Goal: Task Accomplishment & Management: Complete application form

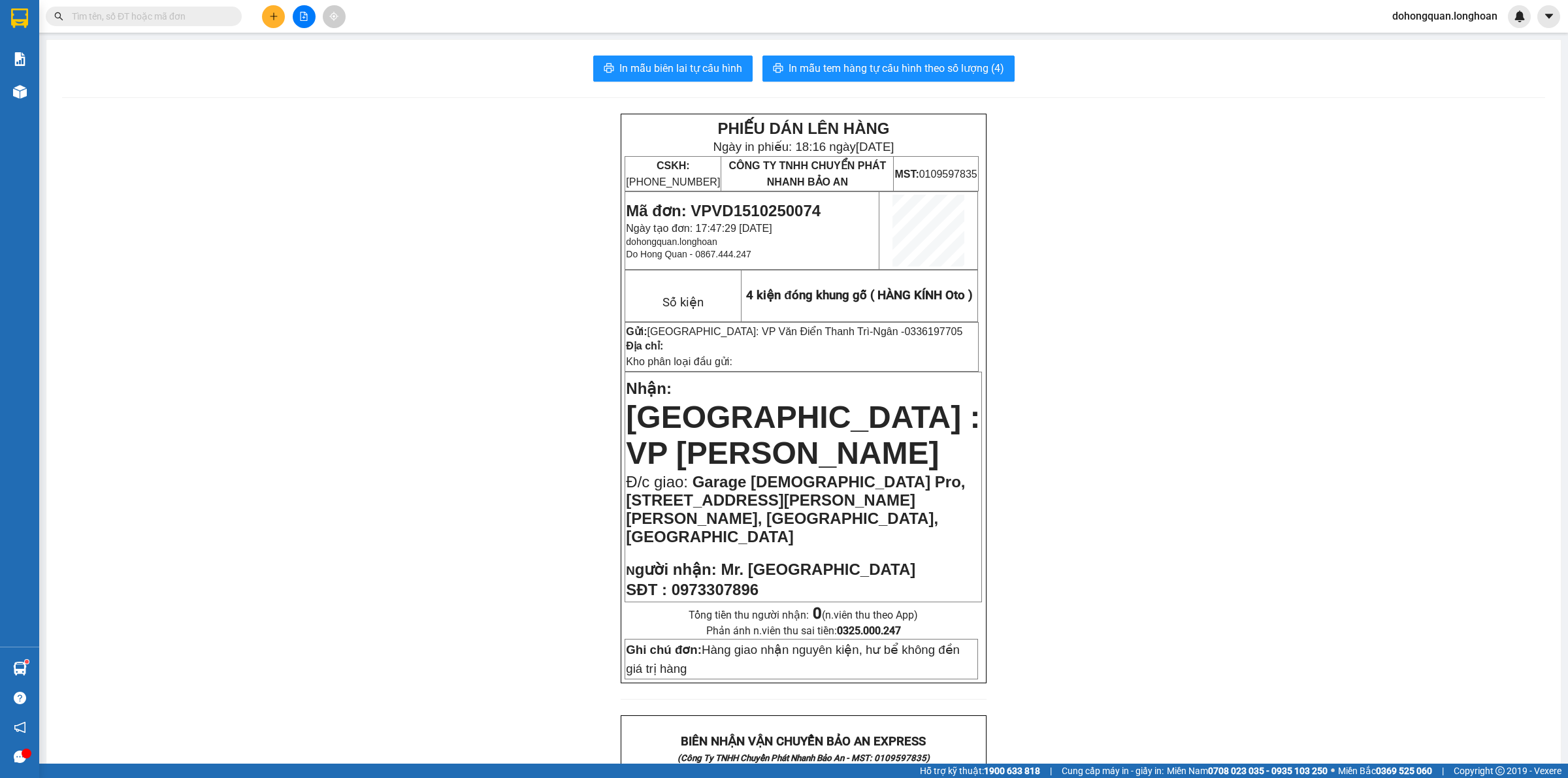
scroll to position [646, 0]
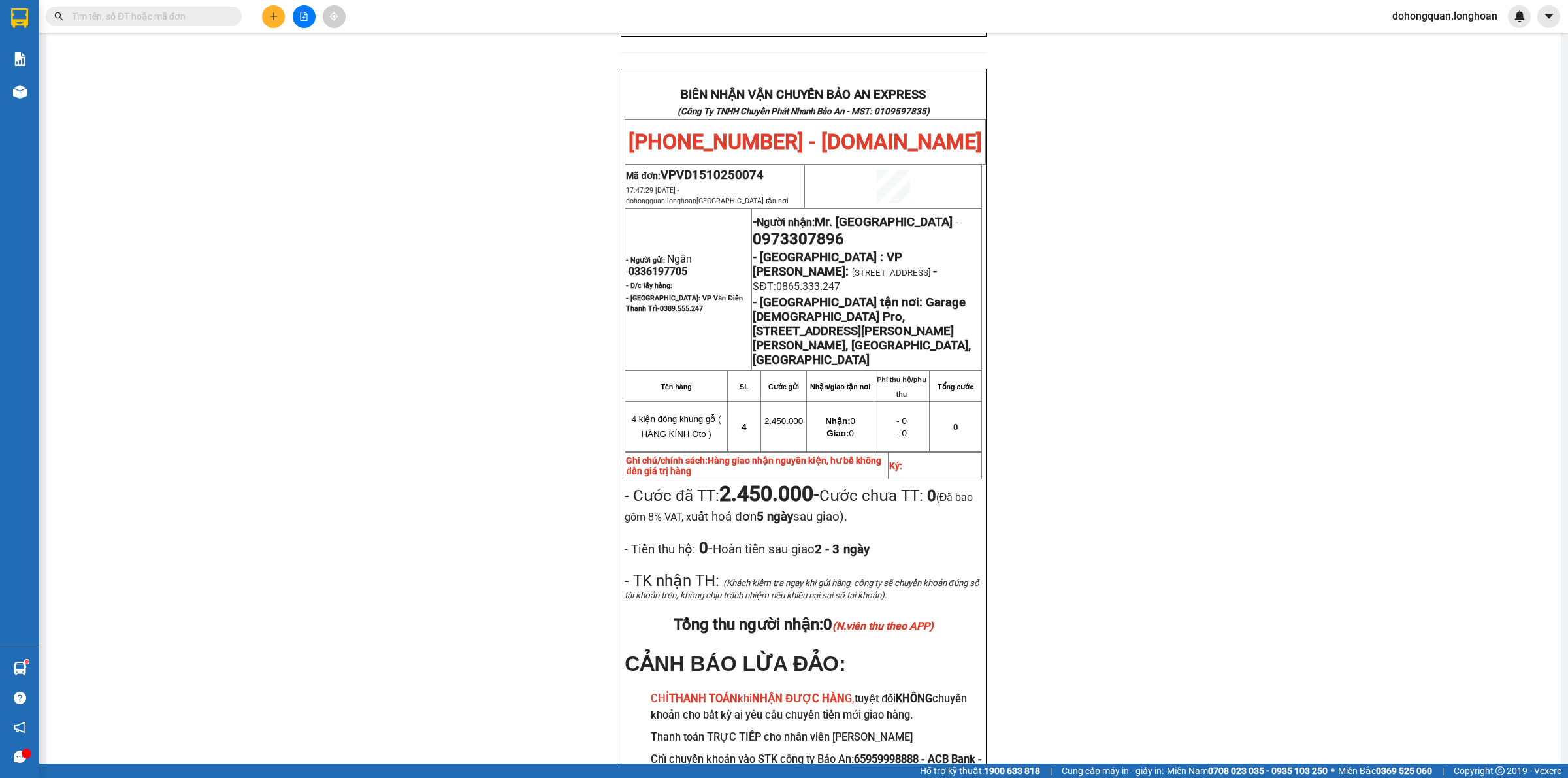
click at [158, 11] on input "text" at bounding box center [148, 16] width 154 height 14
paste input "0945659596"
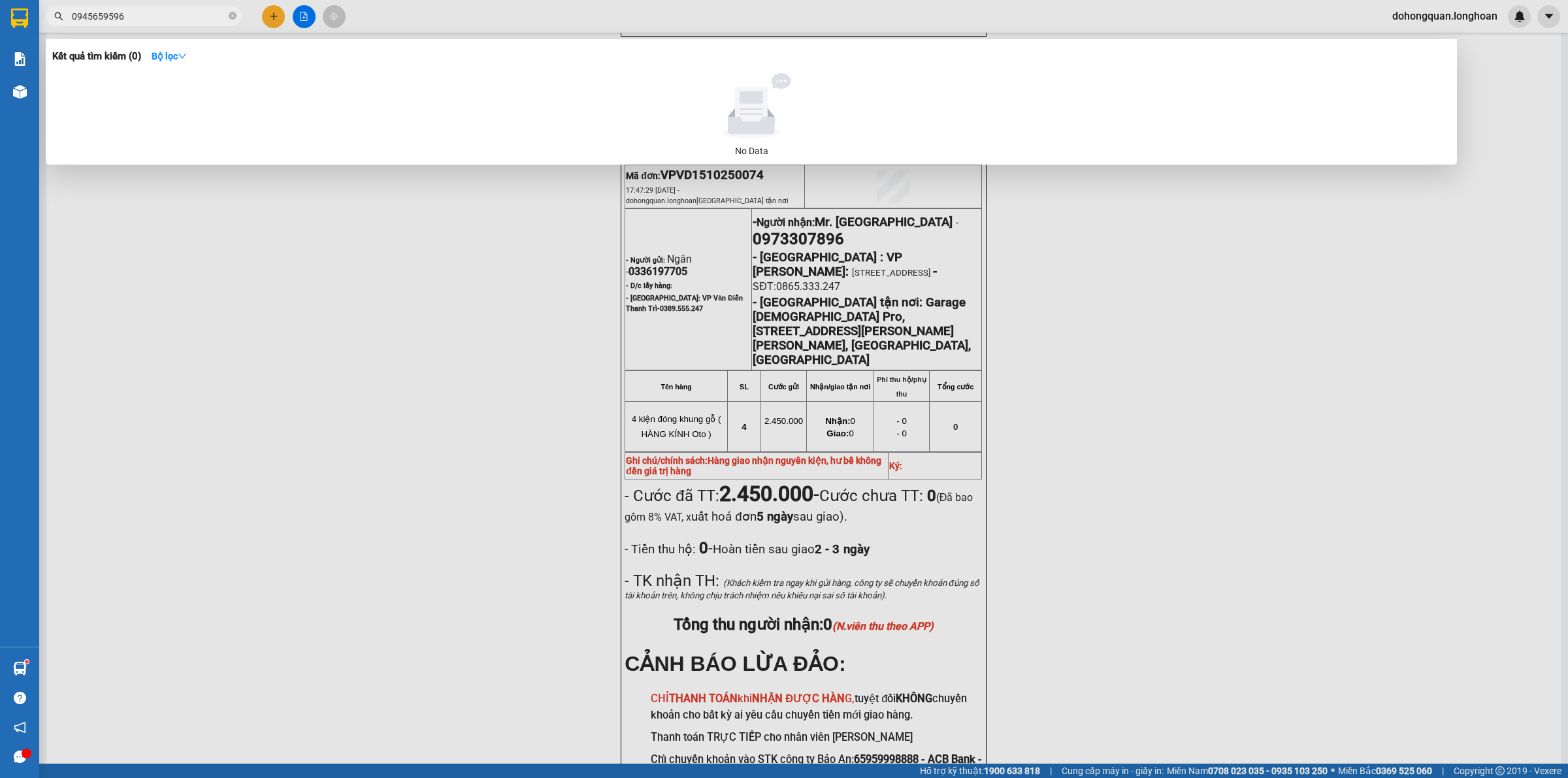
type input "0945659596"
click at [919, 670] on div at bounding box center [784, 389] width 1568 height 778
click at [127, 21] on input "0945659596" at bounding box center [148, 16] width 154 height 14
click at [232, 17] on icon "close-circle" at bounding box center [232, 16] width 7 height 7
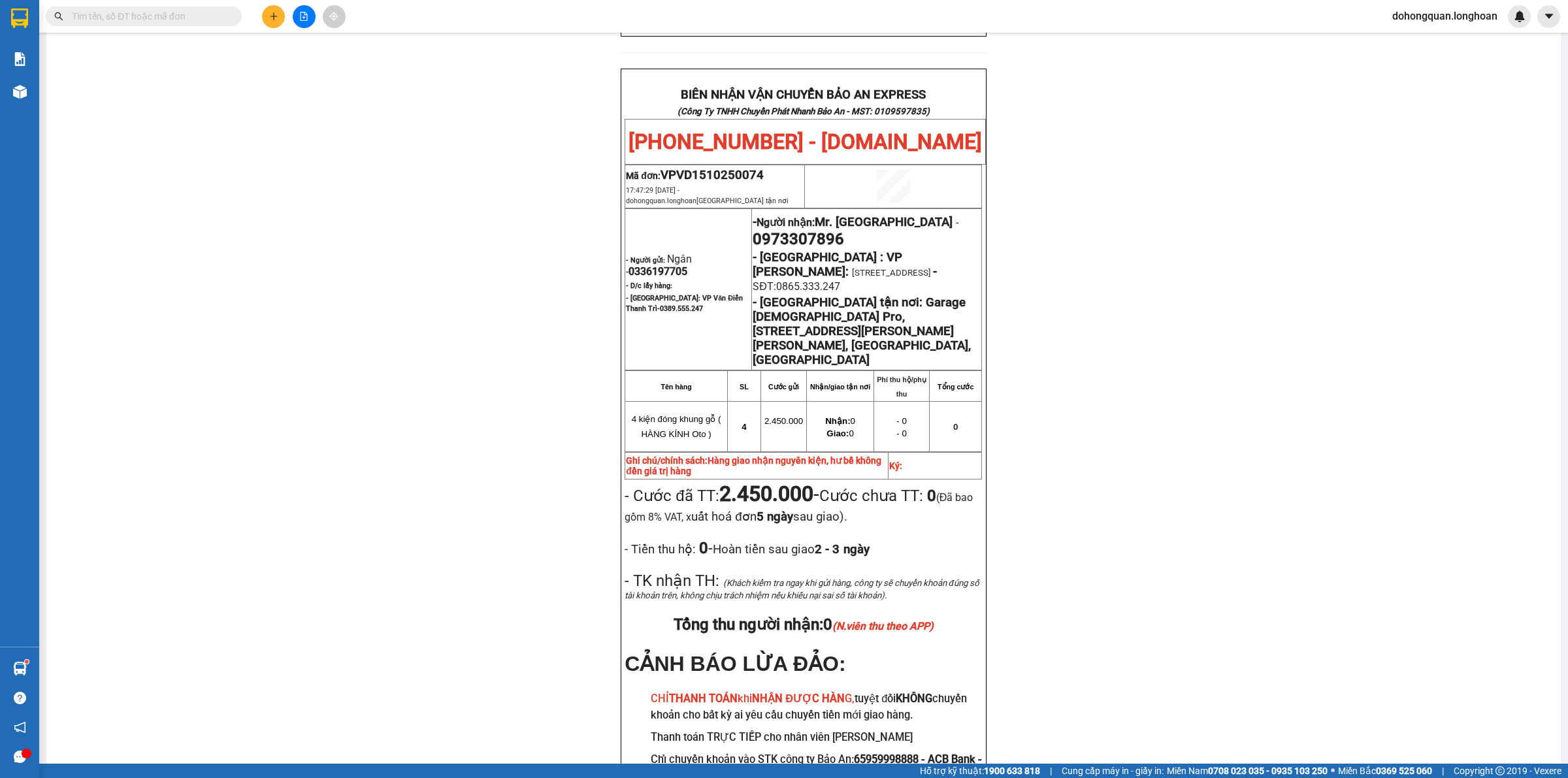
click at [279, 14] on button at bounding box center [273, 17] width 23 height 23
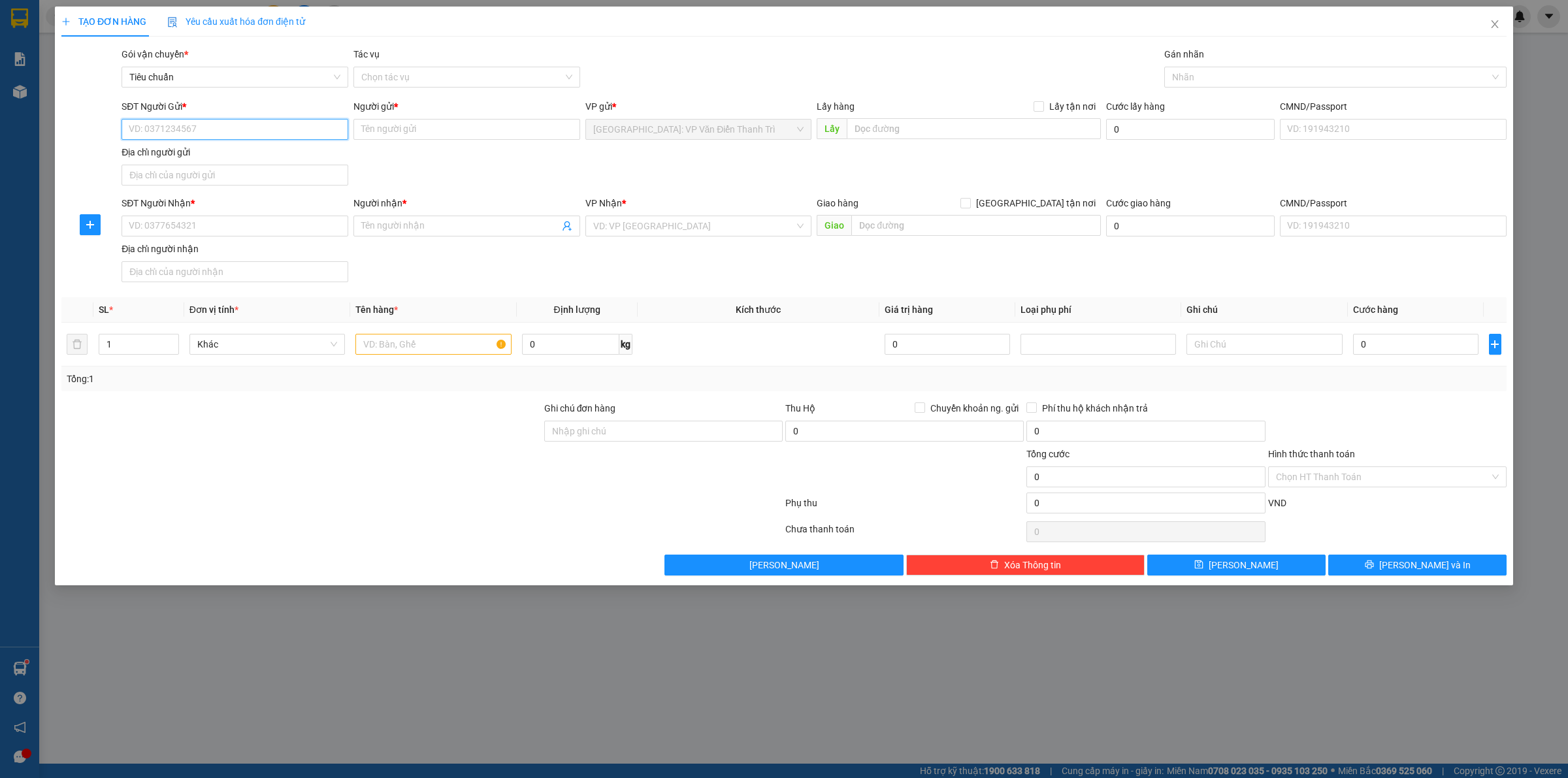
click at [172, 137] on input "SĐT Người Gửi *" at bounding box center [235, 129] width 226 height 21
paste input "0945659596"
type input "0945659596"
click at [962, 119] on input "text" at bounding box center [973, 128] width 254 height 21
paste input "đ/c: XP99+28J, [GEOGRAPHIC_DATA], [GEOGRAPHIC_DATA], [GEOGRAPHIC_DATA], [GEOGRA…"
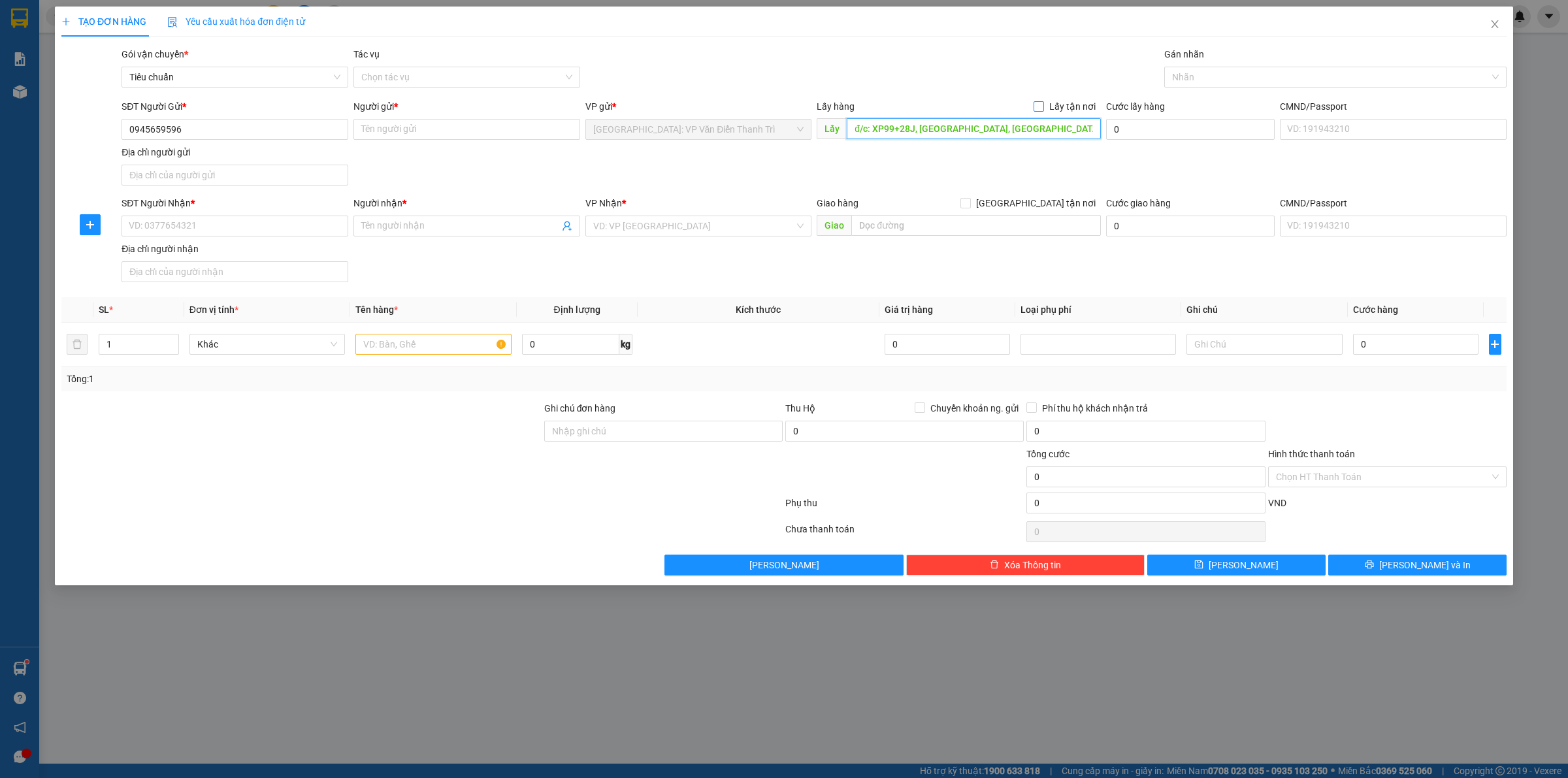
type input "đ/c: XP99+28J, [GEOGRAPHIC_DATA], [GEOGRAPHIC_DATA], [GEOGRAPHIC_DATA], [GEOGRA…"
click at [1043, 105] on input "Lấy tận nơi" at bounding box center [1038, 106] width 9 height 9
checkbox input "true"
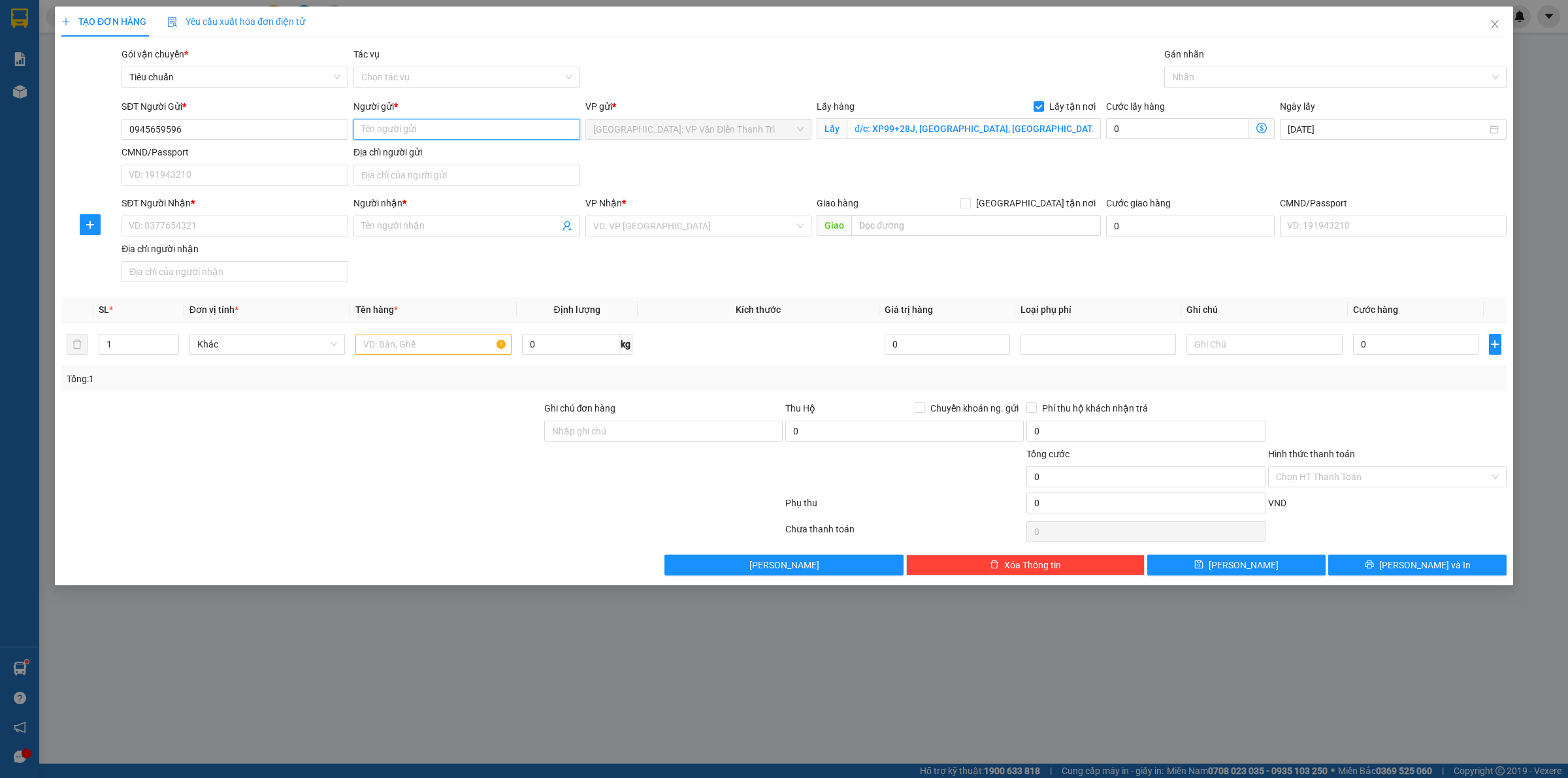
click at [418, 128] on input "Người gửi *" at bounding box center [467, 129] width 226 height 21
paste input "Trung Đặng"
type input "Trung Đặng"
click at [717, 164] on div "SĐT Người Gửi * 0945659596 Người gửi * Trung Đặng VP gửi * [GEOGRAPHIC_DATA]: V…" at bounding box center [814, 145] width 1390 height 92
click at [238, 223] on input "SĐT Người Nhận *" at bounding box center [235, 225] width 226 height 21
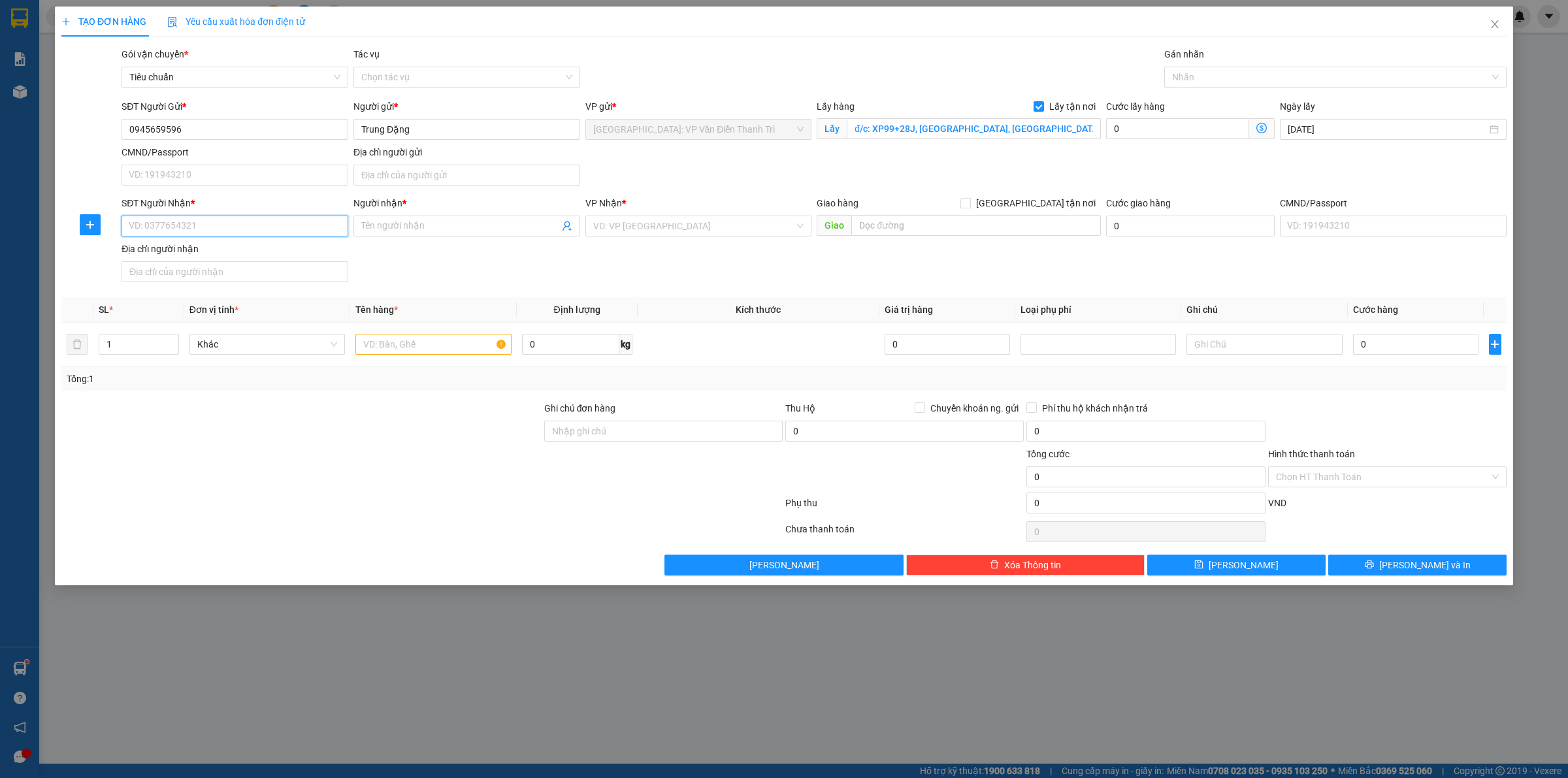
paste input "0934764739"
type input "0934764739"
click at [372, 232] on input "Người nhận *" at bounding box center [459, 225] width 198 height 14
paste input "[PERSON_NAME]"
type input "[PERSON_NAME]"
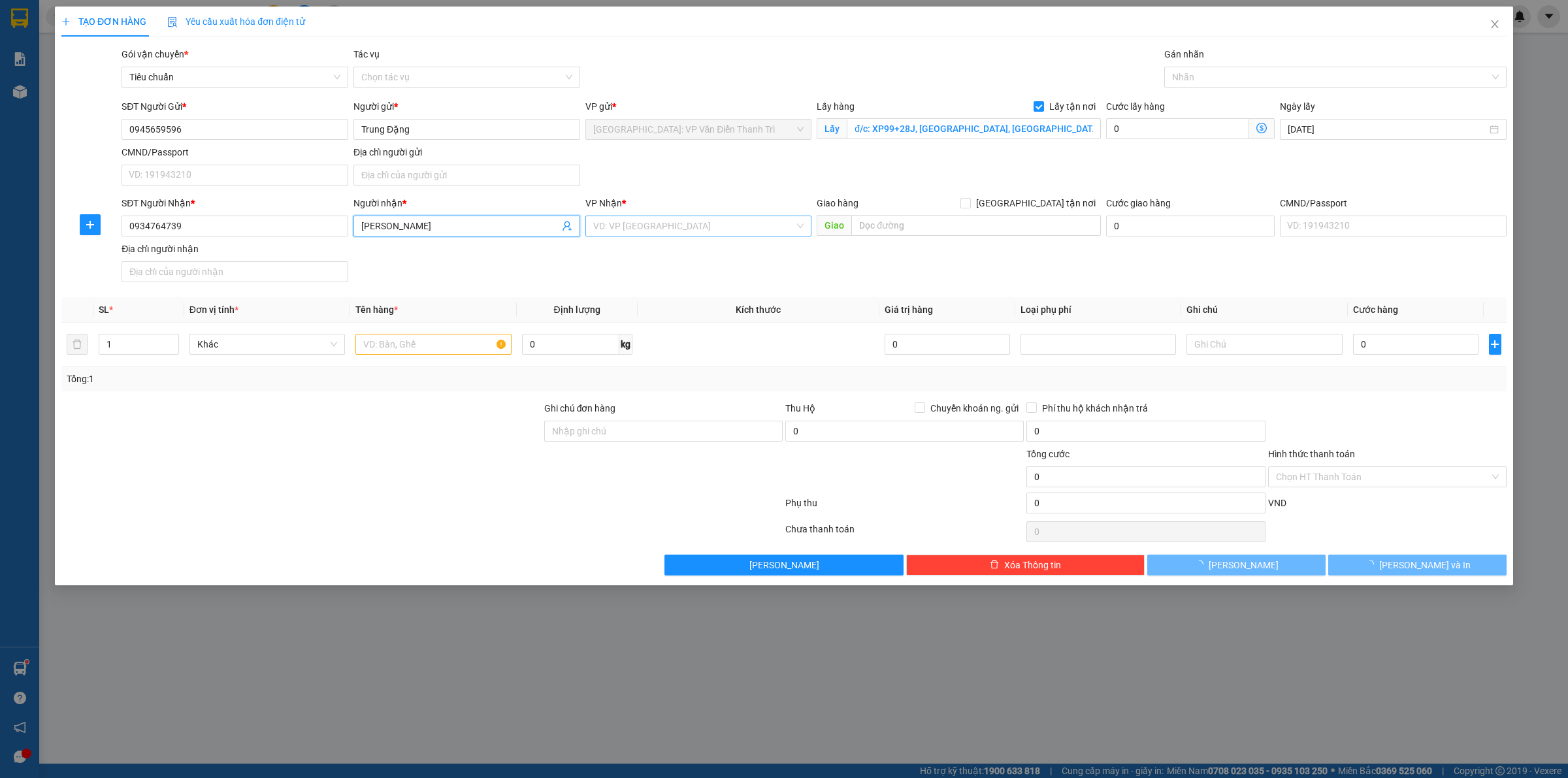
drag, startPoint x: 628, startPoint y: 223, endPoint x: 700, endPoint y: 233, distance: 72.7
click at [633, 226] on input "search" at bounding box center [694, 225] width 202 height 19
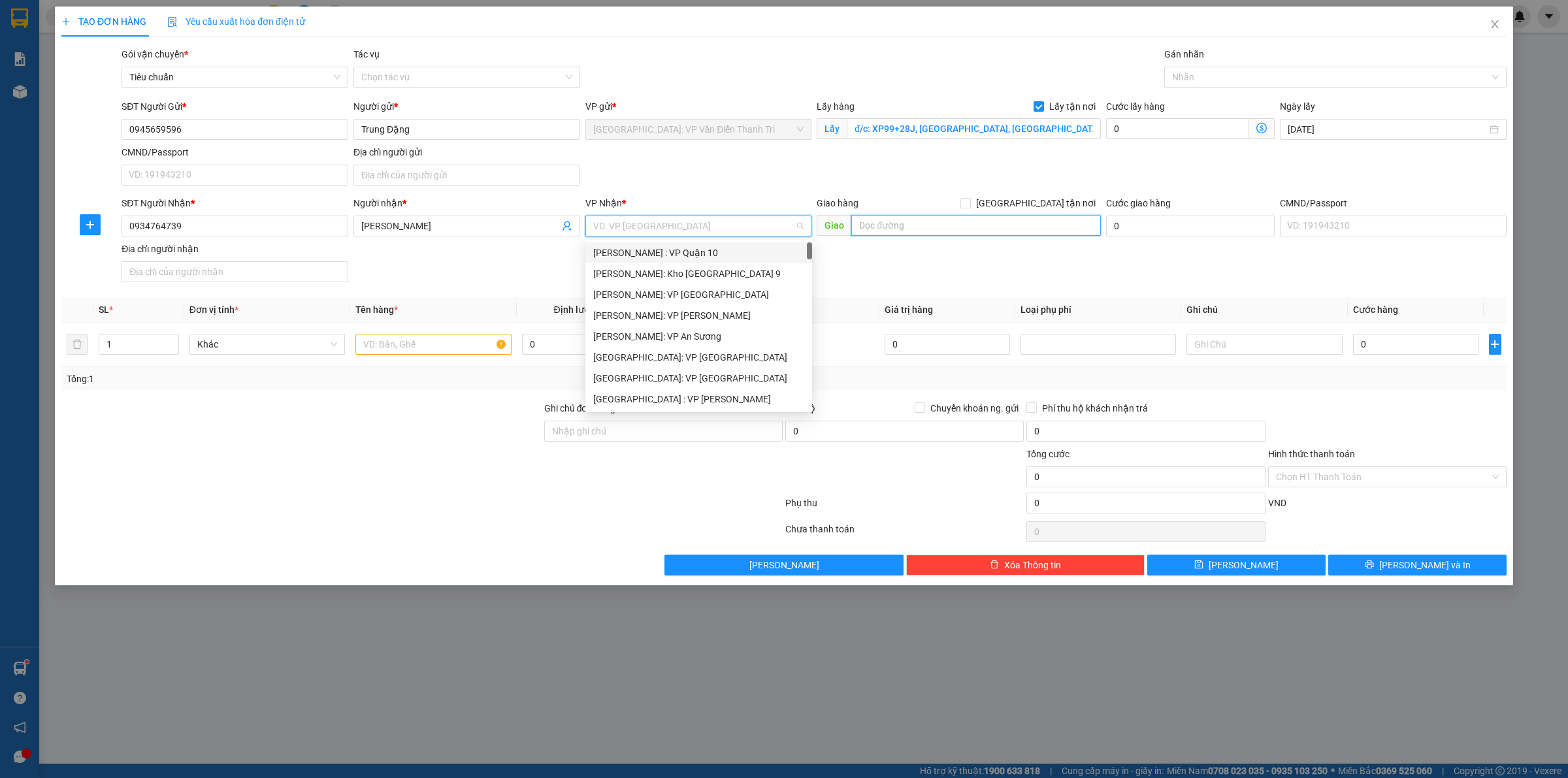
click at [886, 227] on input "text" at bounding box center [975, 225] width 250 height 21
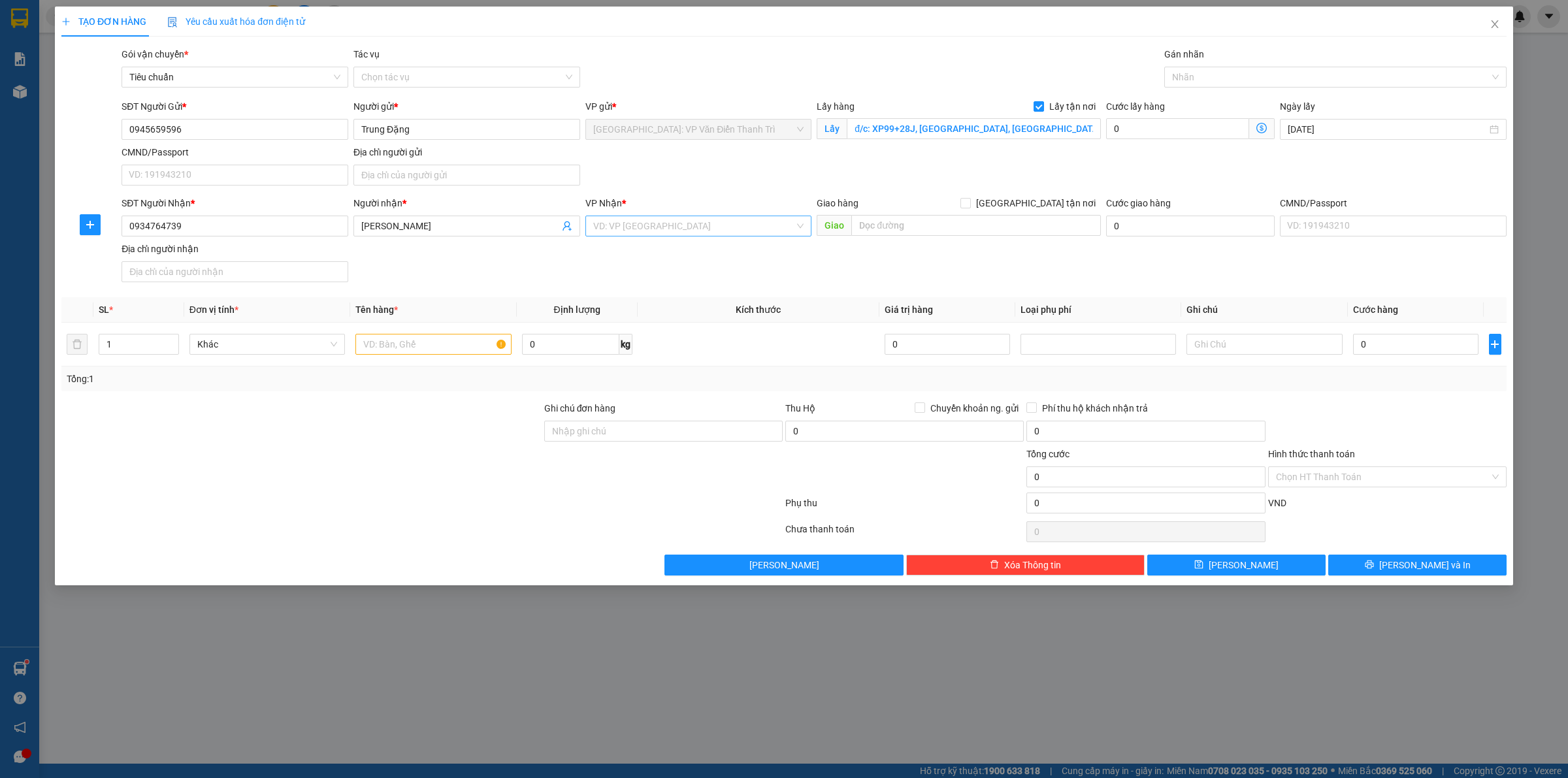
click at [702, 223] on input "search" at bounding box center [694, 225] width 202 height 19
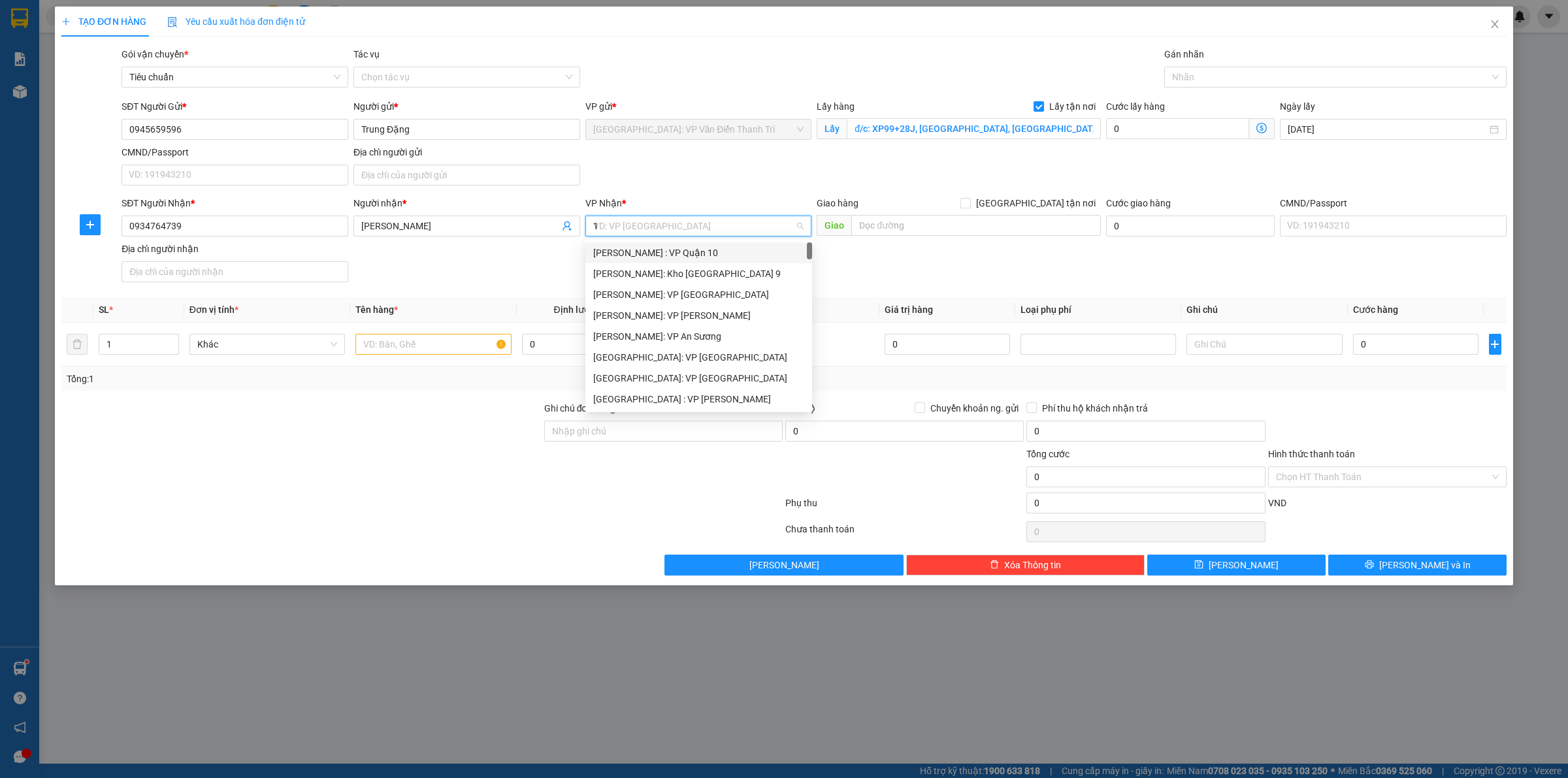
type input "12"
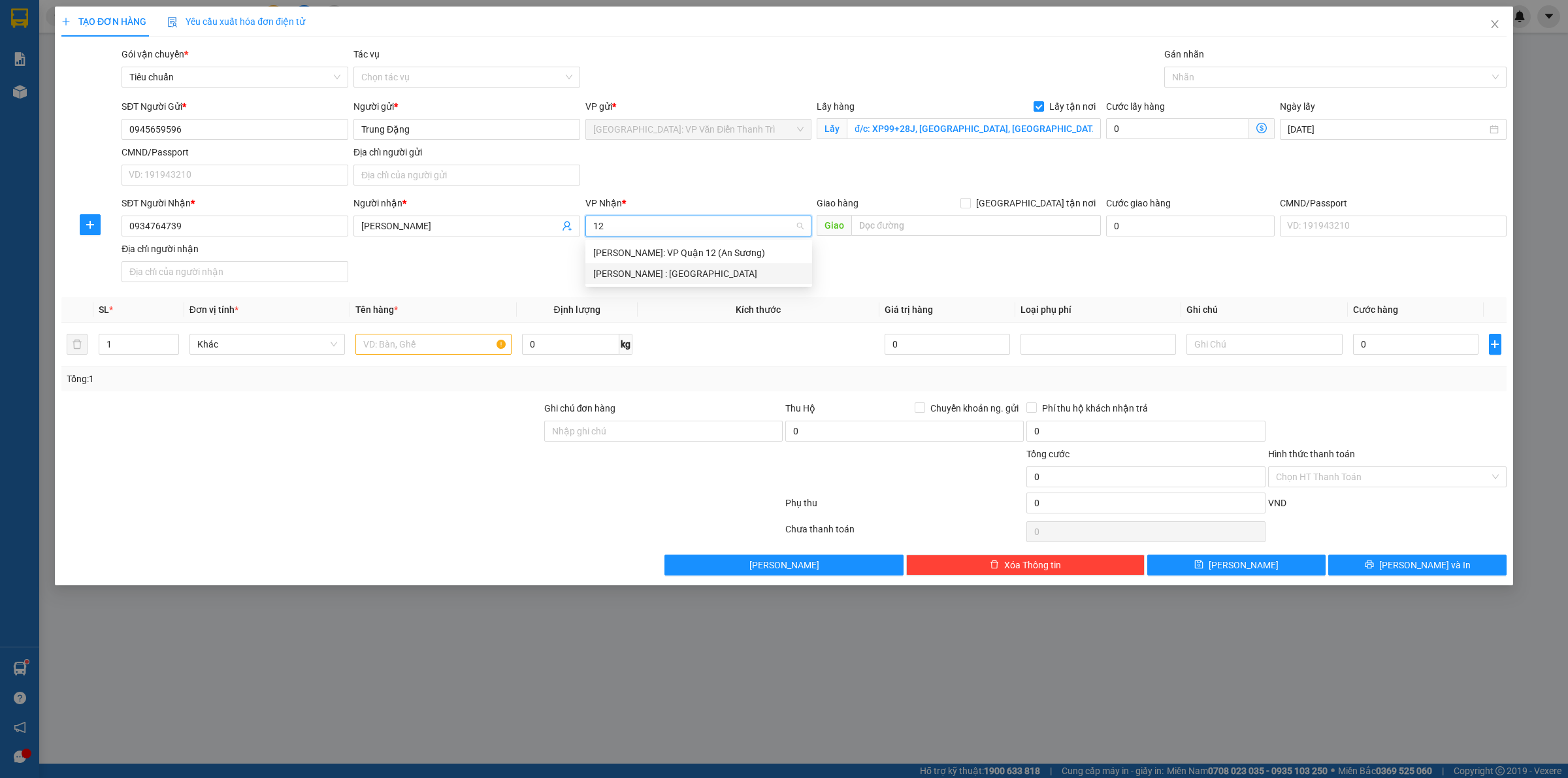
drag, startPoint x: 700, startPoint y: 269, endPoint x: 936, endPoint y: 270, distance: 236.0
click at [700, 270] on div "[PERSON_NAME] : [GEOGRAPHIC_DATA]" at bounding box center [698, 273] width 211 height 14
click at [936, 270] on div "SĐT Người Nhận * 0934764739 Người nhận * [PERSON_NAME] VP Nhận * [GEOGRAPHIC_DA…" at bounding box center [814, 241] width 1390 height 92
click at [438, 341] on input "text" at bounding box center [433, 344] width 156 height 21
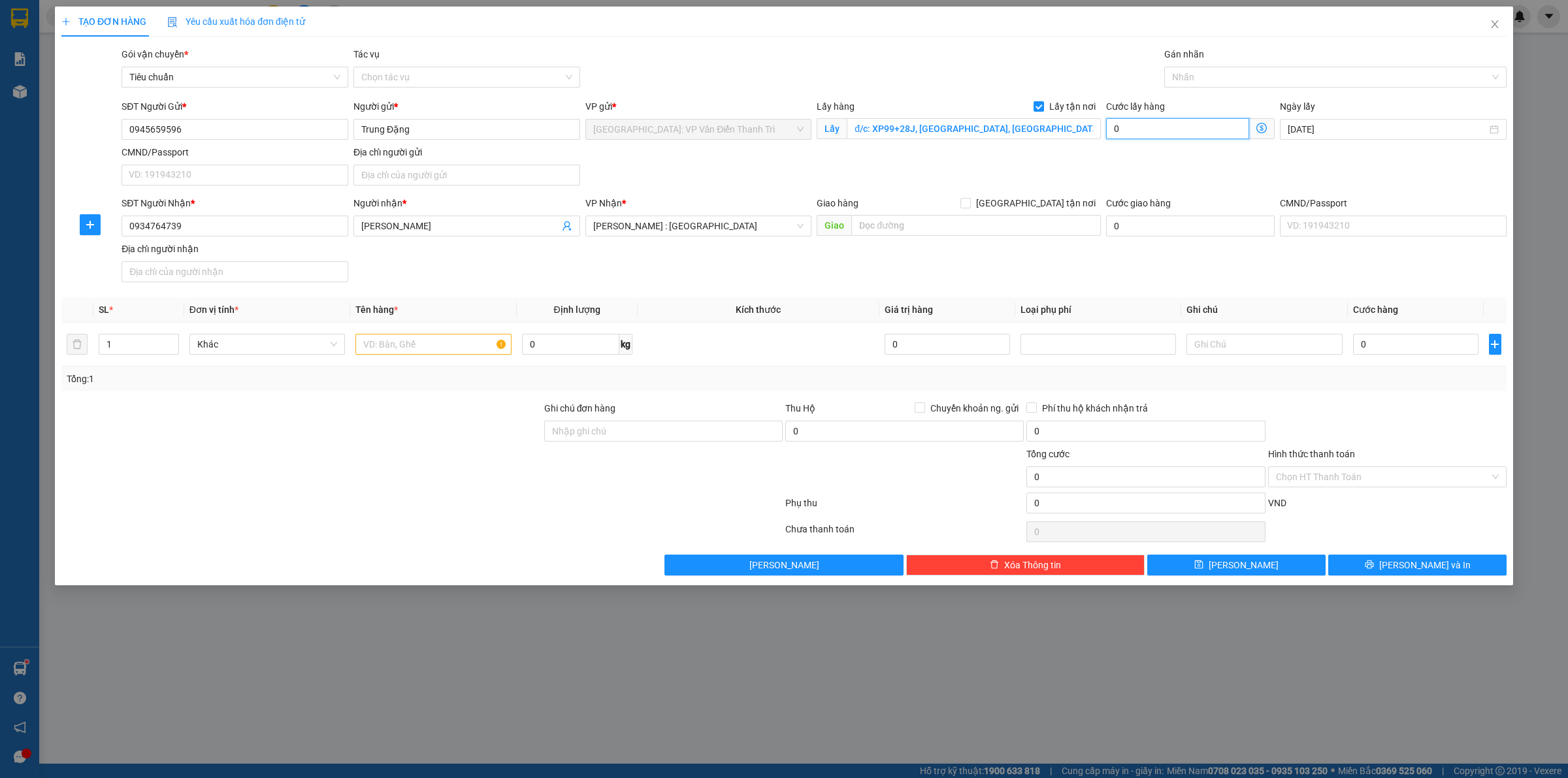
click at [1171, 124] on input "0" at bounding box center [1177, 128] width 143 height 21
type input "2"
type input "20"
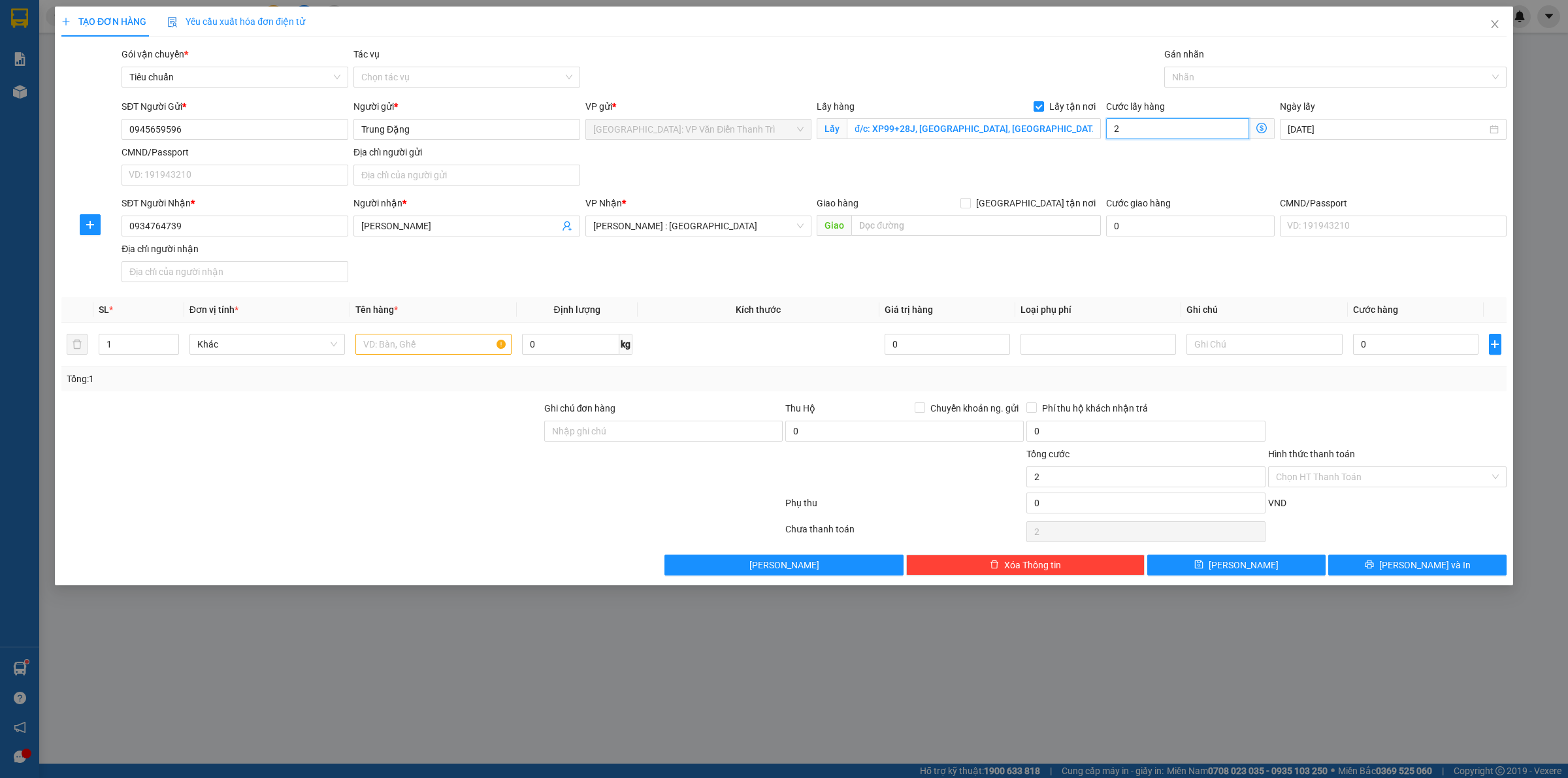
type input "20"
type input "200"
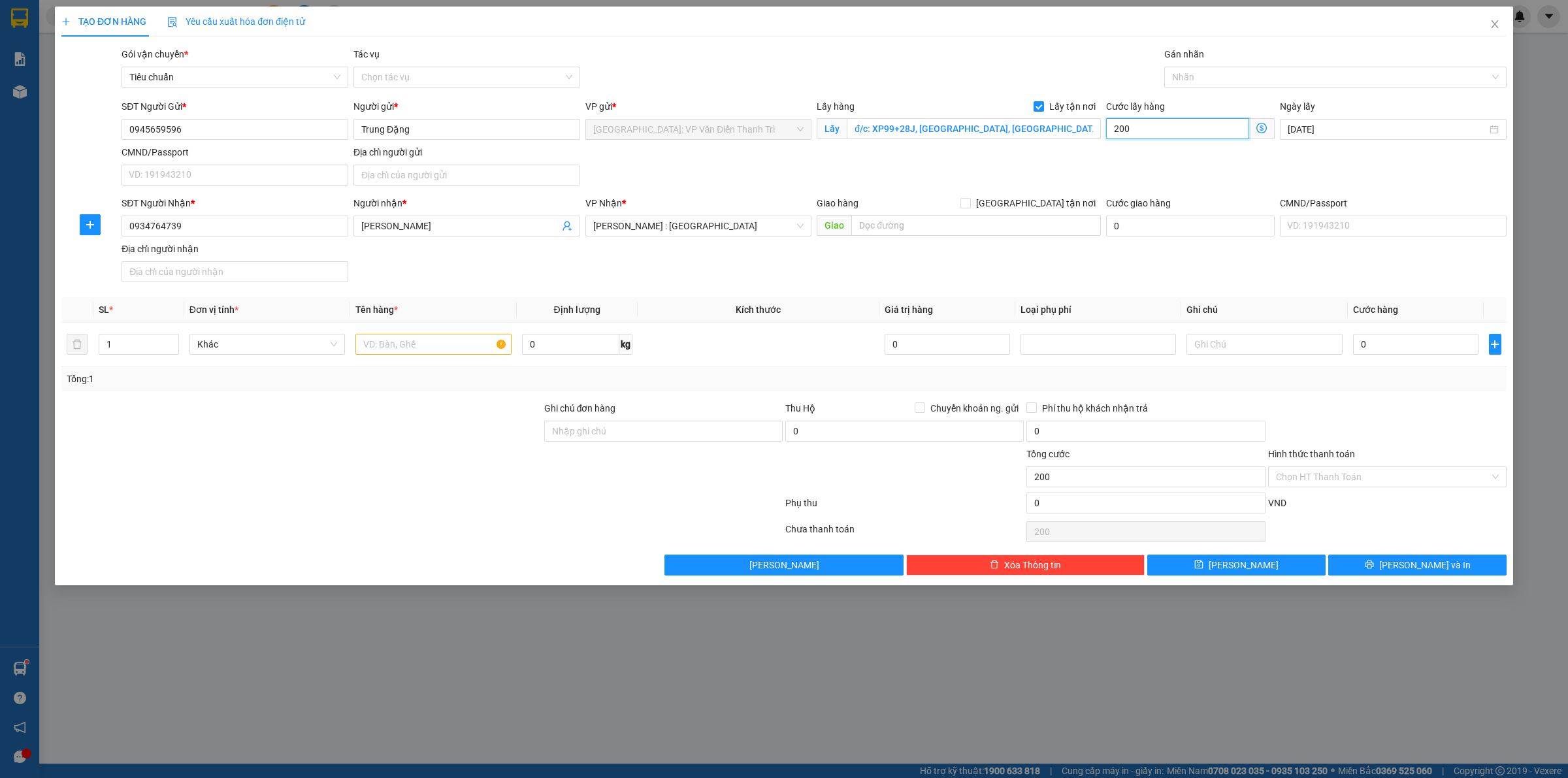
type input "2.000"
type input "20.000"
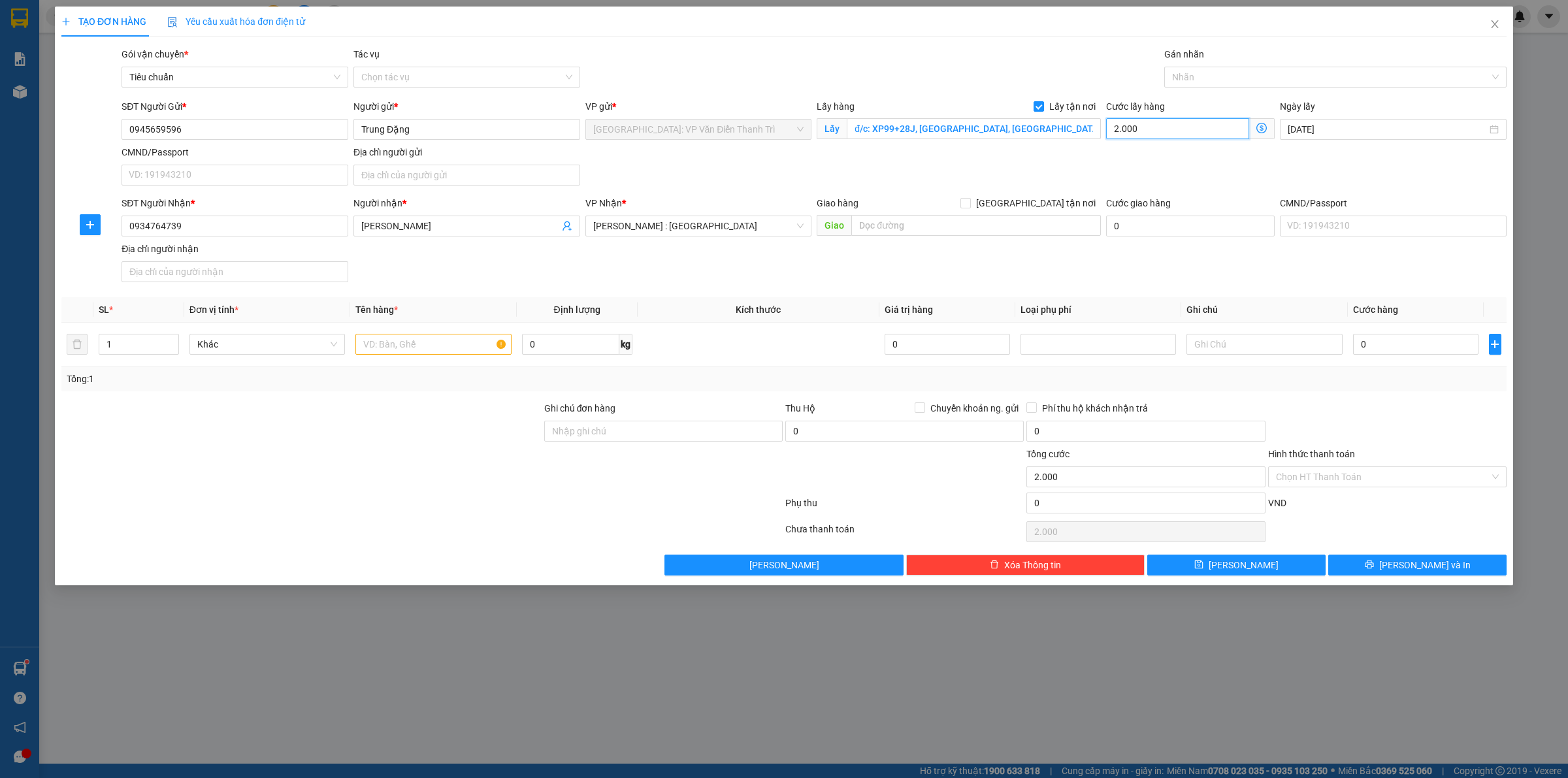
type input "20.000"
type input "200.000"
click at [1094, 261] on div "SĐT Người Nhận * 0934764739 Người nhận * [PERSON_NAME] VP Nhận * [GEOGRAPHIC_DA…" at bounding box center [814, 241] width 1390 height 92
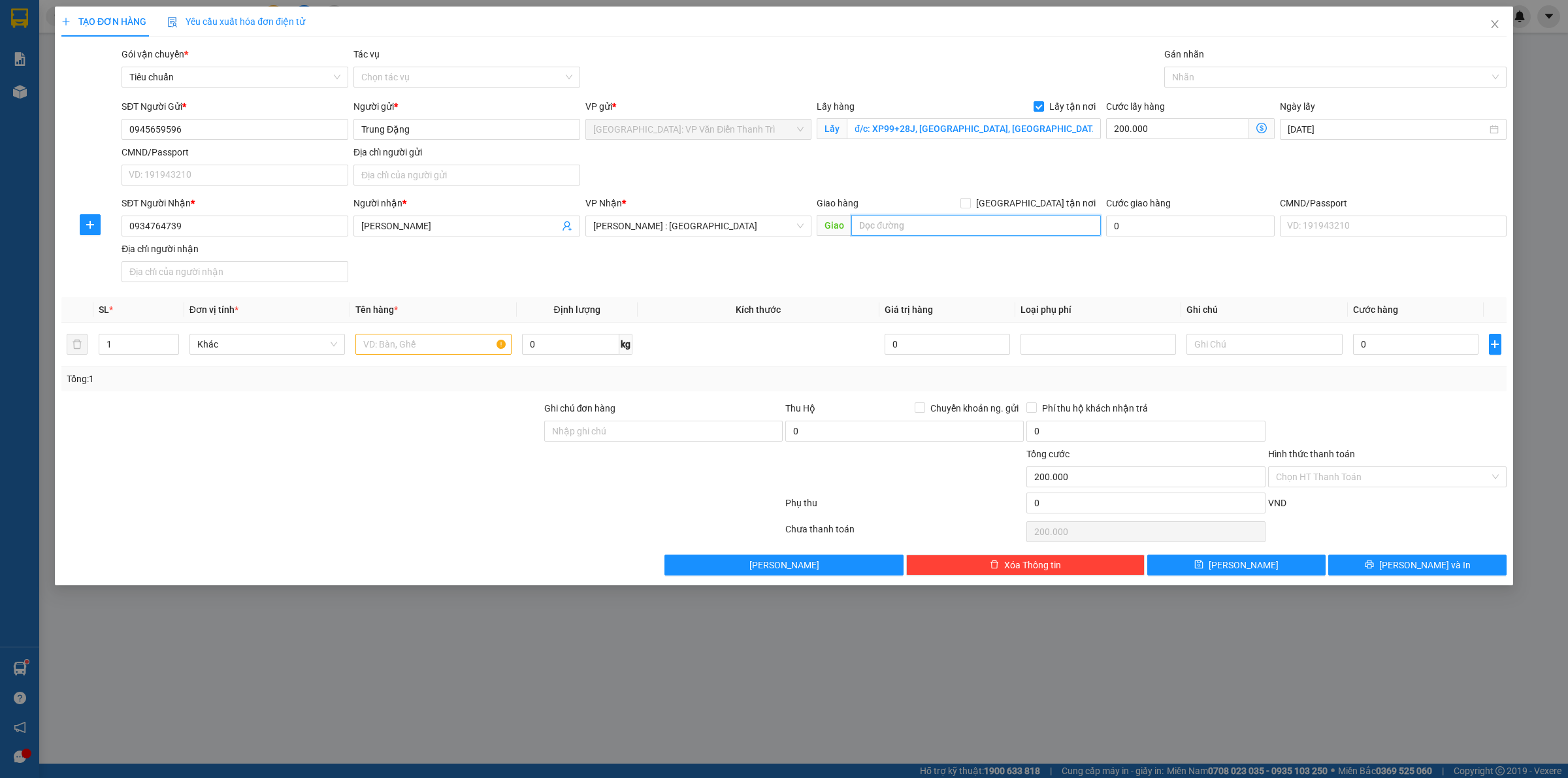
drag, startPoint x: 918, startPoint y: 223, endPoint x: 943, endPoint y: 228, distance: 25.5
click at [919, 223] on input "text" at bounding box center [975, 225] width 250 height 21
paste input "đ/c: KHO TỔNG QUẬN 12 ( 929 - 931 Quốc lộ 1A, [GEOGRAPHIC_DATA], Tp.HCM)"
type input "đ/c: KHO TỔNG QUẬN 12 ( 929 - 931 Quốc lộ 1A, [GEOGRAPHIC_DATA], Tp.HCM)"
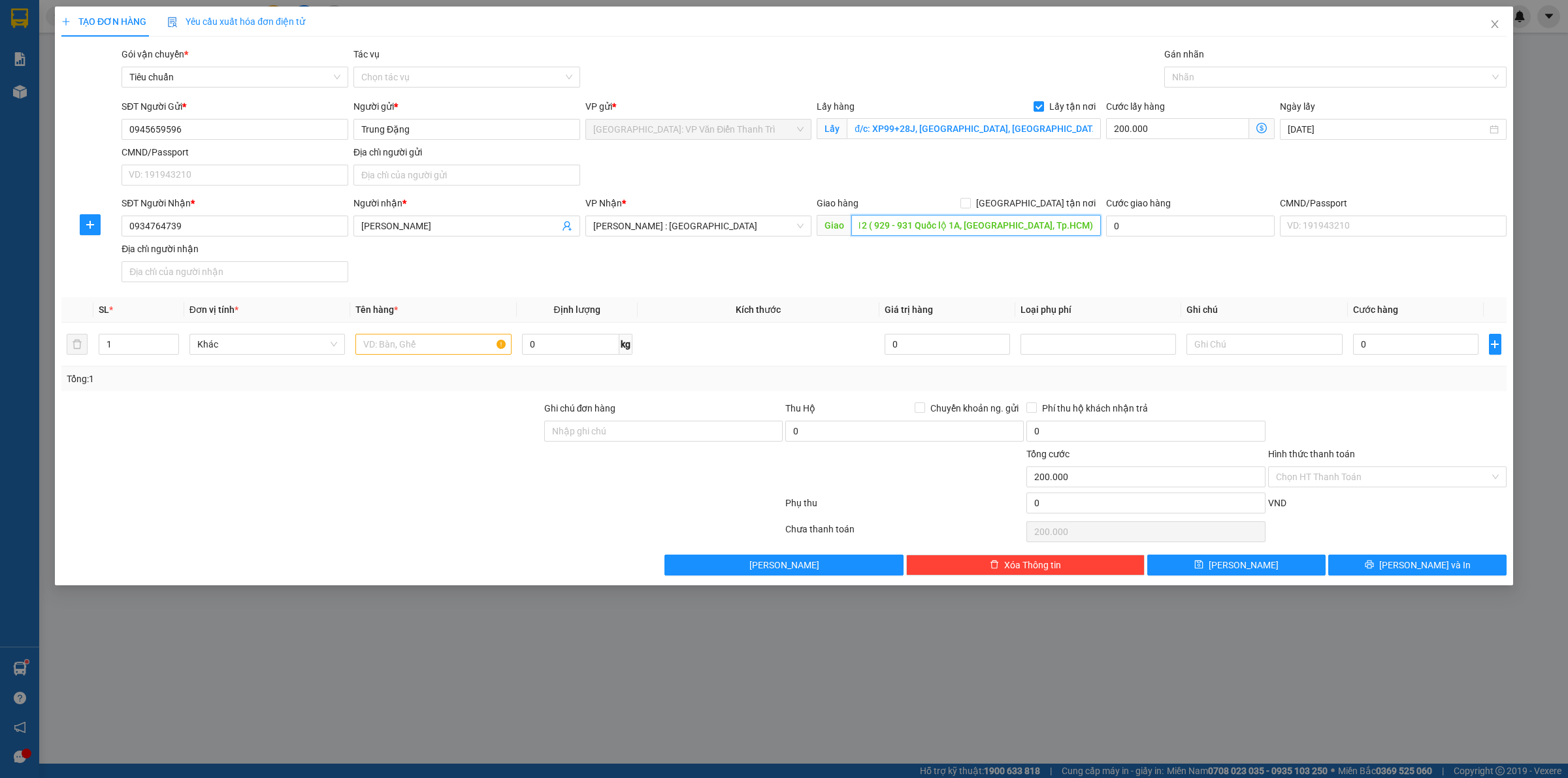
click at [932, 229] on input "đ/c: KHO TỔNG QUẬN 12 ( 929 - 931 Quốc lộ 1A, [GEOGRAPHIC_DATA], Tp.HCM)" at bounding box center [975, 225] width 250 height 21
click at [932, 220] on input "đ/c: KHO TỔNG QUẬN 12 ( 929 - 931 Quốc lộ 1A, [GEOGRAPHIC_DATA], Tp.HCM)" at bounding box center [975, 225] width 250 height 21
click at [958, 233] on input "đ/c: KHO TỔNG QUẬN 12 ( 929 - 931 Quốc lộ 1A, [GEOGRAPHIC_DATA], Tp.HCM)" at bounding box center [975, 225] width 250 height 21
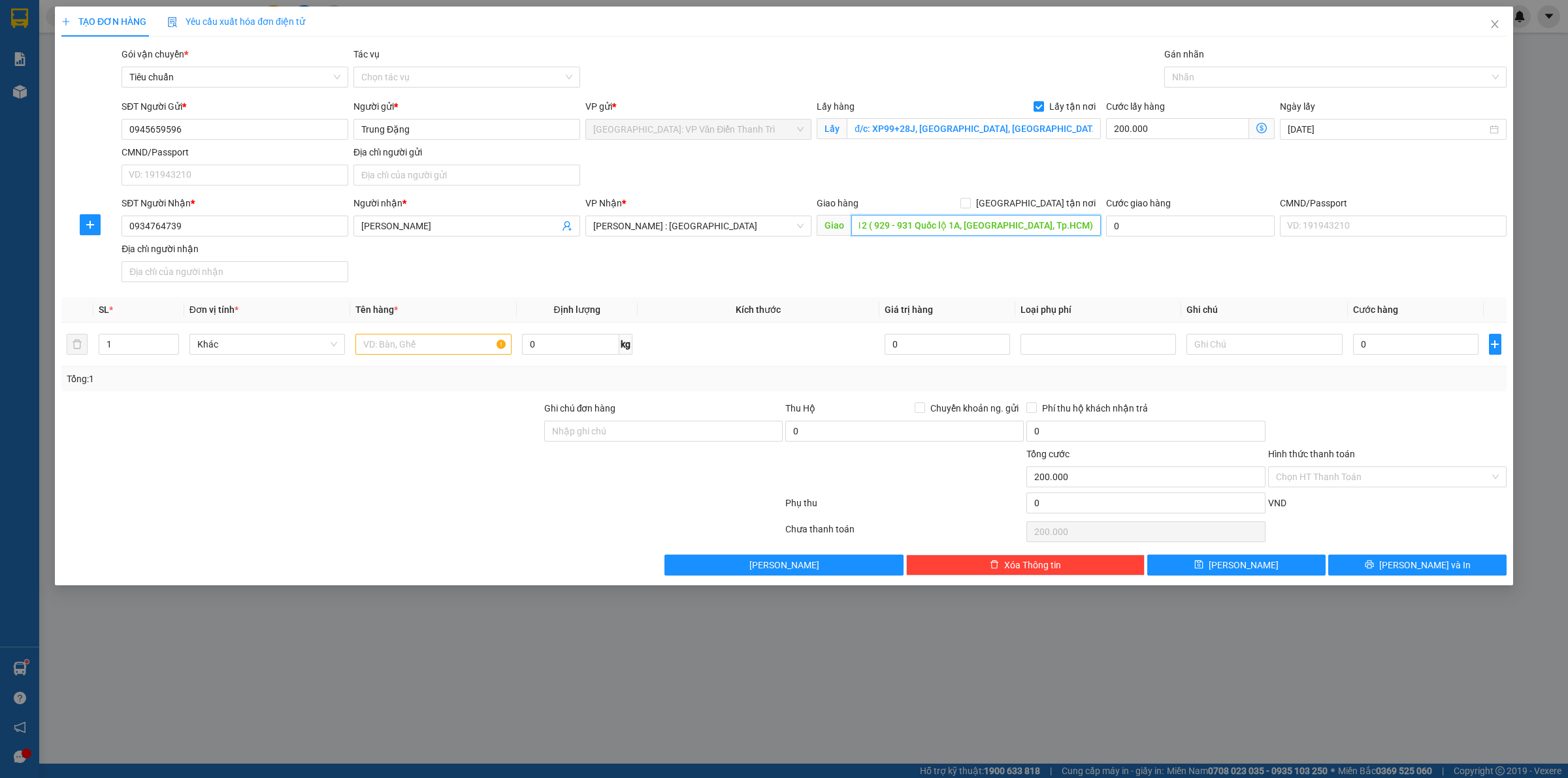
click at [958, 233] on input "đ/c: KHO TỔNG QUẬN 12 ( 929 - 931 Quốc lộ 1A, [GEOGRAPHIC_DATA], Tp.HCM)" at bounding box center [975, 225] width 250 height 21
click at [448, 348] on input "text" at bounding box center [433, 344] width 156 height 21
click at [1403, 344] on input "0" at bounding box center [1415, 344] width 125 height 21
type input "4"
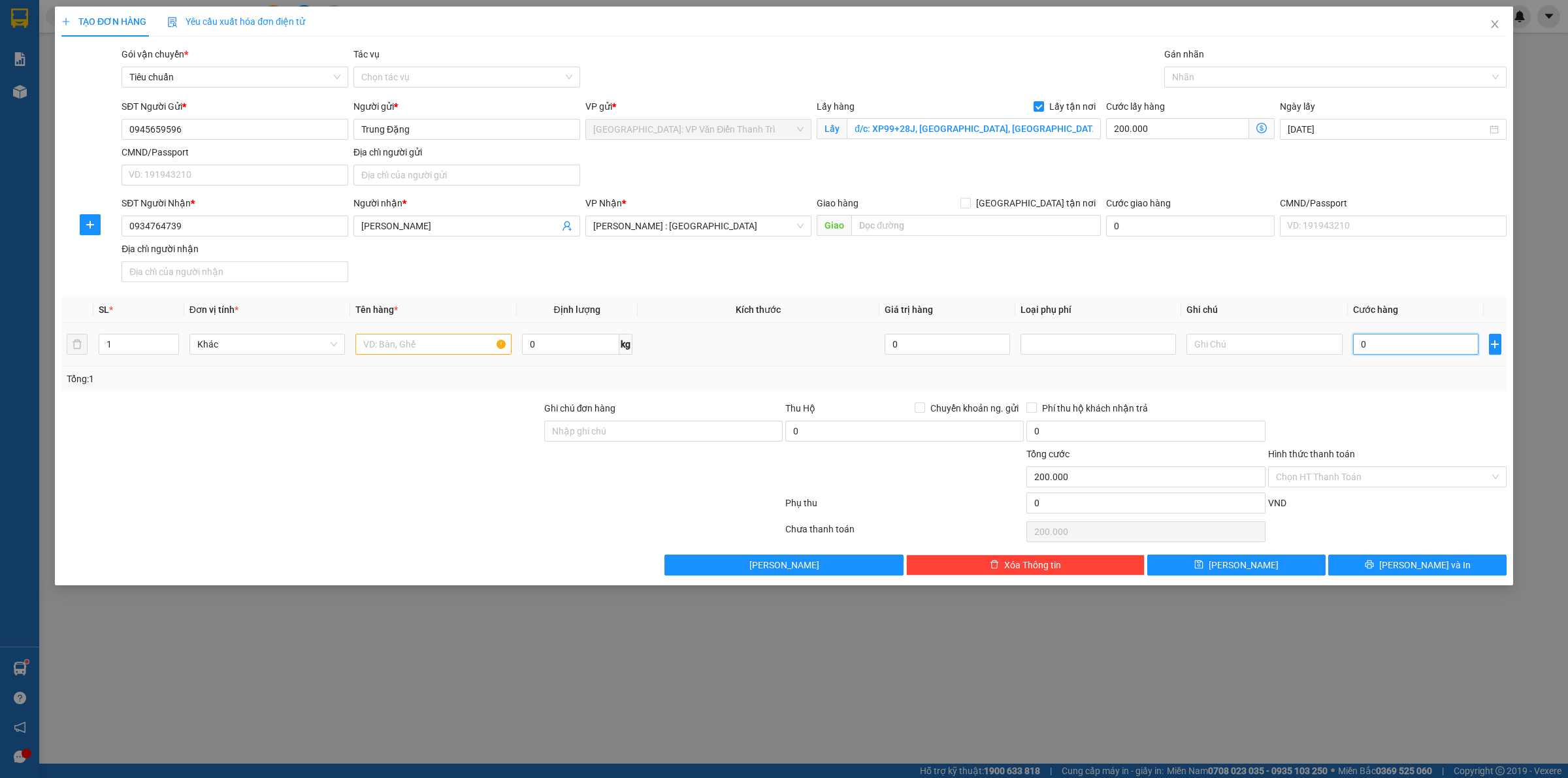
type input "200.004"
type input "43"
type input "200.043"
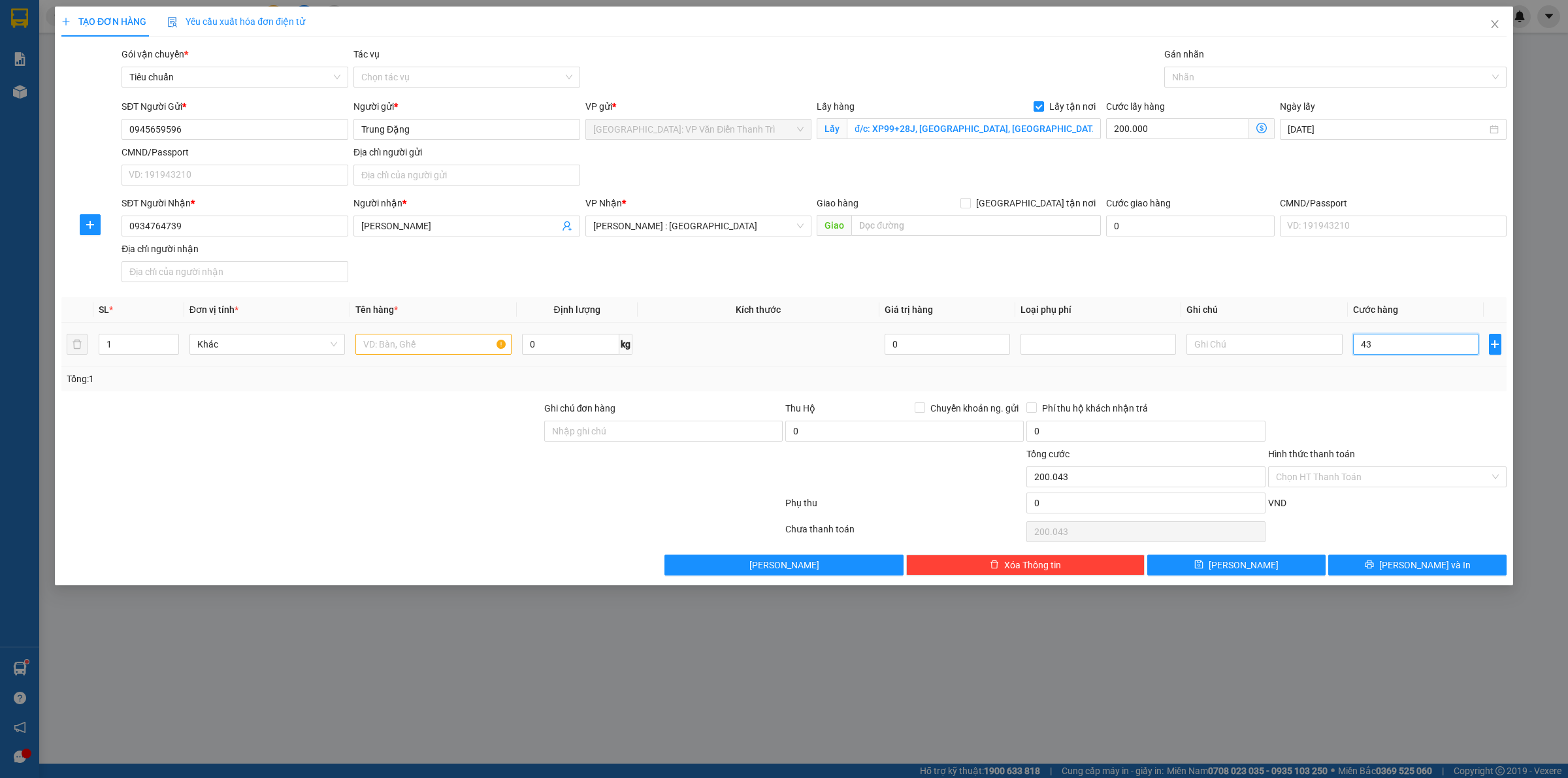
type input "430"
type input "200.430"
type input "4.300"
type input "204.300"
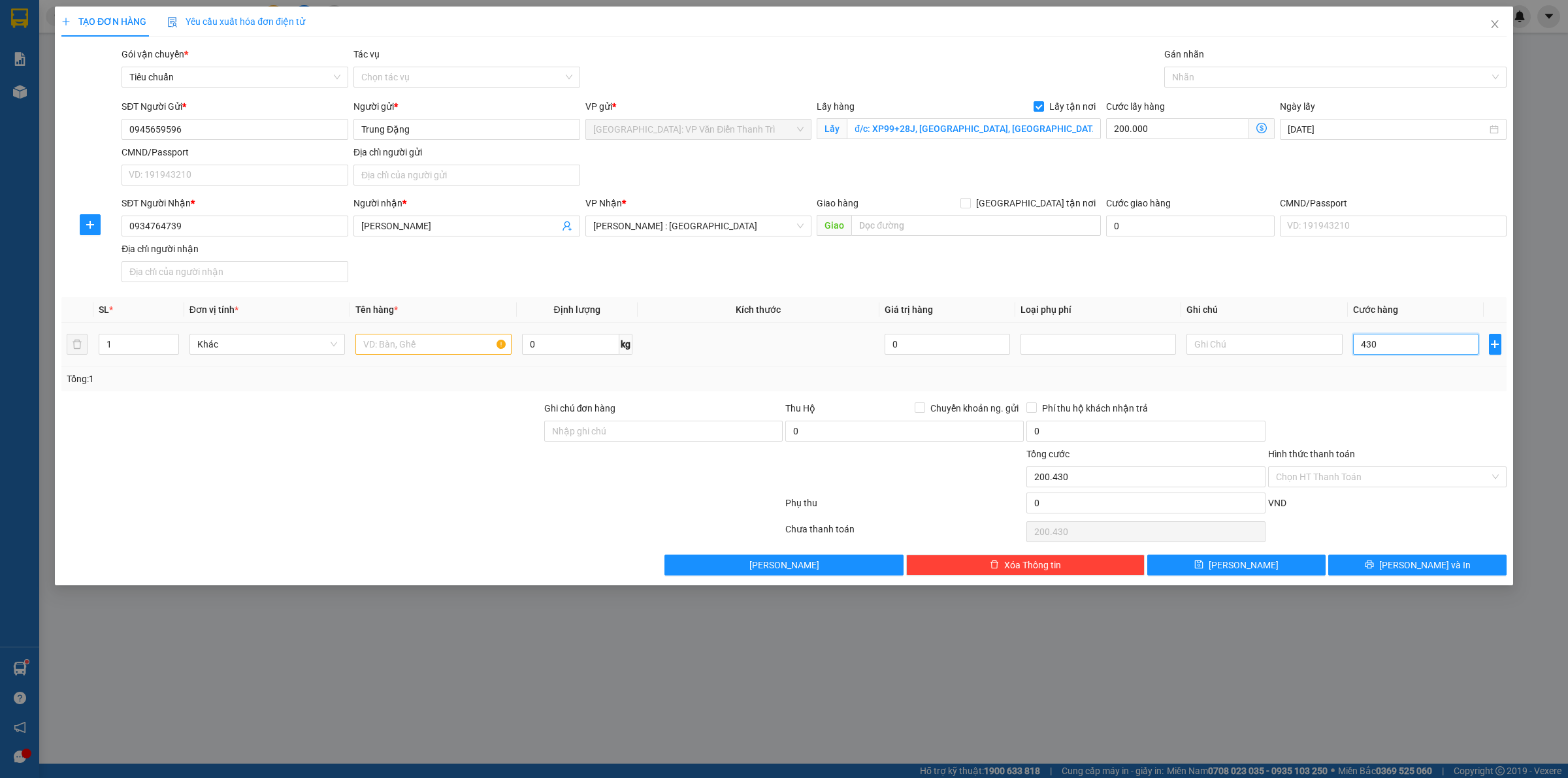
type input "204.300"
type input "43.000"
type input "243.000"
type input "430.000"
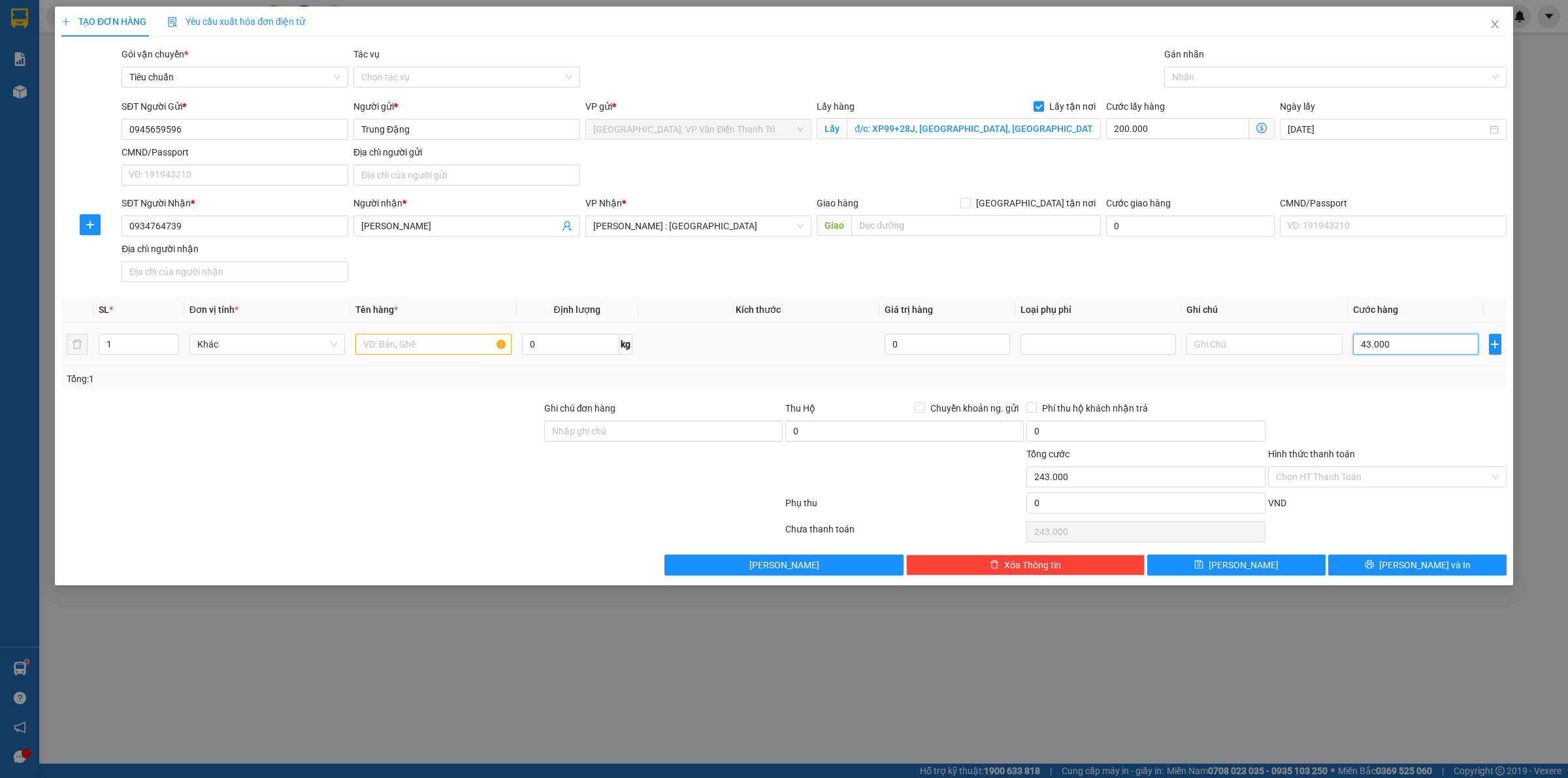
type input "630.000"
type input "4.300.000"
type input "4.500.000"
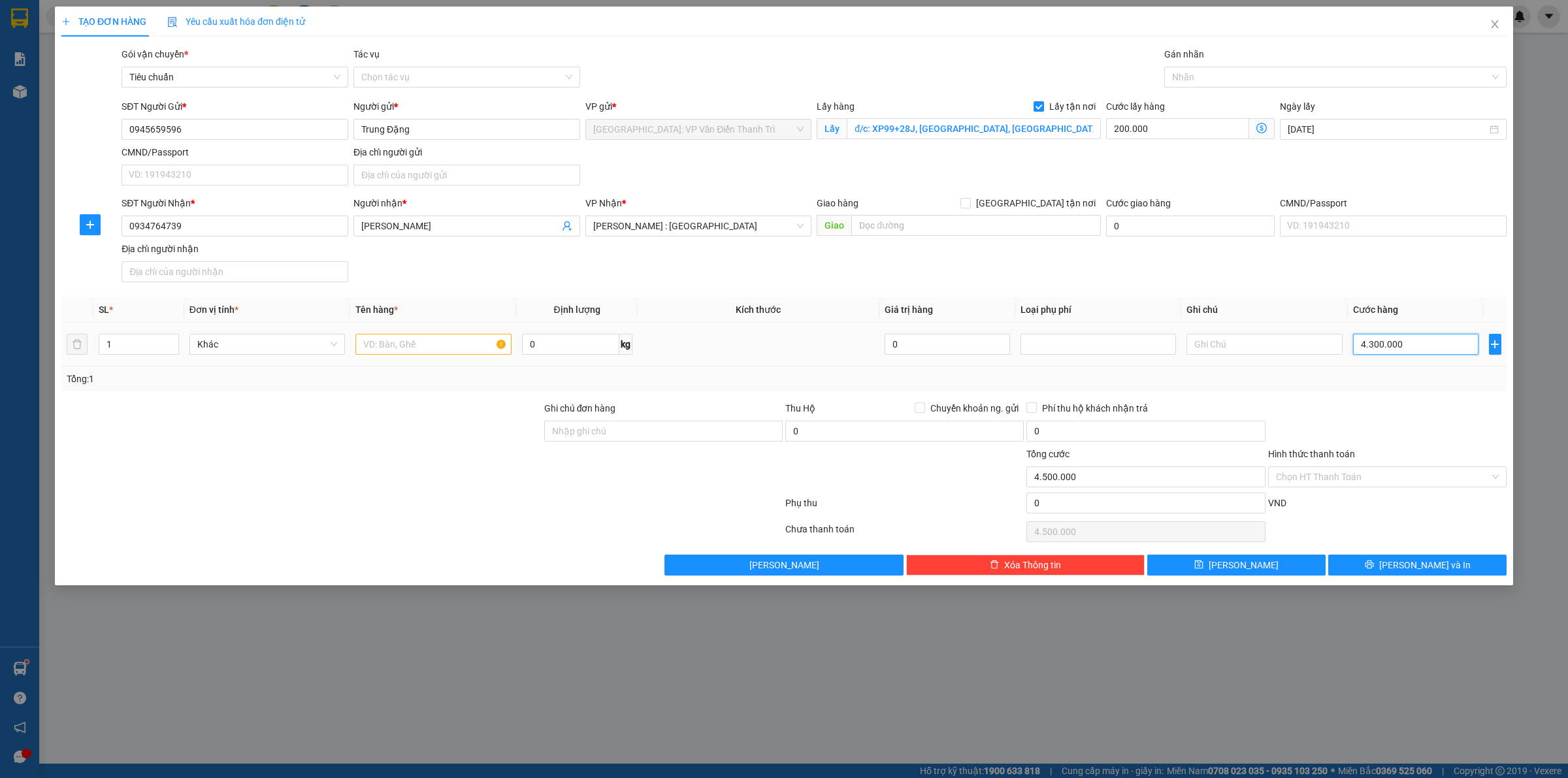
type input "4.300.000"
click at [408, 341] on input "text" at bounding box center [433, 344] width 156 height 21
click at [438, 352] on input "text" at bounding box center [433, 344] width 156 height 21
paste input "gỗ + ĐỒ~1200KG"
type input "gỗ + ĐỒ~1200KG a hùng bốc"
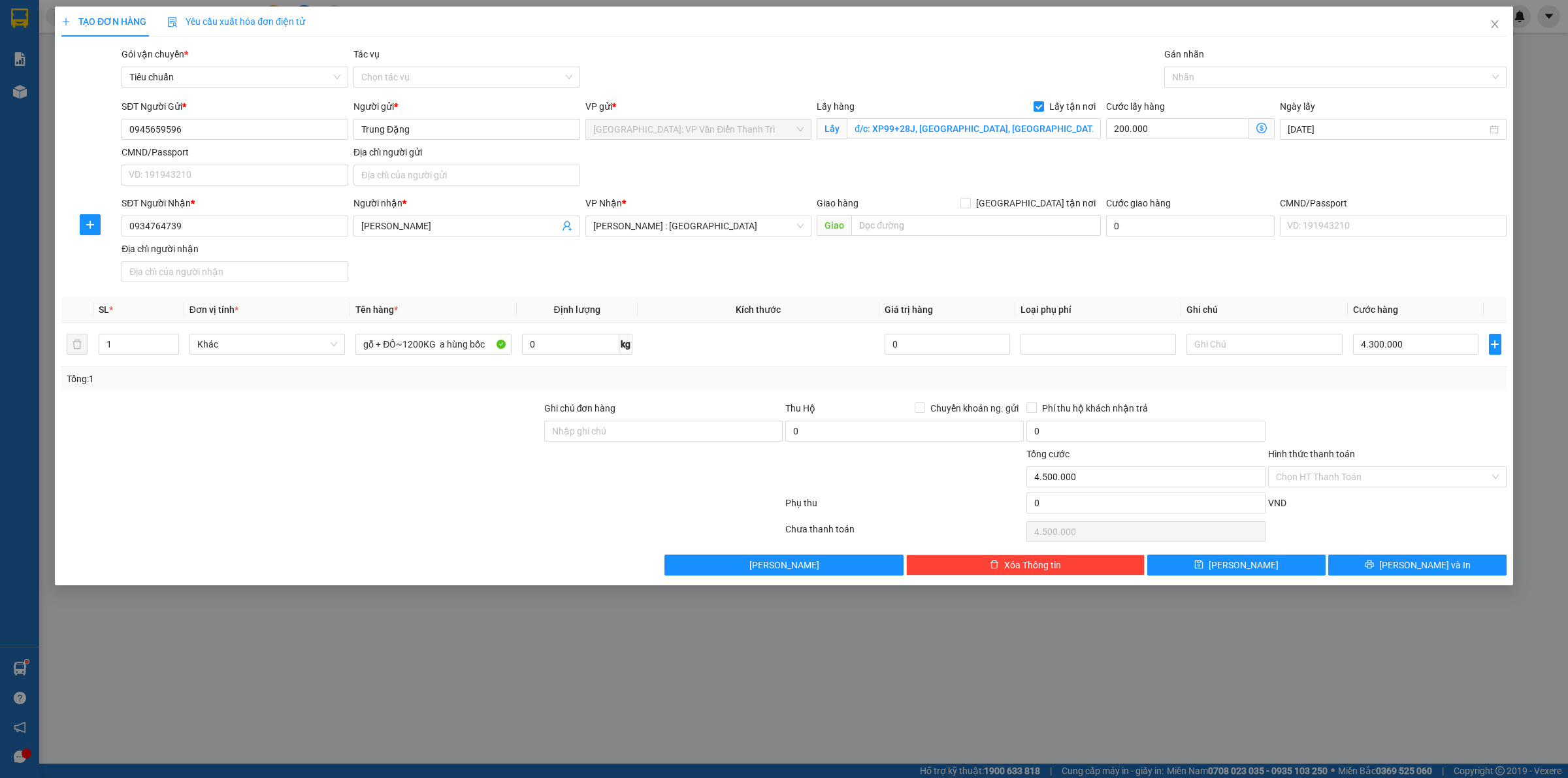
click at [1386, 427] on div at bounding box center [1387, 423] width 241 height 45
click at [641, 438] on input "Ghi chú đơn hàng" at bounding box center [662, 430] width 238 height 21
type input "có vat"
click at [1249, 65] on div "Gán nhãn" at bounding box center [1335, 57] width 342 height 19
click at [1241, 81] on div at bounding box center [1329, 77] width 323 height 16
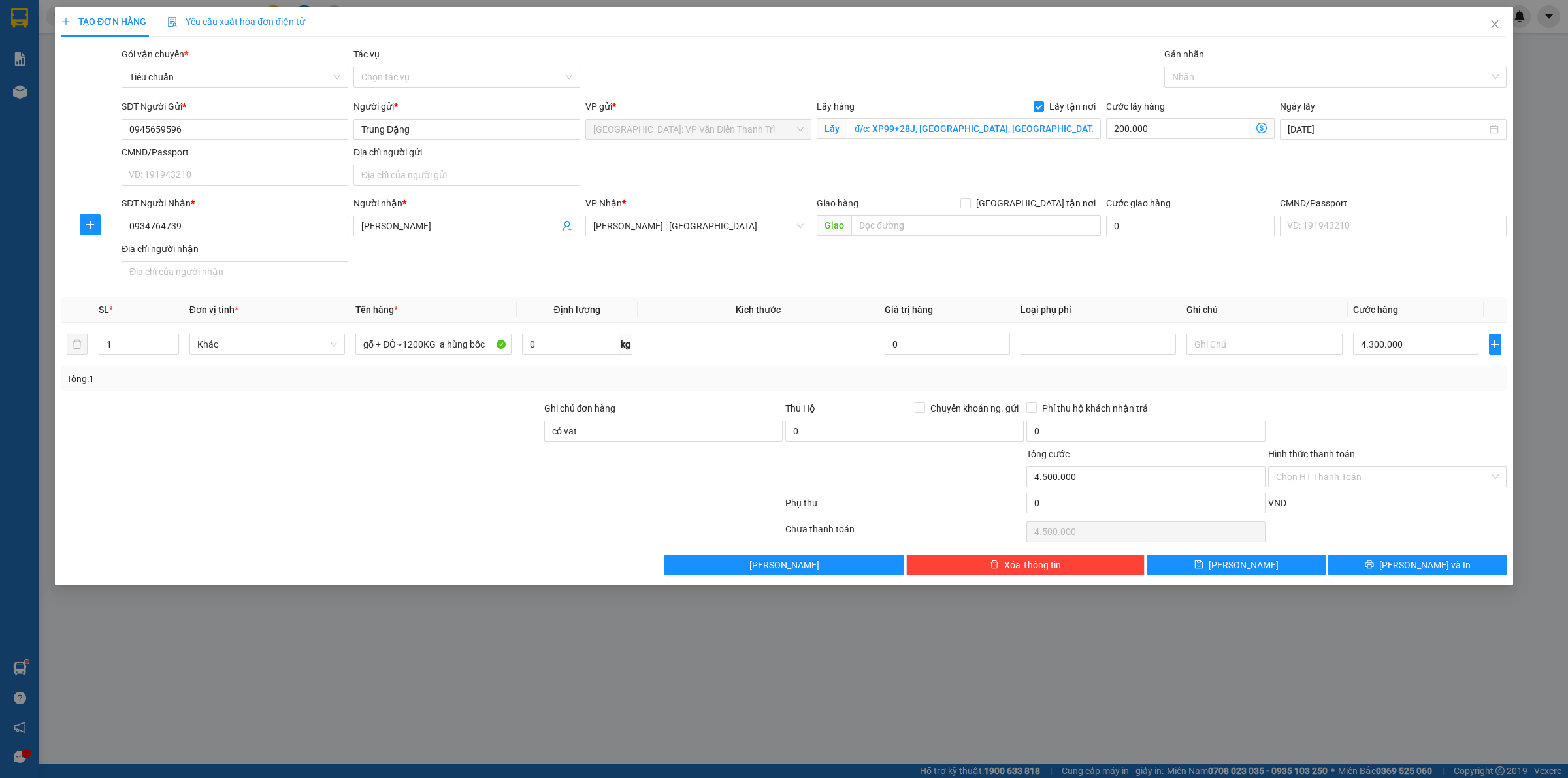
click at [1074, 261] on div "SĐT Người Nhận * 0934764739 Người nhận * [PERSON_NAME] VP Nhận * [GEOGRAPHIC_DA…" at bounding box center [814, 241] width 1390 height 92
click at [485, 347] on input "gỗ + ĐỒ~1200KG a hùng bốc" at bounding box center [433, 344] width 156 height 21
type input "gỗ + ĐỒ~1200KG a hùng bốc 16/10"
click at [1235, 562] on button "[PERSON_NAME]" at bounding box center [1236, 565] width 178 height 21
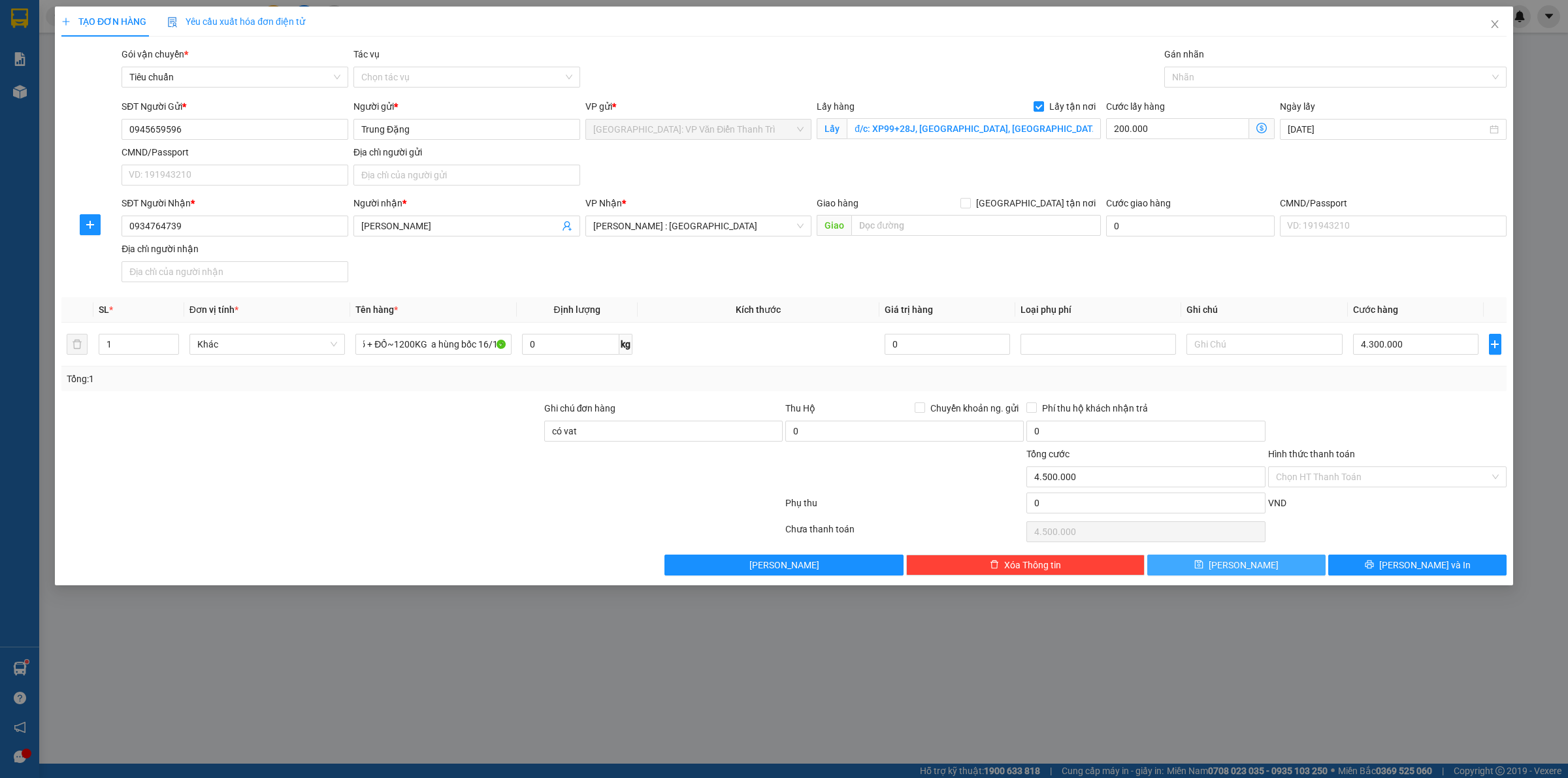
scroll to position [0, 0]
checkbox input "false"
type input "0"
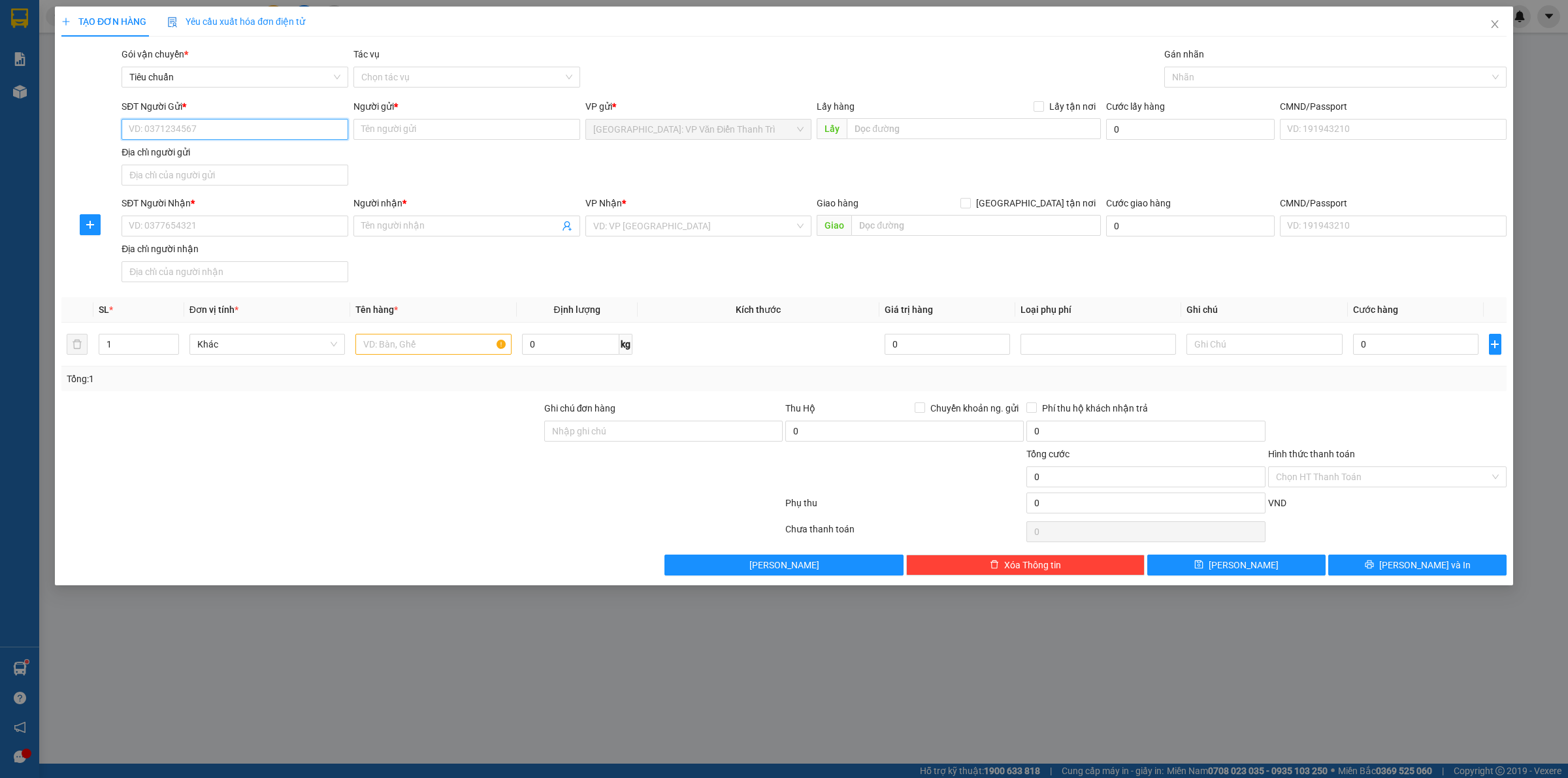
click at [133, 125] on input "SĐT Người Gửi *" at bounding box center [235, 129] width 226 height 21
paste input "0988887202"
type input "0988887202"
click at [383, 139] on input "Người gửi *" at bounding box center [467, 129] width 226 height 21
paste input "A Tùng"
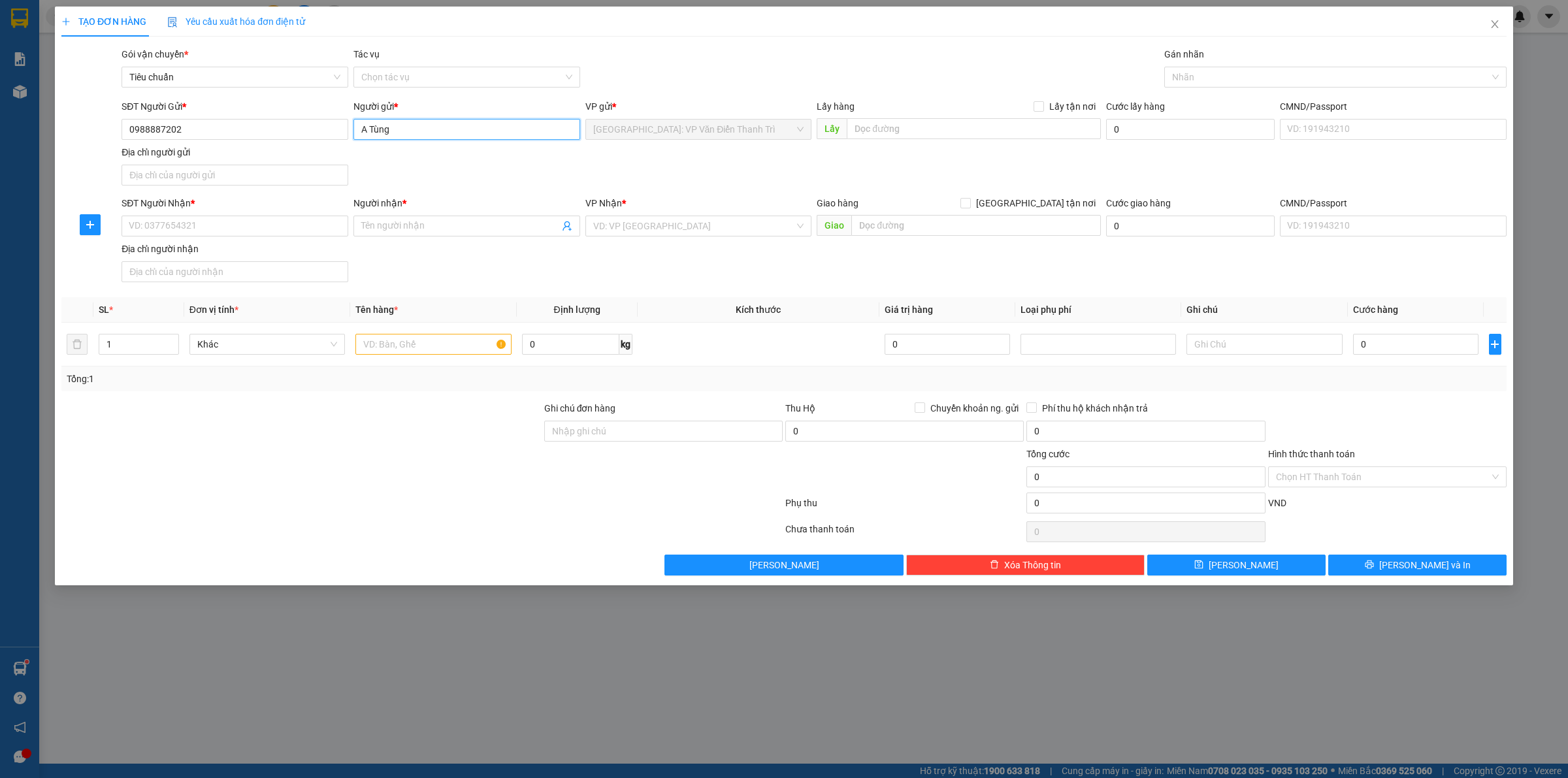
type input "A Tùng"
drag, startPoint x: 752, startPoint y: 180, endPoint x: 776, endPoint y: 175, distance: 24.5
click at [763, 177] on div "SĐT Người Gửi * 0988887202 Người gửi * A Tùng A Tùng VP gửi * [GEOGRAPHIC_DATA]…" at bounding box center [814, 145] width 1390 height 92
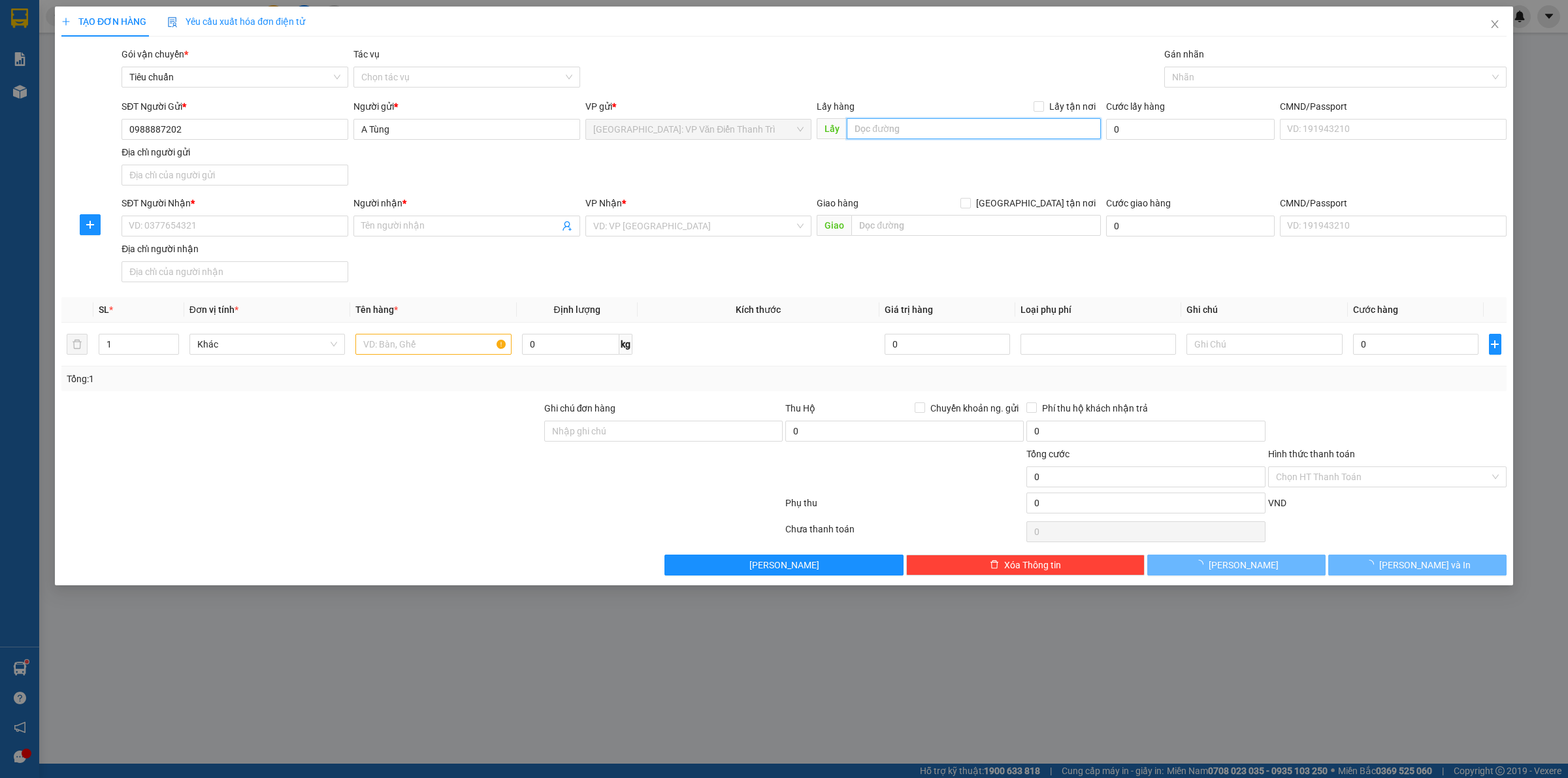
click at [943, 134] on input "text" at bounding box center [973, 128] width 254 height 21
click at [948, 135] on input "text" at bounding box center [973, 128] width 254 height 21
paste input "đ/c: 231 [PERSON_NAME], [GEOGRAPHIC_DATA]"
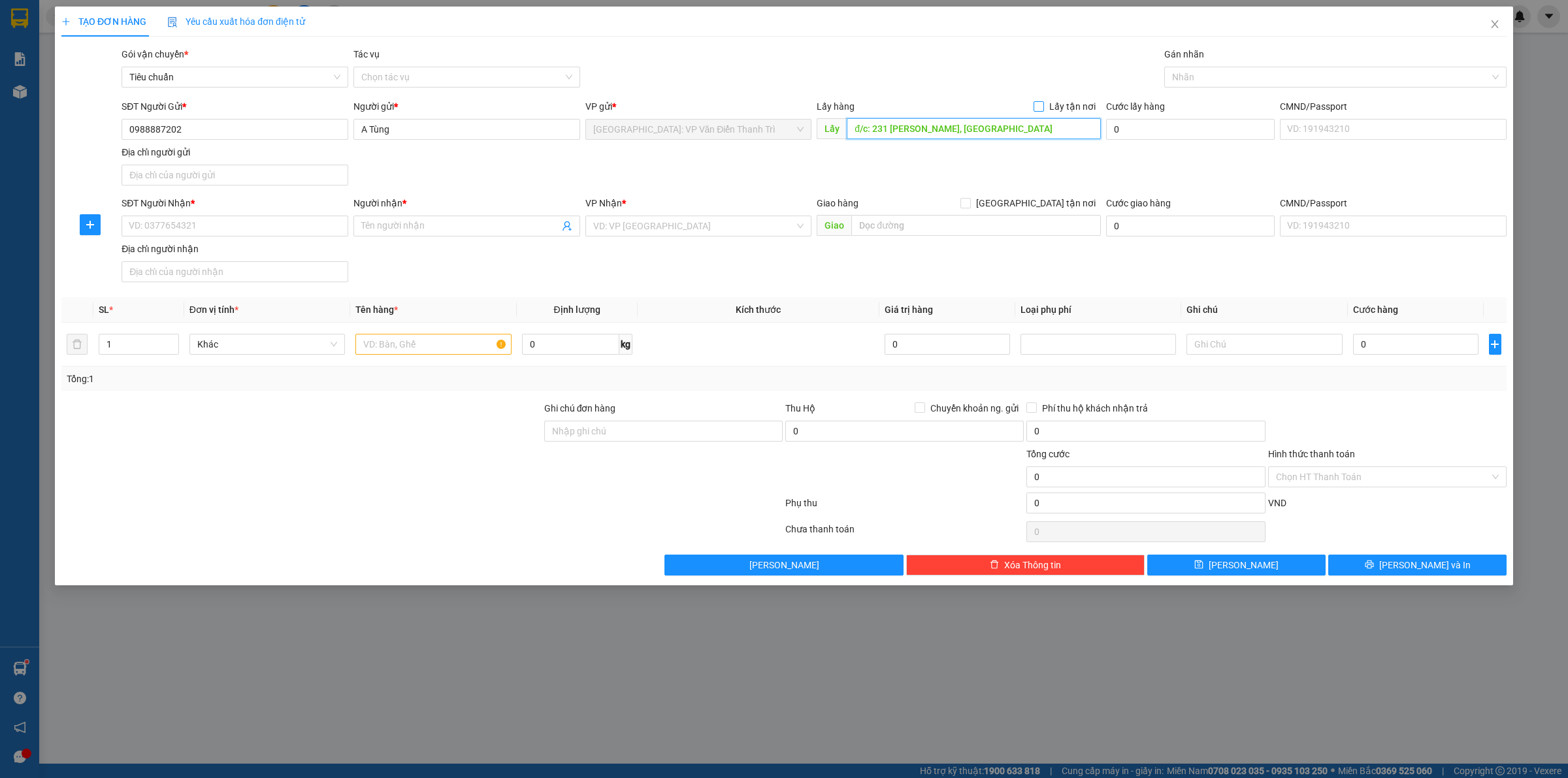
type input "đ/c: 231 [PERSON_NAME], [GEOGRAPHIC_DATA]"
click at [1049, 103] on span "Lấy tận nơi" at bounding box center [1072, 106] width 57 height 14
click at [1043, 103] on input "Lấy tận nơi" at bounding box center [1038, 106] width 9 height 9
checkbox input "true"
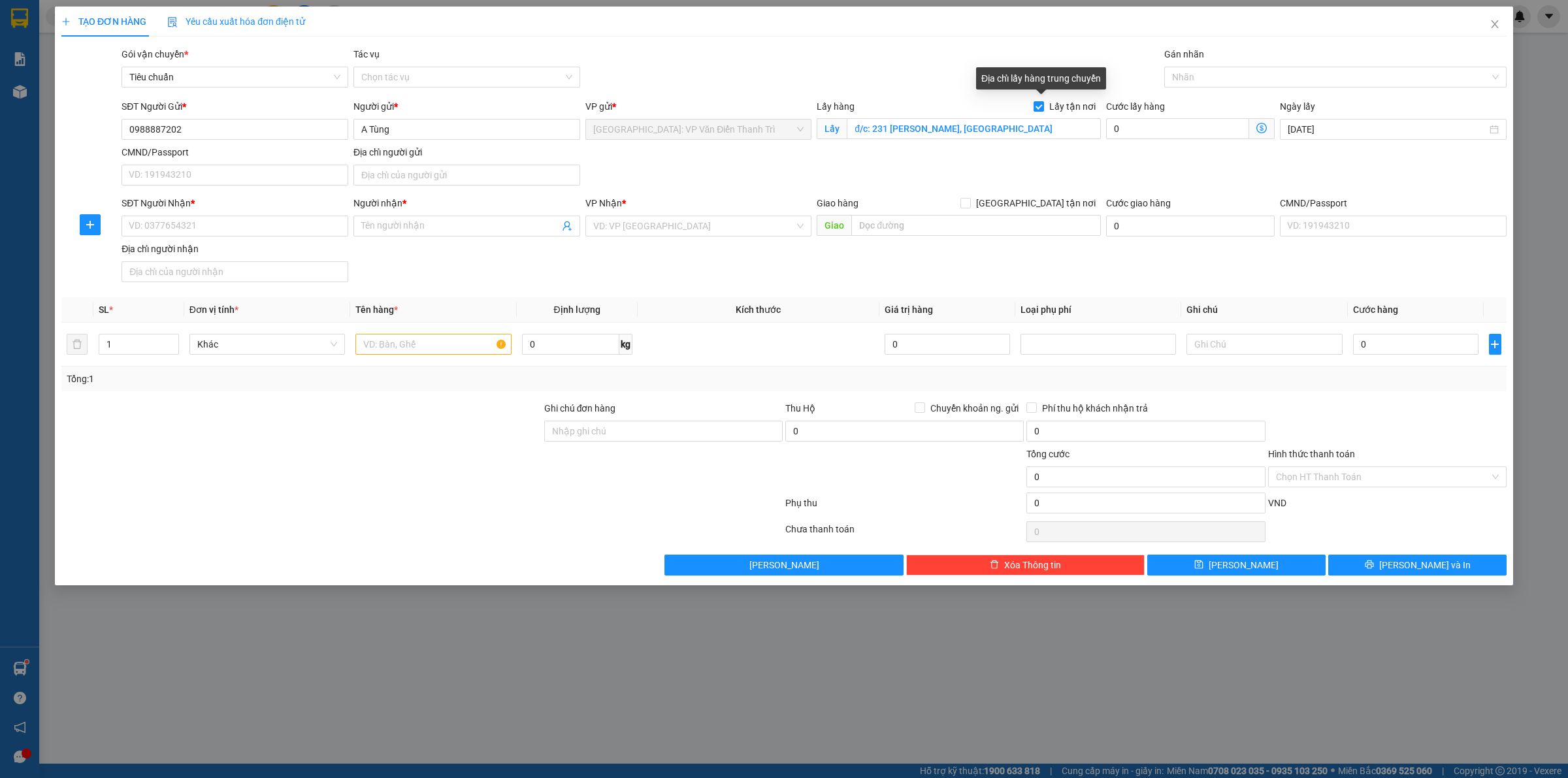
click at [988, 157] on div "SĐT Người Gửi * 0988887202 Người gửi * A Tùng VP gửi * [GEOGRAPHIC_DATA]: VP Vă…" at bounding box center [814, 145] width 1390 height 92
click at [282, 227] on input "SĐT Người Nhận *" at bounding box center [235, 225] width 226 height 21
click at [951, 237] on div "Giao hàng [GEOGRAPHIC_DATA] tận nơi [GEOGRAPHIC_DATA]" at bounding box center [958, 218] width 284 height 45
click at [952, 226] on input "text" at bounding box center [975, 225] width 250 height 21
paste input "đ/c: khu 6, xã [GEOGRAPHIC_DATA],( huyện [GEOGRAPHIC_DATA]), [GEOGRAPHIC_DATA]"
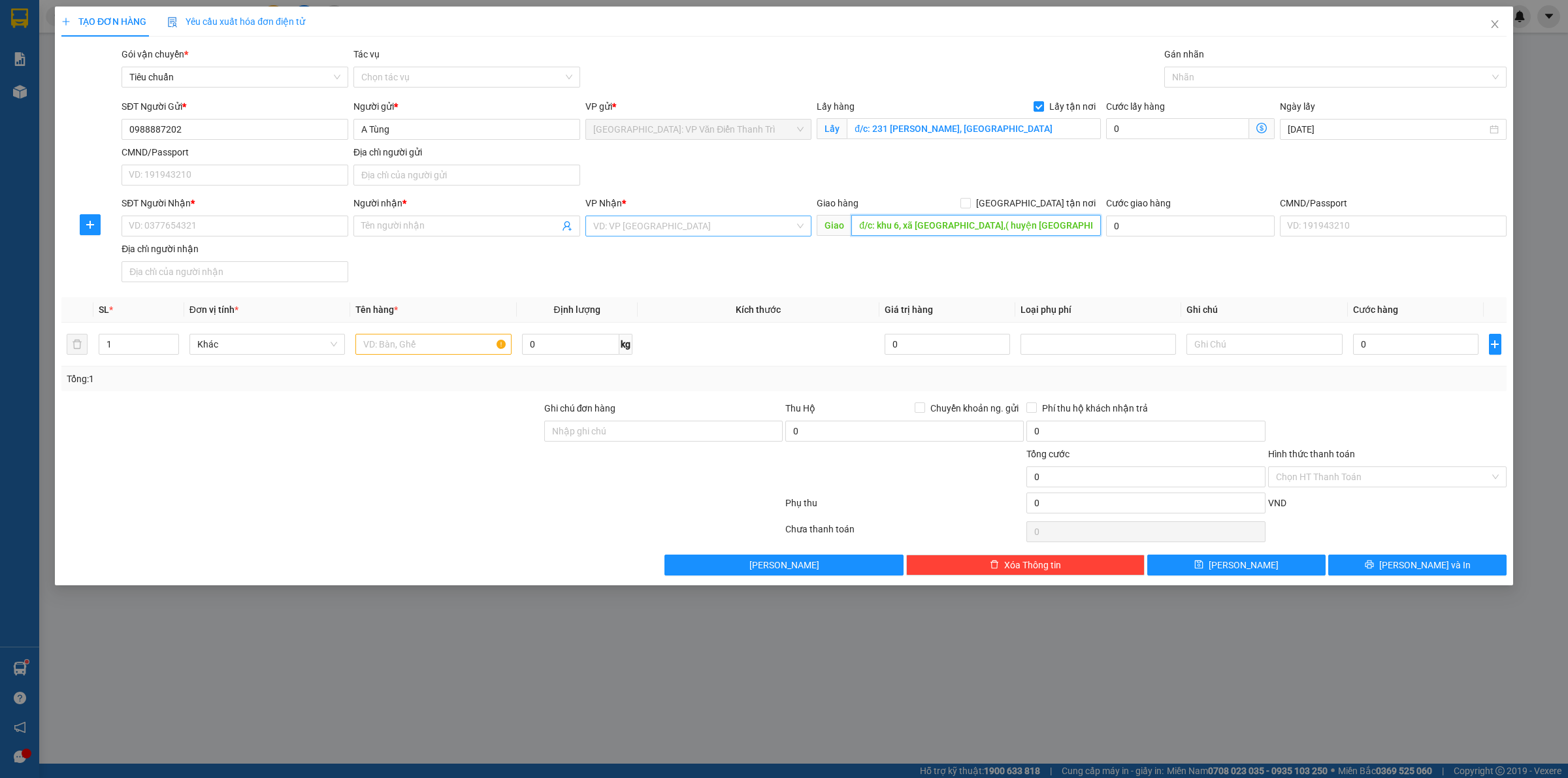
type input "đ/c: khu 6, xã [GEOGRAPHIC_DATA],( huyện [GEOGRAPHIC_DATA]), [GEOGRAPHIC_DATA]"
click at [634, 235] on input "search" at bounding box center [694, 225] width 202 height 19
type input "kho văn"
drag, startPoint x: 702, startPoint y: 249, endPoint x: 951, endPoint y: 257, distance: 249.1
click at [703, 250] on div "[GEOGRAPHIC_DATA]: Kho Văn Điển Thanh Trì" at bounding box center [698, 252] width 211 height 14
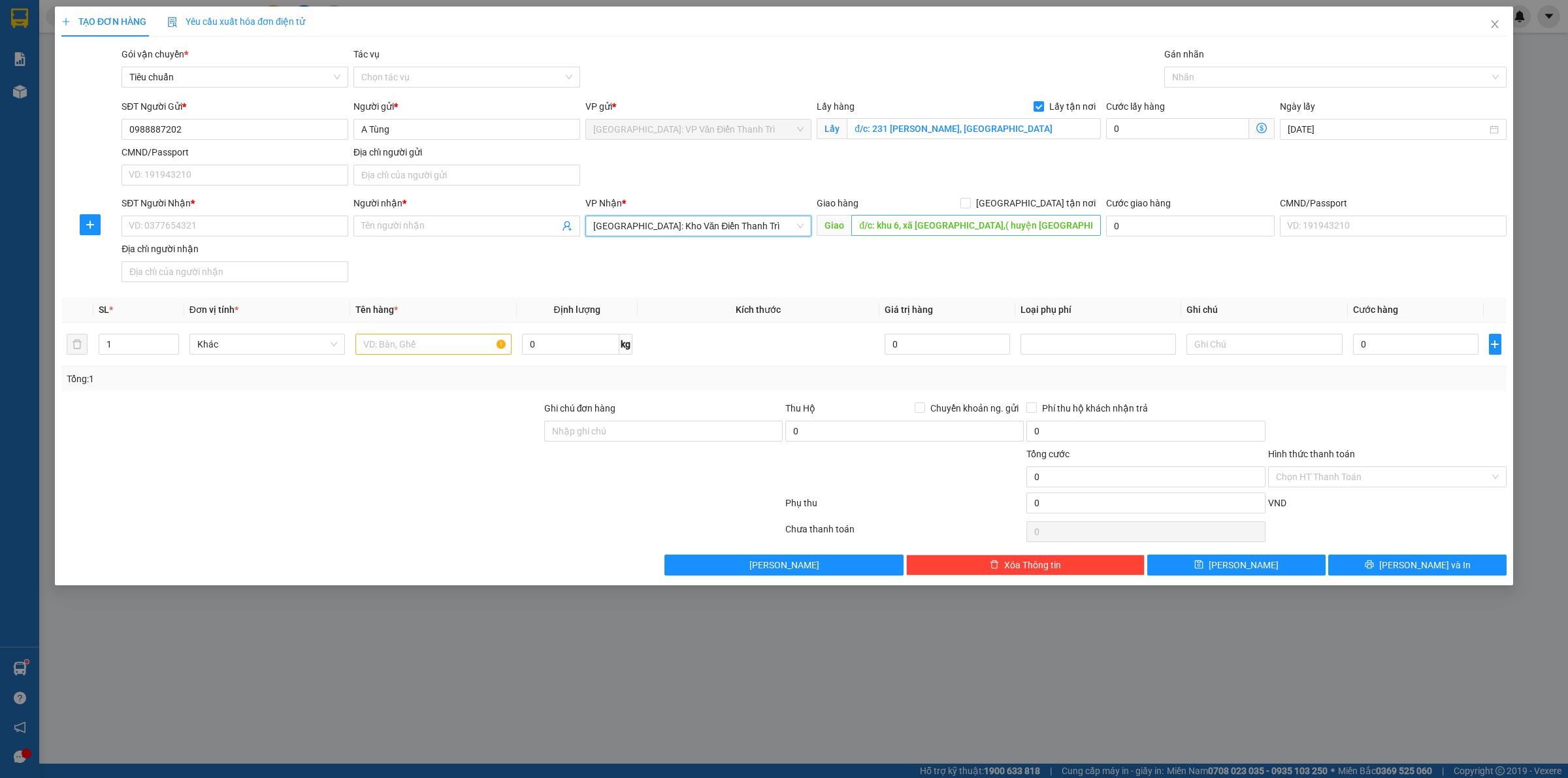
drag, startPoint x: 951, startPoint y: 257, endPoint x: 980, endPoint y: 227, distance: 41.7
click at [953, 256] on div "SĐT Người Nhận * VD: 0377654321 Người nhận * Tên người nhận VP Nhận * [GEOGRAPH…" at bounding box center [814, 241] width 1390 height 92
click at [1043, 206] on span "[GEOGRAPHIC_DATA] tận nơi" at bounding box center [1035, 202] width 130 height 14
click at [970, 206] on input "[GEOGRAPHIC_DATA] tận nơi" at bounding box center [965, 202] width 9 height 9
checkbox input "true"
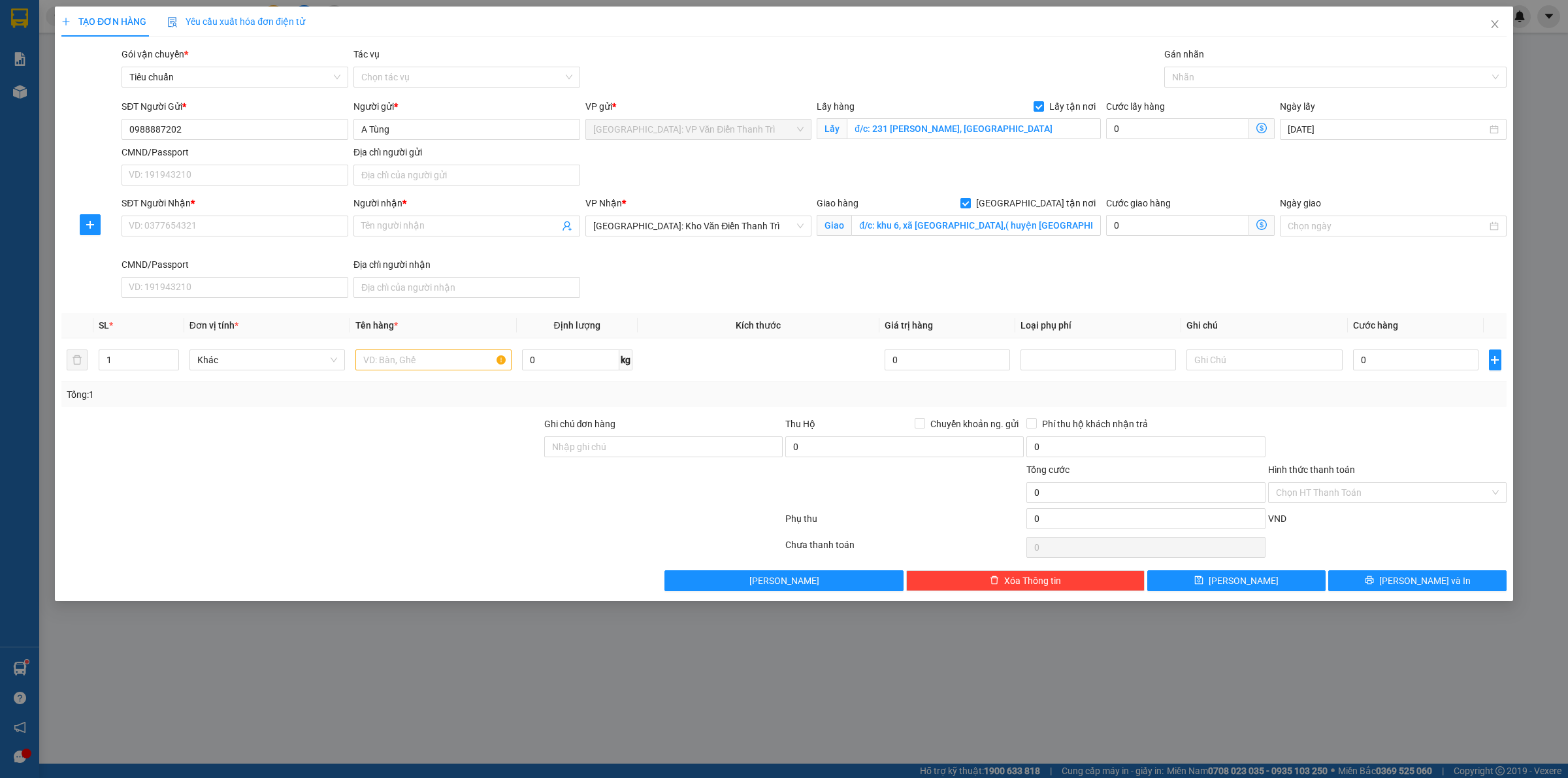
drag, startPoint x: 1158, startPoint y: 184, endPoint x: 1166, endPoint y: 164, distance: 21.5
click at [1161, 177] on div "SĐT Người Gửi * 0988887202 Người gửi * A Tùng VP gửi * [GEOGRAPHIC_DATA]: VP Vă…" at bounding box center [814, 145] width 1390 height 92
click at [1211, 79] on div at bounding box center [1329, 77] width 323 height 16
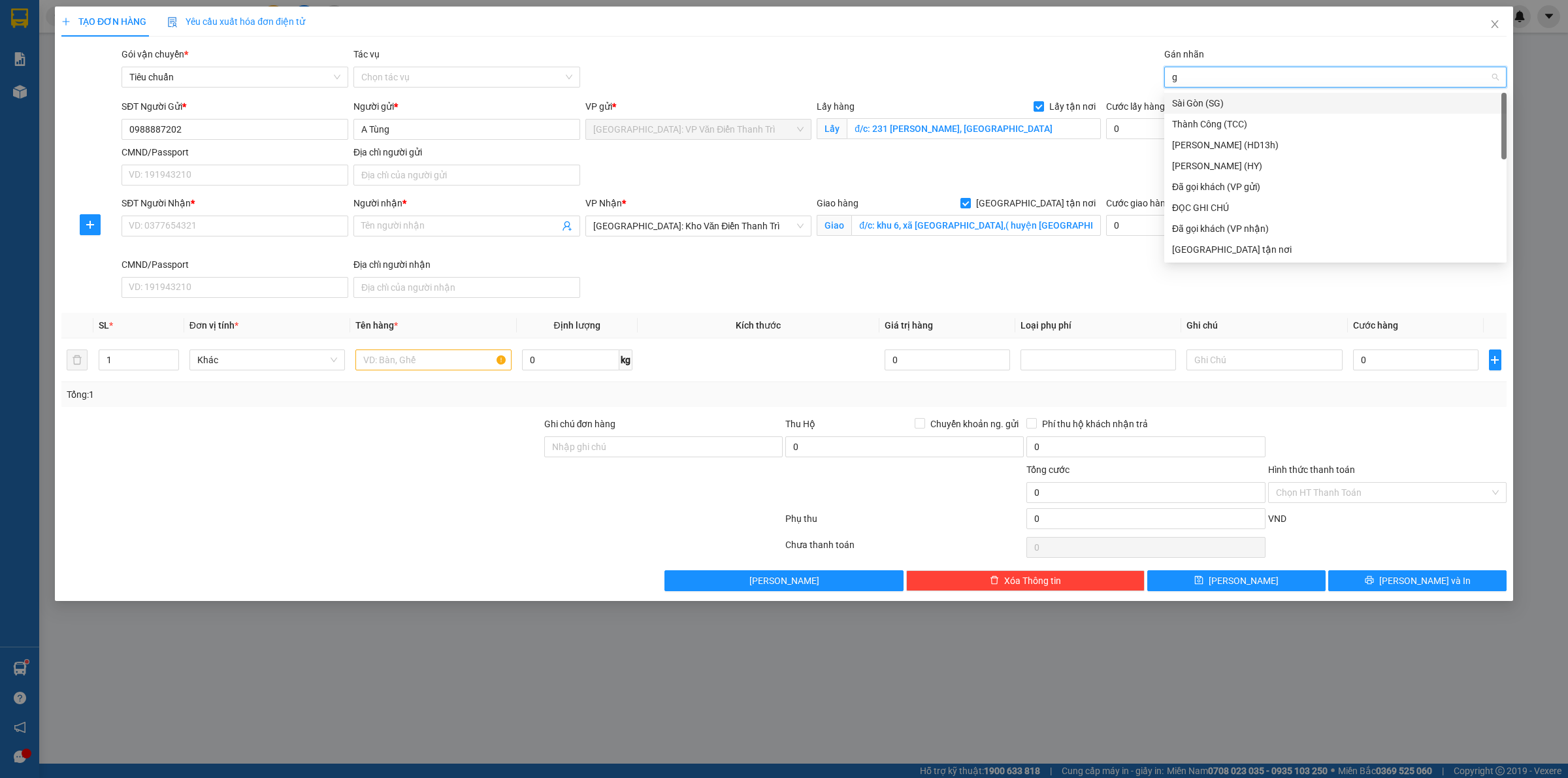
type input "gt"
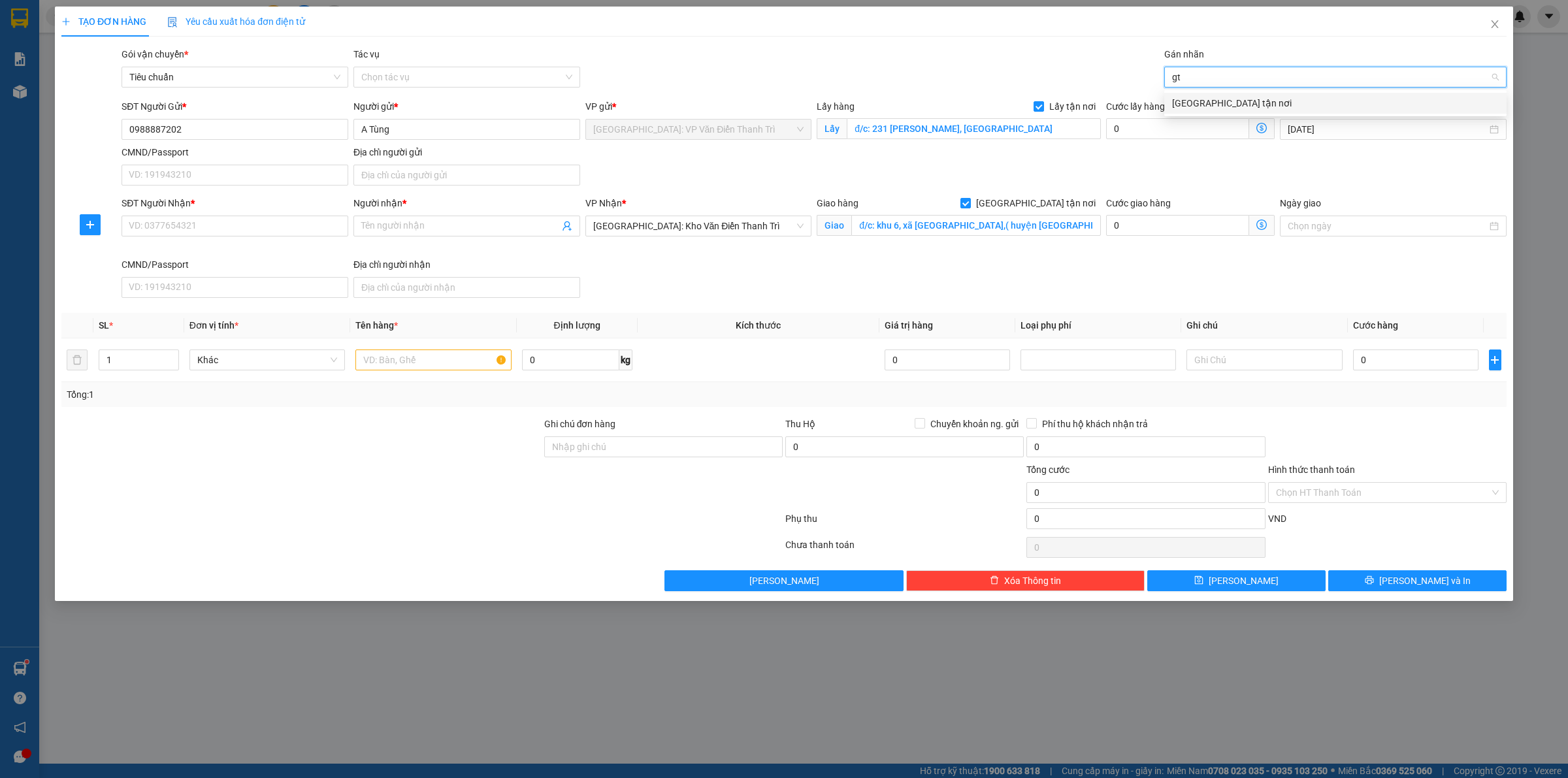
click at [1205, 105] on div "[GEOGRAPHIC_DATA] tận nơi" at bounding box center [1335, 102] width 327 height 14
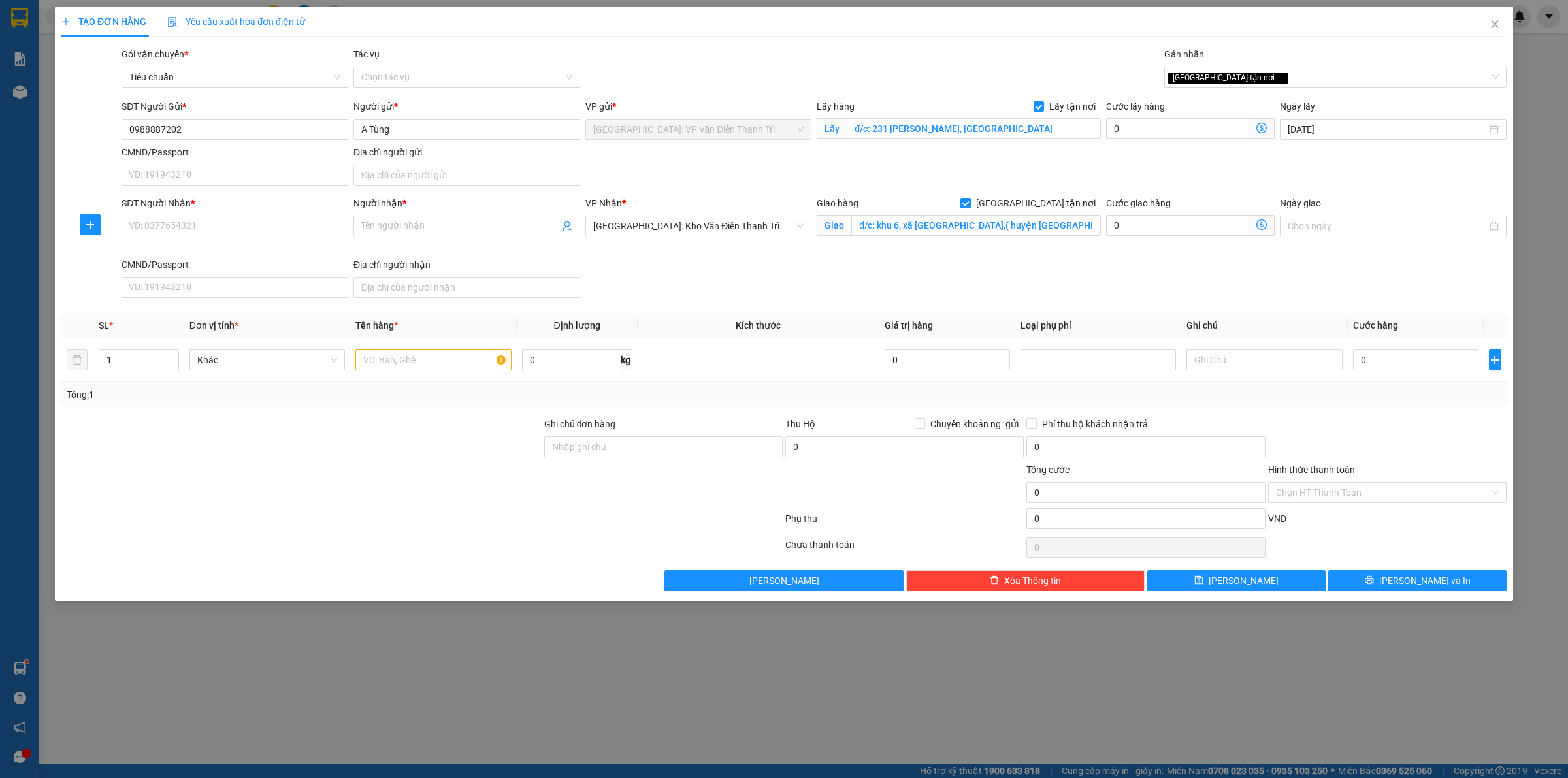
click at [1052, 286] on div "SĐT Người Nhận * VD: 0377654321 Người nhận * Tên người nhận VP Nhận * [GEOGRAPH…" at bounding box center [814, 249] width 1390 height 107
click at [246, 222] on input "SĐT Người Nhận *" at bounding box center [235, 225] width 226 height 21
paste input "0348074255"
type input "0348074255"
click at [418, 222] on input "Người nhận *" at bounding box center [459, 225] width 198 height 14
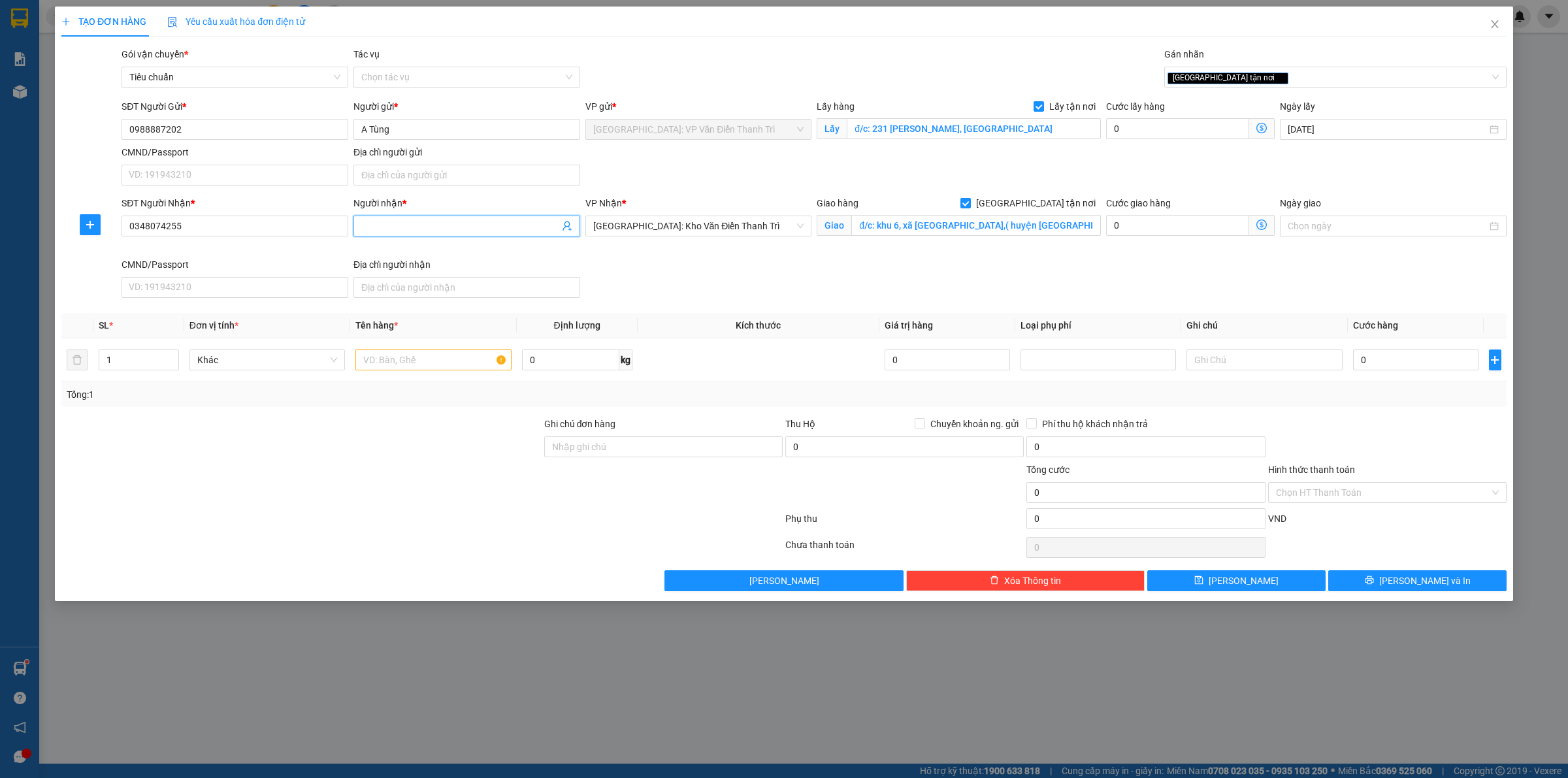
paste input "Hoàng"
type input "Hoàng"
click at [851, 266] on div "SĐT Người Nhận * 0348074255 Người nhận * [PERSON_NAME] VP Nhận * [GEOGRAPHIC_DA…" at bounding box center [814, 249] width 1390 height 107
click at [452, 370] on input "text" at bounding box center [433, 360] width 156 height 21
click at [1140, 122] on input "0" at bounding box center [1177, 128] width 143 height 21
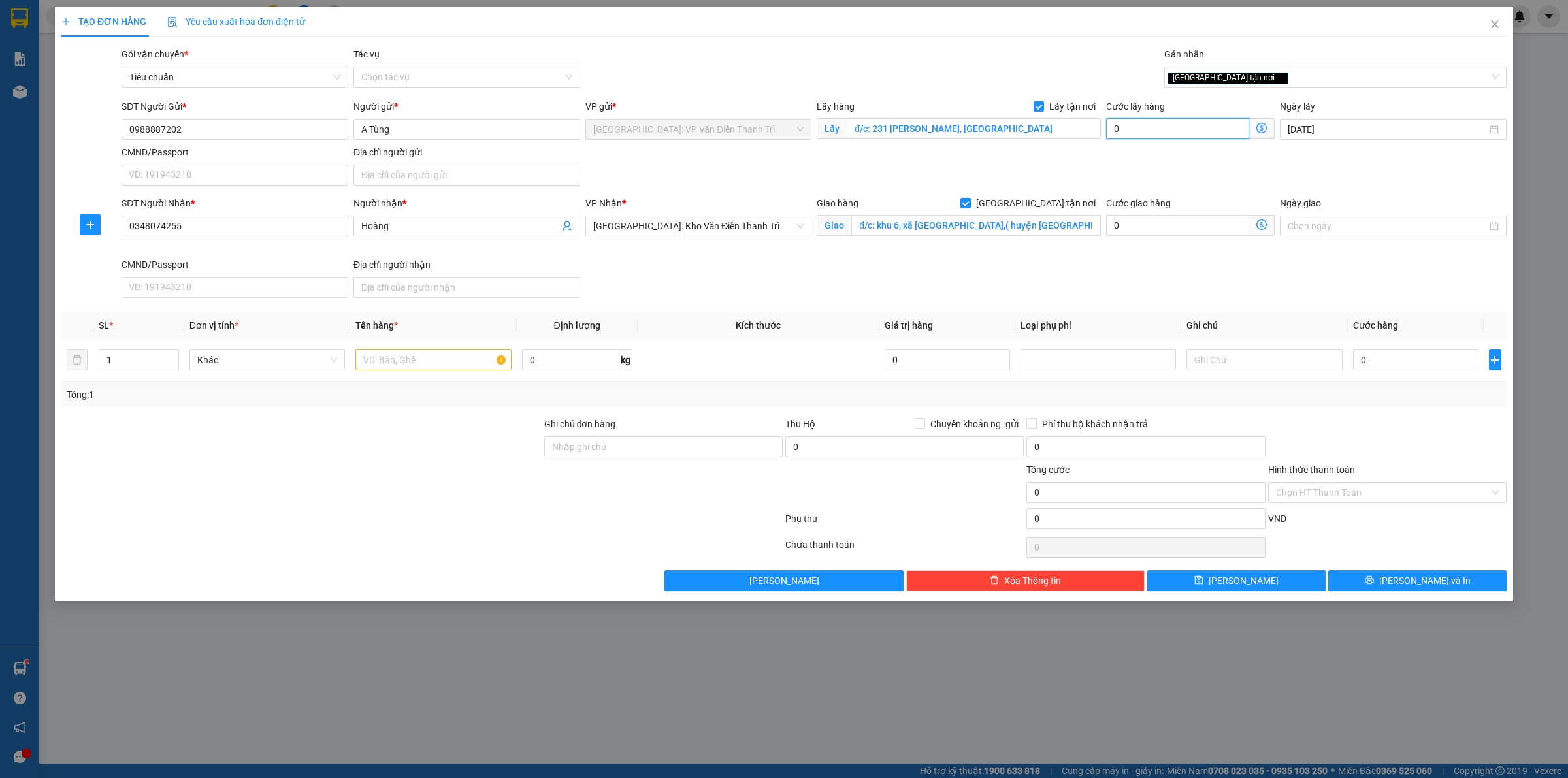
type input "6"
type input "65"
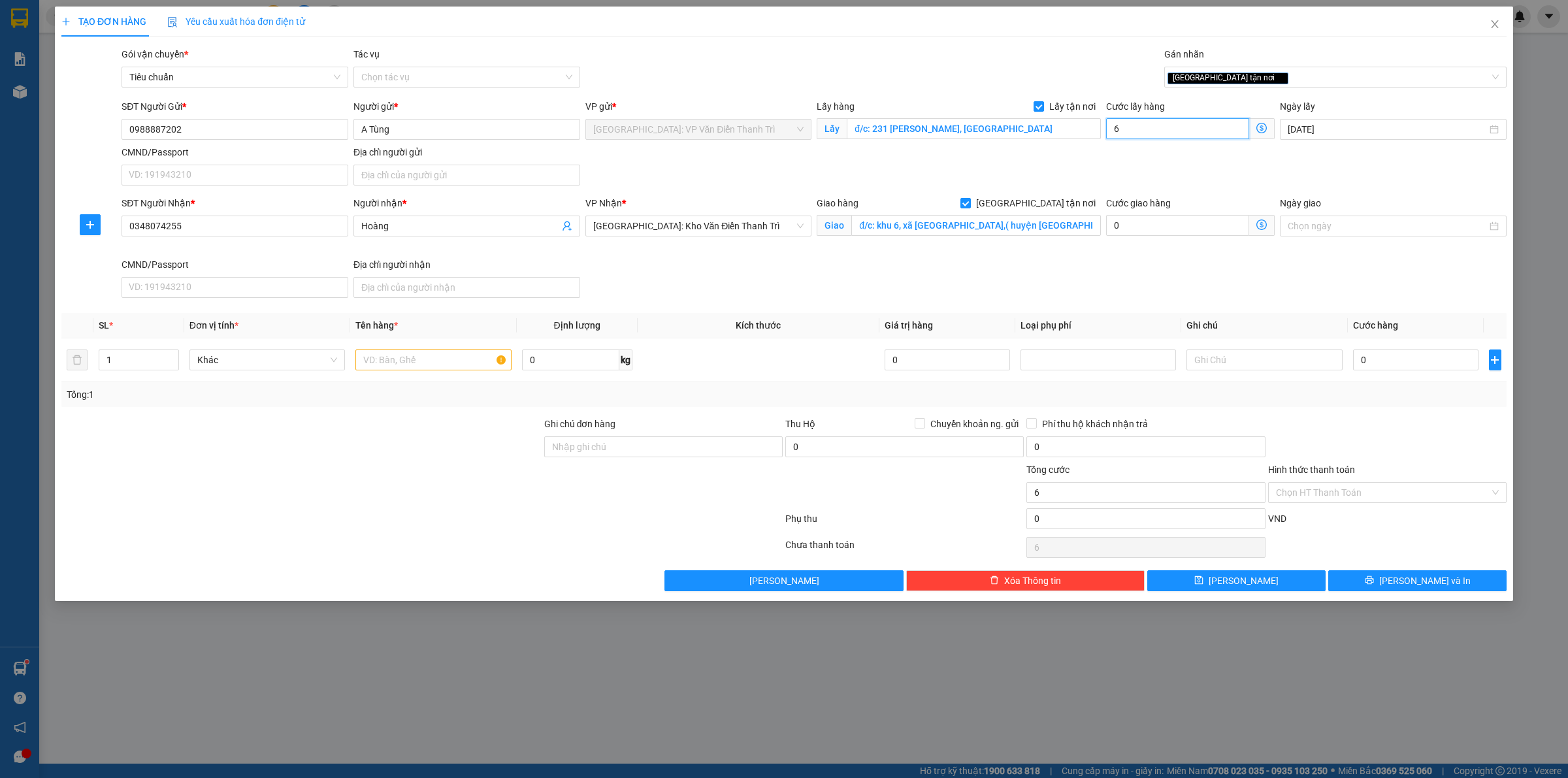
type input "65"
type input "650"
type input "6.500"
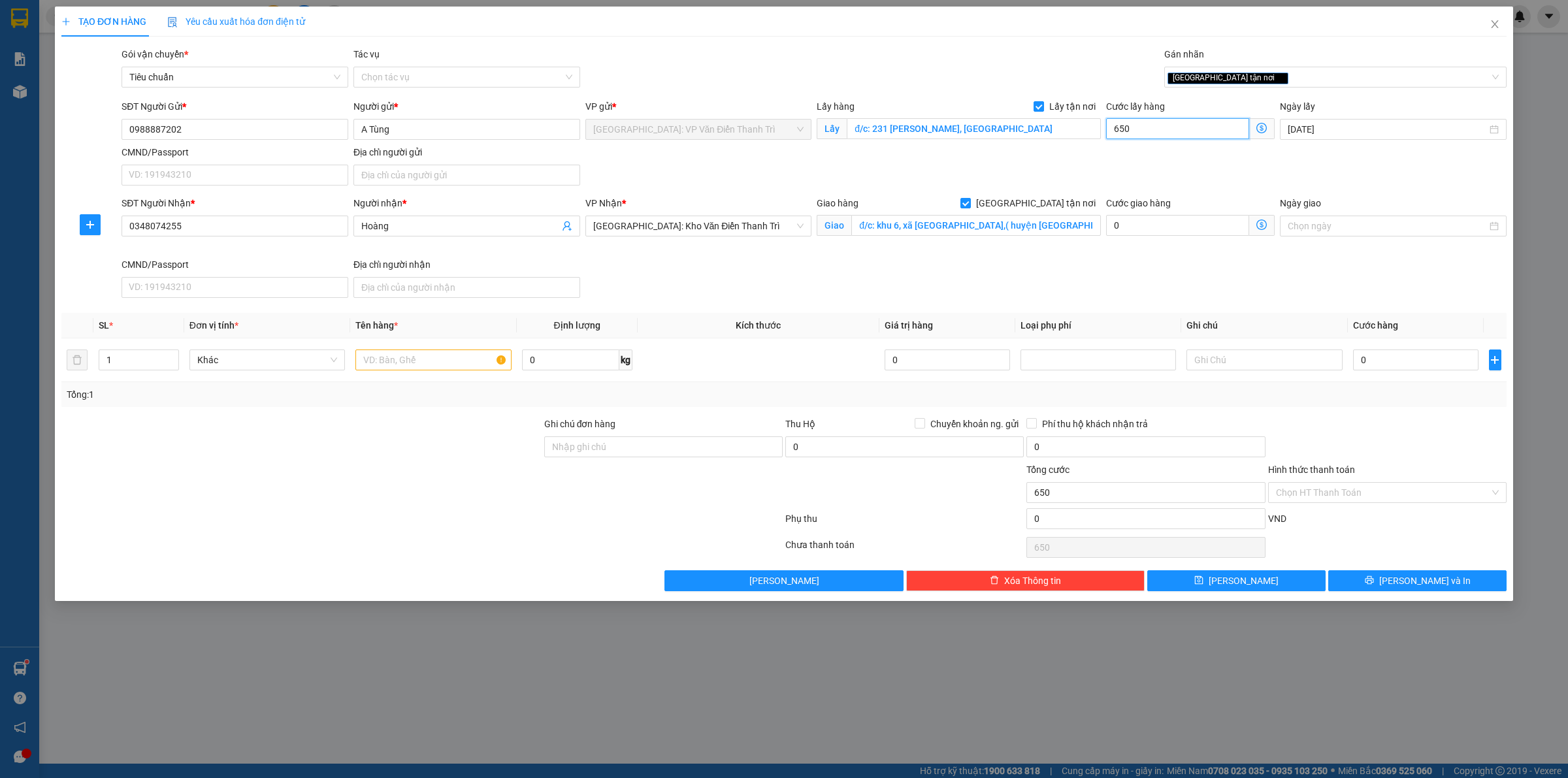
type input "6.500"
type input "65.000"
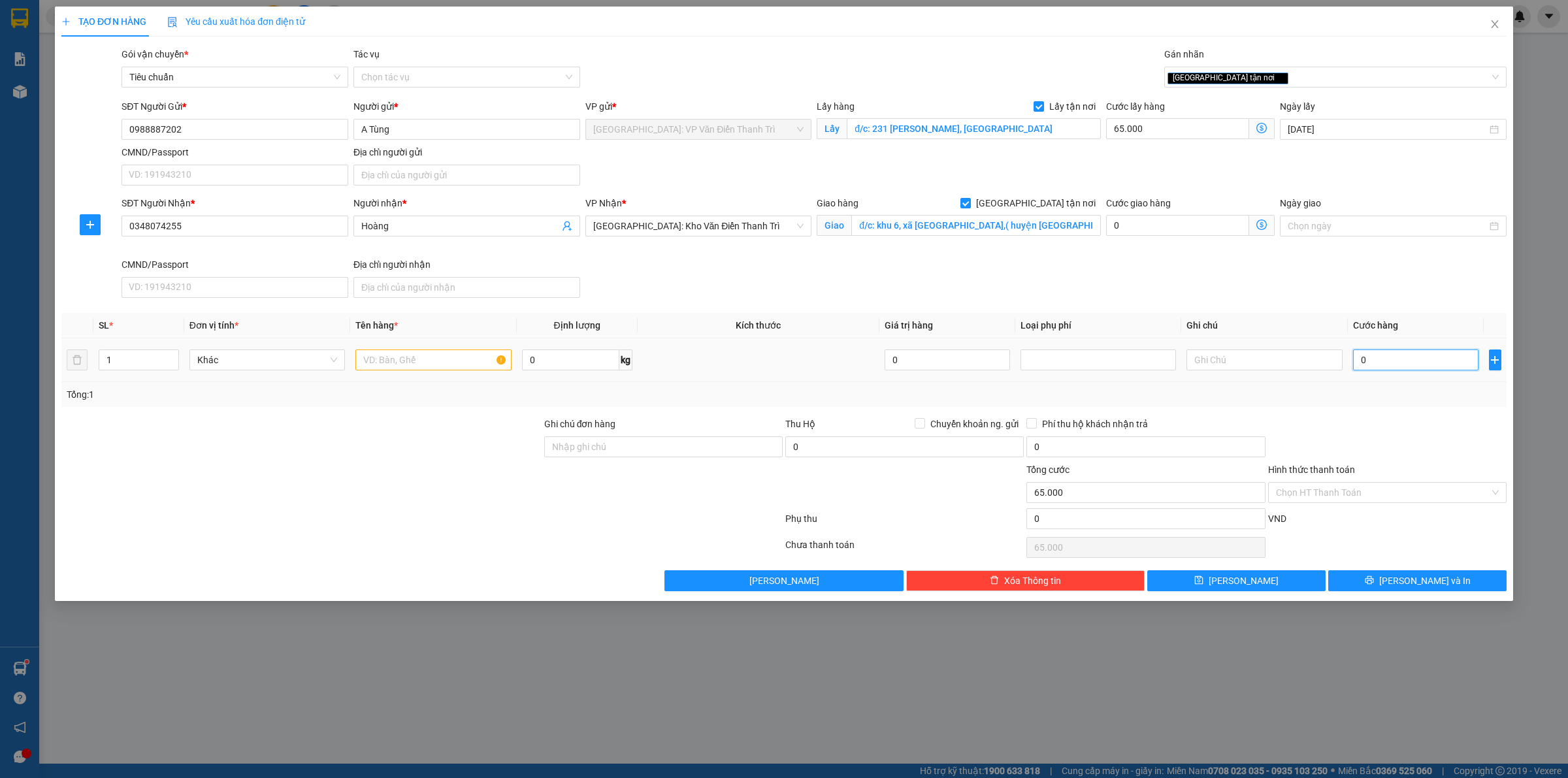
click at [1393, 351] on input "0" at bounding box center [1415, 360] width 125 height 21
type input "3"
type input "65.003"
type input "37"
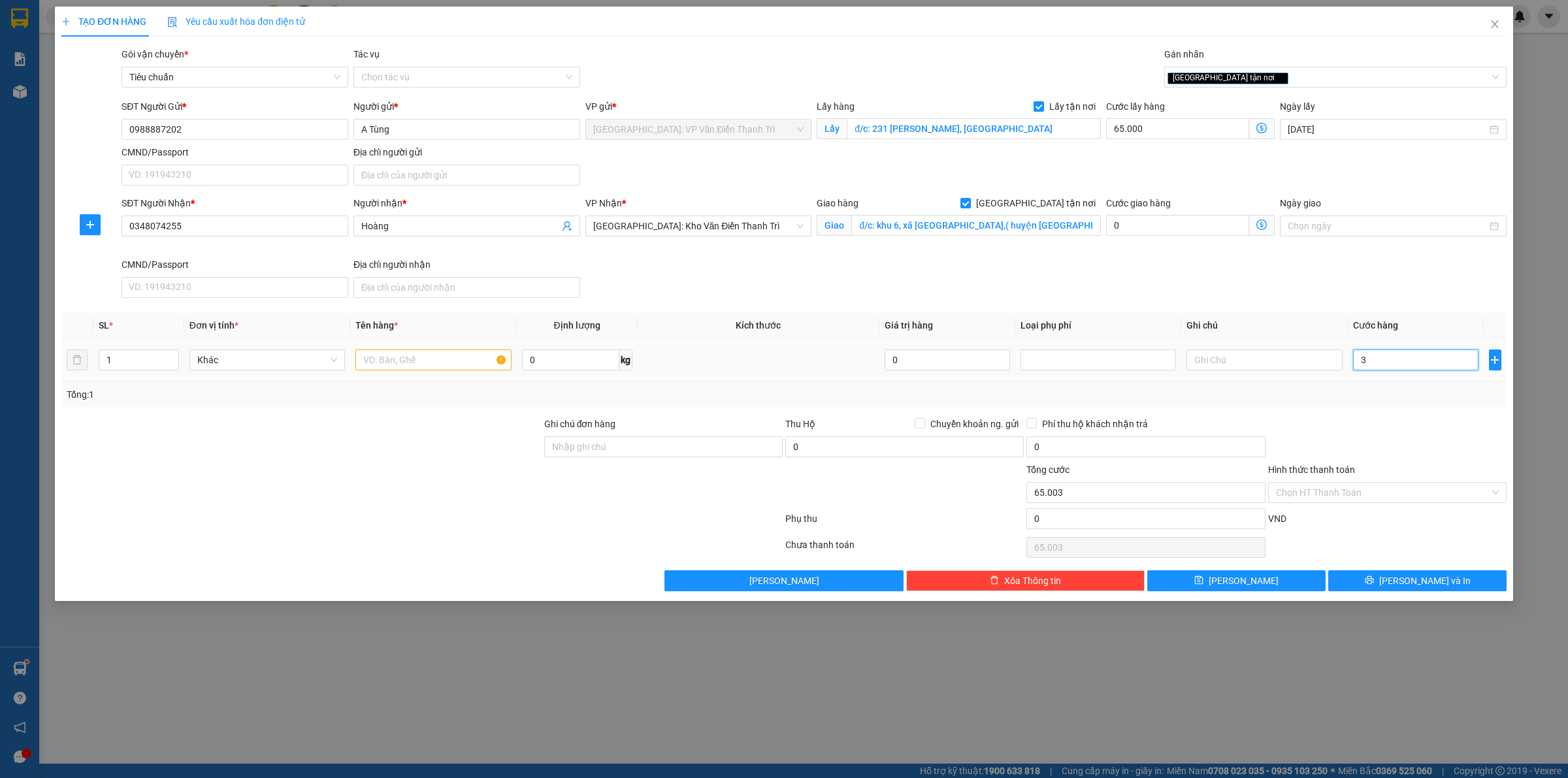
type input "65.037"
type input "370"
type input "65.370"
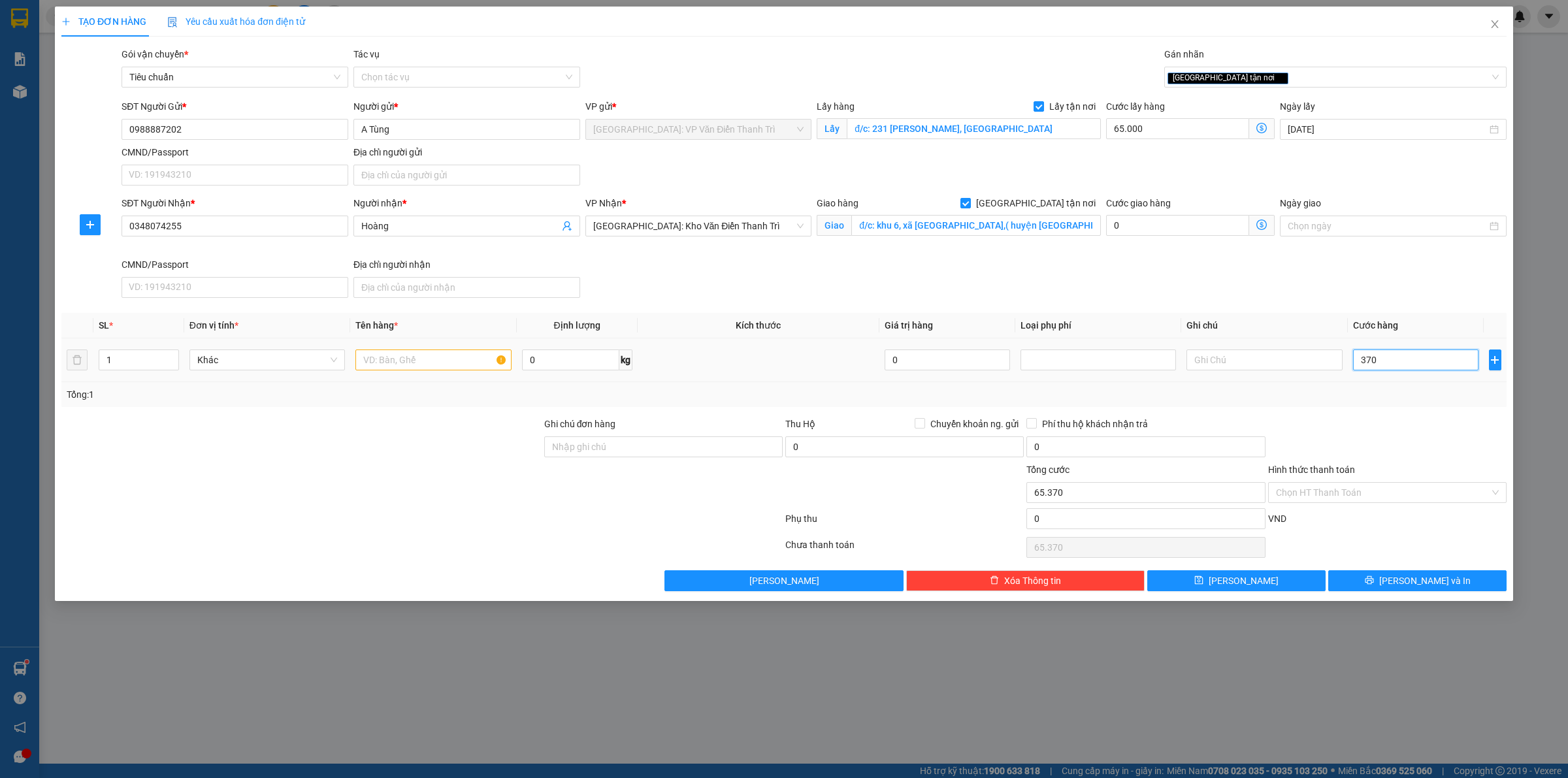
type input "3.700"
type input "68.700"
type input "37.000"
type input "102.000"
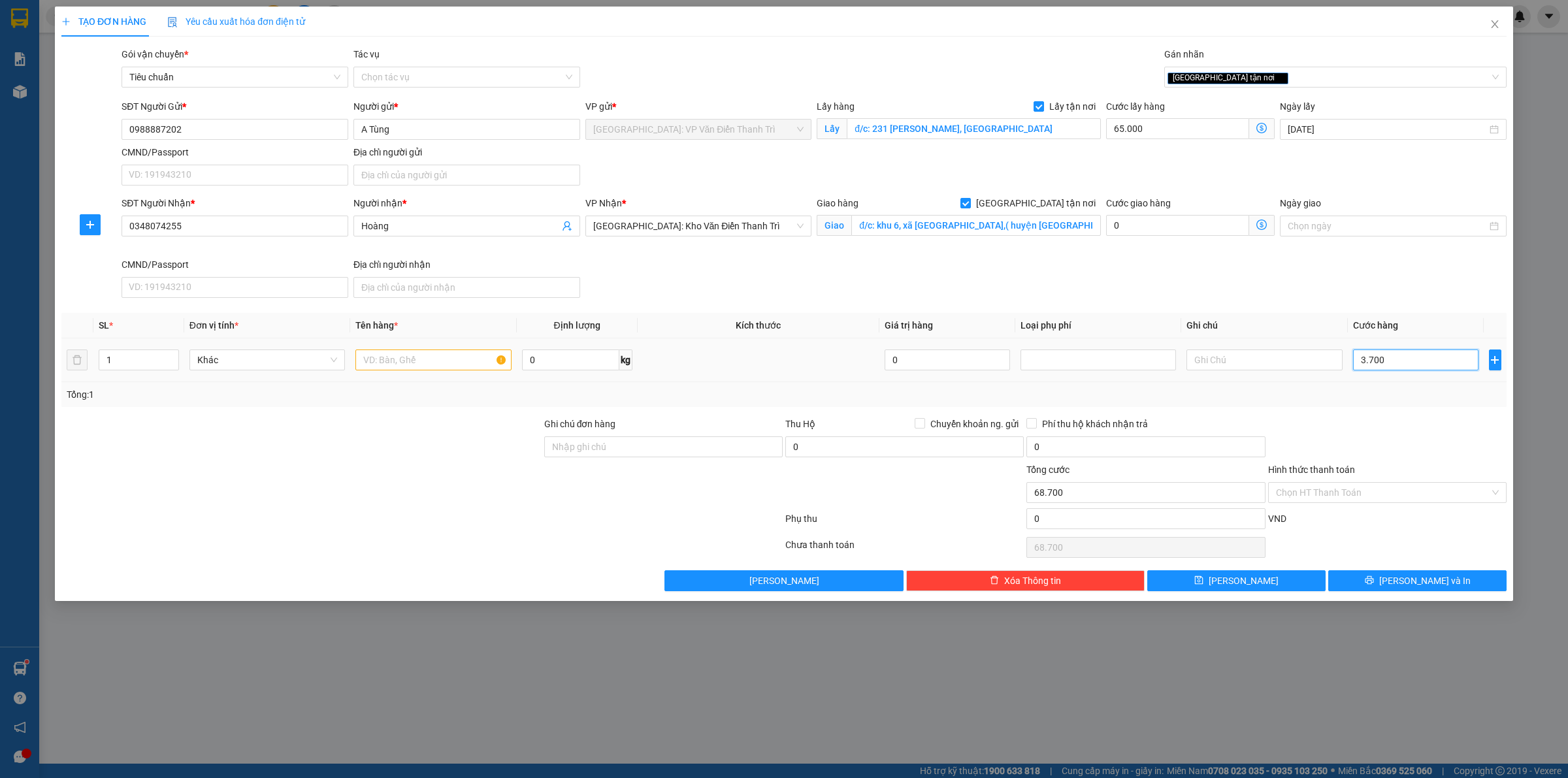
type input "102.000"
type input "370.000"
type input "435.000"
type input "370.000"
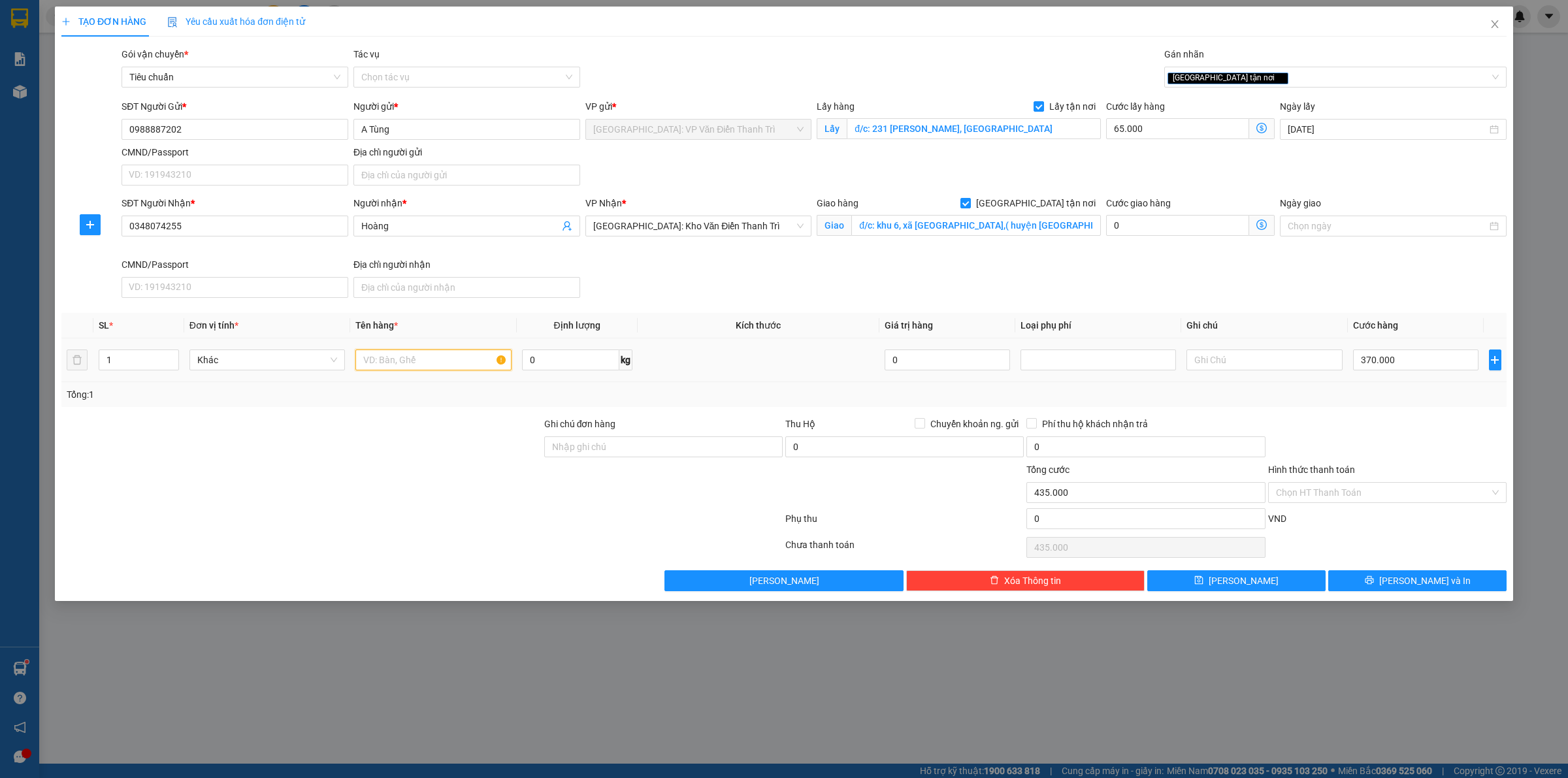
click at [418, 351] on input "text" at bounding box center [433, 360] width 156 height 21
click at [416, 367] on input "text" at bounding box center [433, 360] width 156 height 21
paste input "1 xe máy Yamaha FreeGo mới"
type input "1 xe máy Yamaha FreeGo mới a thức đón đôgs đa"
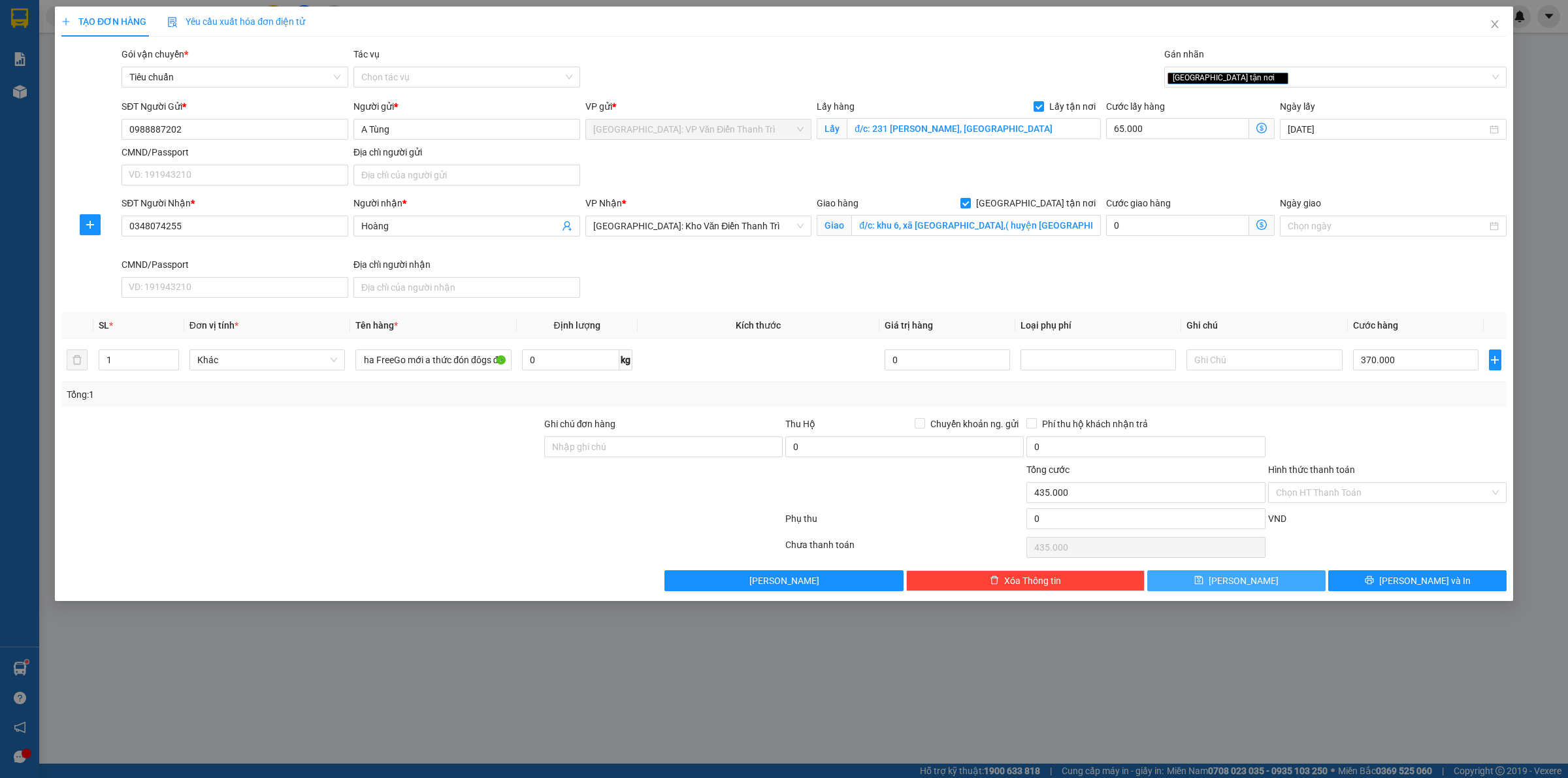
click at [1241, 591] on button "[PERSON_NAME]" at bounding box center [1236, 580] width 178 height 21
checkbox input "false"
type input "0"
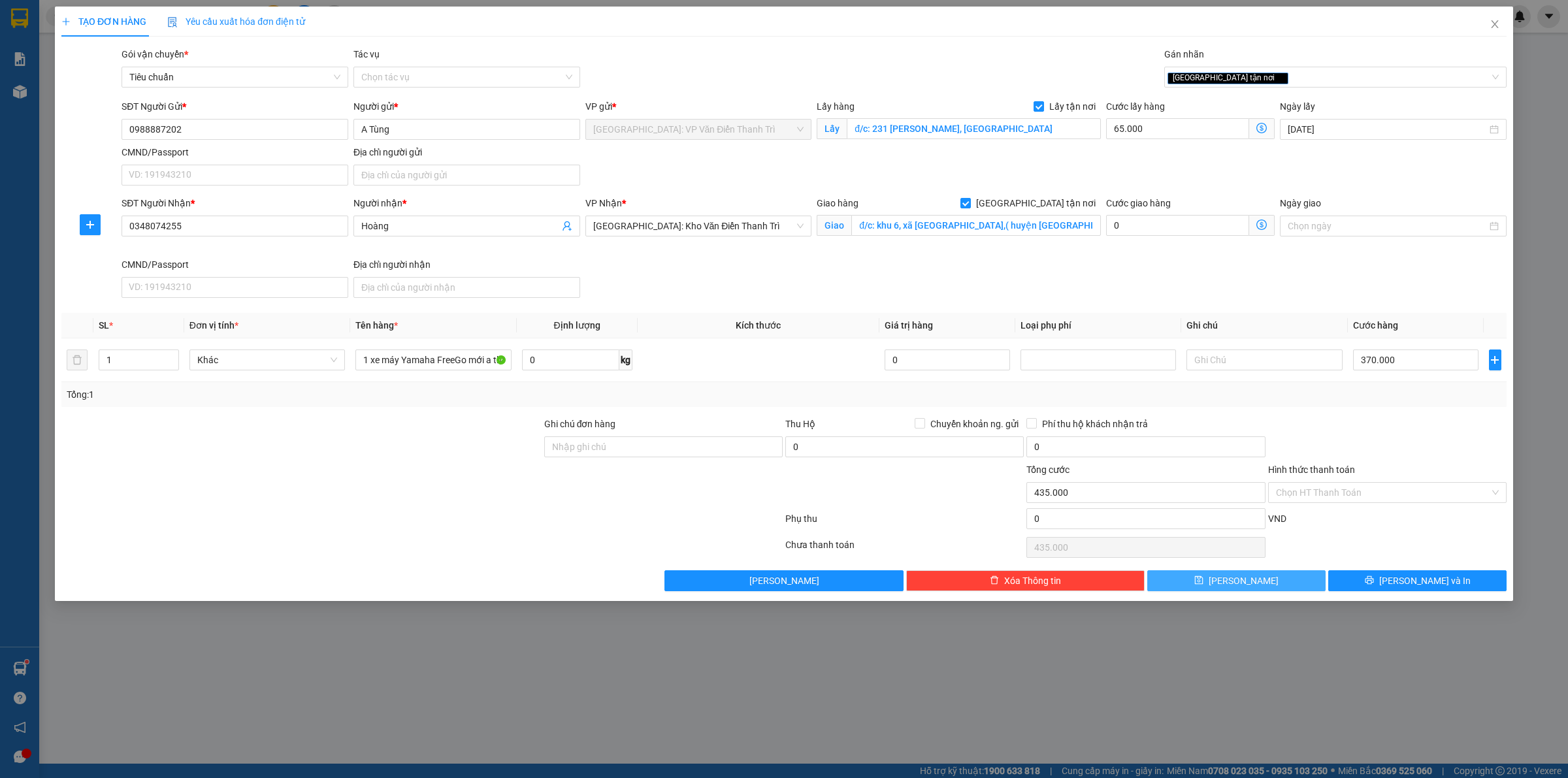
type input "0"
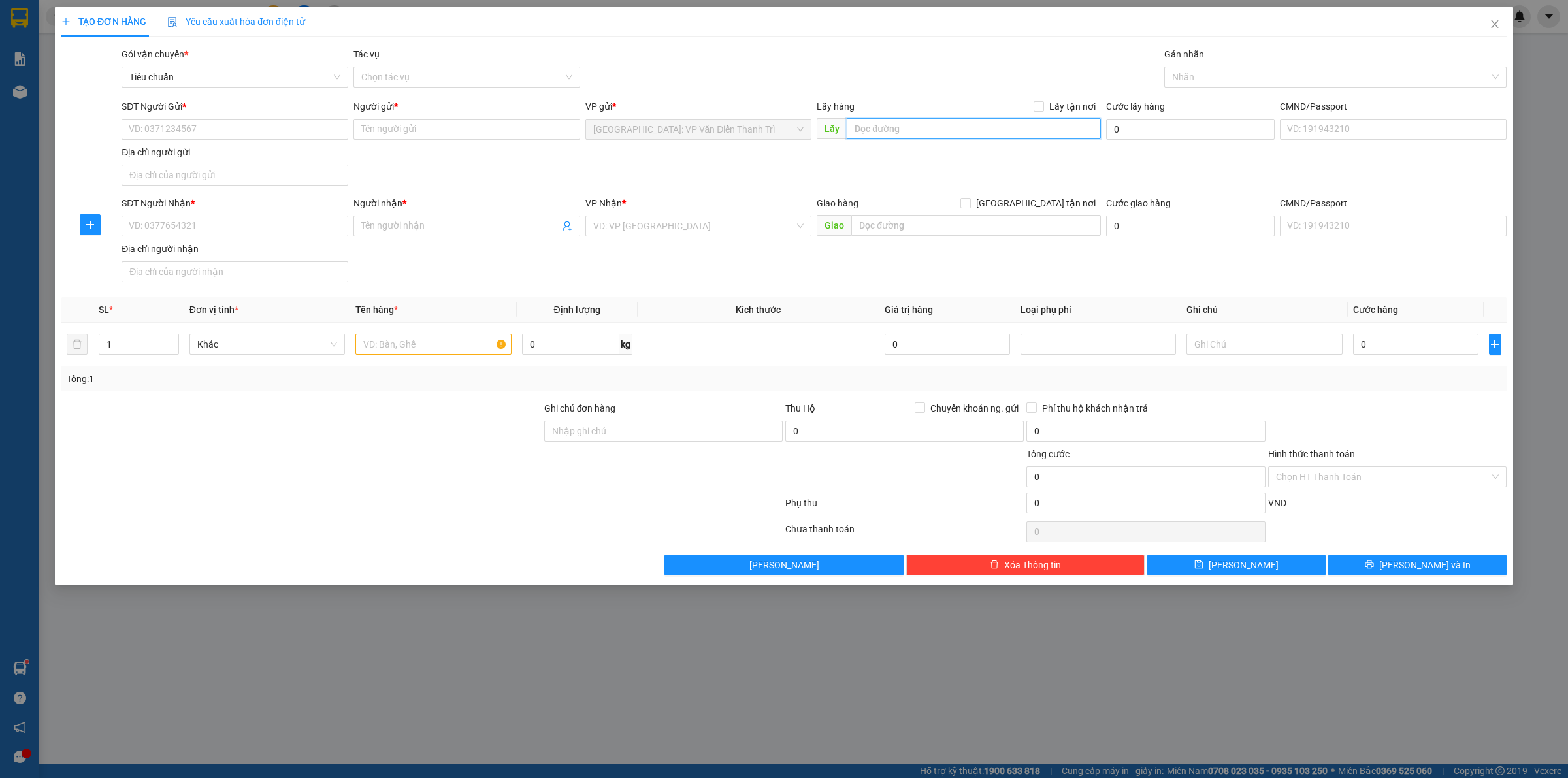
click at [889, 131] on input "text" at bounding box center [973, 128] width 254 height 21
paste input "Thôn 1 xã [GEOGRAPHIC_DATA] [GEOGRAPHIC_DATA]"
type input "Thôn 1 xã [GEOGRAPHIC_DATA] [GEOGRAPHIC_DATA]"
click at [1043, 106] on input "Lấy tận nơi" at bounding box center [1038, 106] width 9 height 9
checkbox input "true"
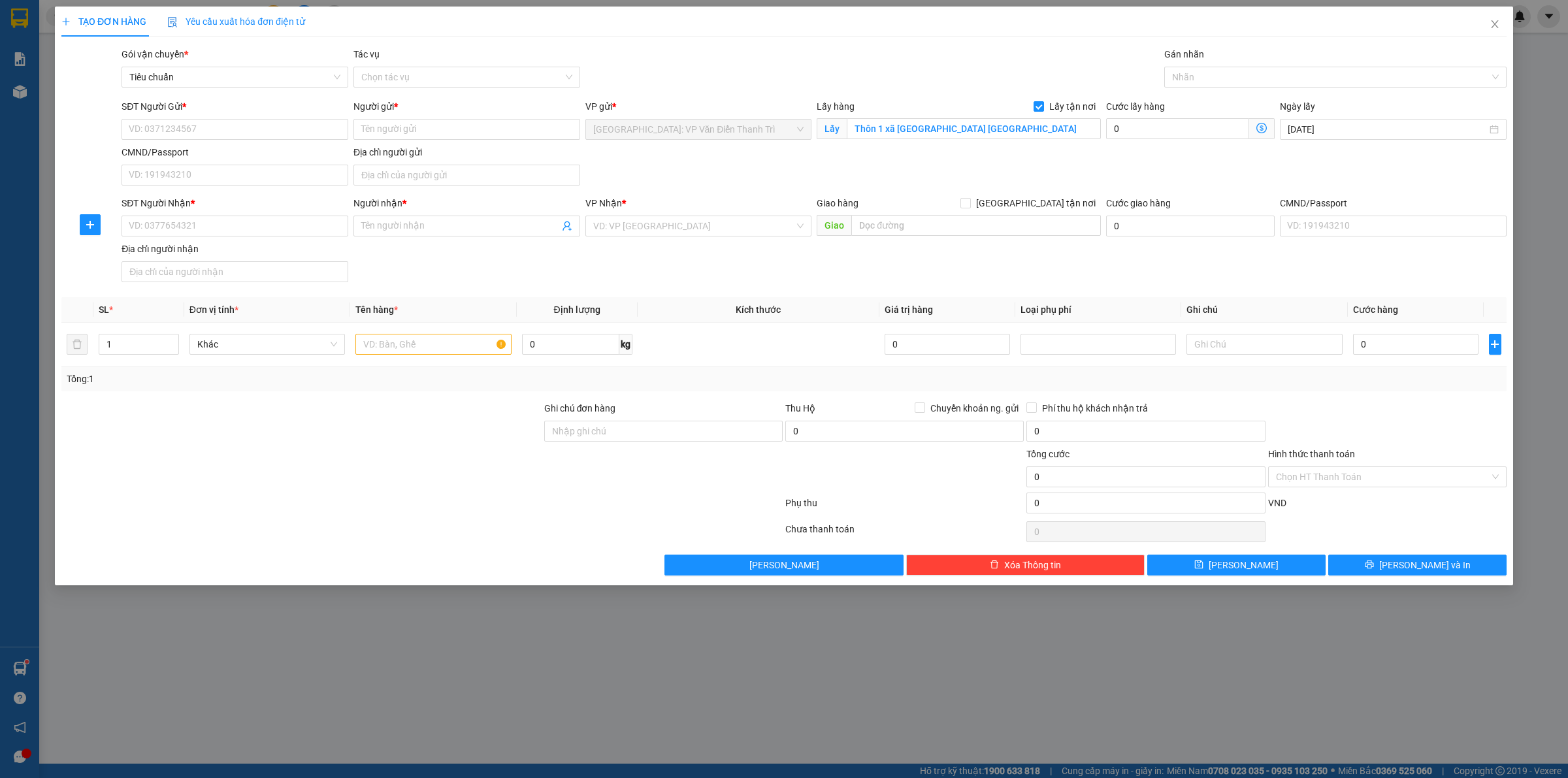
click at [229, 142] on div "SĐT Người Gửi * VD: 0371234567" at bounding box center [235, 121] width 226 height 45
click at [226, 133] on input "SĐT Người Gửi *" at bounding box center [235, 129] width 226 height 21
paste input "0868 239 336"
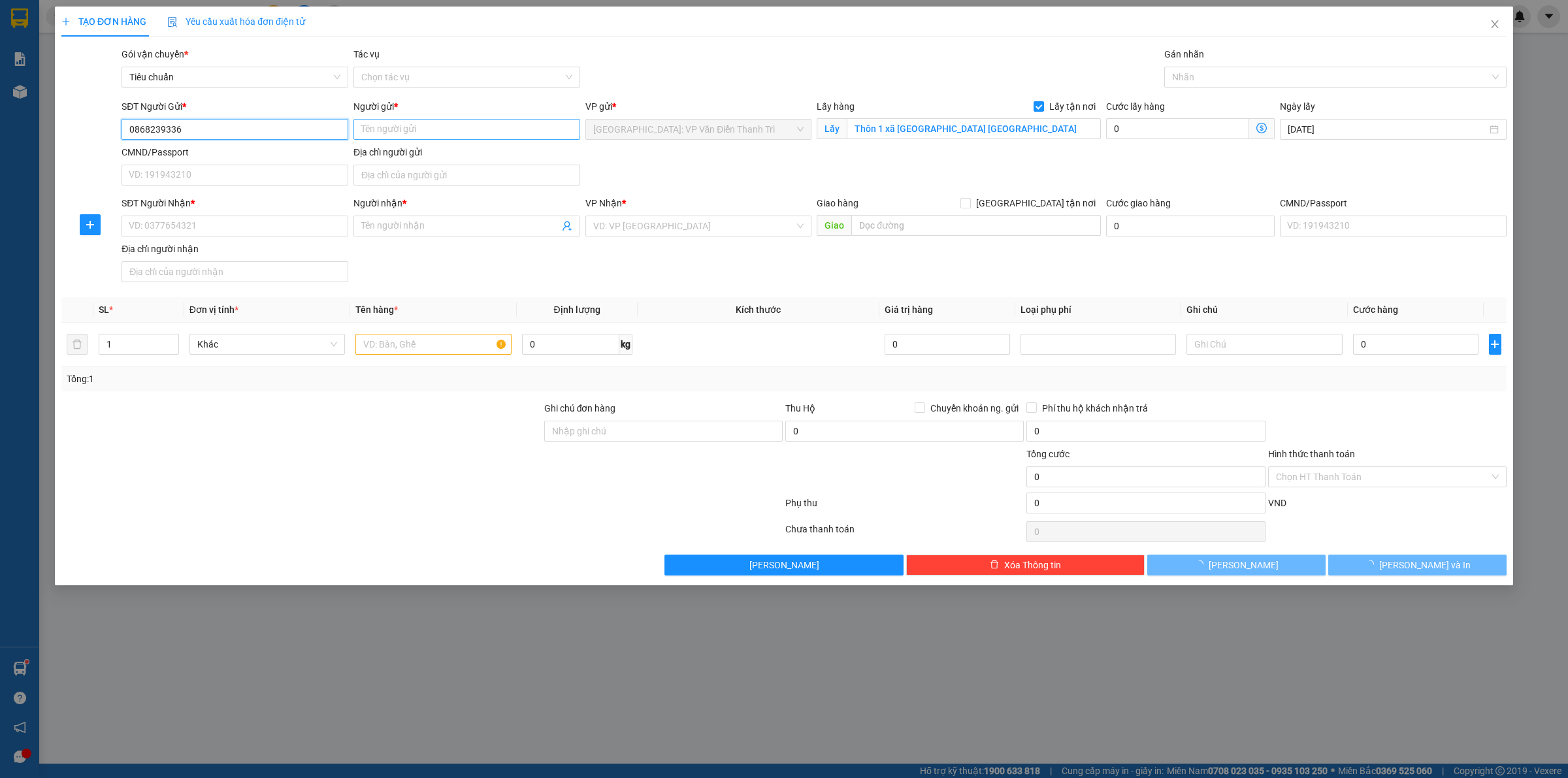
type input "0868239336"
click at [388, 133] on input "Người gửi *" at bounding box center [467, 129] width 226 height 21
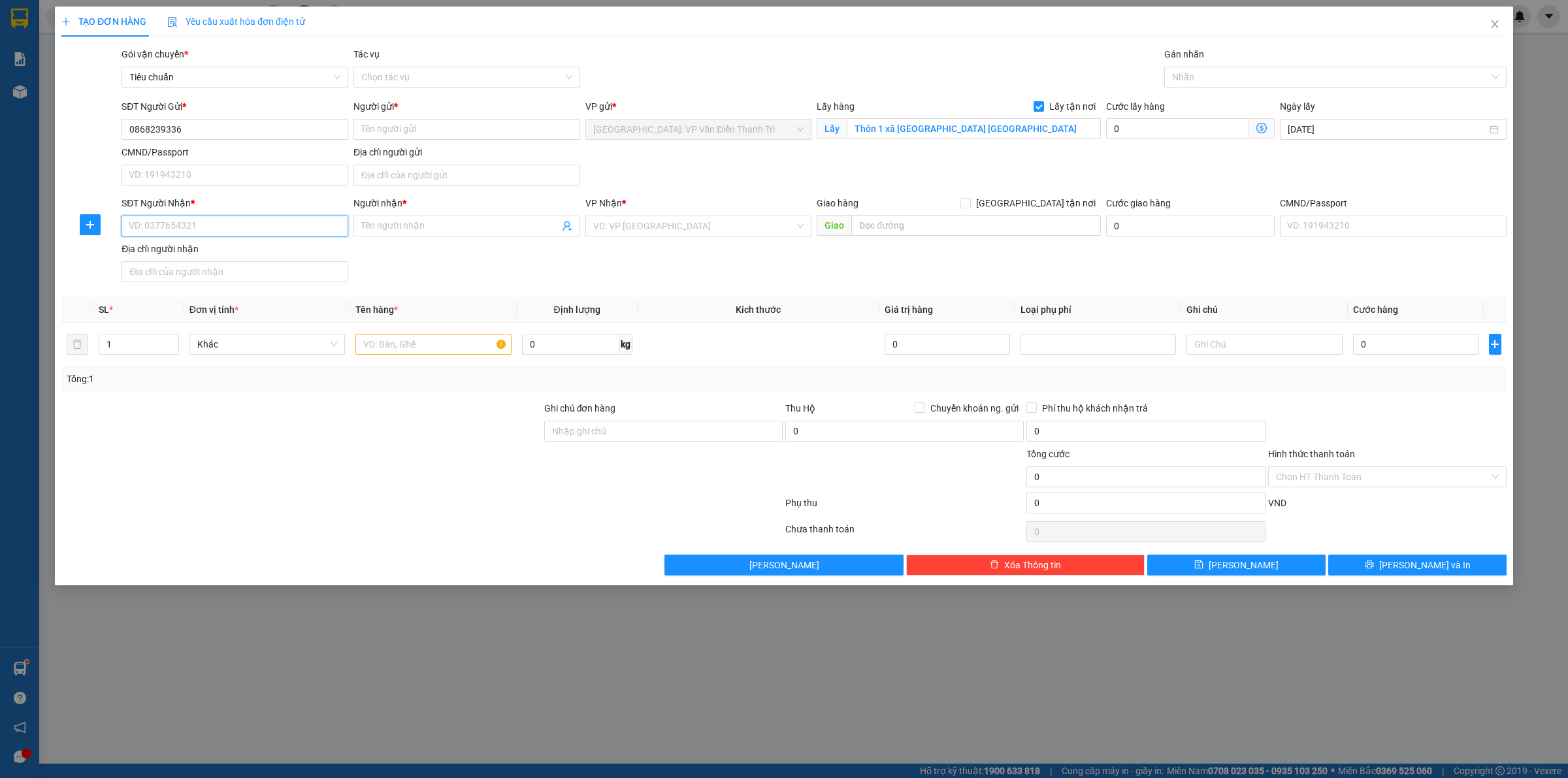
click at [167, 232] on input "SĐT Người Nhận *" at bounding box center [235, 225] width 226 height 21
paste input "0337912479"
type input "0337912479"
click at [430, 228] on input "Người nhận *" at bounding box center [459, 225] width 198 height 14
paste input "[PERSON_NAME]"
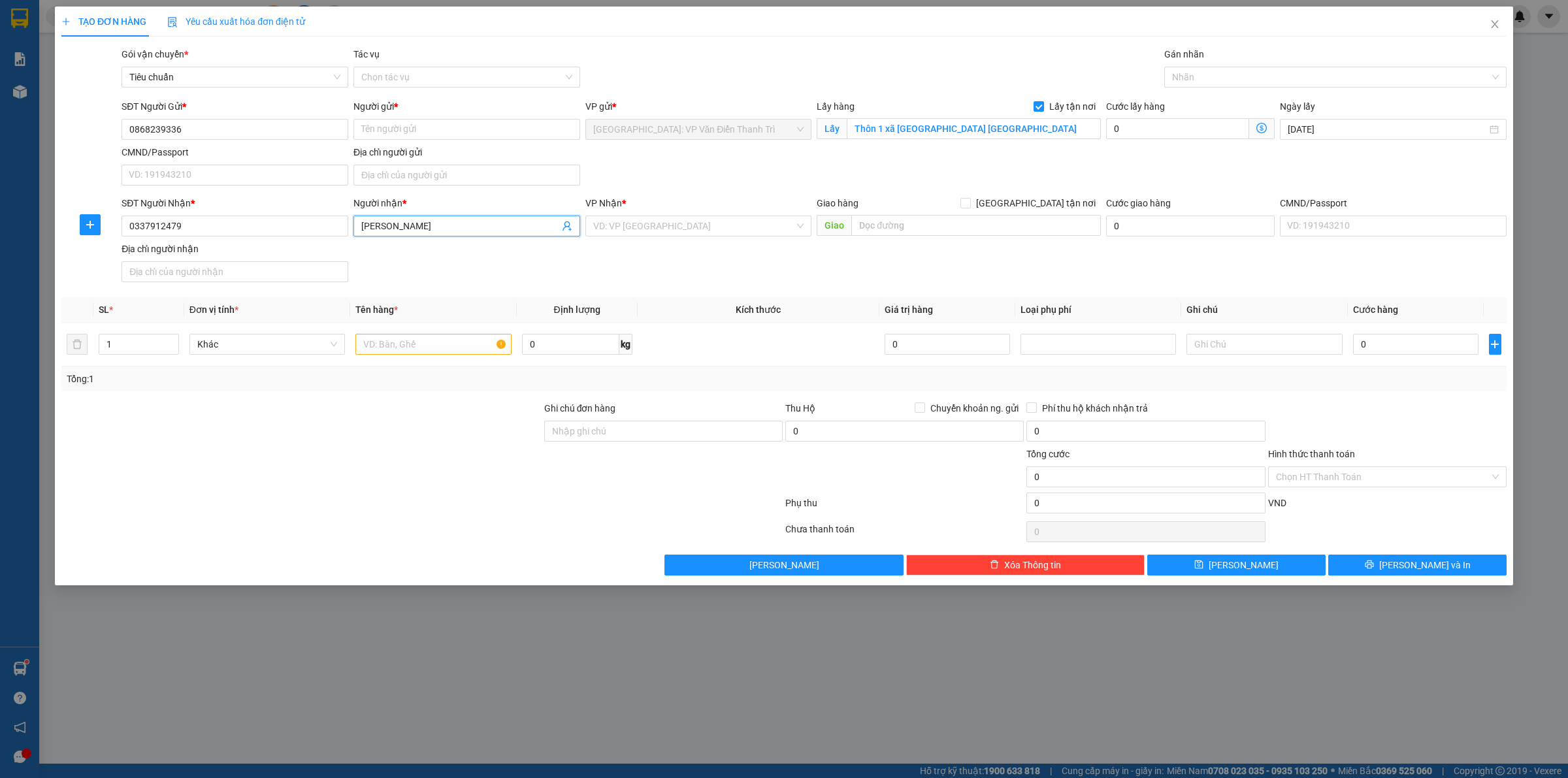
type input "[PERSON_NAME]"
click at [689, 237] on div "VP Nhận * VD: VP [GEOGRAPHIC_DATA]" at bounding box center [699, 218] width 226 height 45
click at [697, 227] on input "search" at bounding box center [694, 225] width 202 height 19
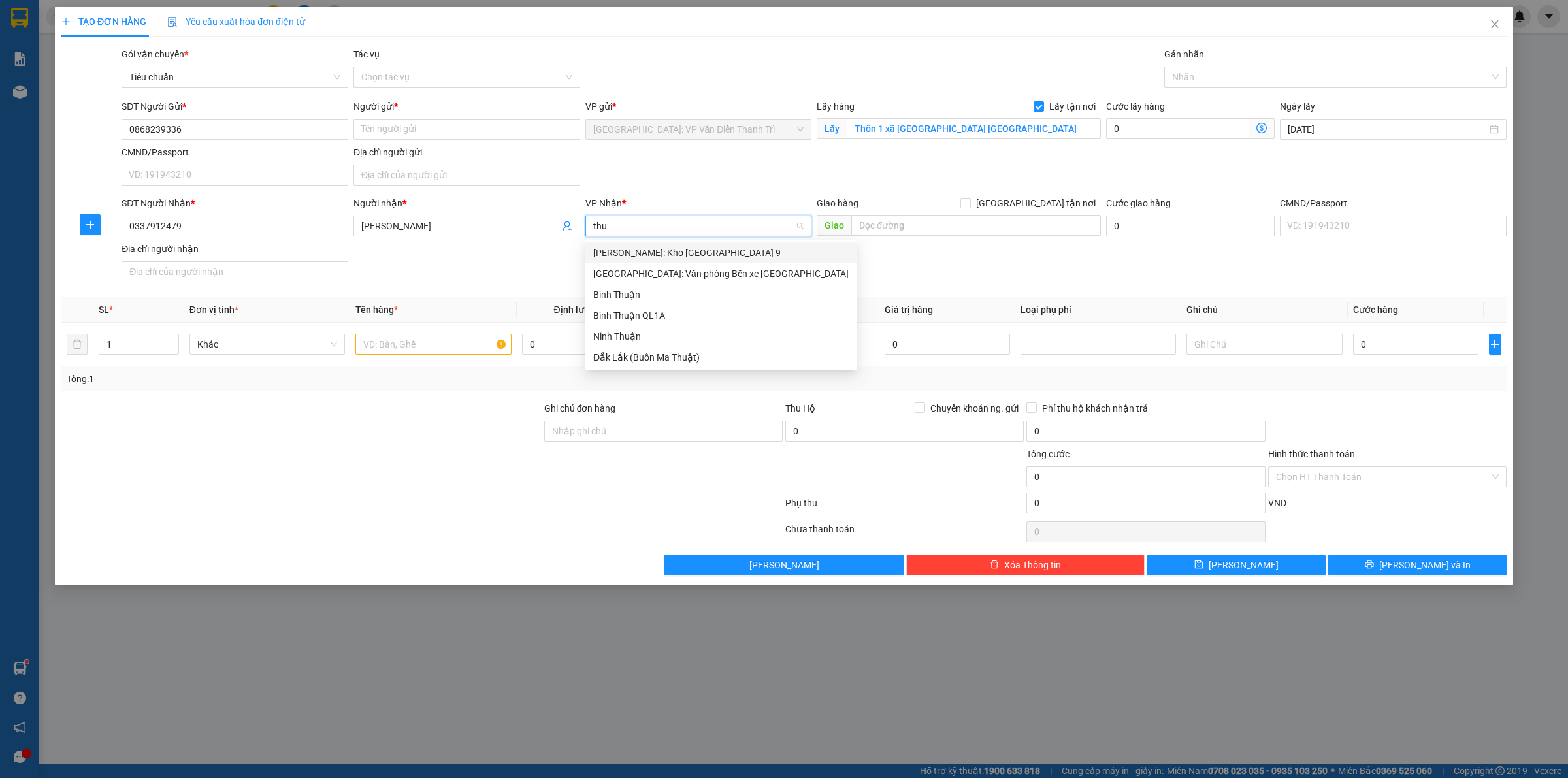
type input "thuơ"
drag, startPoint x: 687, startPoint y: 252, endPoint x: 919, endPoint y: 252, distance: 232.0
click at [688, 252] on div "[GEOGRAPHIC_DATA]: Văn phòng Bến xe [GEOGRAPHIC_DATA]" at bounding box center [720, 252] width 255 height 14
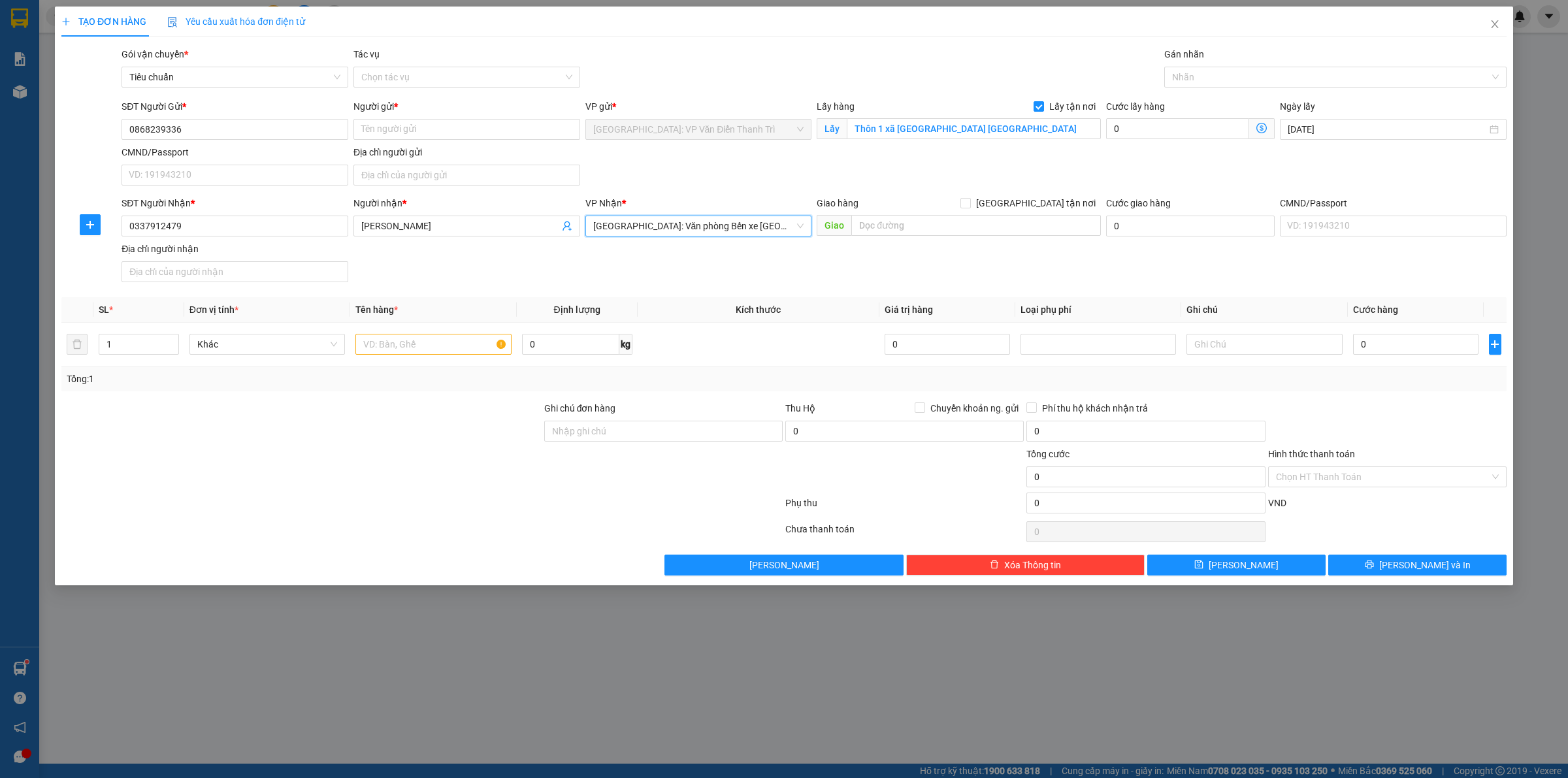
drag, startPoint x: 919, startPoint y: 252, endPoint x: 932, endPoint y: 213, distance: 41.1
click at [921, 249] on div "SĐT Người Nhận * 0337912479 Người nhận * Anh Hải VP Nhận * [GEOGRAPHIC_DATA]: V…" at bounding box center [814, 241] width 1390 height 92
click at [932, 213] on div "Giao hàng [GEOGRAPHIC_DATA] tận nơi" at bounding box center [958, 205] width 284 height 19
click at [934, 220] on input "text" at bounding box center [975, 225] width 250 height 21
paste input "Xóm 6 xã [GEOGRAPHIC_DATA] [GEOGRAPHIC_DATA]"
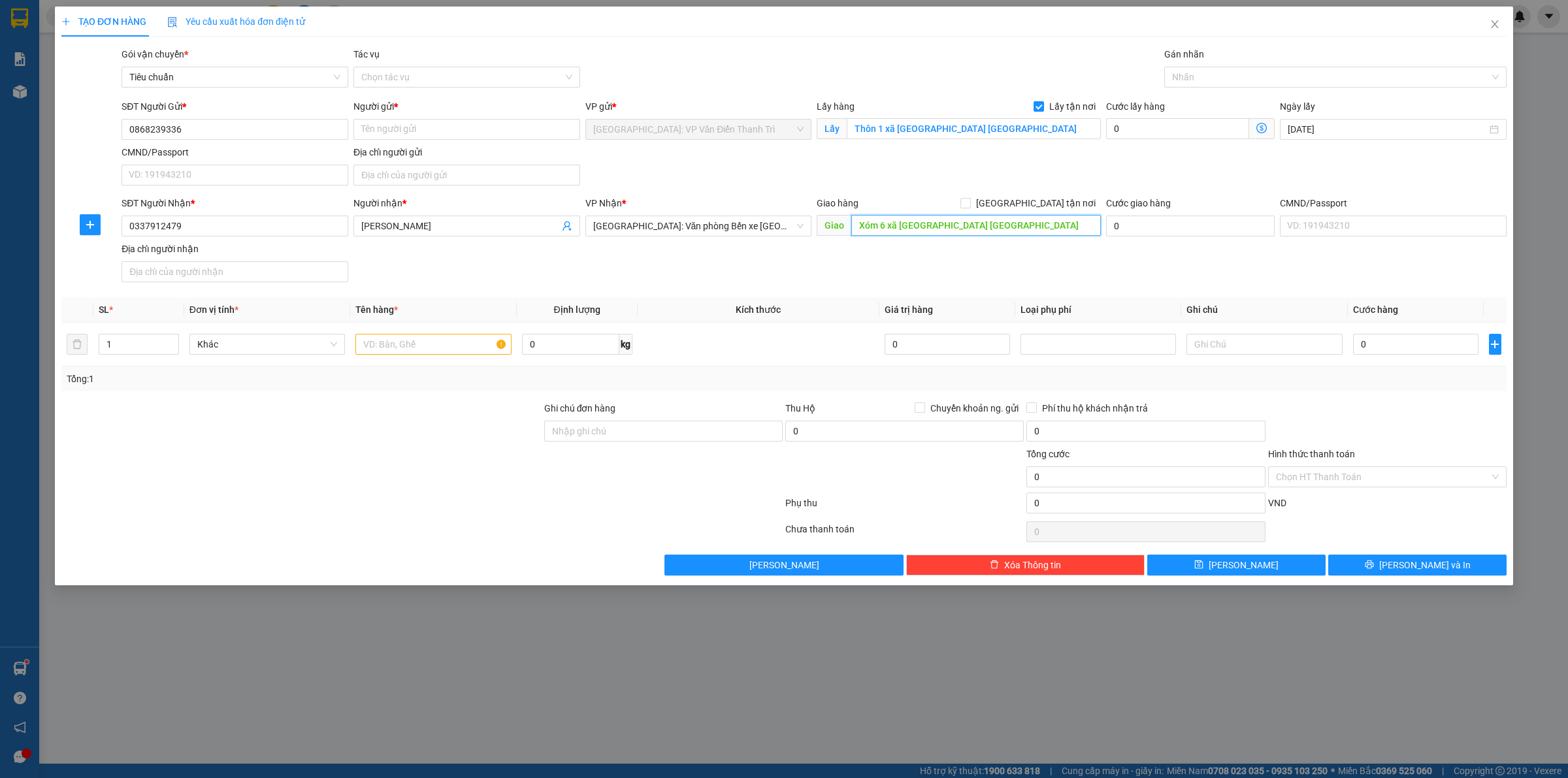
type input "Xóm 6 xã [GEOGRAPHIC_DATA] [GEOGRAPHIC_DATA]"
click at [1031, 213] on div "Giao hàng [GEOGRAPHIC_DATA] tận nơi" at bounding box center [958, 205] width 284 height 19
click at [1040, 210] on label "[GEOGRAPHIC_DATA] tận nơi" at bounding box center [1030, 202] width 140 height 14
click at [970, 207] on input "[GEOGRAPHIC_DATA] tận nơi" at bounding box center [965, 202] width 9 height 9
checkbox input "true"
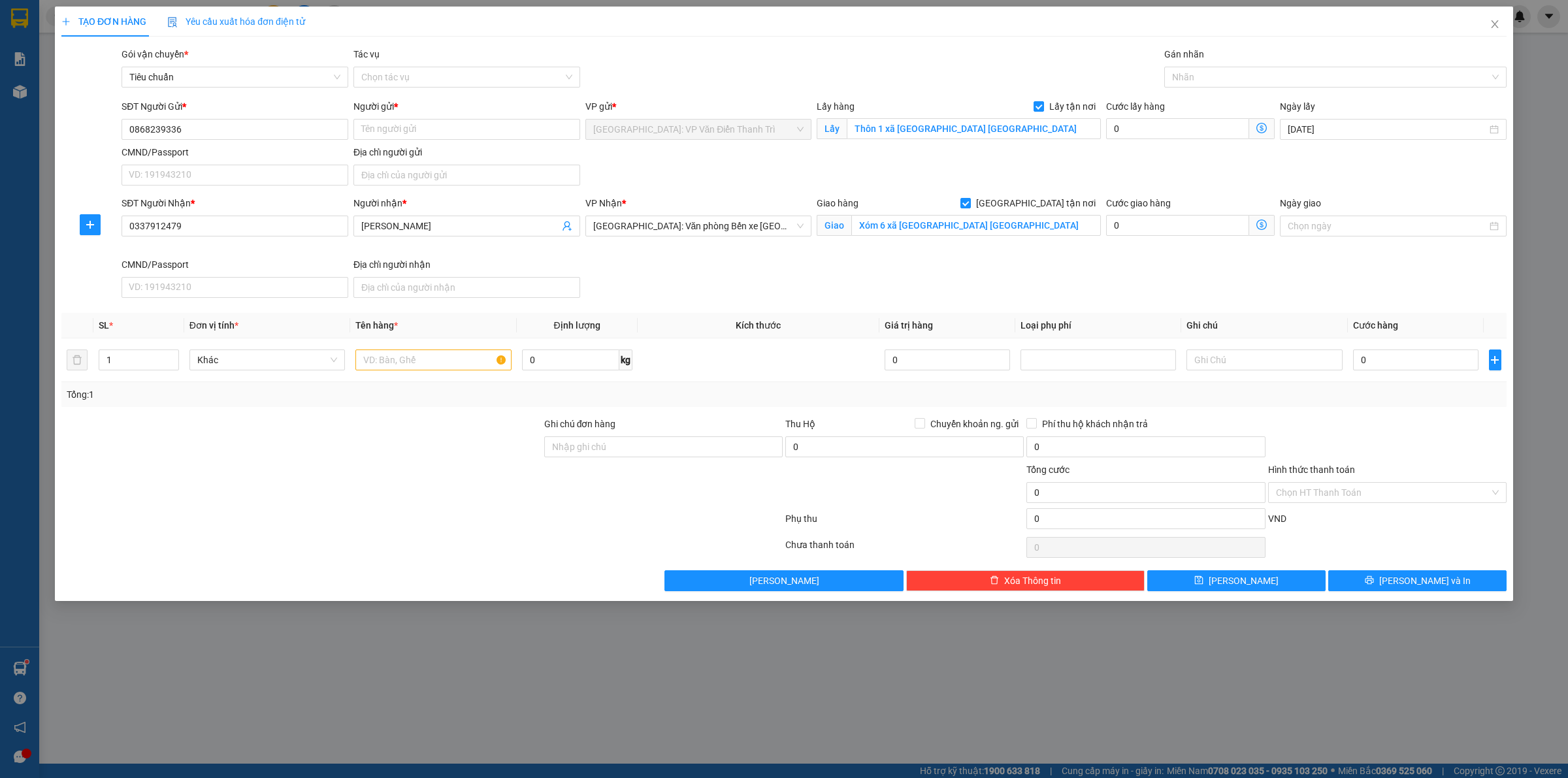
click at [1151, 159] on div "SĐT Người Gửi * 0868239336 Người gửi * Tên người gửi VP gửi * [GEOGRAPHIC_DATA]…" at bounding box center [814, 145] width 1390 height 92
click at [1187, 76] on div at bounding box center [1329, 77] width 323 height 16
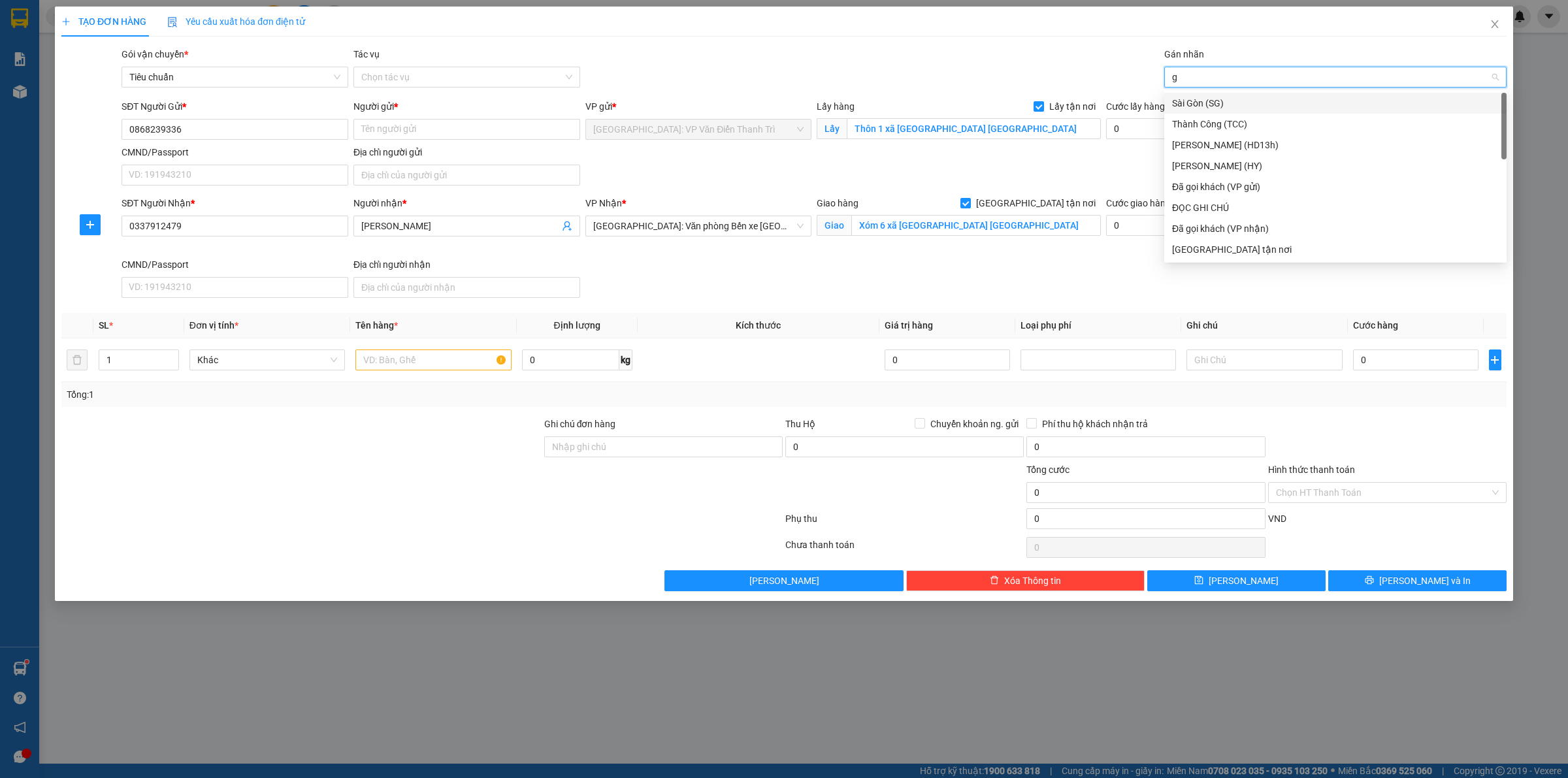
type input "gt"
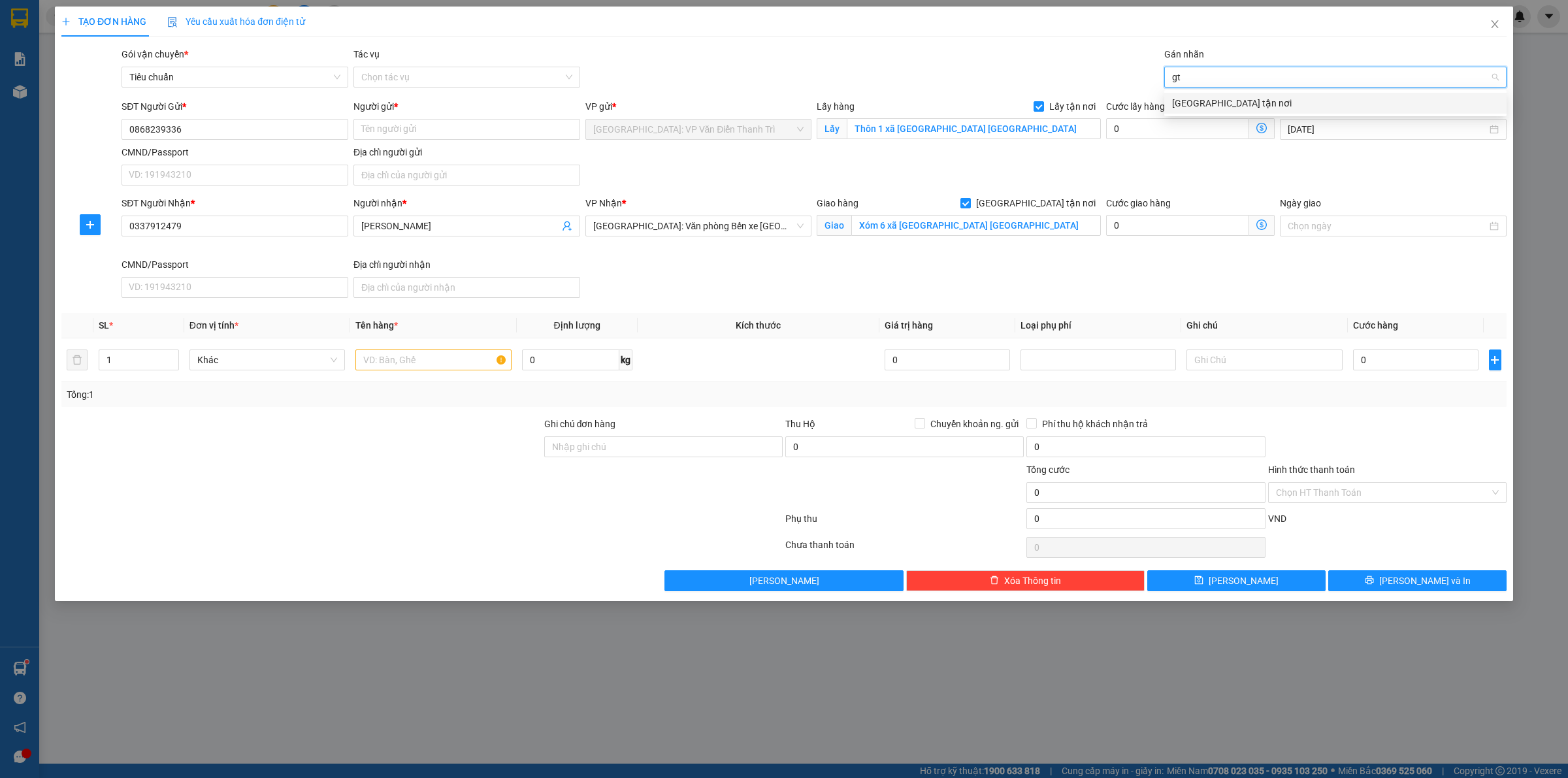
click at [1187, 98] on div "[GEOGRAPHIC_DATA] tận nơi" at bounding box center [1335, 102] width 327 height 14
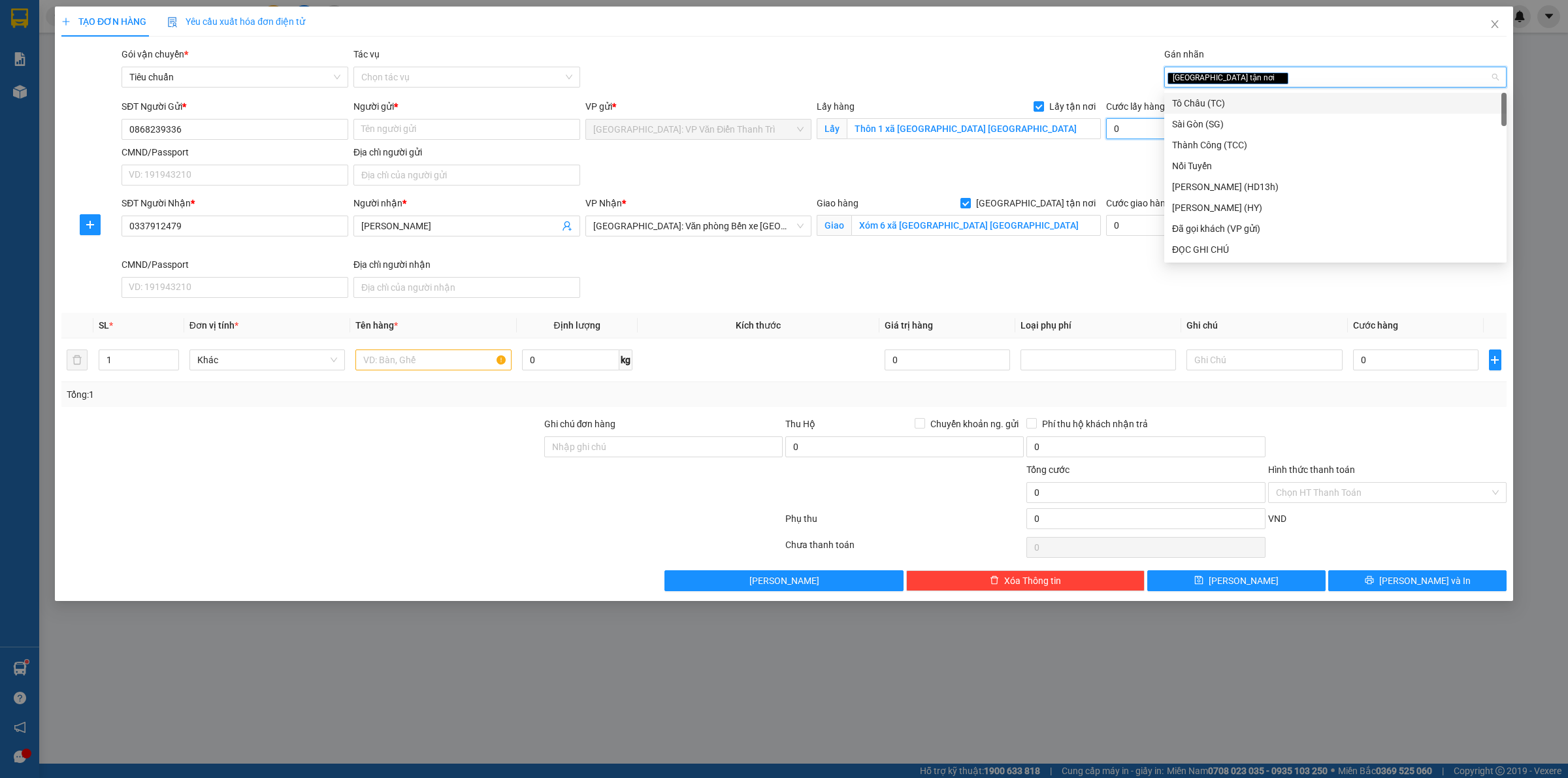
drag, startPoint x: 1107, startPoint y: 135, endPoint x: 860, endPoint y: 260, distance: 276.8
click at [1106, 135] on input "0" at bounding box center [1177, 128] width 143 height 21
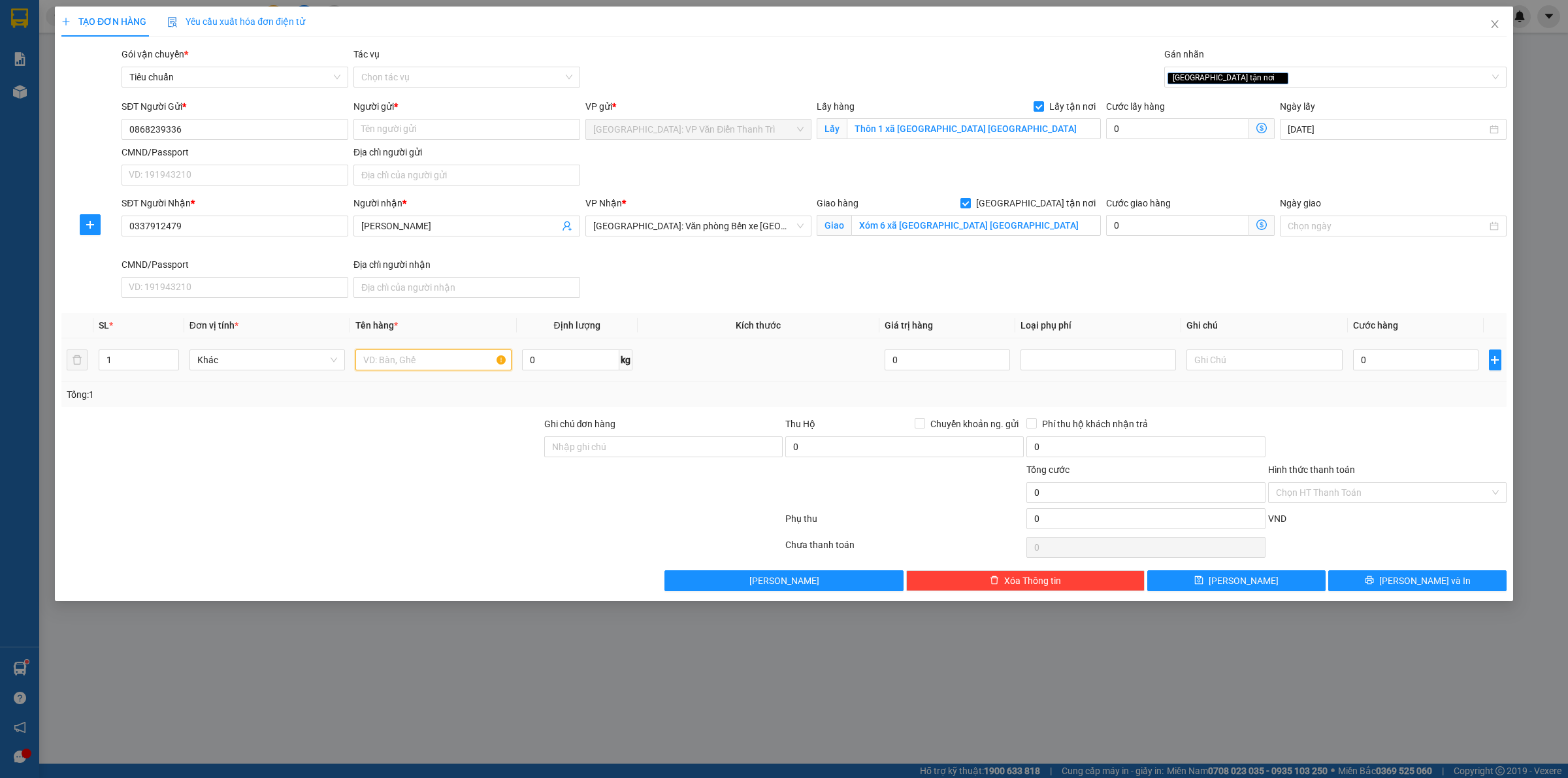
click at [466, 361] on input "text" at bounding box center [433, 360] width 156 height 21
paste input "khoảng 400kg sơn"
click at [403, 353] on input "khoảng 400kg sơn" at bounding box center [433, 360] width 156 height 21
type input "khoảng 400kg sơn a luân bốc yên mỹ thanh tri f"
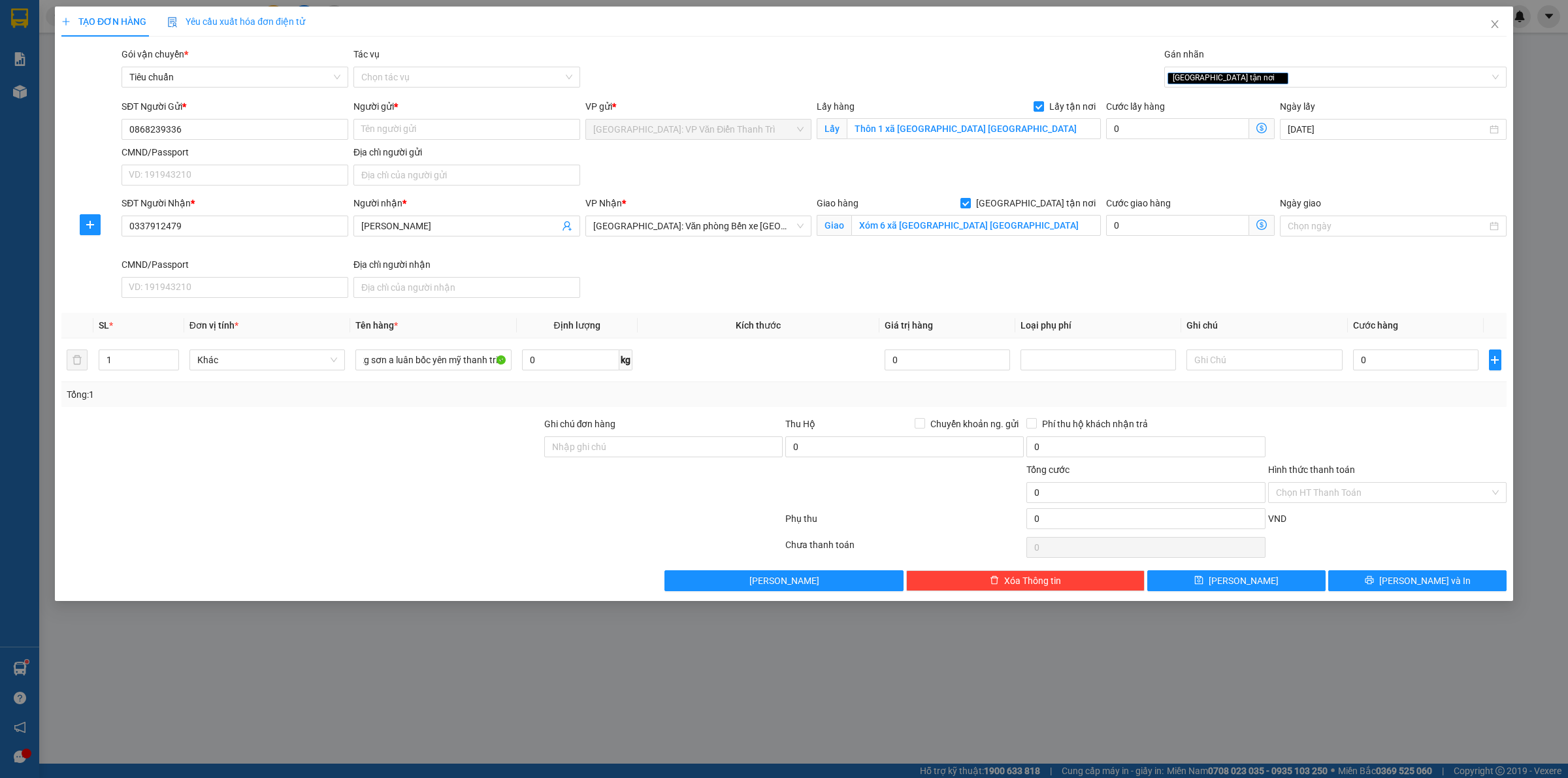
scroll to position [0, 0]
click at [1194, 138] on input "0" at bounding box center [1177, 128] width 143 height 21
type input "1"
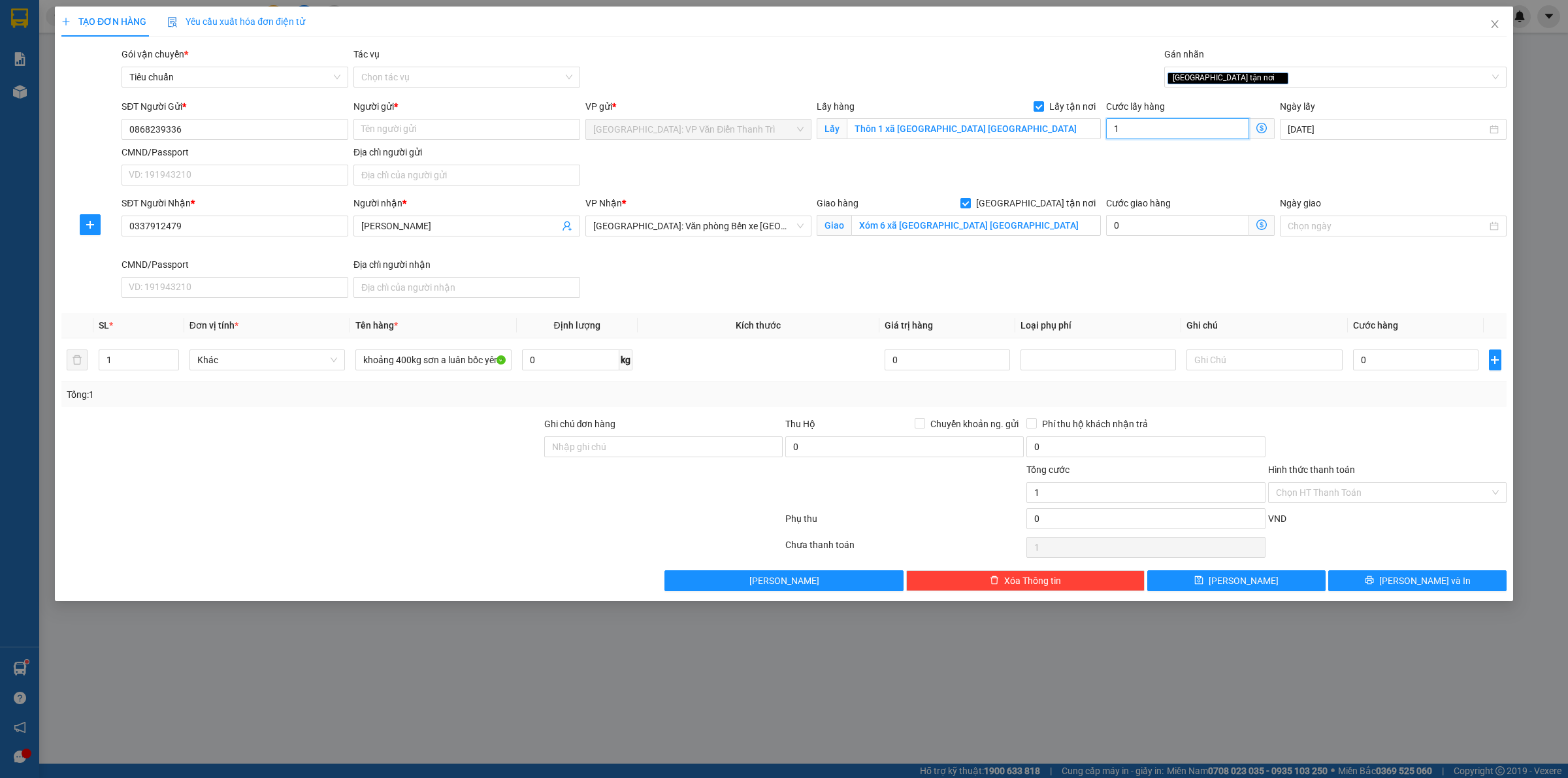
type input "10"
type input "100"
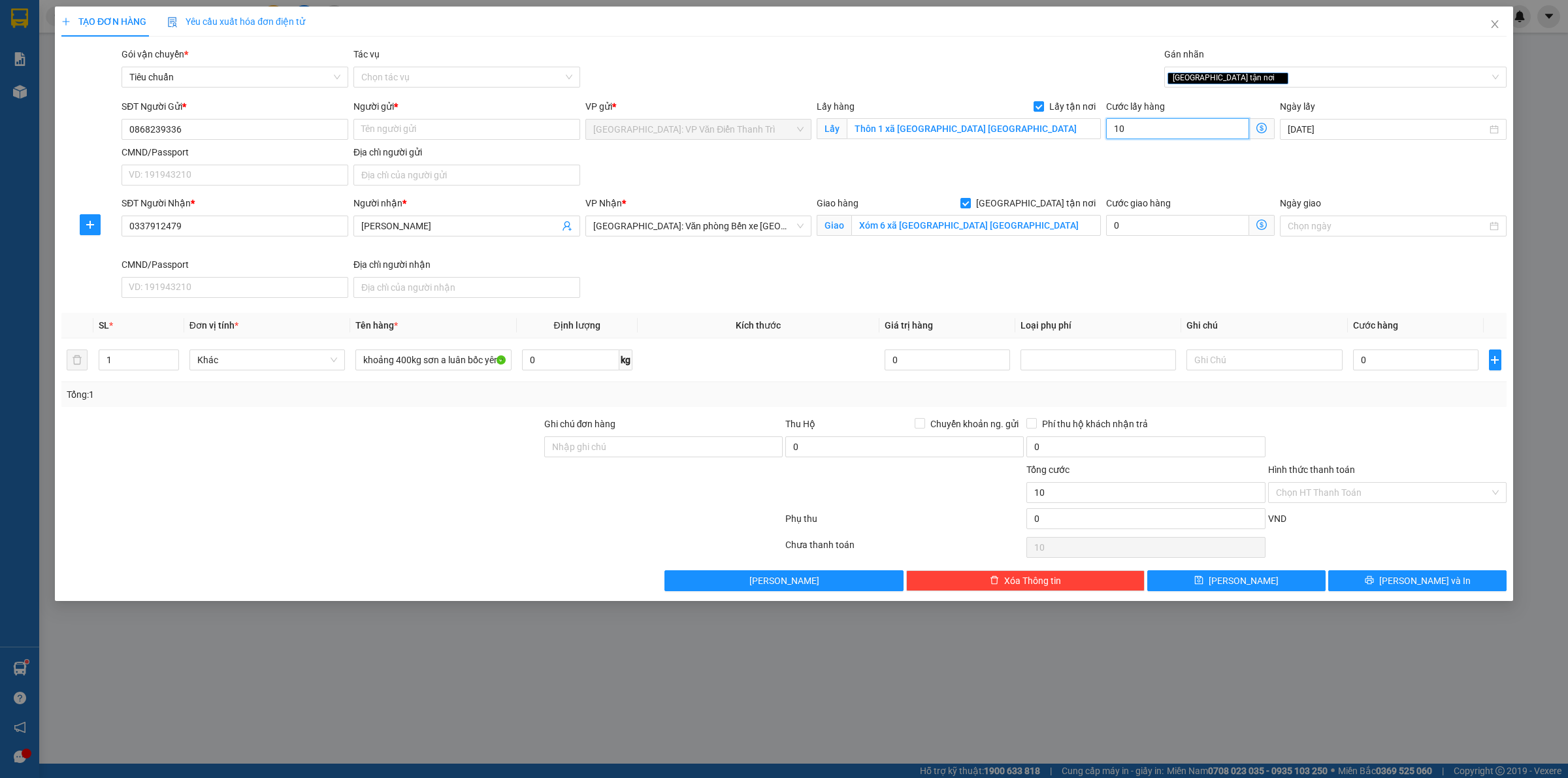
type input "100"
type input "1.000"
type input "10.000"
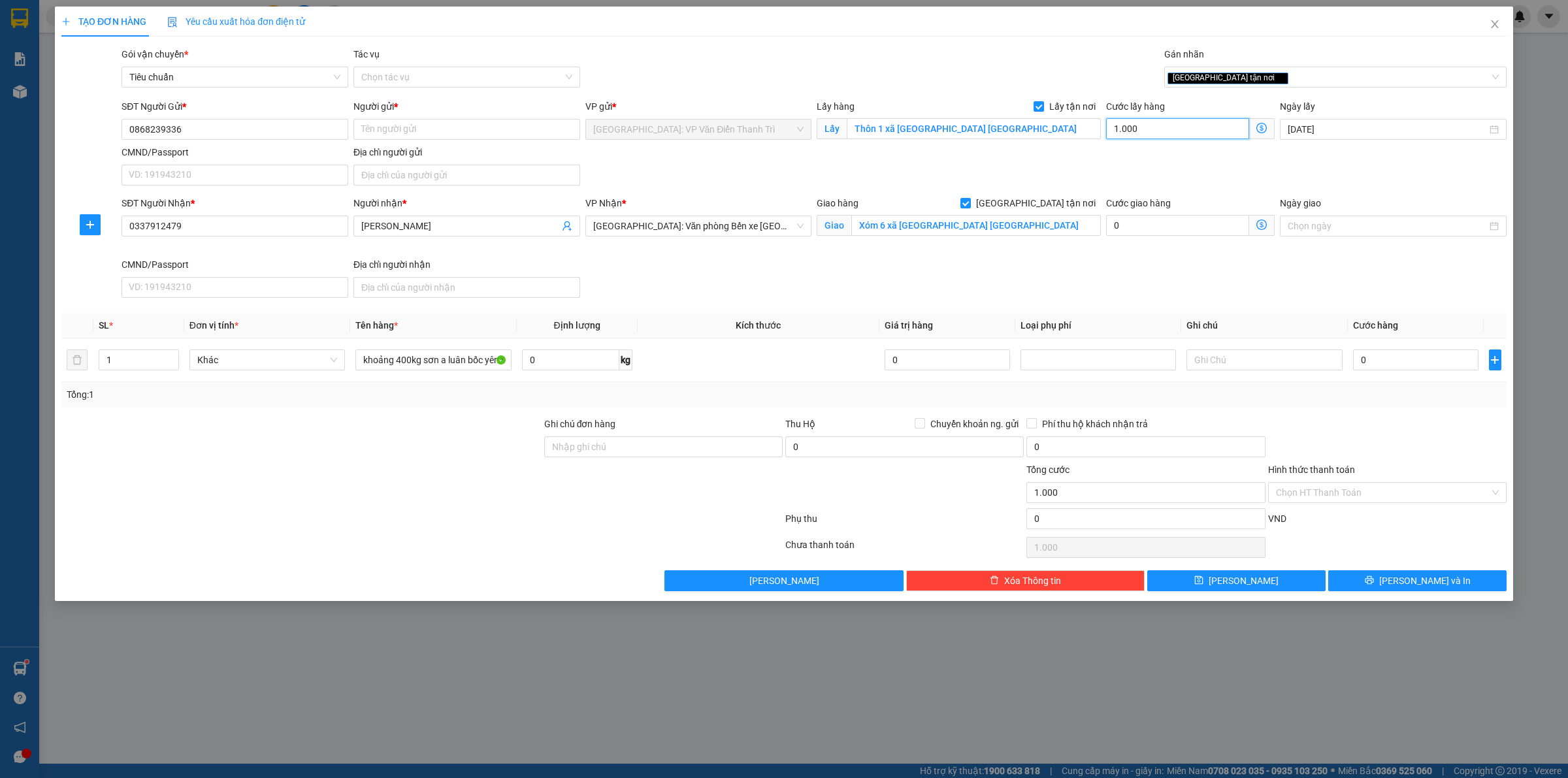
type input "10.000"
type input "100.000"
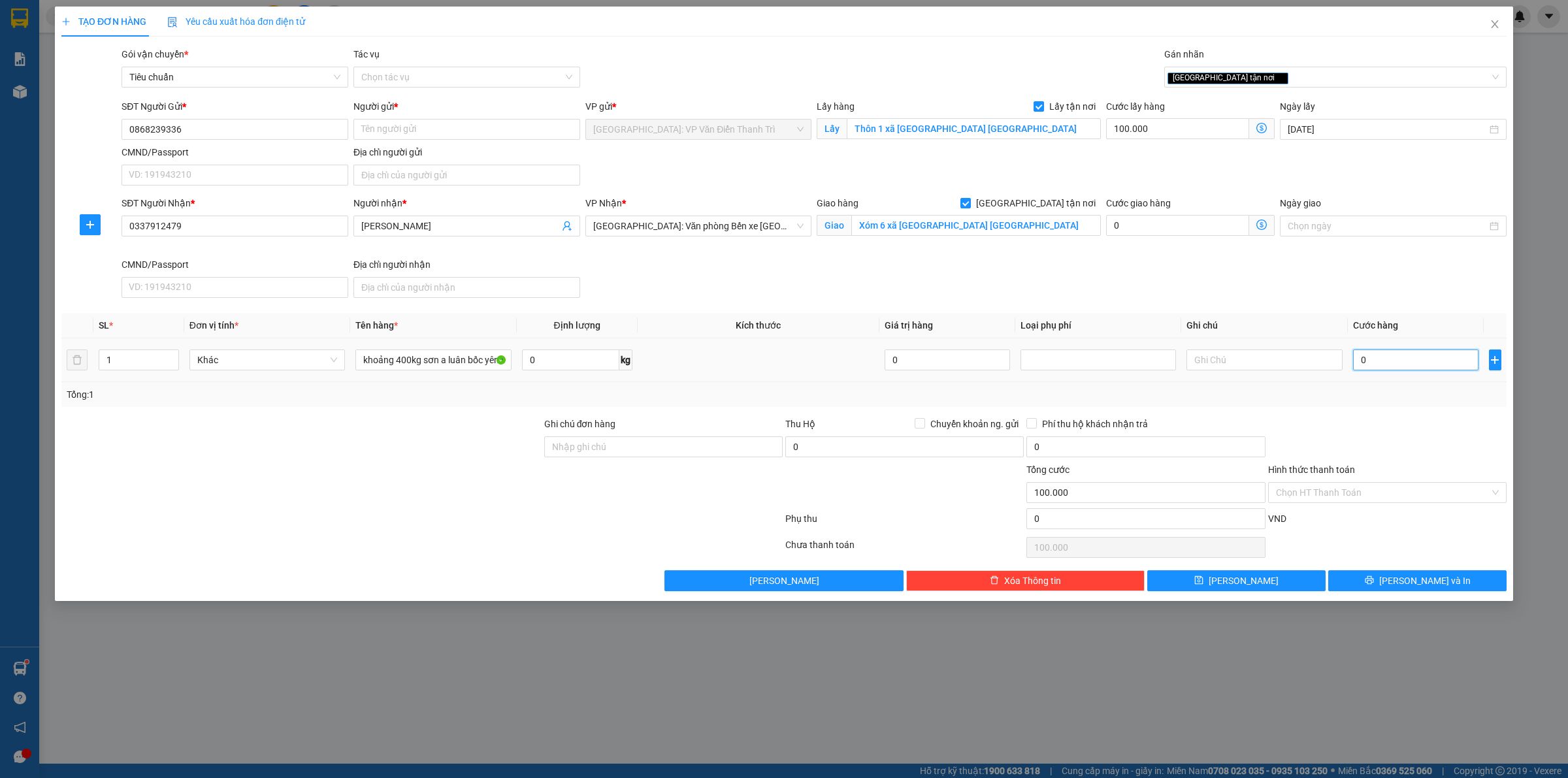
click at [1427, 356] on input "0" at bounding box center [1415, 360] width 125 height 21
type input "9"
type input "100.009"
type input "98"
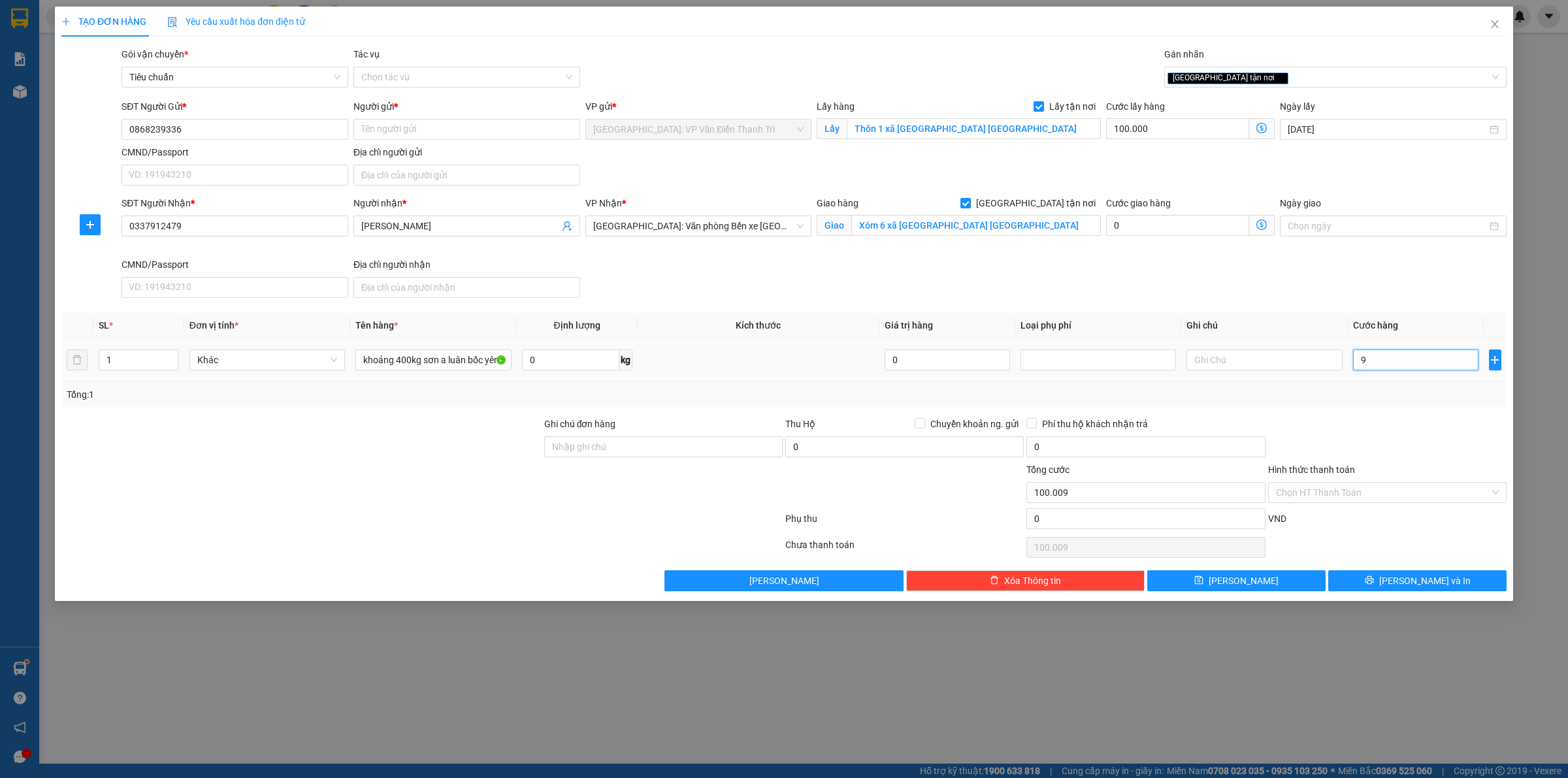
type input "100.098"
type input "980"
type input "100.980"
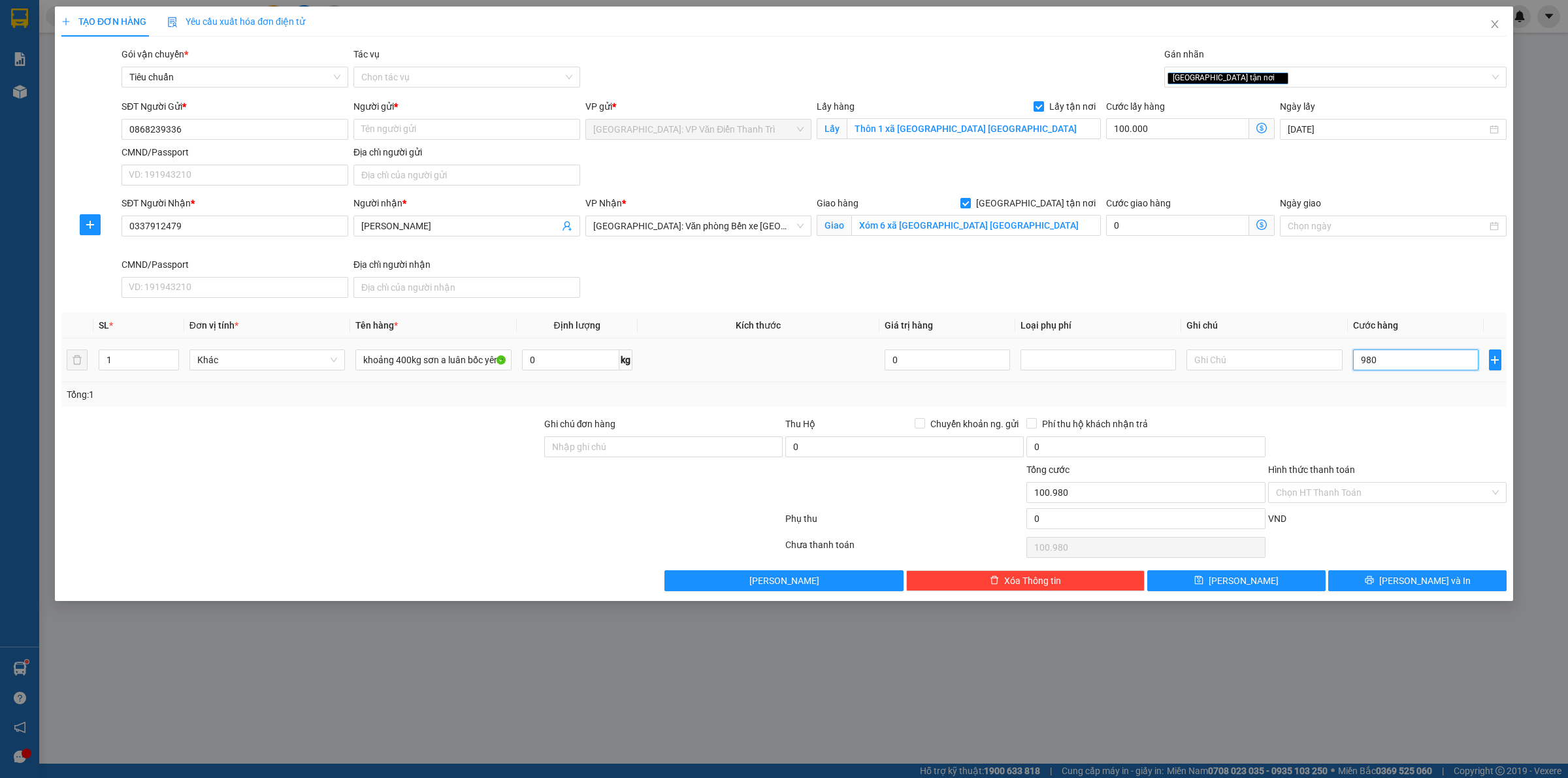
type input "9.800"
type input "109.800"
type input "98.000"
type input "198.000"
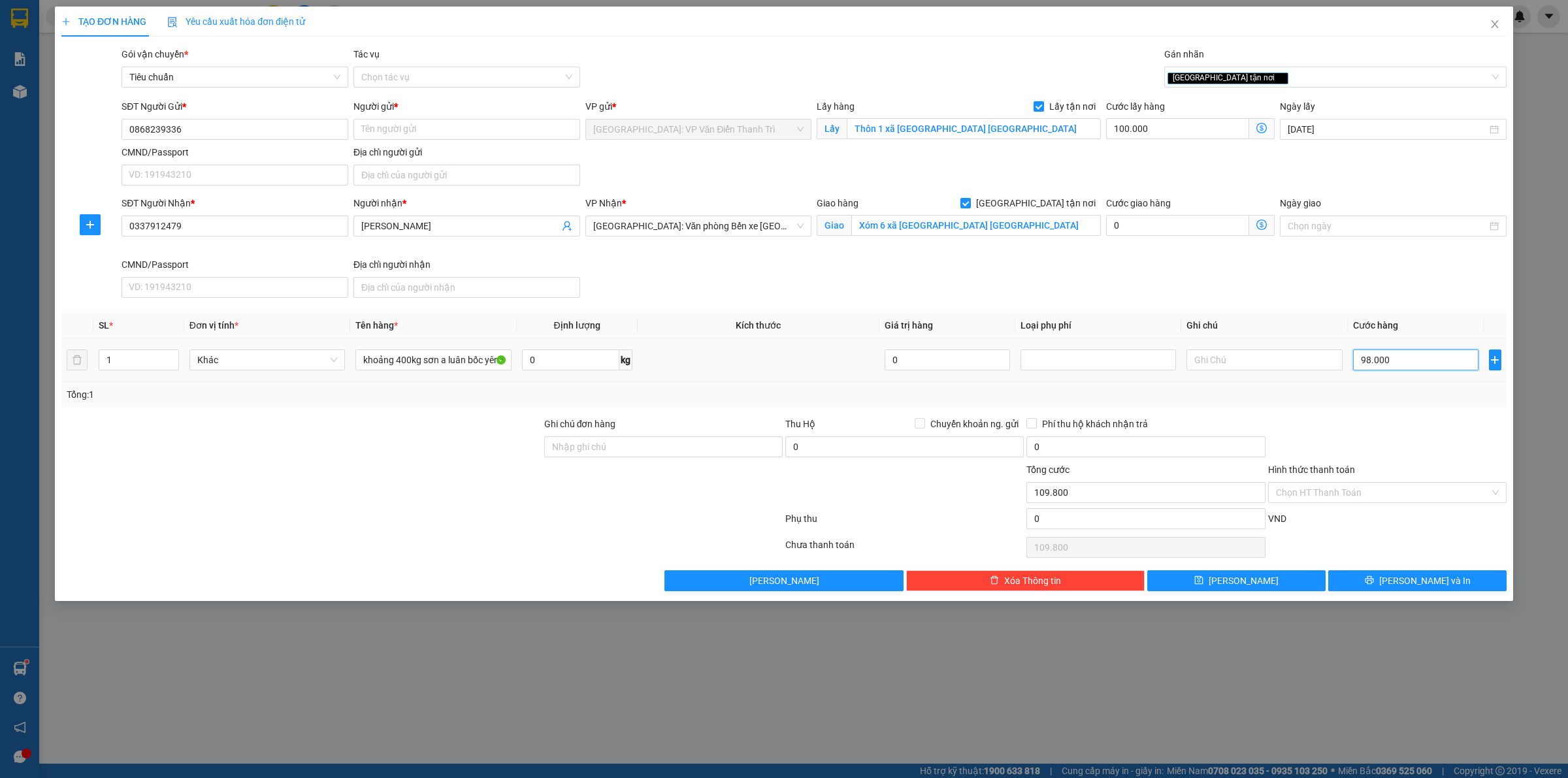
type input "198.000"
type input "980.000"
type input "1.080.000"
type input "980.000"
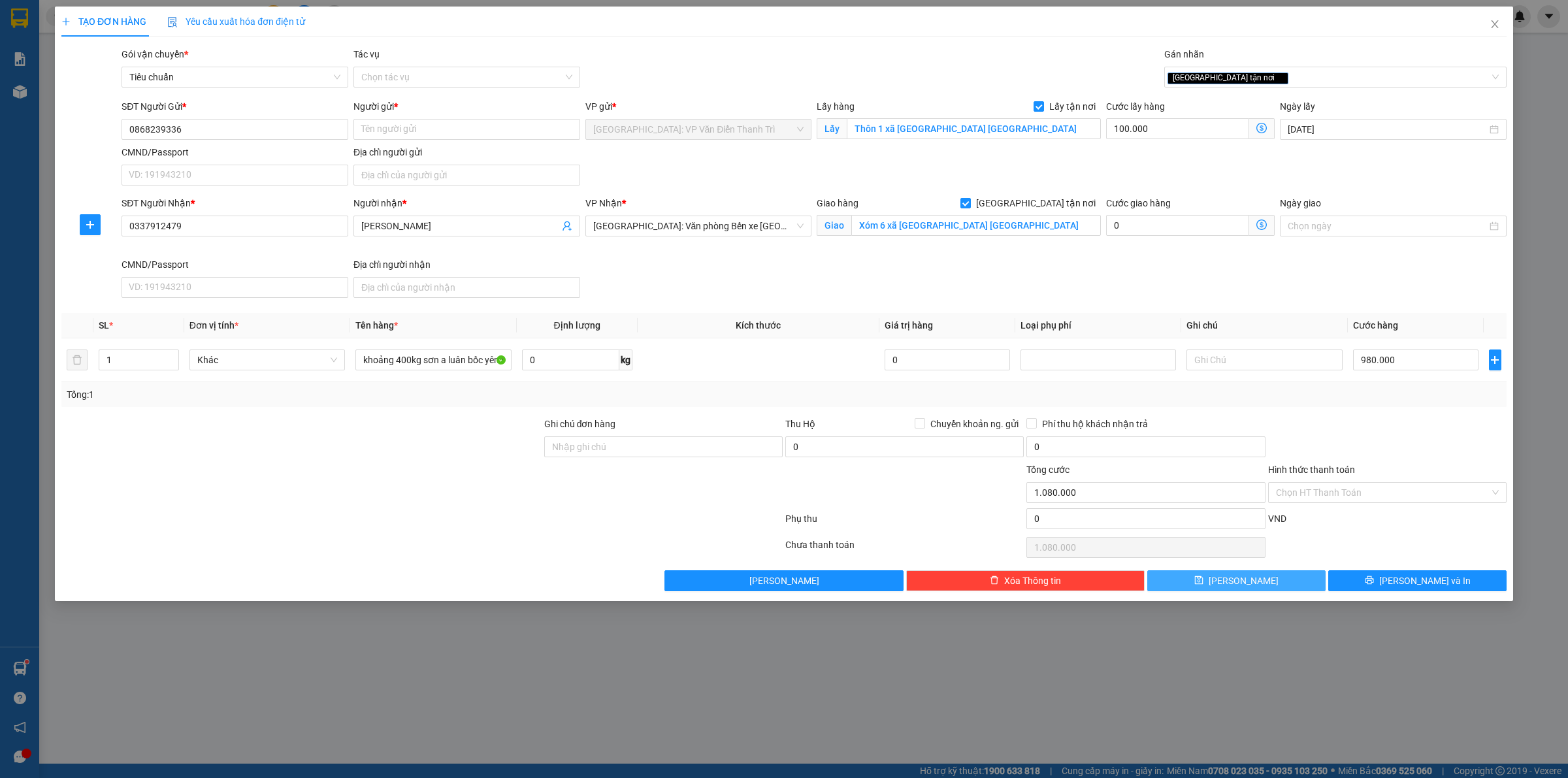
click at [1245, 580] on span "[PERSON_NAME]" at bounding box center [1243, 580] width 70 height 14
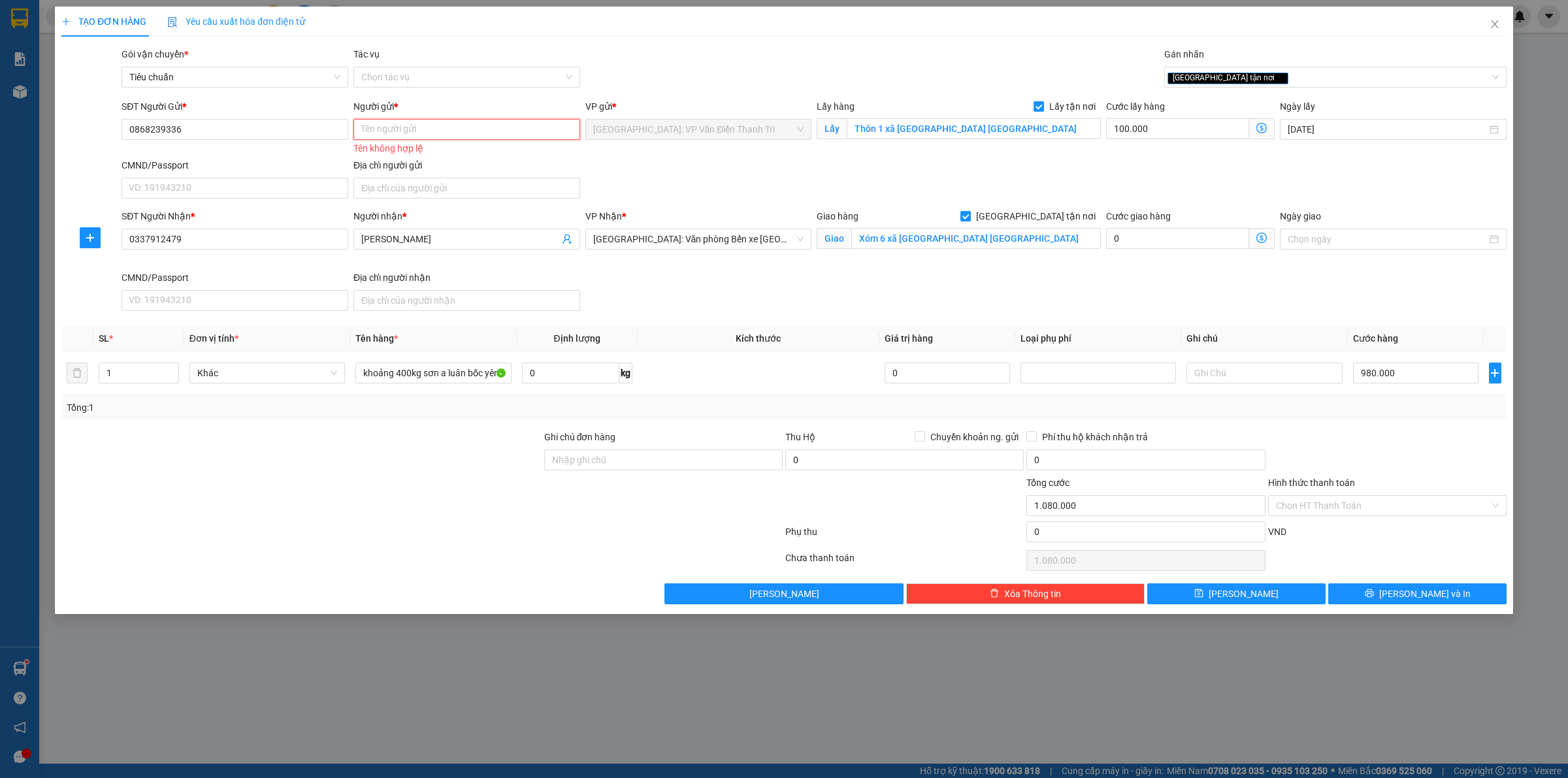
click at [439, 129] on input "Người gửi *" at bounding box center [467, 129] width 226 height 21
click at [423, 133] on input "Người gửi *" at bounding box center [467, 129] width 226 height 21
paste input "Luna Design"
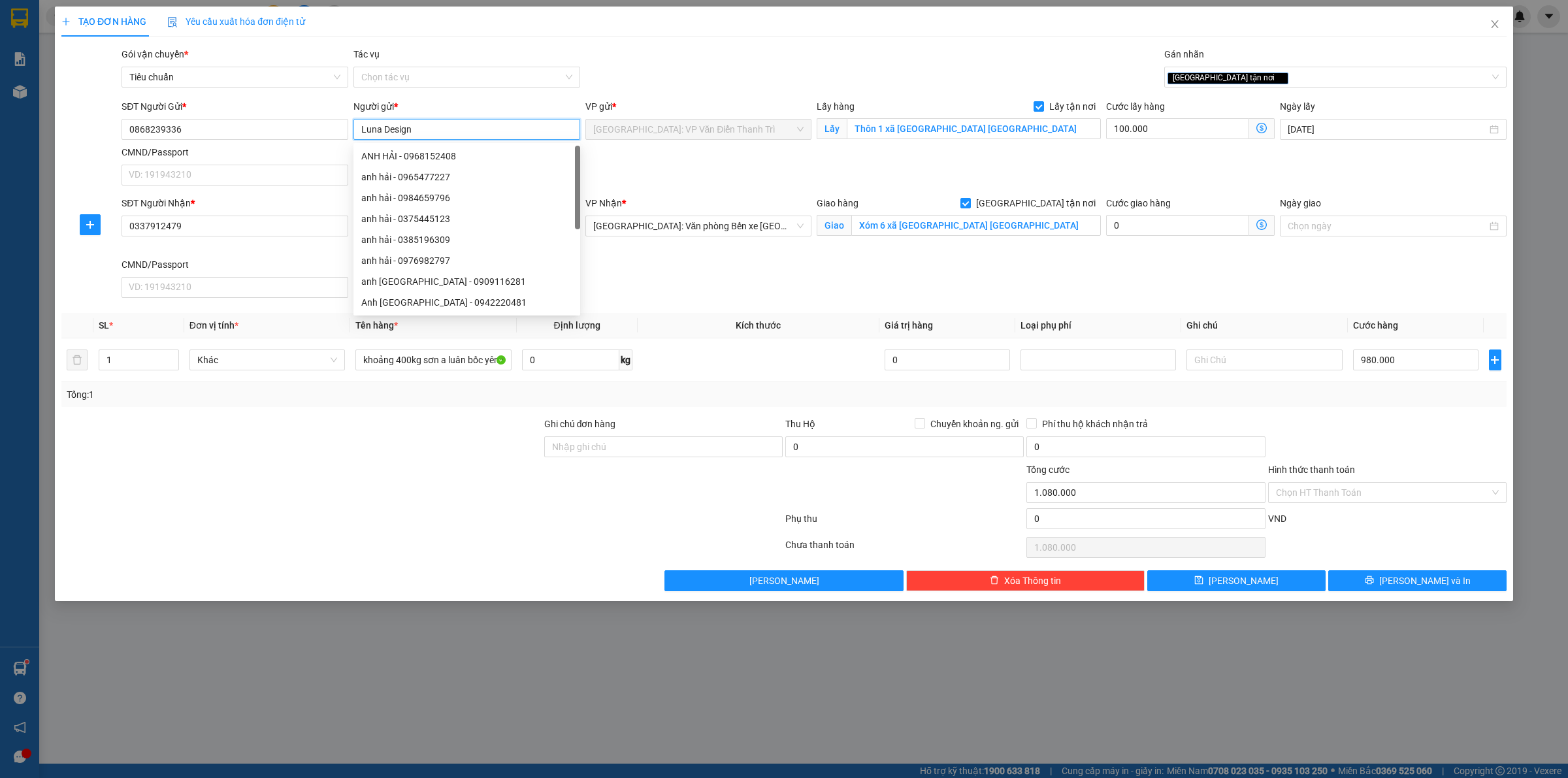
type input "Luna Design"
click at [841, 283] on div "SĐT Người Nhận * 0337912479 Người nhận * Anh Hải VP Nhận * [GEOGRAPHIC_DATA]: V…" at bounding box center [814, 249] width 1390 height 107
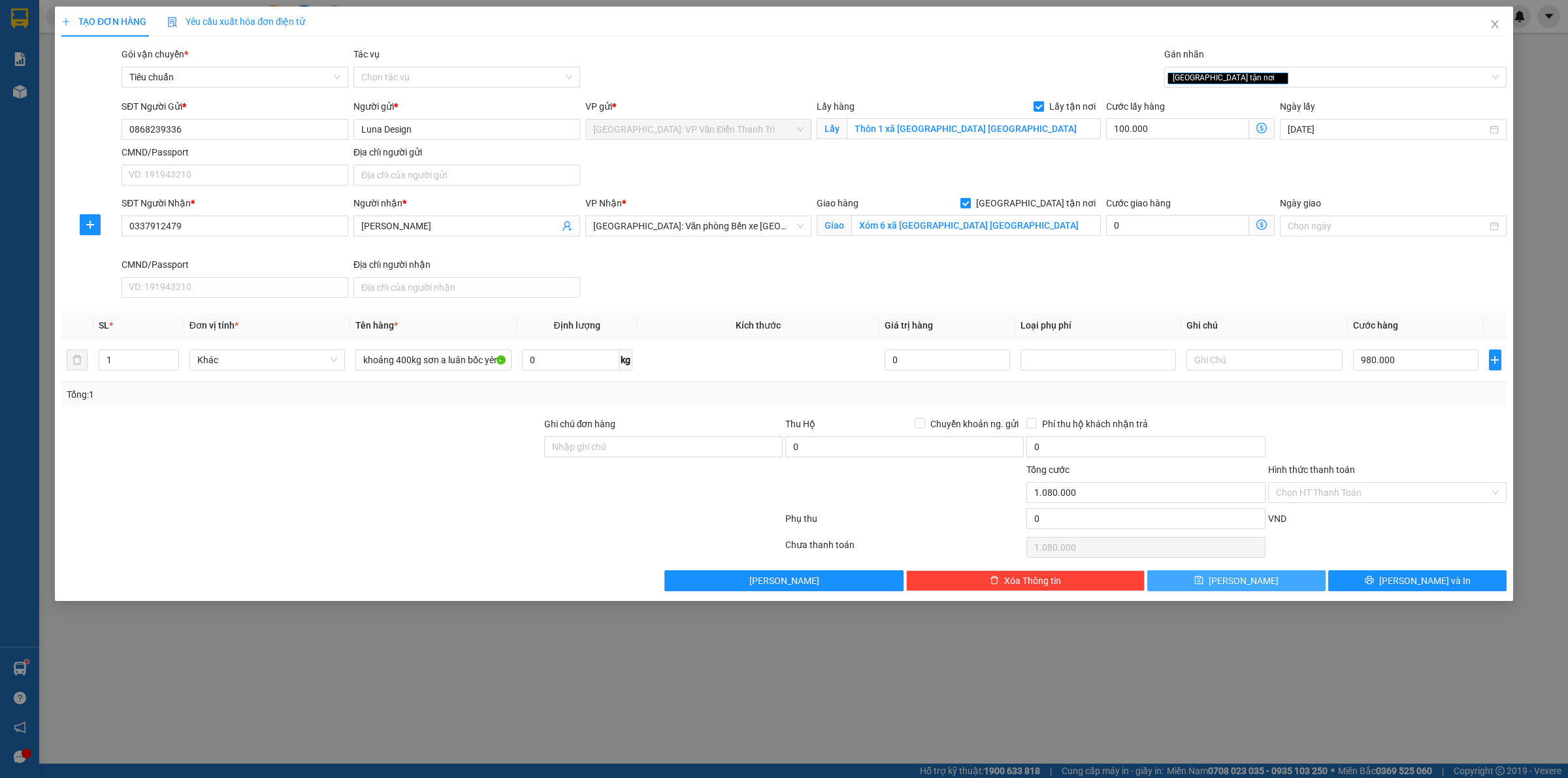
click at [1214, 586] on button "[PERSON_NAME]" at bounding box center [1236, 580] width 178 height 21
checkbox input "false"
type input "0"
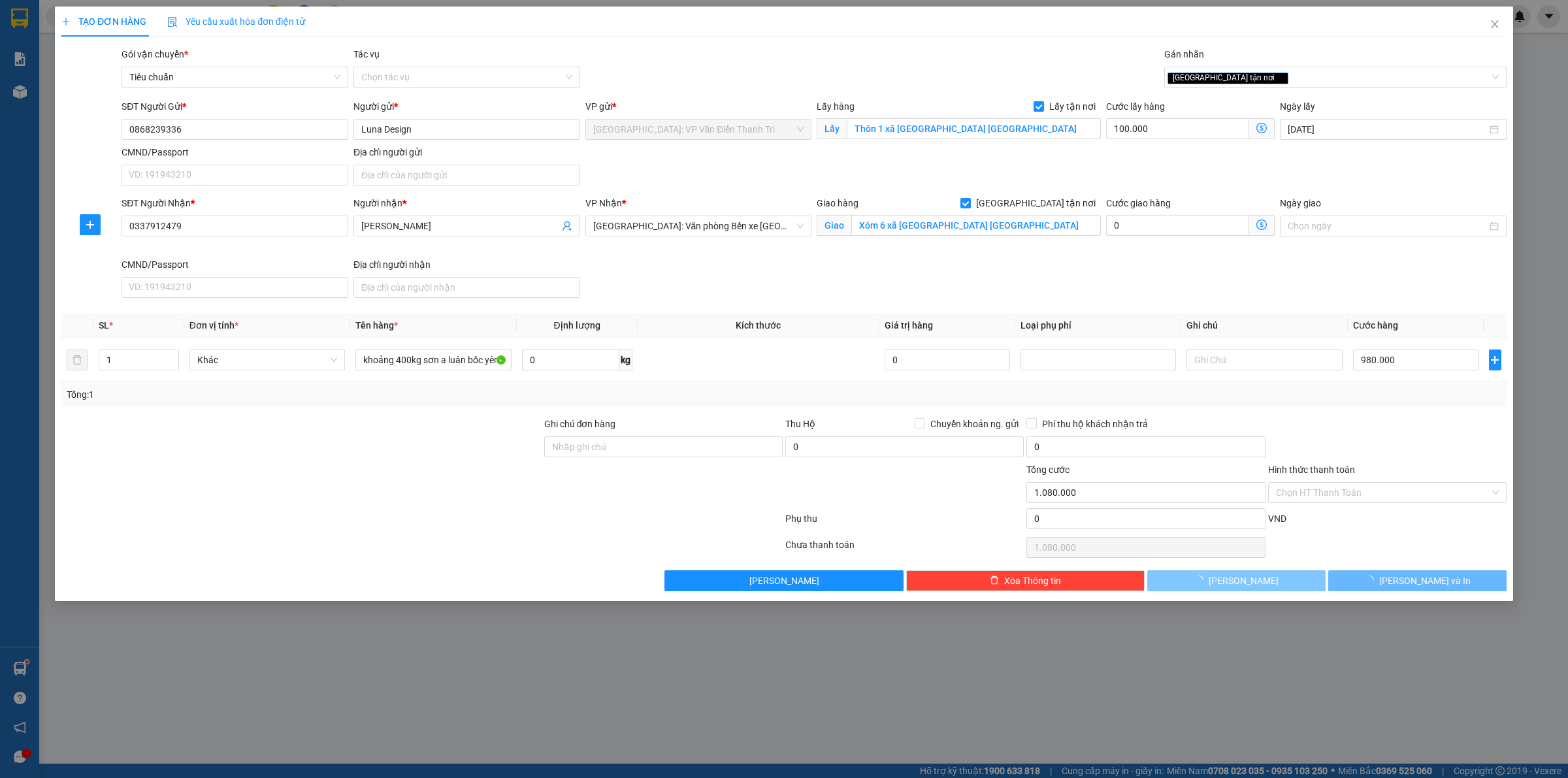
type input "0"
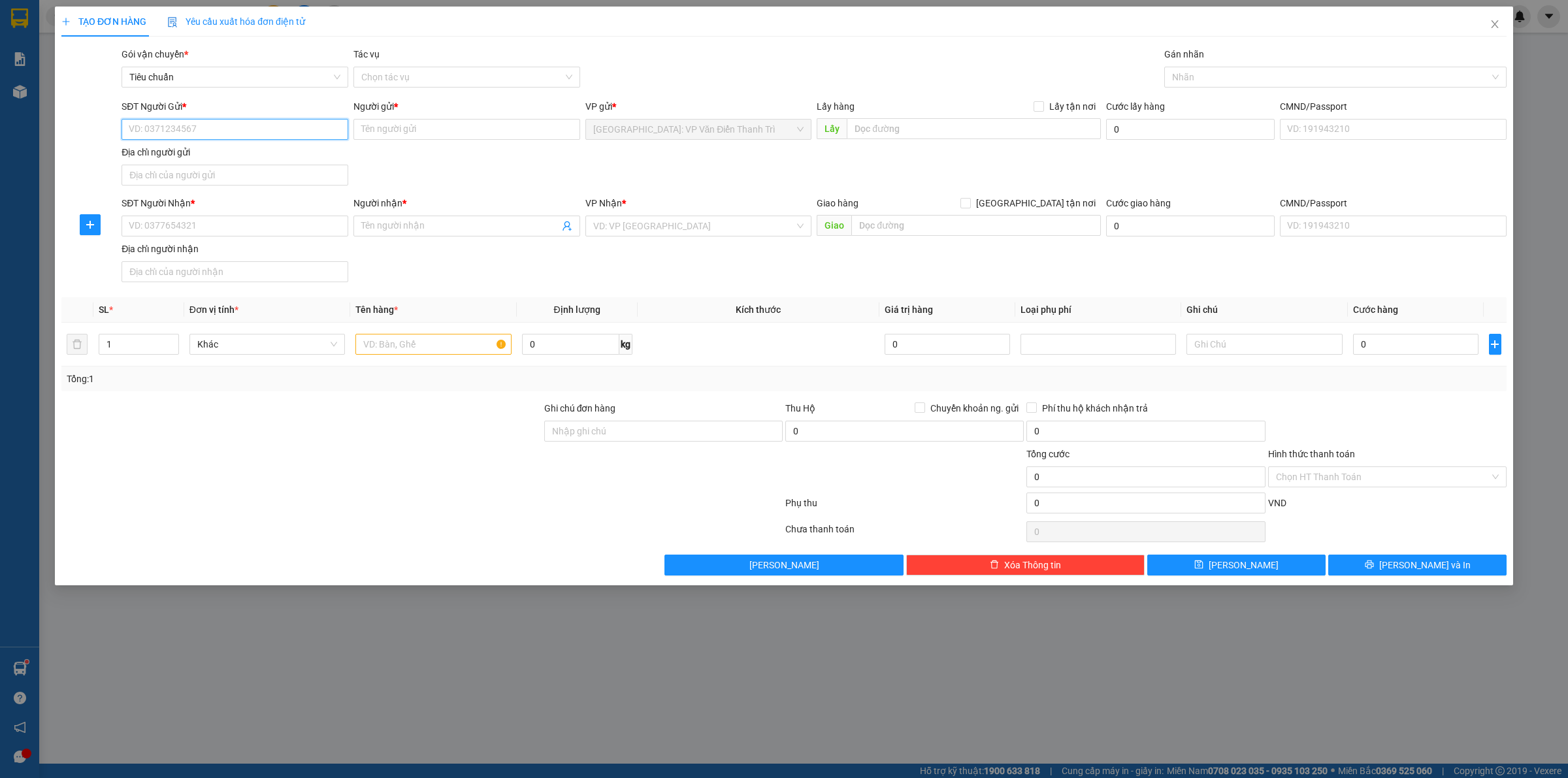
click at [180, 120] on input "SĐT Người Gửi *" at bounding box center [235, 129] width 226 height 21
paste input "0387173757"
type input "0387173757"
click at [423, 124] on input "Người gửi *" at bounding box center [467, 129] width 226 height 21
paste input "[PERSON_NAME]"
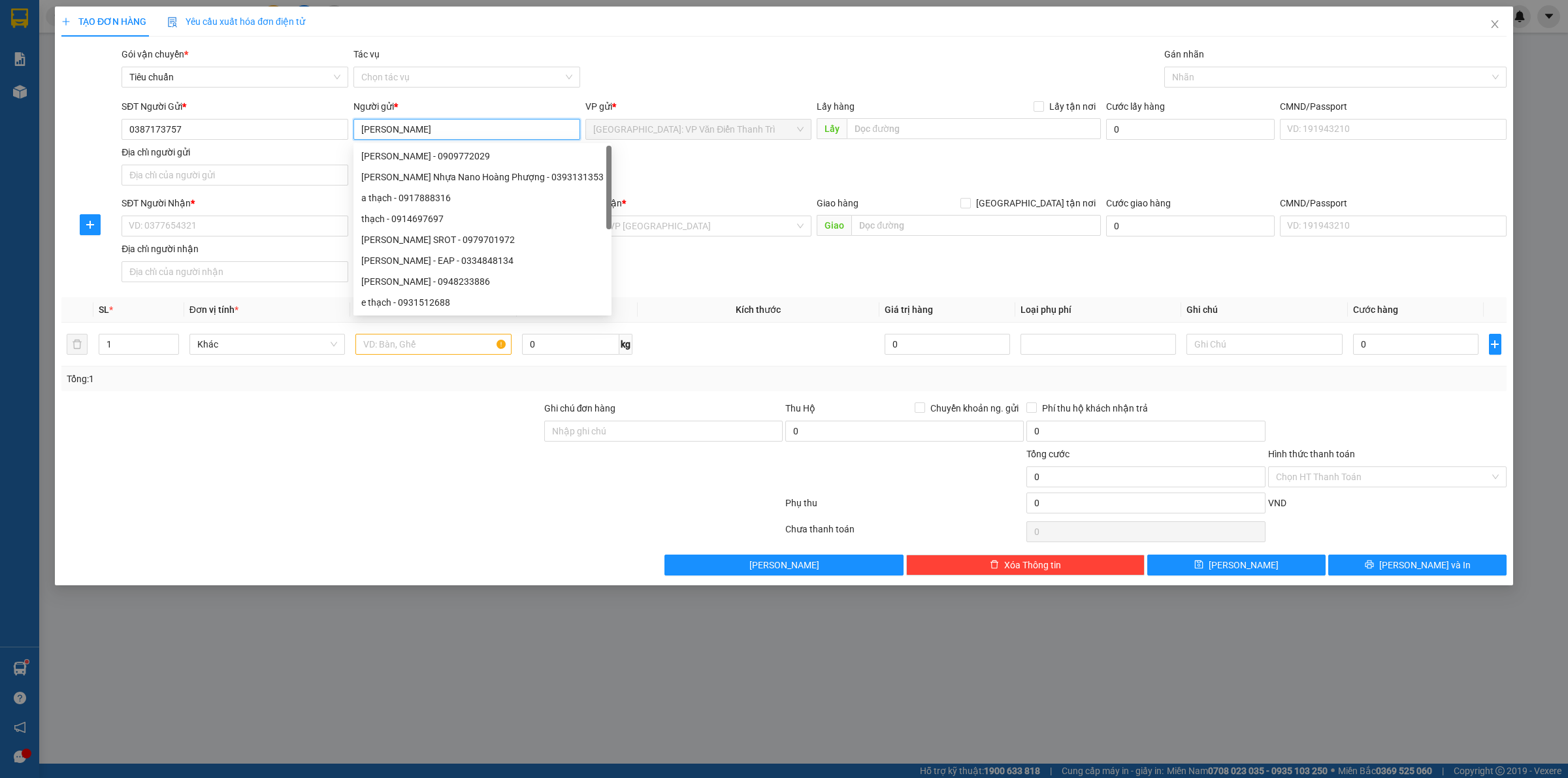
type input "[PERSON_NAME]"
click at [944, 167] on div "SĐT Người Gửi * 0387173757 Người gửi * Thạch VP gửi * [GEOGRAPHIC_DATA]: VP Văn…" at bounding box center [814, 145] width 1390 height 92
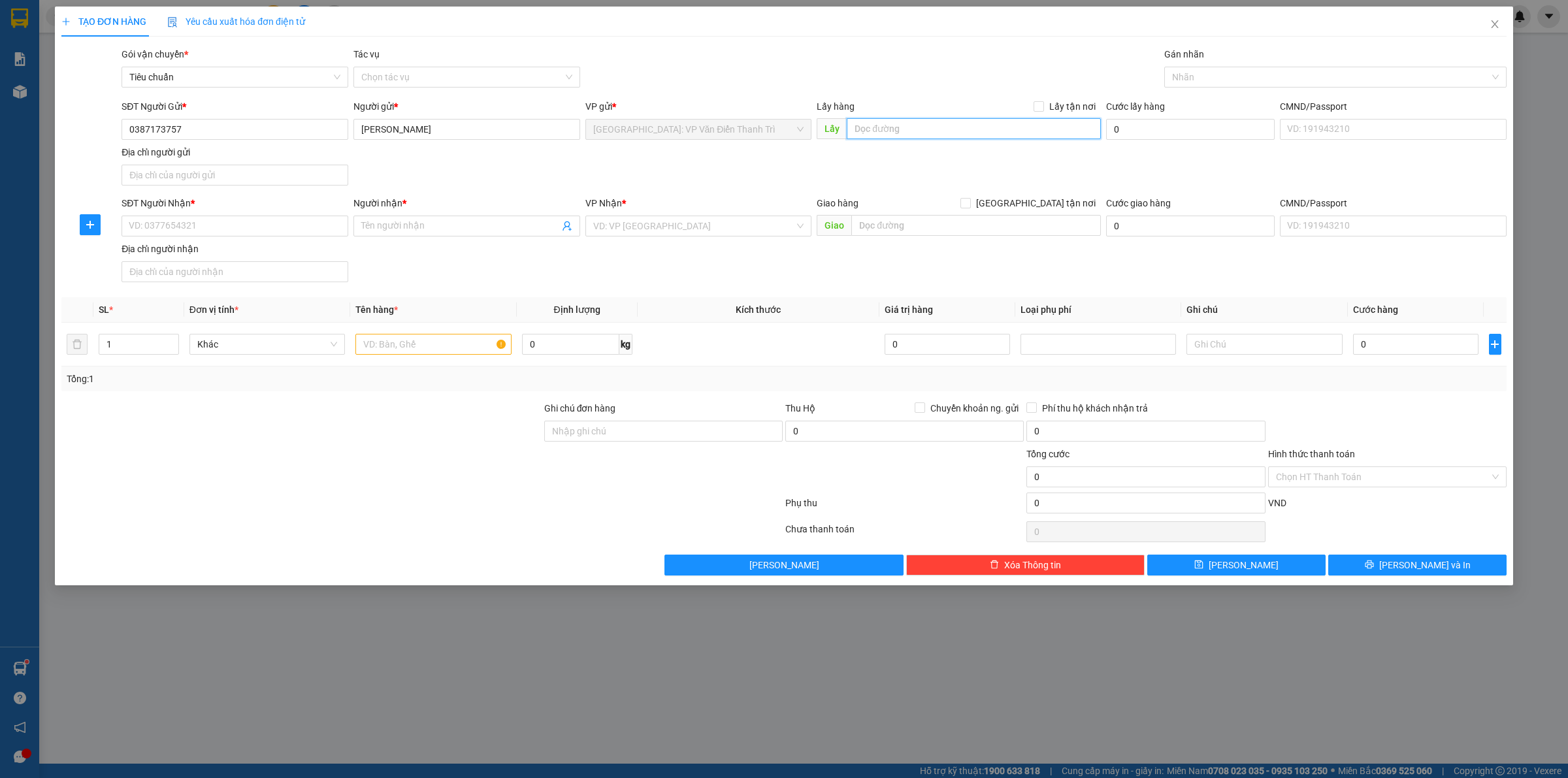
click at [946, 135] on input "text" at bounding box center [973, 128] width 254 height 21
click at [919, 137] on input "text" at bounding box center [973, 128] width 254 height 21
paste input "Đón: XPRH+GMF, ĐT72, [GEOGRAPHIC_DATA], [GEOGRAPHIC_DATA], [GEOGRAPHIC_DATA], […"
type input "Đón: XPRH+GMF, ĐT72, [GEOGRAPHIC_DATA], [GEOGRAPHIC_DATA], [GEOGRAPHIC_DATA], […"
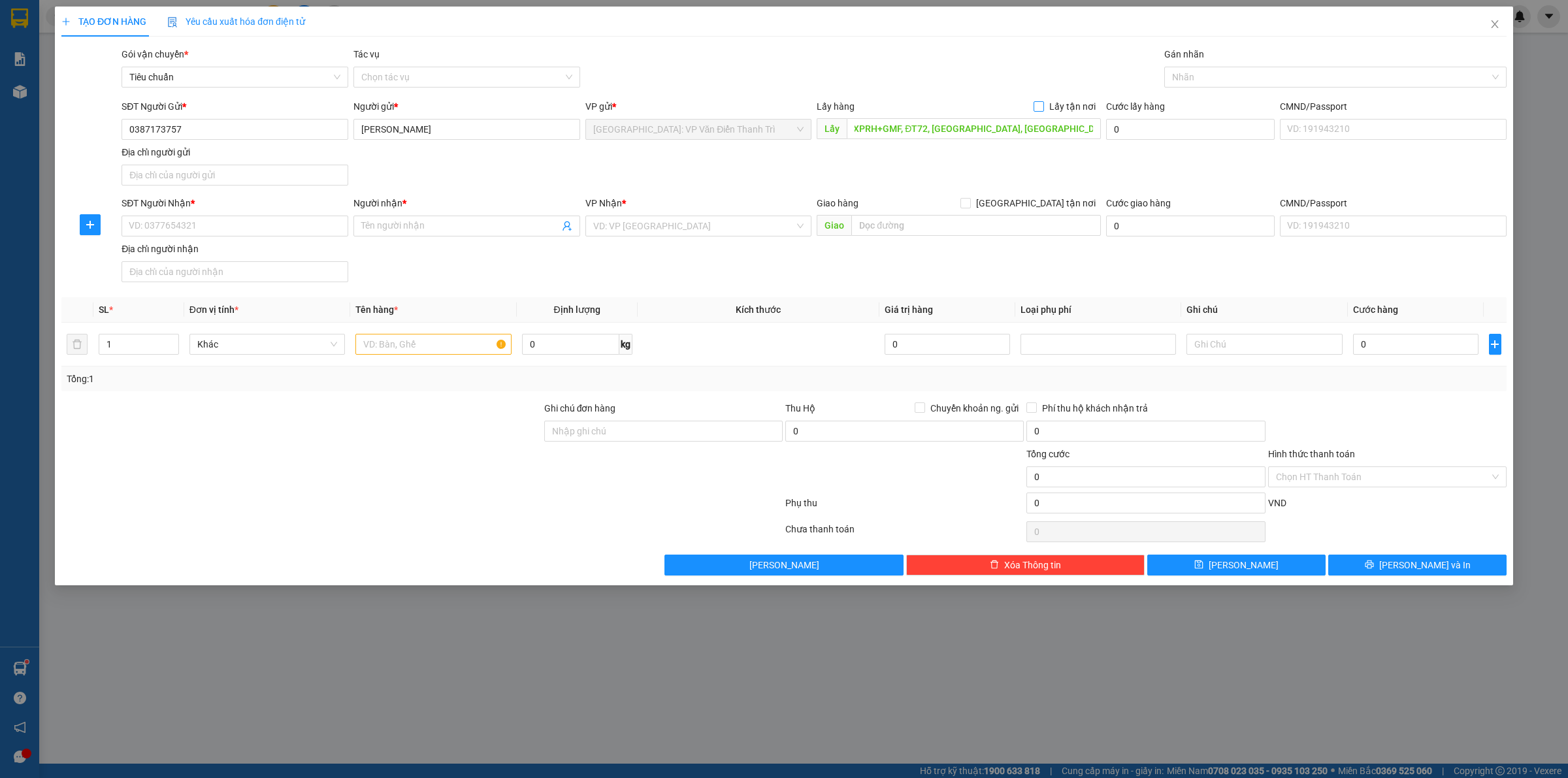
click at [1043, 113] on label "Lấy tận nơi" at bounding box center [1067, 106] width 68 height 14
click at [1043, 110] on input "Lấy tận nơi" at bounding box center [1038, 106] width 9 height 9
checkbox input "true"
click at [233, 223] on input "SĐT Người Nhận *" at bounding box center [235, 225] width 226 height 21
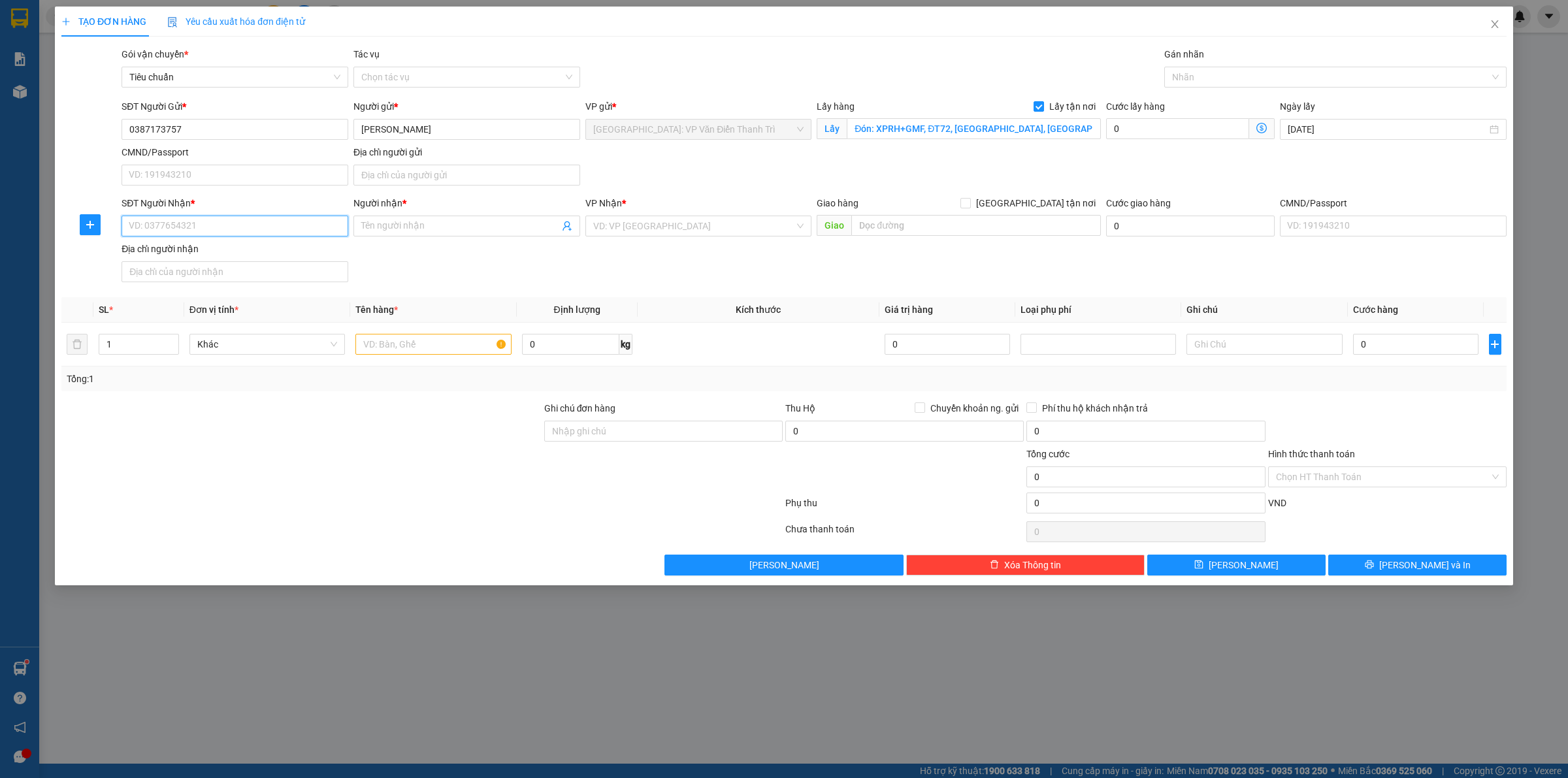
paste input "0941161313"
type input "0941161313"
click at [380, 219] on span at bounding box center [467, 225] width 226 height 21
paste input "kho giấy dán tường"
type input "kho giấy dán tường"
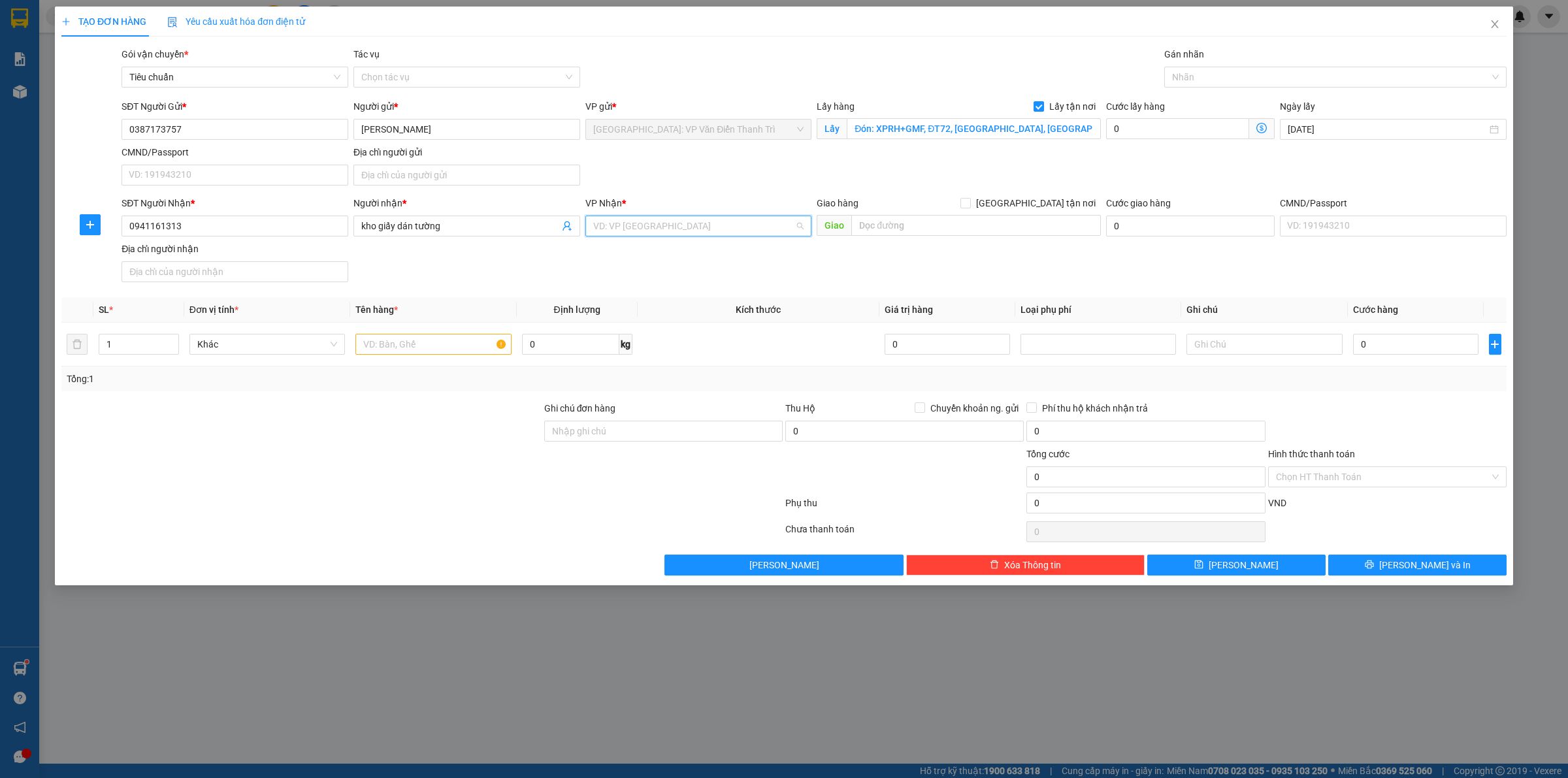
click at [636, 220] on input "search" at bounding box center [694, 225] width 202 height 19
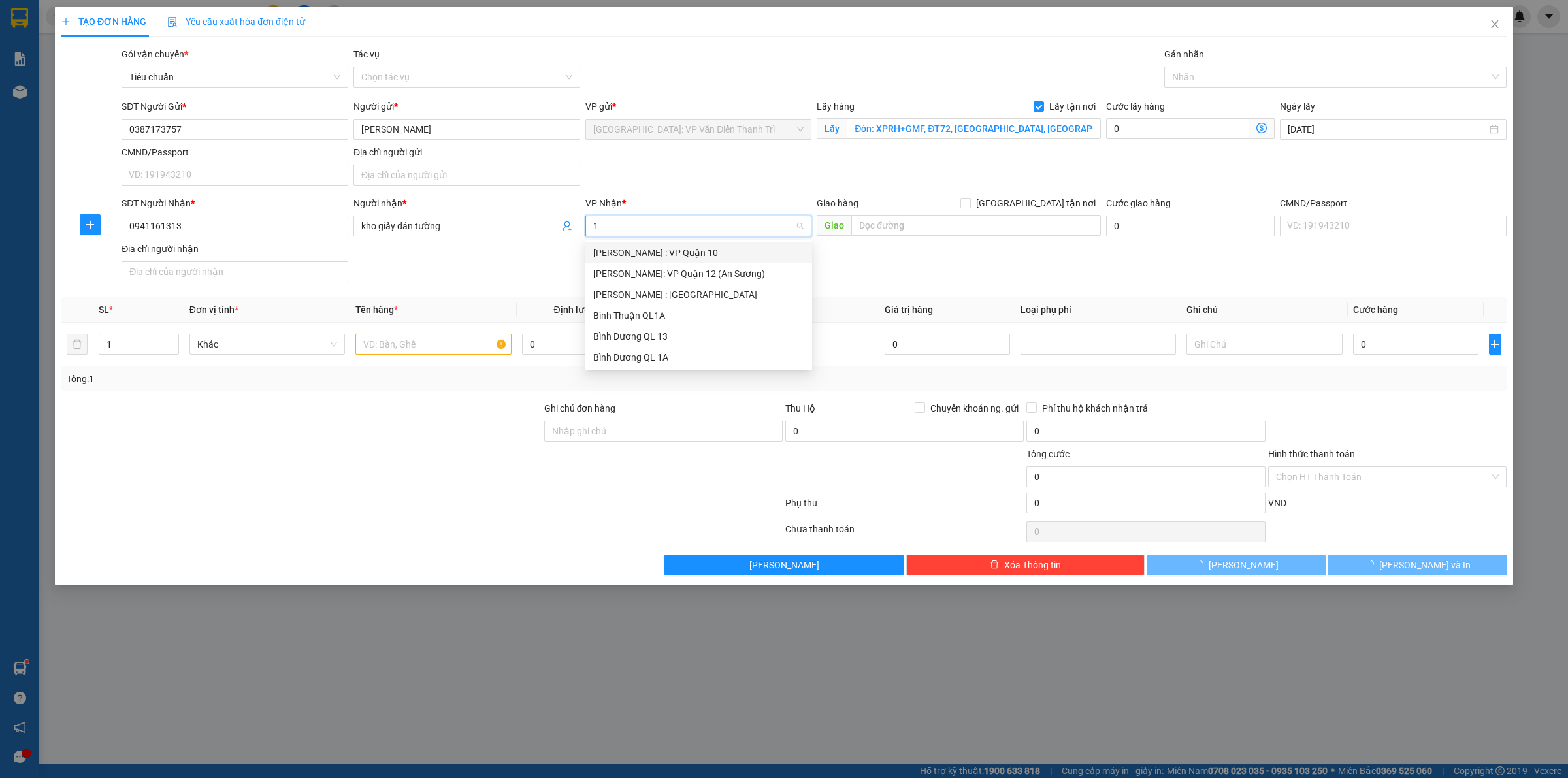
type input "12"
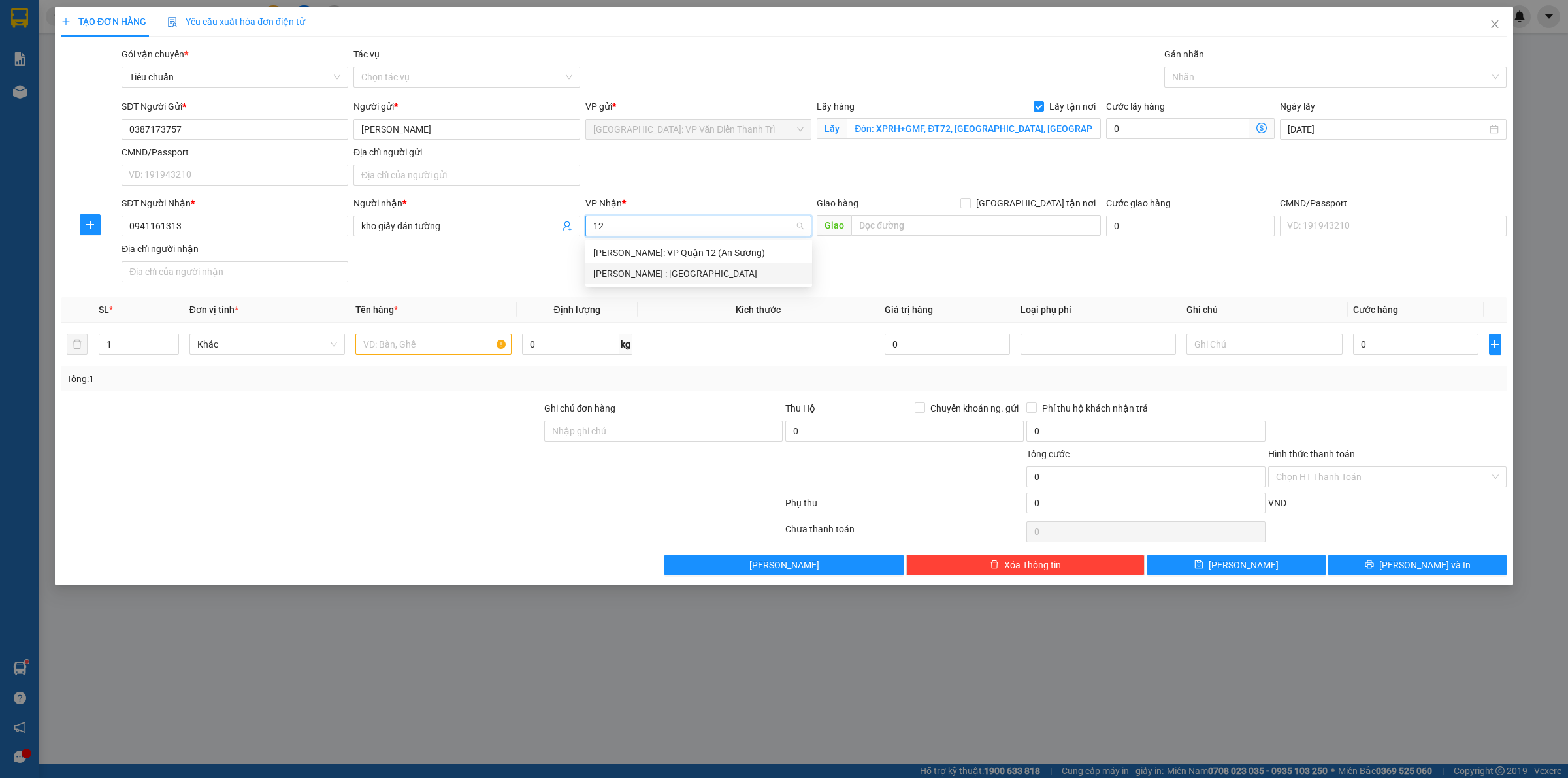
click at [644, 275] on div "[PERSON_NAME] : [GEOGRAPHIC_DATA]" at bounding box center [698, 273] width 211 height 14
drag, startPoint x: 835, startPoint y: 281, endPoint x: 860, endPoint y: 240, distance: 48.0
click at [838, 279] on div "SĐT Người Nhận * 0941161313 Người nhận * kho giấy dán tường VP Nhận * [GEOGRAPH…" at bounding box center [814, 241] width 1390 height 92
click at [866, 236] on input "text" at bounding box center [975, 225] width 250 height 21
click at [867, 233] on input "text" at bounding box center [975, 225] width 250 height 21
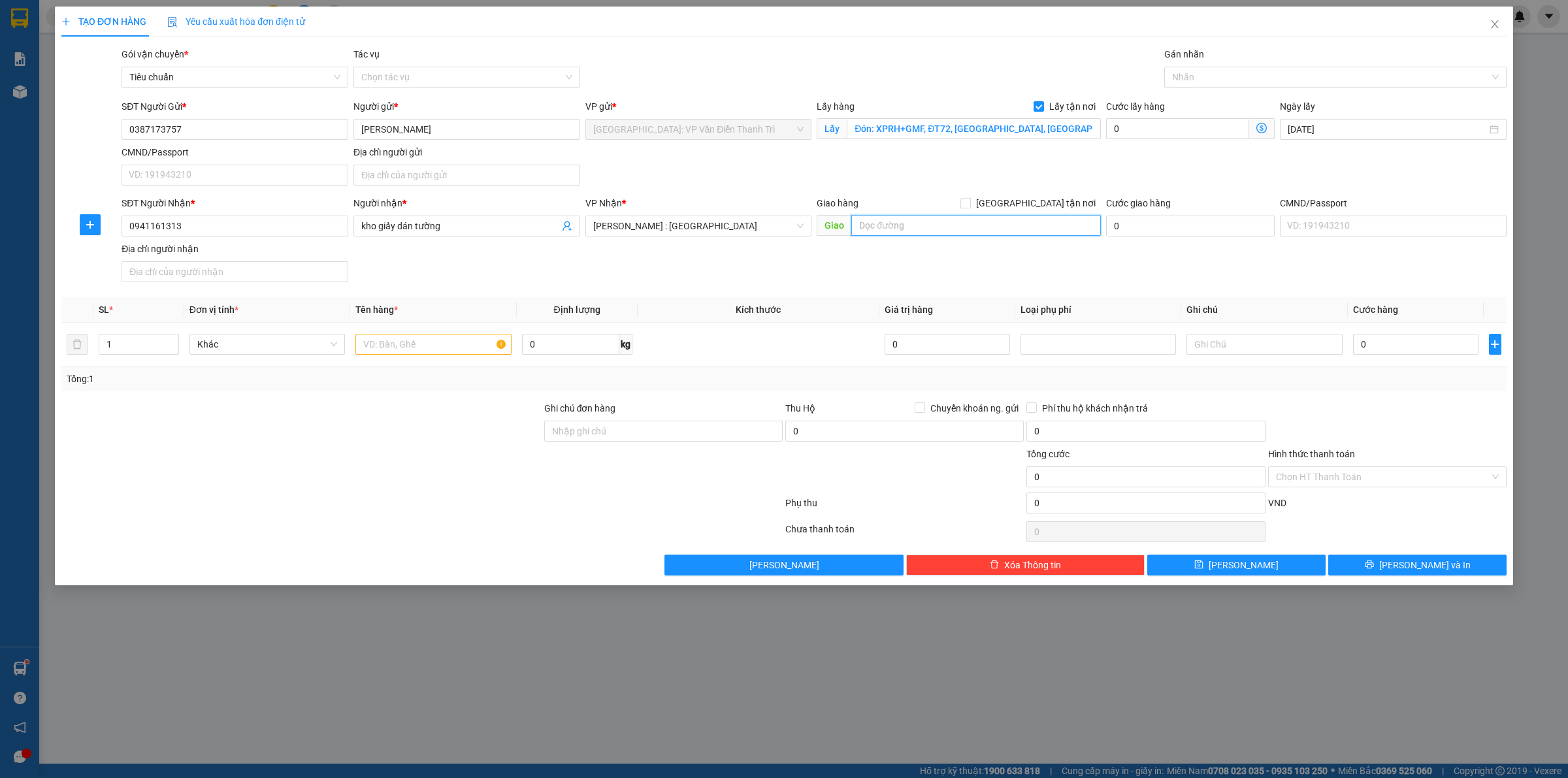
paste input "Trả: C14/25 [PERSON_NAME], ấp 42, xã [GEOGRAPHIC_DATA], [GEOGRAPHIC_DATA]"
type input "Trả: C14/25 [PERSON_NAME], ấp 42, xã [GEOGRAPHIC_DATA], [GEOGRAPHIC_DATA]"
click at [1028, 198] on div "Giao hàng [GEOGRAPHIC_DATA] tận nơi" at bounding box center [958, 202] width 284 height 14
click at [1043, 202] on span "[GEOGRAPHIC_DATA] tận nơi" at bounding box center [1035, 202] width 130 height 14
click at [970, 202] on input "[GEOGRAPHIC_DATA] tận nơi" at bounding box center [965, 202] width 9 height 9
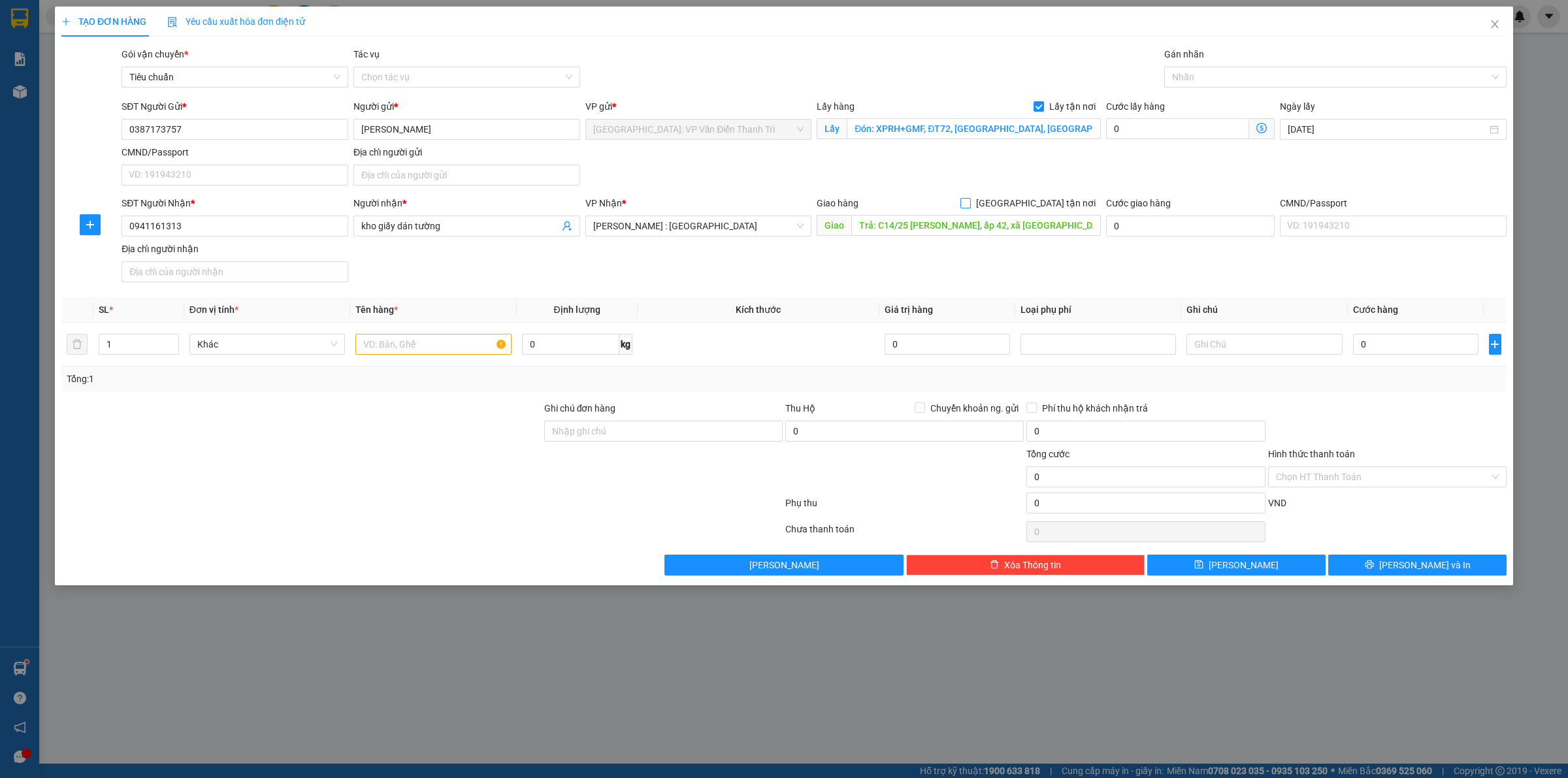
checkbox input "true"
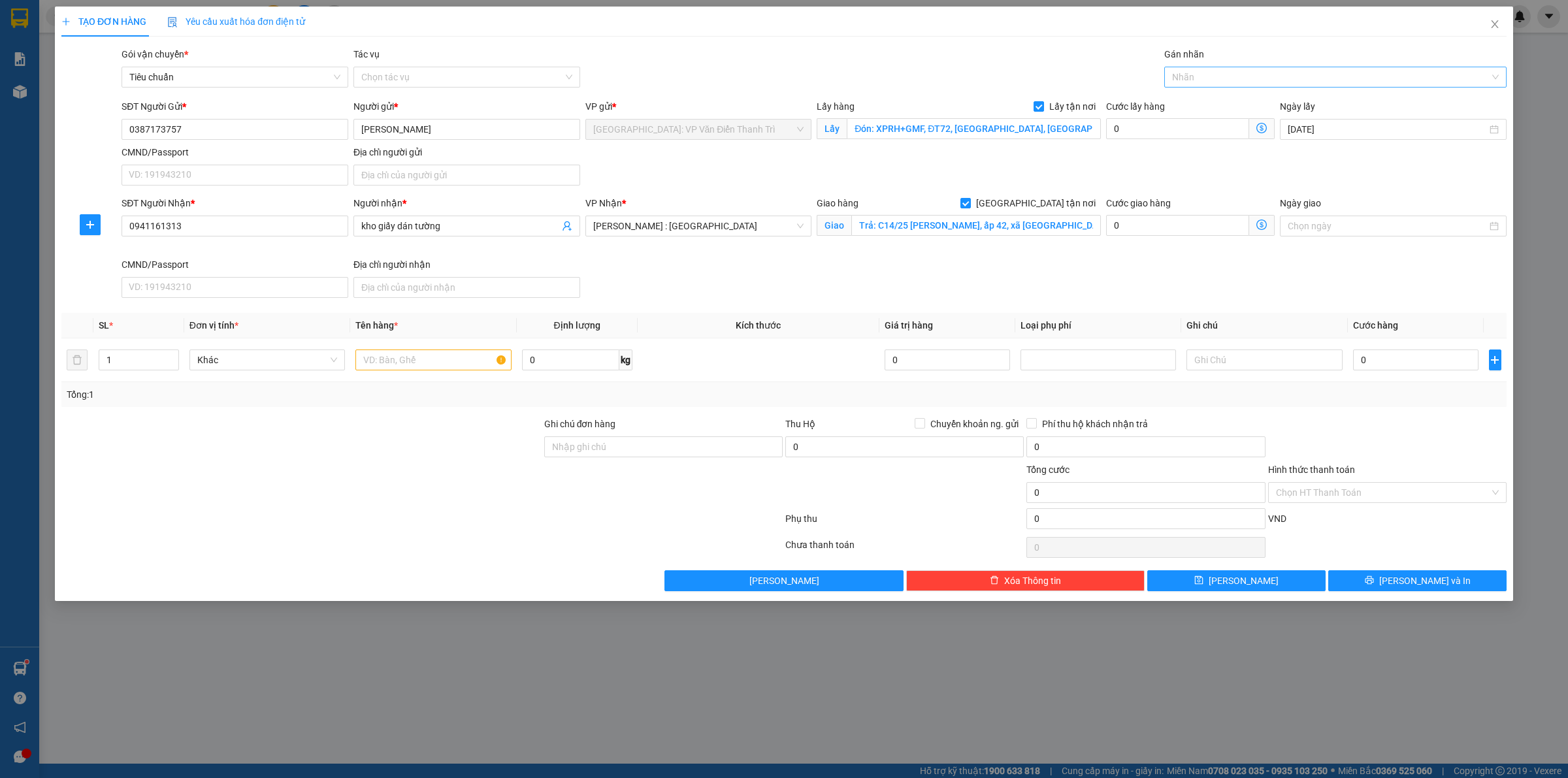
drag, startPoint x: 1153, startPoint y: 147, endPoint x: 1186, endPoint y: 79, distance: 75.6
click at [1155, 140] on div "SĐT Người Gửi * 0387173757 Người gửi * Thạch VP gửi * [GEOGRAPHIC_DATA]: VP Văn…" at bounding box center [814, 145] width 1390 height 92
click at [1190, 63] on div "Gán nhãn" at bounding box center [1335, 57] width 342 height 19
click at [1193, 70] on div at bounding box center [1329, 77] width 323 height 16
type input "gt"
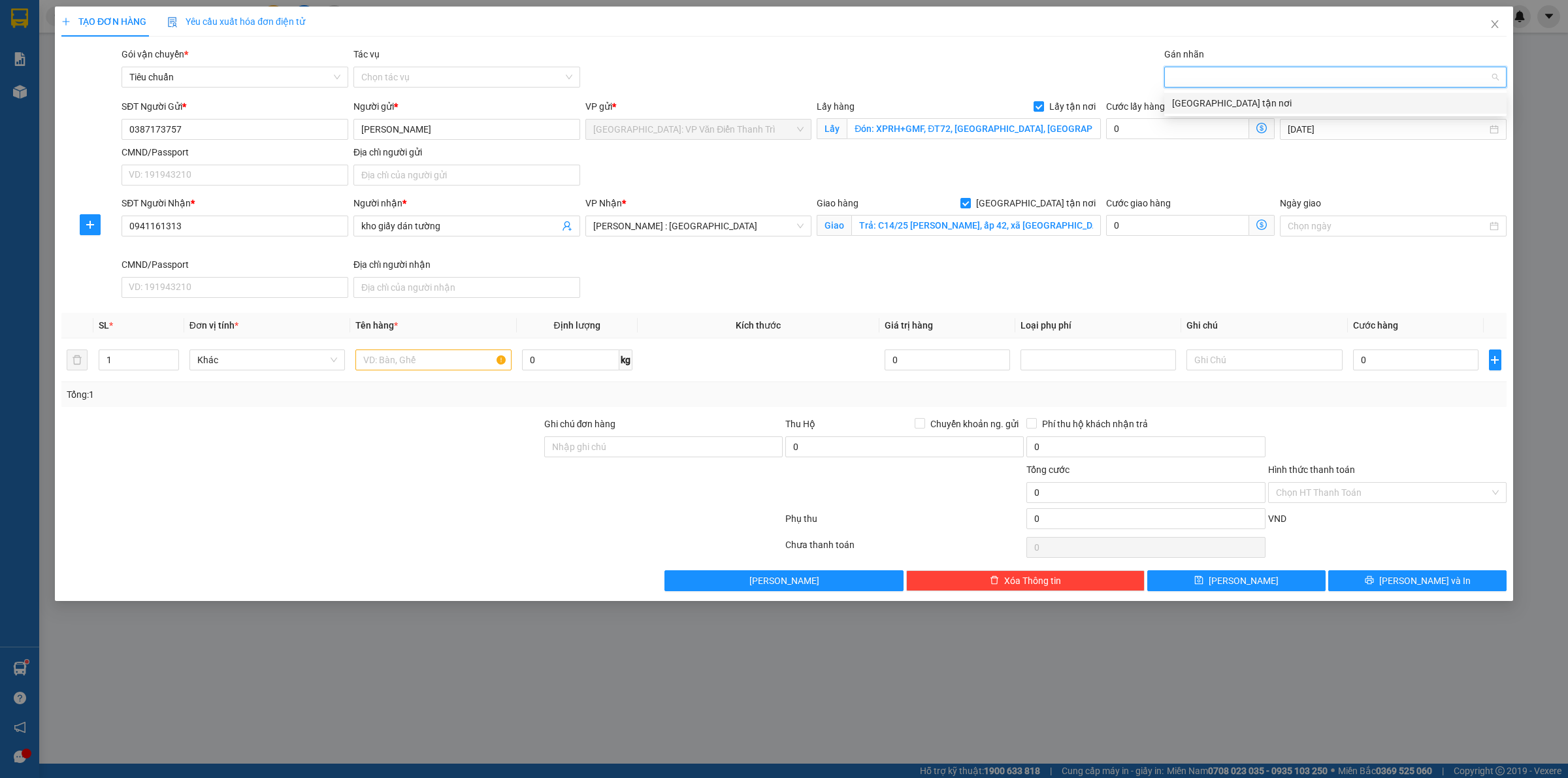
click at [1189, 89] on body "Kết quả tìm kiếm ( 0 ) Bộ lọc No Data dohongquan.longhoan Báo cáo 1. Báo cáo nộ…" at bounding box center [784, 389] width 1568 height 778
click at [1200, 67] on div "Nhãn" at bounding box center [1335, 77] width 342 height 21
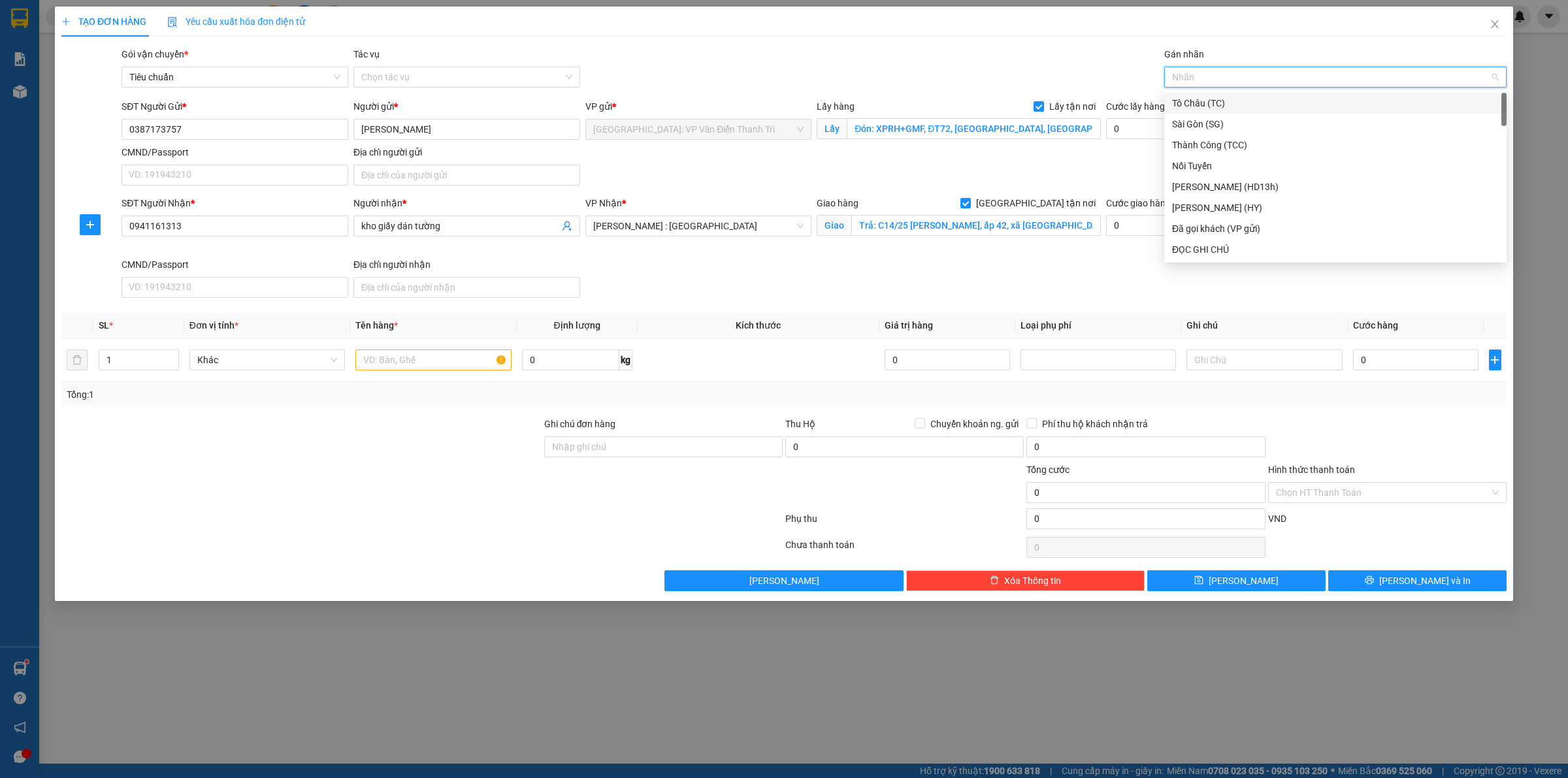
type input "t"
click at [1206, 76] on div at bounding box center [1329, 77] width 323 height 16
click at [1206, 75] on div at bounding box center [1329, 77] width 323 height 16
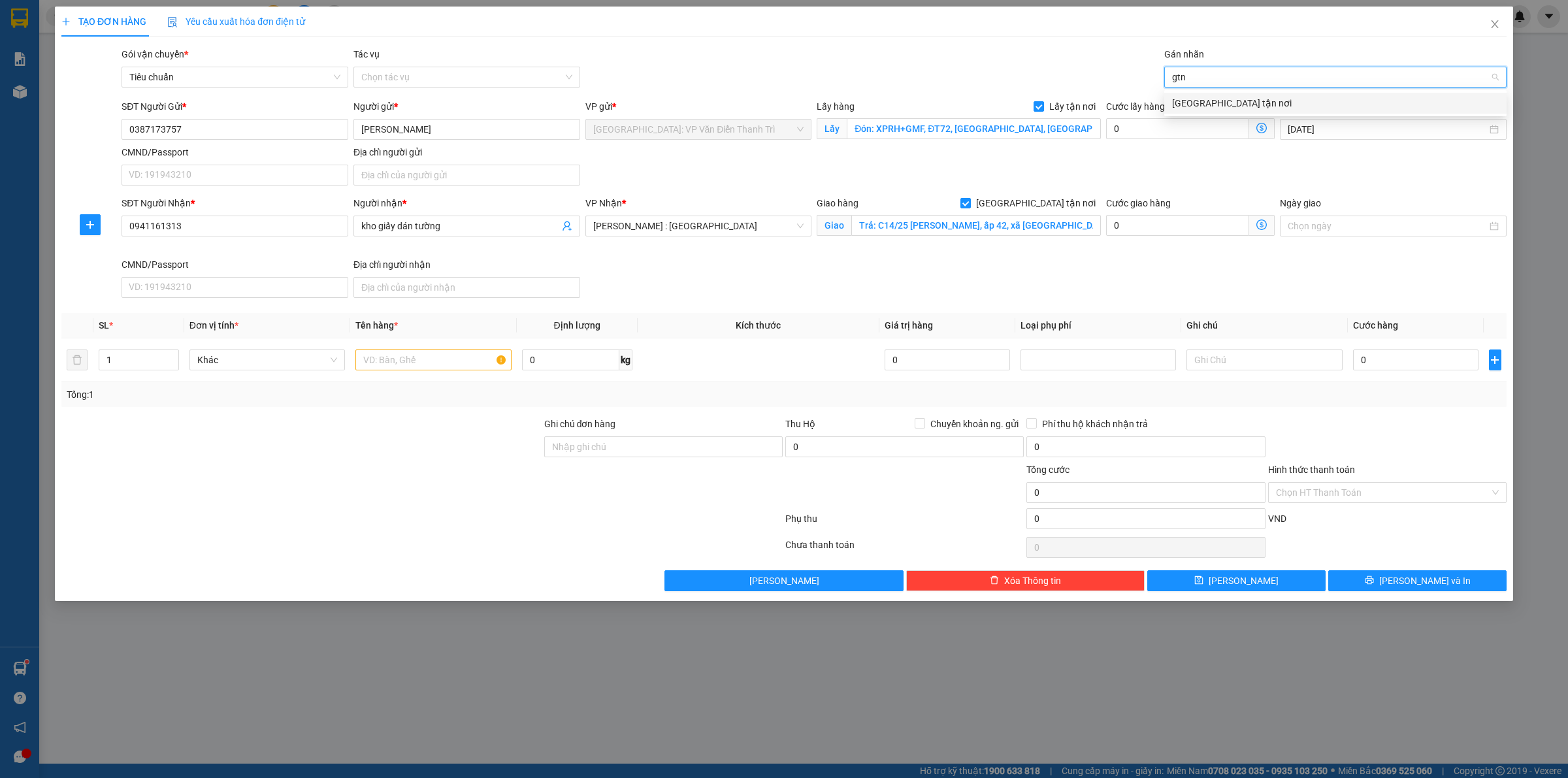
click at [1206, 103] on div "[GEOGRAPHIC_DATA] tận nơi" at bounding box center [1335, 102] width 327 height 14
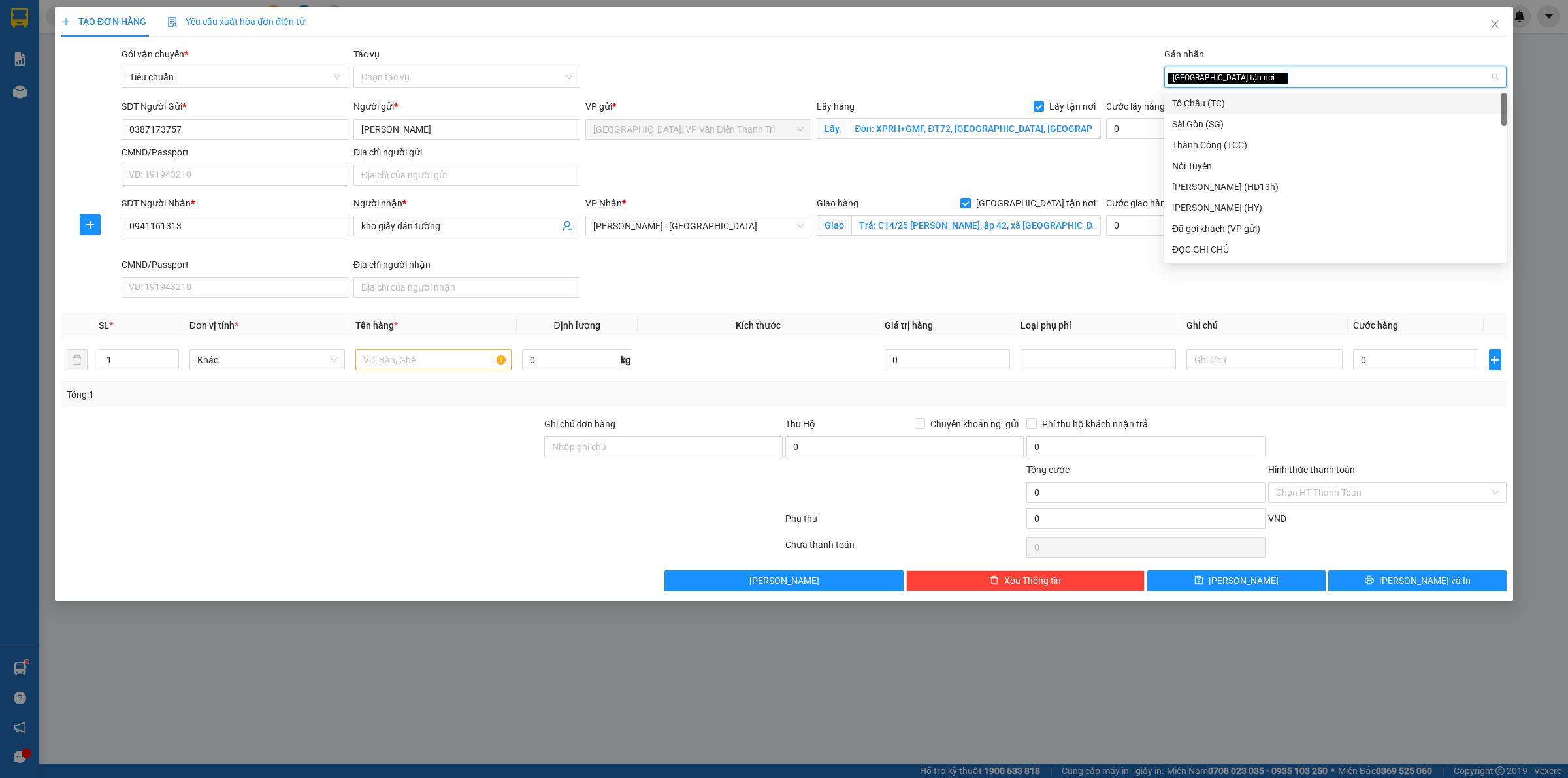
drag, startPoint x: 820, startPoint y: 301, endPoint x: 807, endPoint y: 284, distance: 21.4
click at [807, 284] on div "SĐT Người Nhận * 0941161313 Người nhận * kho giấy dán tường VP Nhận * [GEOGRAPH…" at bounding box center [814, 249] width 1390 height 107
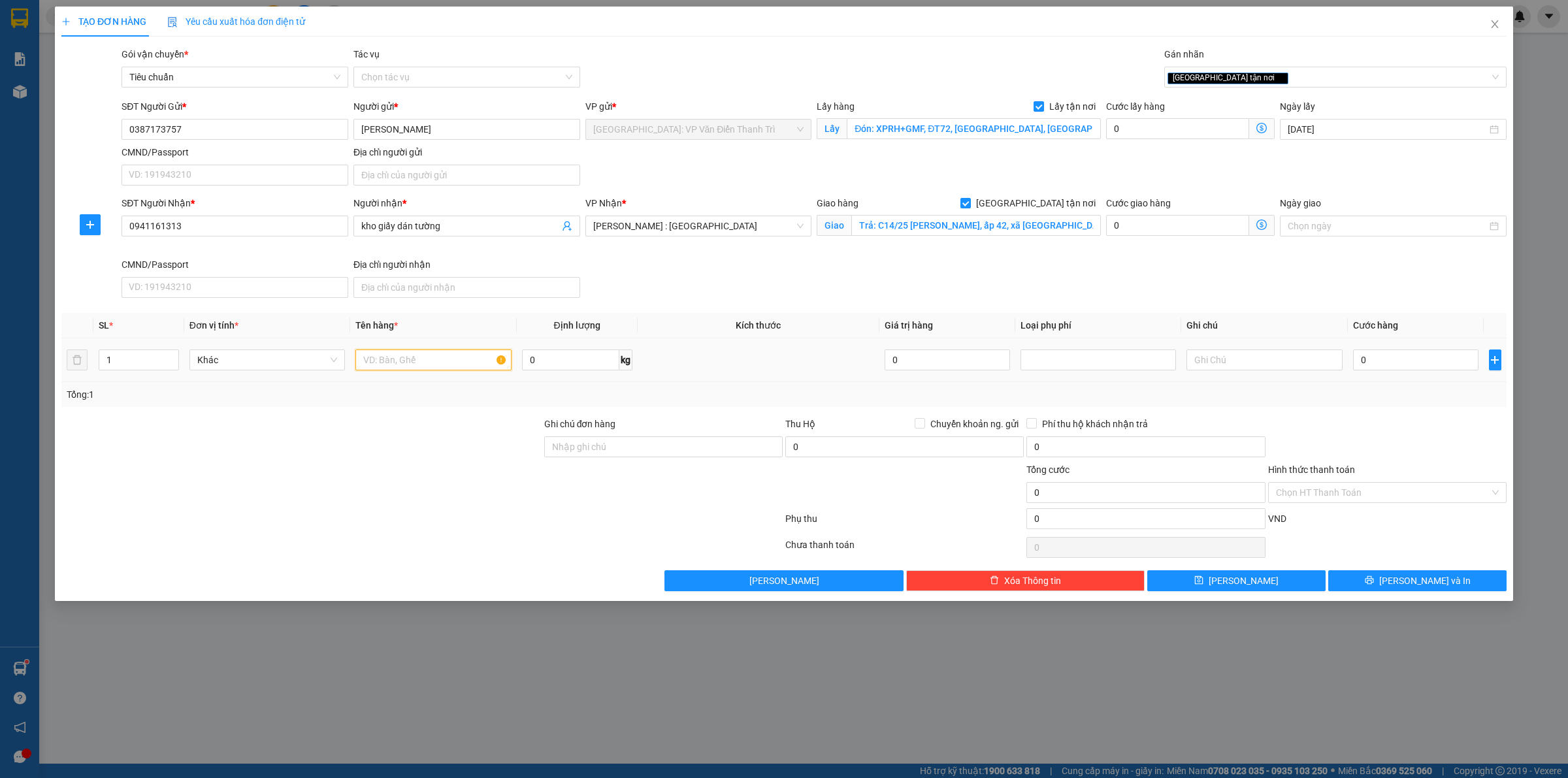
click at [405, 354] on input "text" at bounding box center [433, 360] width 156 height 21
paste input "Đơn 1"
click at [1153, 124] on input "0" at bounding box center [1177, 128] width 143 height 21
click at [392, 363] on input "Đơn 1 a bình đón an khánh" at bounding box center [433, 360] width 156 height 21
click at [1001, 282] on div "SĐT Người Nhận * 0941161313 Người nhận * kho giấy dán tường VP Nhận * [GEOGRAPH…" at bounding box center [814, 249] width 1390 height 107
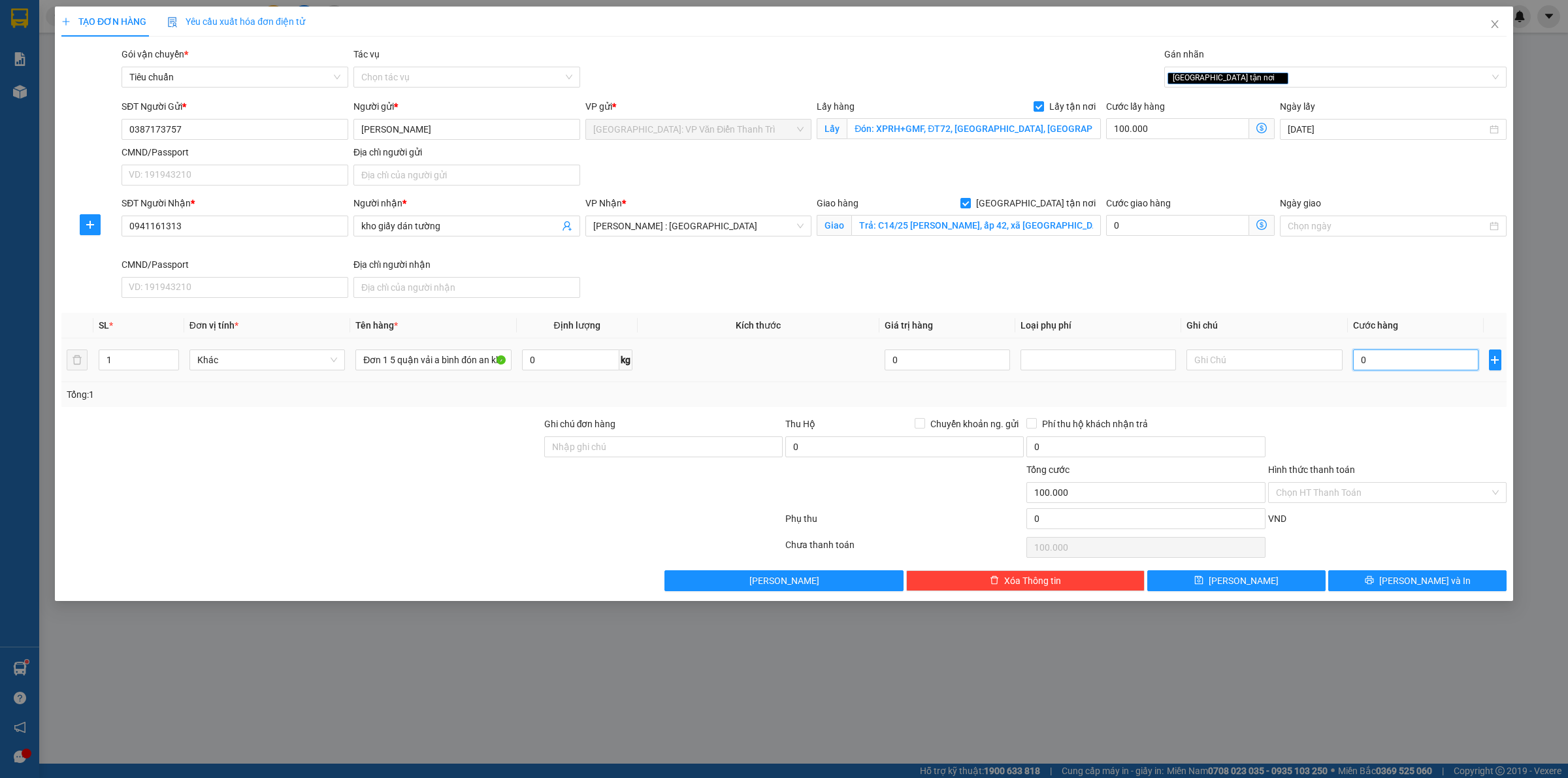
click at [1405, 356] on input "0" at bounding box center [1415, 360] width 125 height 21
click at [1390, 423] on div at bounding box center [1387, 439] width 241 height 45
click at [1263, 579] on button "[PERSON_NAME]" at bounding box center [1236, 580] width 178 height 21
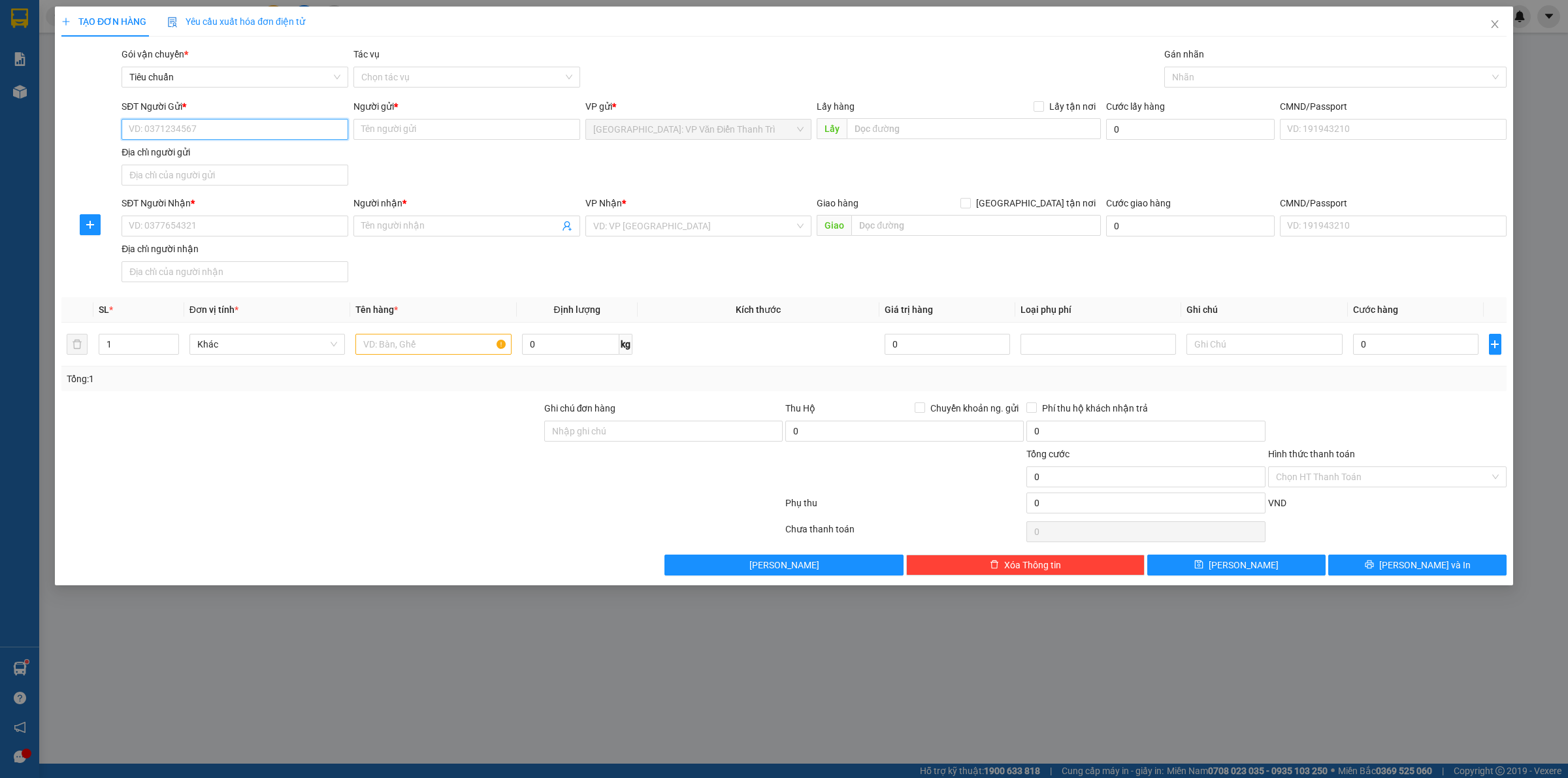
click at [165, 133] on input "SĐT Người Gửi *" at bounding box center [235, 129] width 226 height 21
paste input "0387173757"
click at [190, 155] on div "0387173757 - [PERSON_NAME]" at bounding box center [234, 156] width 211 height 14
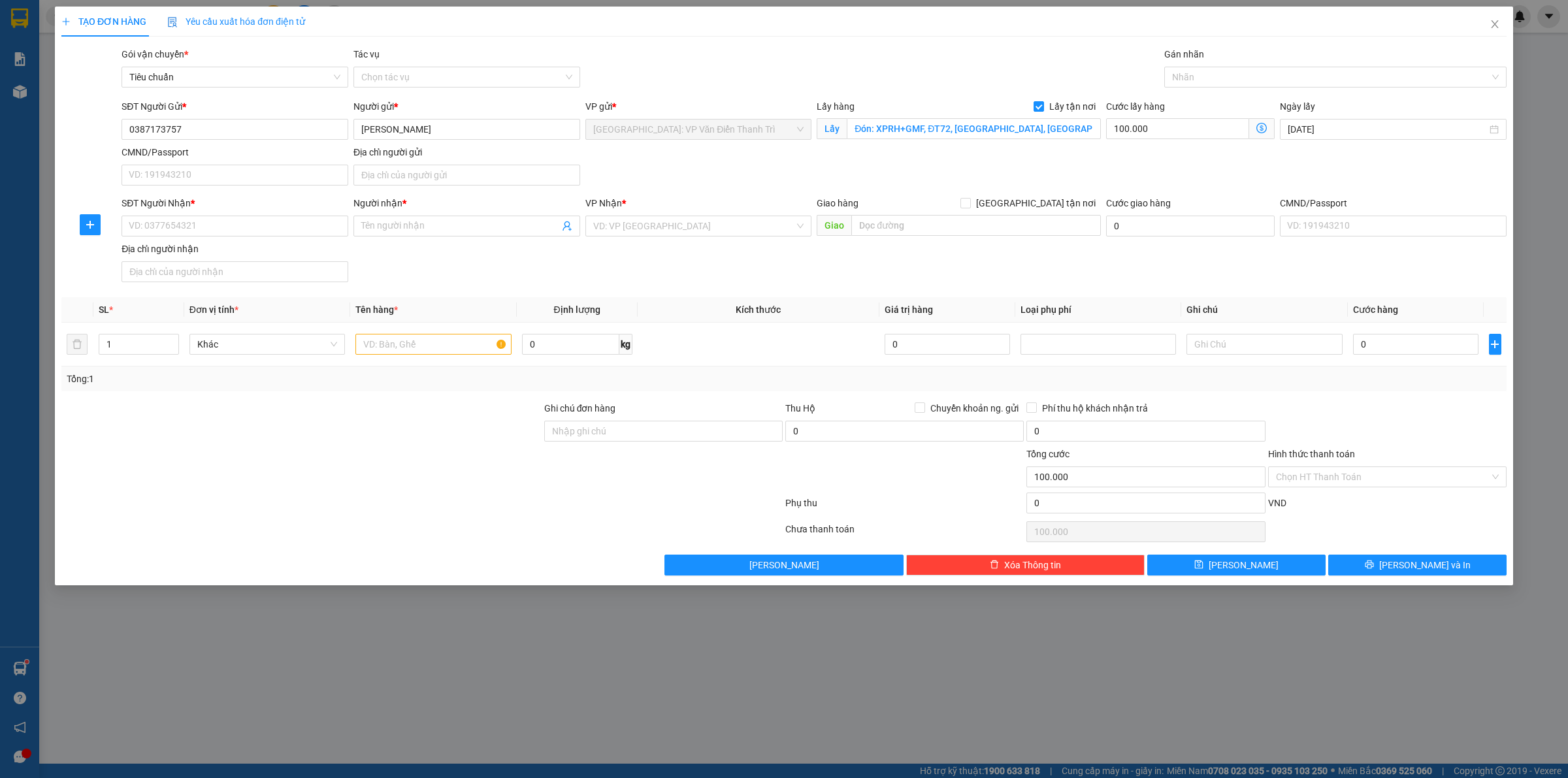
click at [659, 150] on div "SĐT Người Gửi * 0387173757 Người gửi * Thạch VP gửi * [GEOGRAPHIC_DATA]: VP Văn…" at bounding box center [814, 145] width 1390 height 92
click at [1145, 131] on input "100.000" at bounding box center [1177, 128] width 143 height 21
click at [164, 233] on input "SĐT Người Nhận *" at bounding box center [235, 225] width 226 height 21
paste input "0368989544"
click at [403, 226] on input "Người nhận *" at bounding box center [459, 225] width 198 height 14
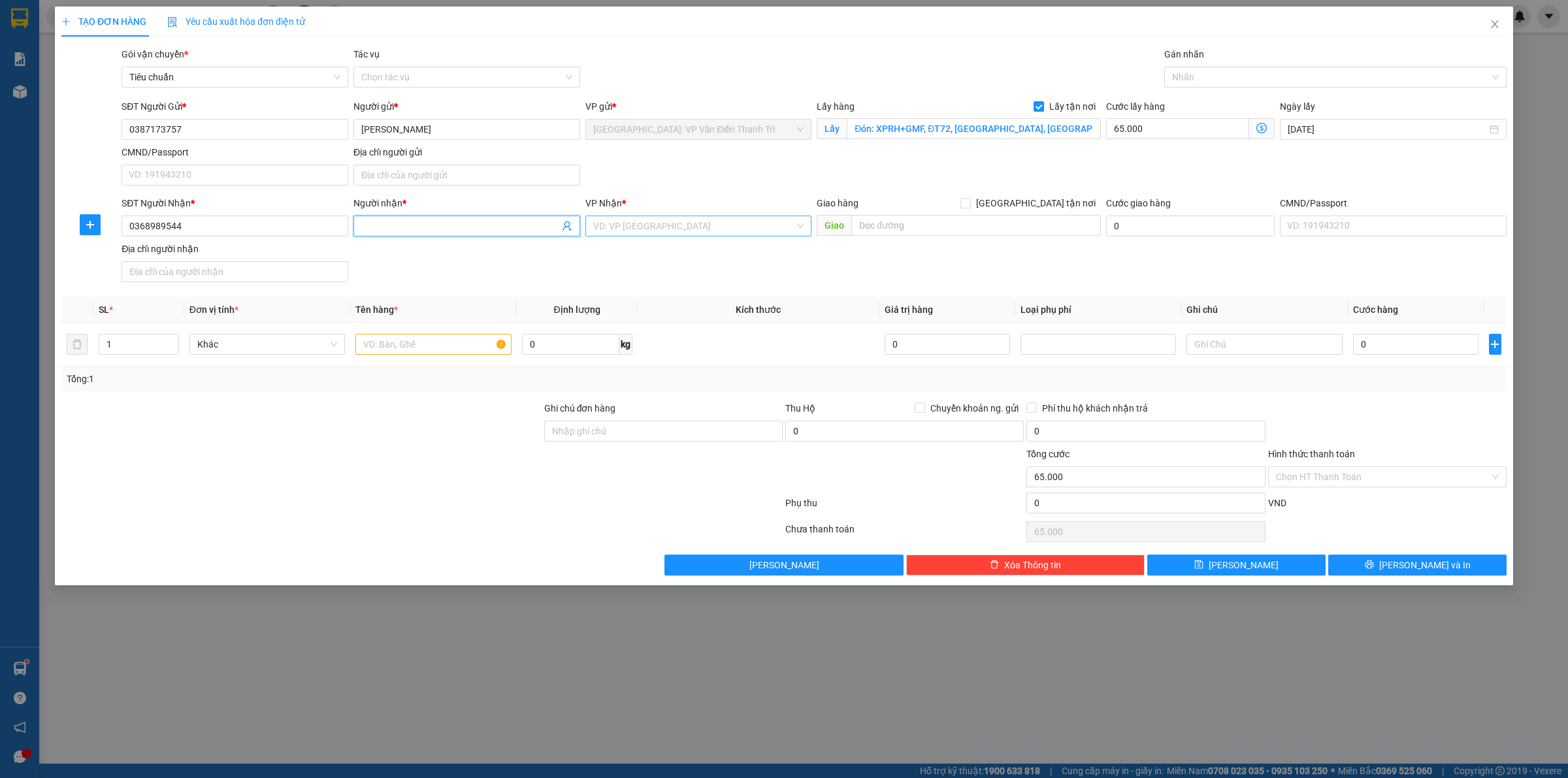
paste input "caroyal"
click at [652, 235] on input "search" at bounding box center [694, 225] width 202 height 19
drag, startPoint x: 644, startPoint y: 274, endPoint x: 869, endPoint y: 273, distance: 225.0
click at [648, 274] on div "[PERSON_NAME] : [GEOGRAPHIC_DATA]" at bounding box center [698, 273] width 211 height 14
click at [880, 268] on div "SĐT Người Nhận * 0368989544 Người nhận * caroyal VP Nhận * [GEOGRAPHIC_DATA] : …" at bounding box center [814, 241] width 1390 height 92
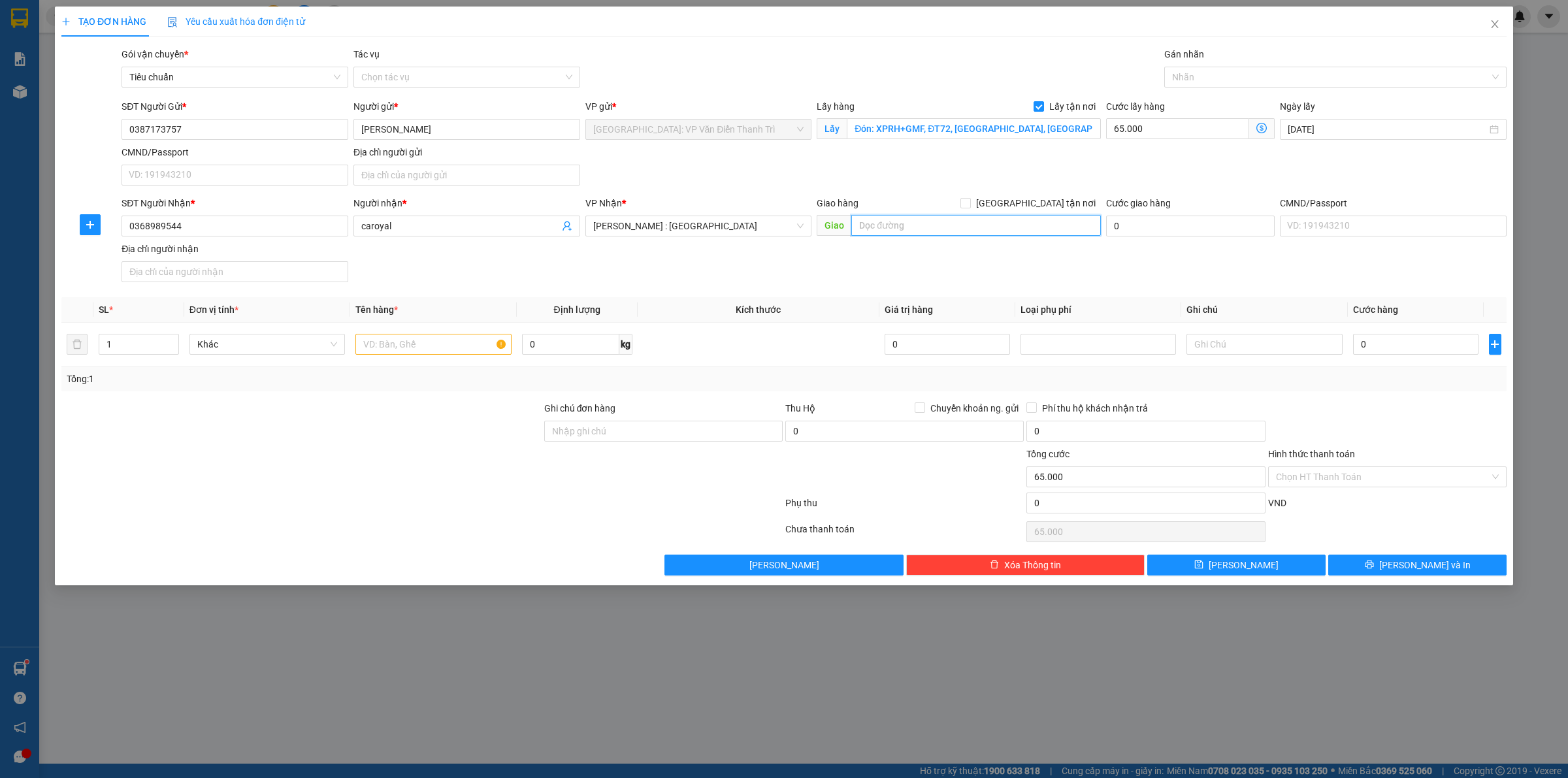
click at [925, 222] on input "text" at bounding box center [975, 225] width 250 height 21
paste input "Trả: 76, Đường số 39, [GEOGRAPHIC_DATA], [GEOGRAPHIC_DATA]"
drag, startPoint x: 1031, startPoint y: 208, endPoint x: 1069, endPoint y: 197, distance: 39.6
click at [970, 208] on span at bounding box center [965, 202] width 10 height 10
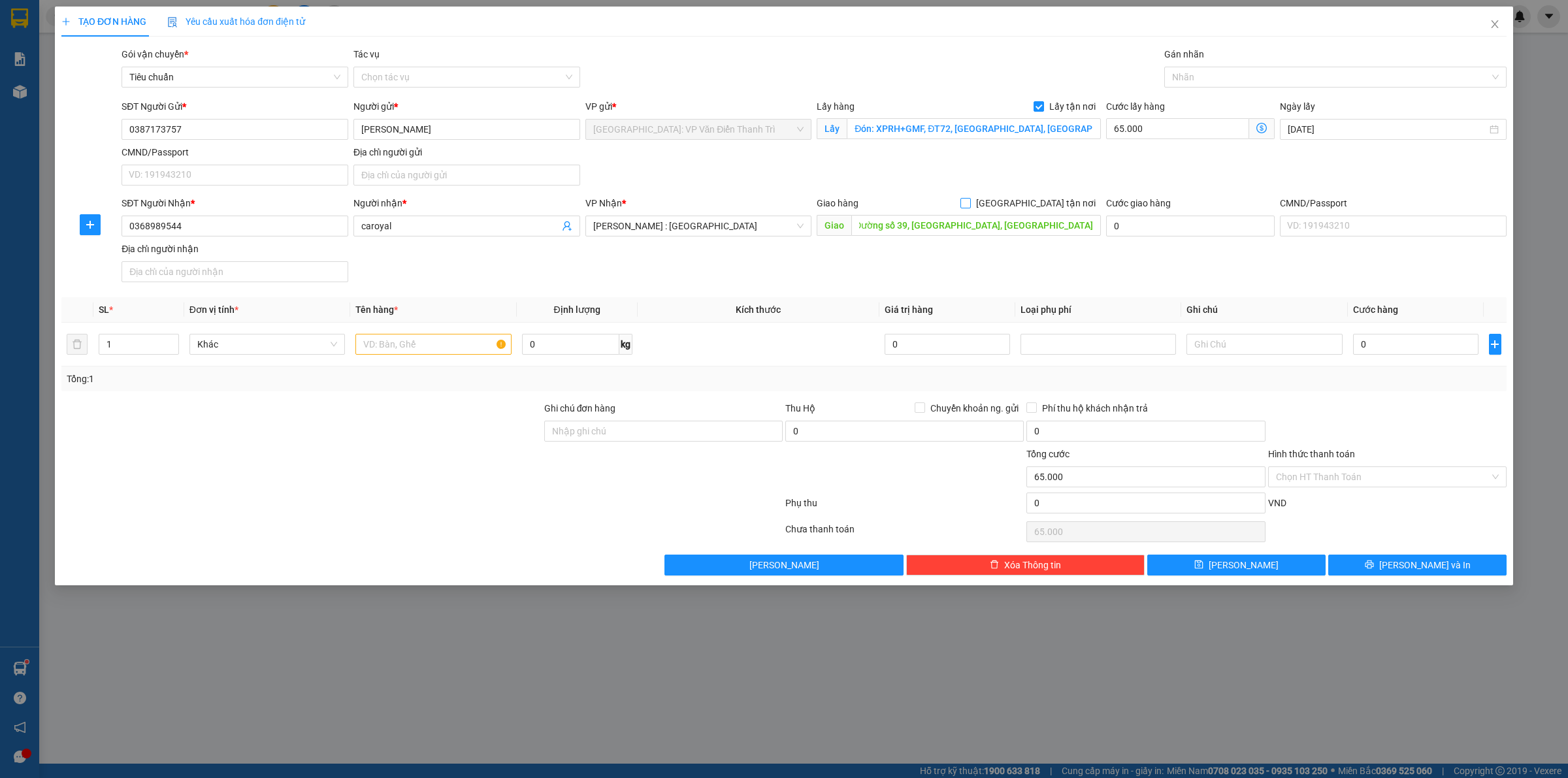
click at [970, 207] on input "[GEOGRAPHIC_DATA] tận nơi" at bounding box center [965, 202] width 9 height 9
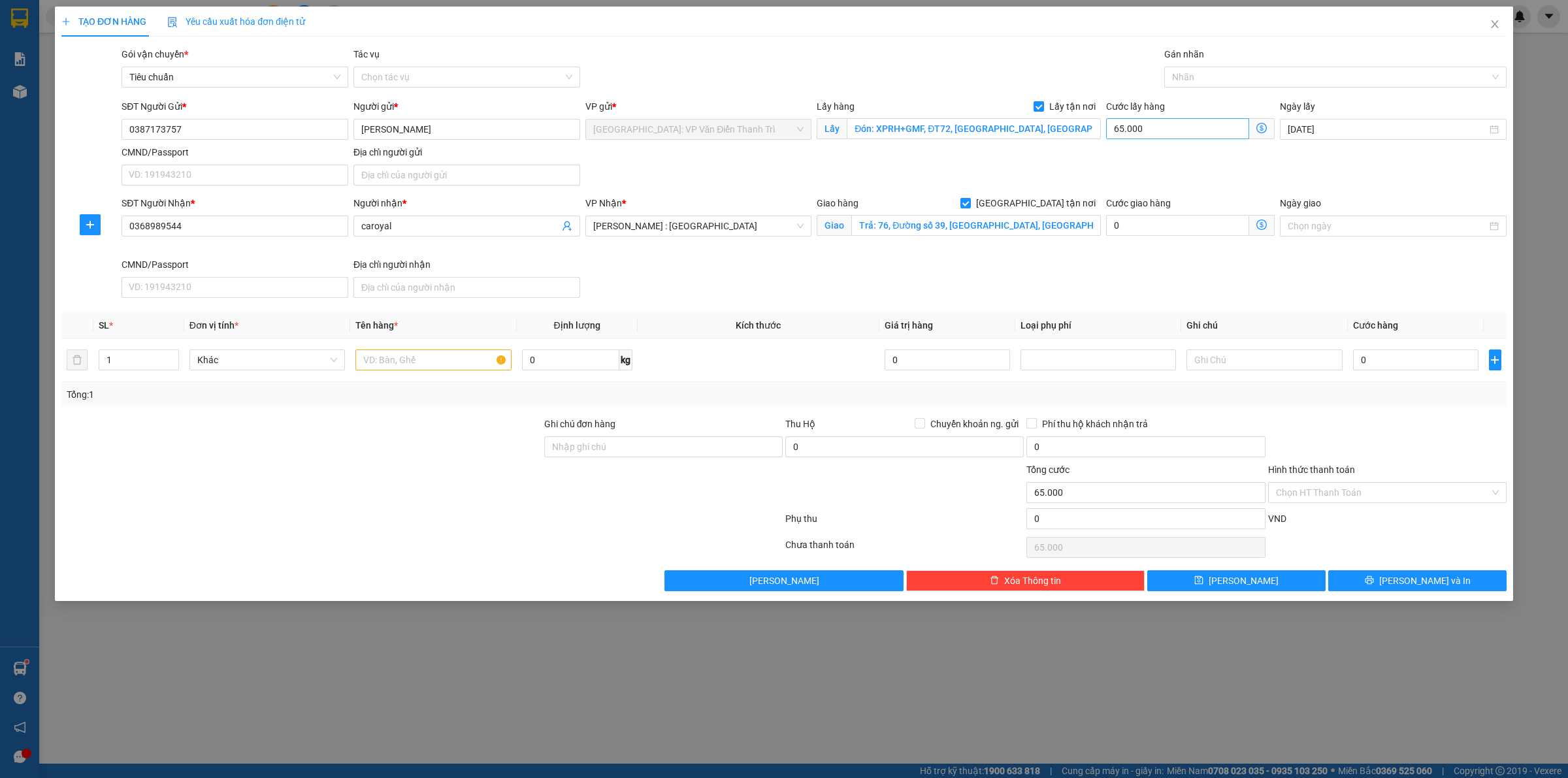
drag, startPoint x: 1191, startPoint y: 157, endPoint x: 1202, endPoint y: 129, distance: 30.1
click at [1200, 138] on div "SĐT Người Gửi * 0387173757 Người gửi * Thạch VP gửi * [GEOGRAPHIC_DATA]: VP Văn…" at bounding box center [814, 145] width 1390 height 92
click at [1209, 71] on div at bounding box center [1329, 77] width 323 height 16
click at [1200, 98] on div "[GEOGRAPHIC_DATA] tận nơi" at bounding box center [1335, 102] width 327 height 14
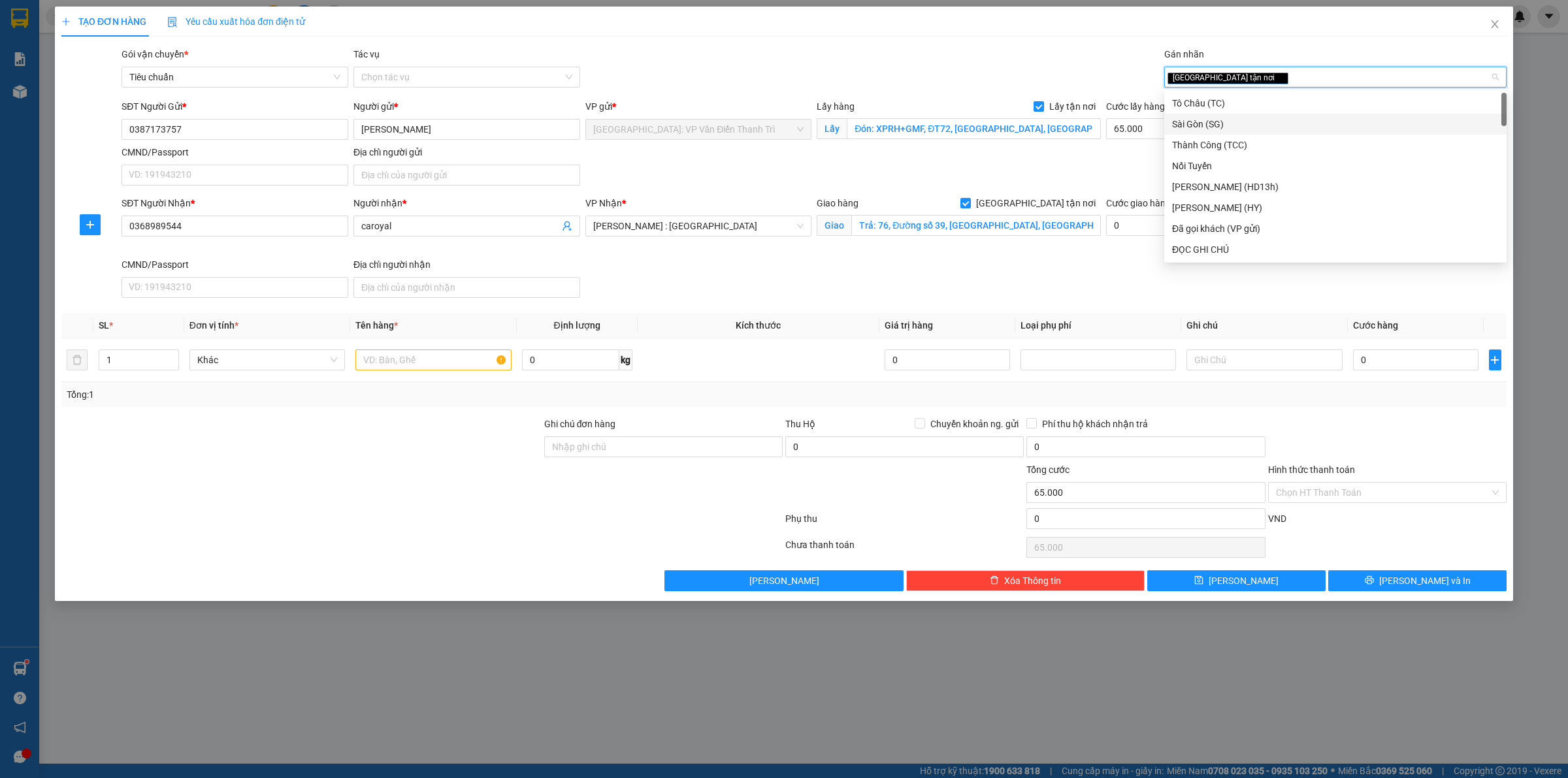
click at [1129, 160] on div "SĐT Người Gửi * 0387173757 Người gửi * Thạch VP gửi * [GEOGRAPHIC_DATA]: VP Văn…" at bounding box center [814, 145] width 1390 height 92
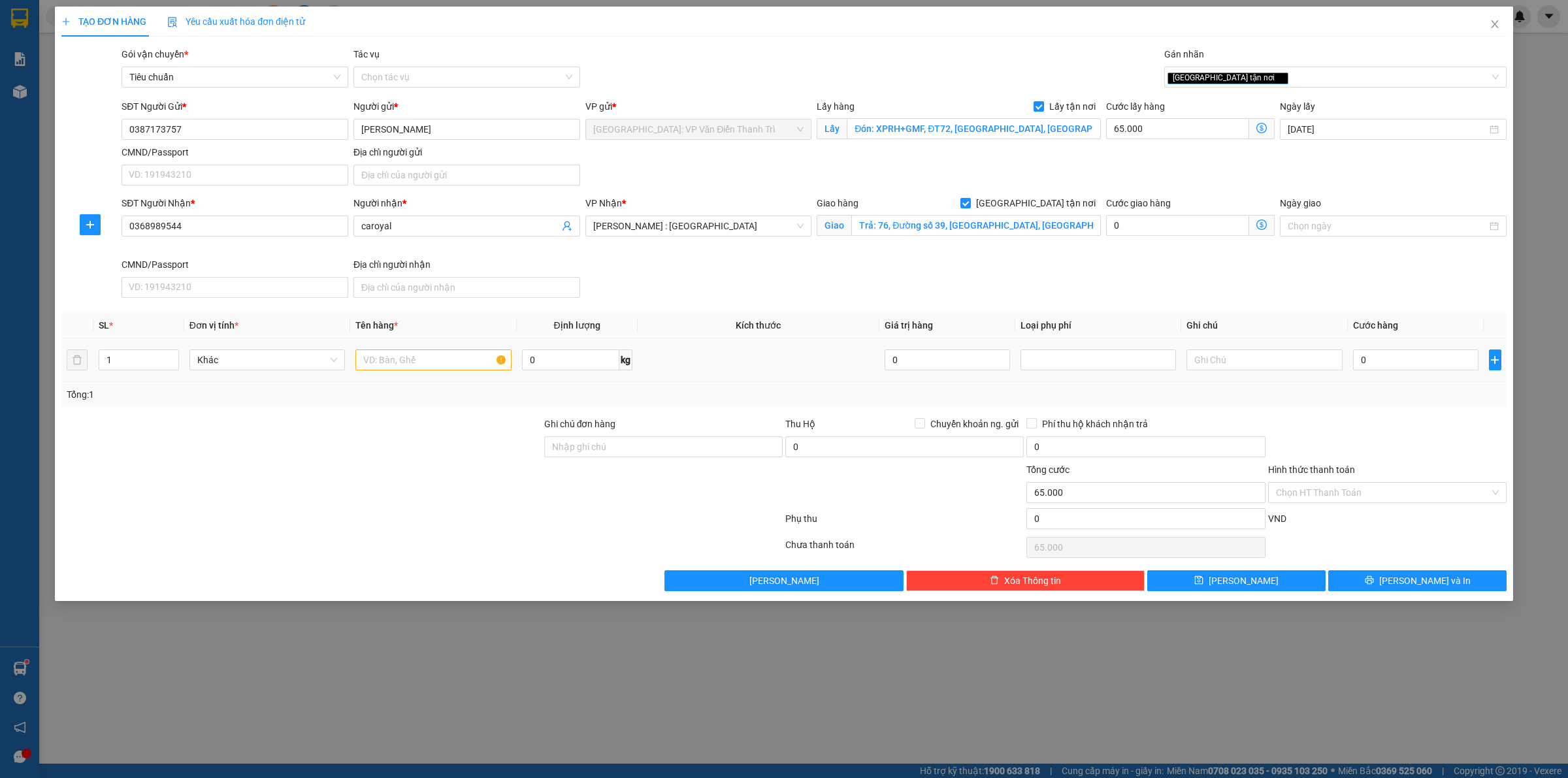
click at [423, 373] on div at bounding box center [433, 360] width 156 height 26
click at [382, 344] on td at bounding box center [432, 360] width 166 height 44
click at [386, 353] on input "text" at bounding box center [433, 360] width 156 height 21
paste input "1 máy in"
click at [1389, 356] on input "0" at bounding box center [1415, 360] width 125 height 21
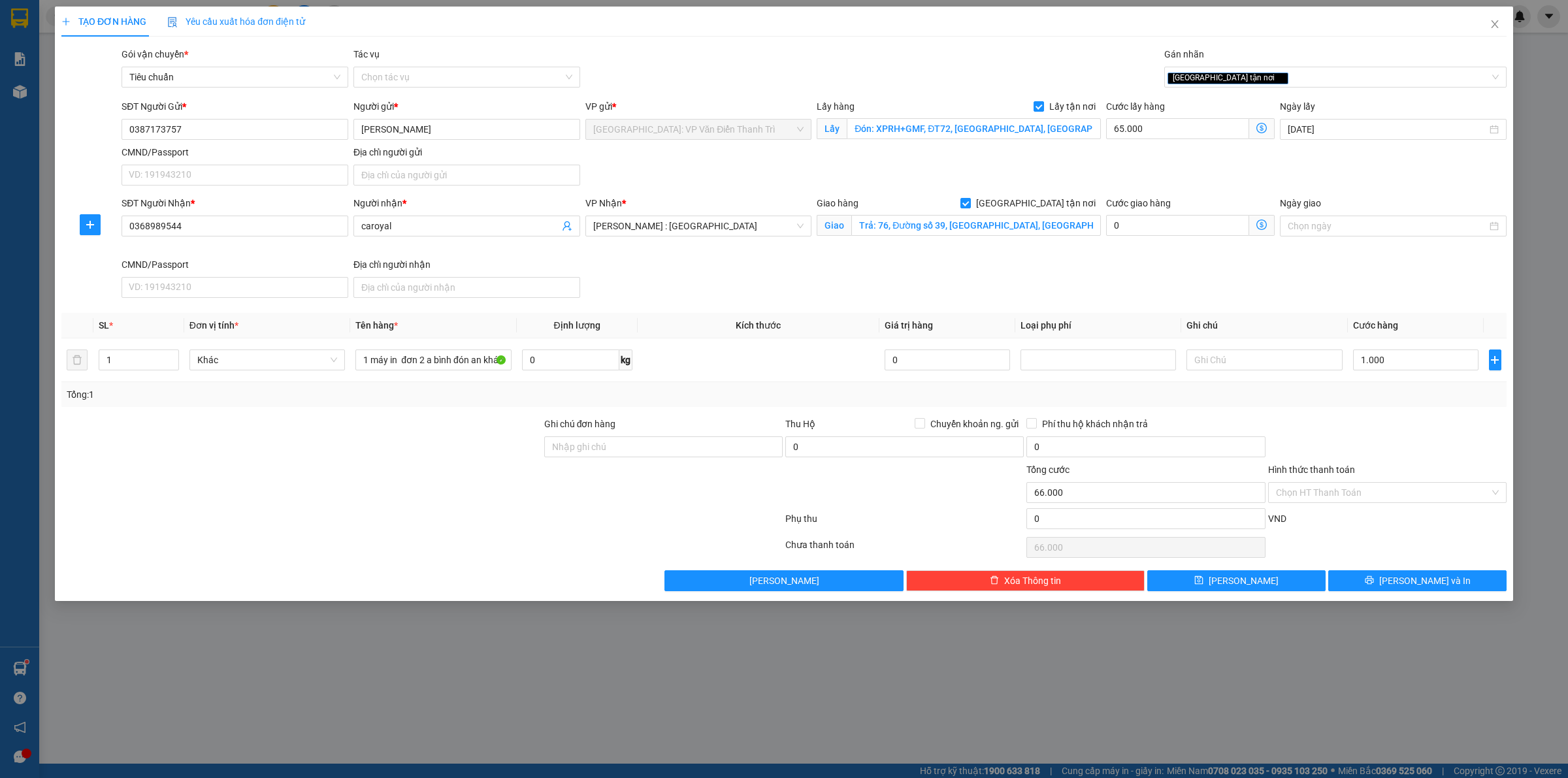
click at [1367, 398] on div "Tổng: 1" at bounding box center [784, 394] width 1434 height 14
click at [1264, 580] on button "[PERSON_NAME]" at bounding box center [1236, 580] width 178 height 21
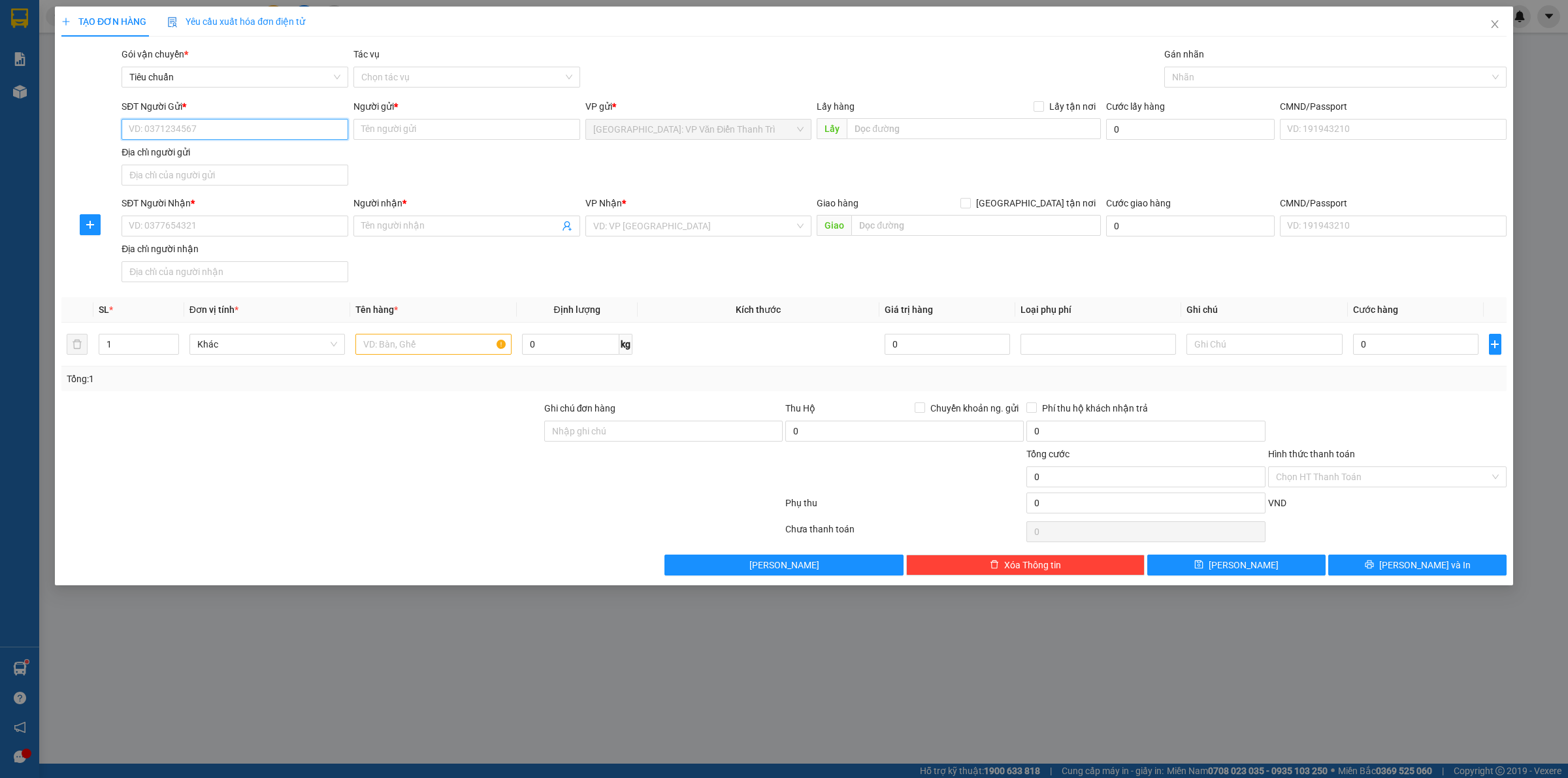
click at [206, 131] on input "SĐT Người Gửi *" at bounding box center [235, 129] width 226 height 21
paste input "0353535196"
click at [409, 135] on input "Người gửi *" at bounding box center [467, 129] width 226 height 21
paste input "Tiến"
click at [752, 164] on div "SĐT Người Gửi * 0353535196 Người gửi * [PERSON_NAME] VP gửi * [GEOGRAPHIC_DATA]…" at bounding box center [814, 145] width 1390 height 92
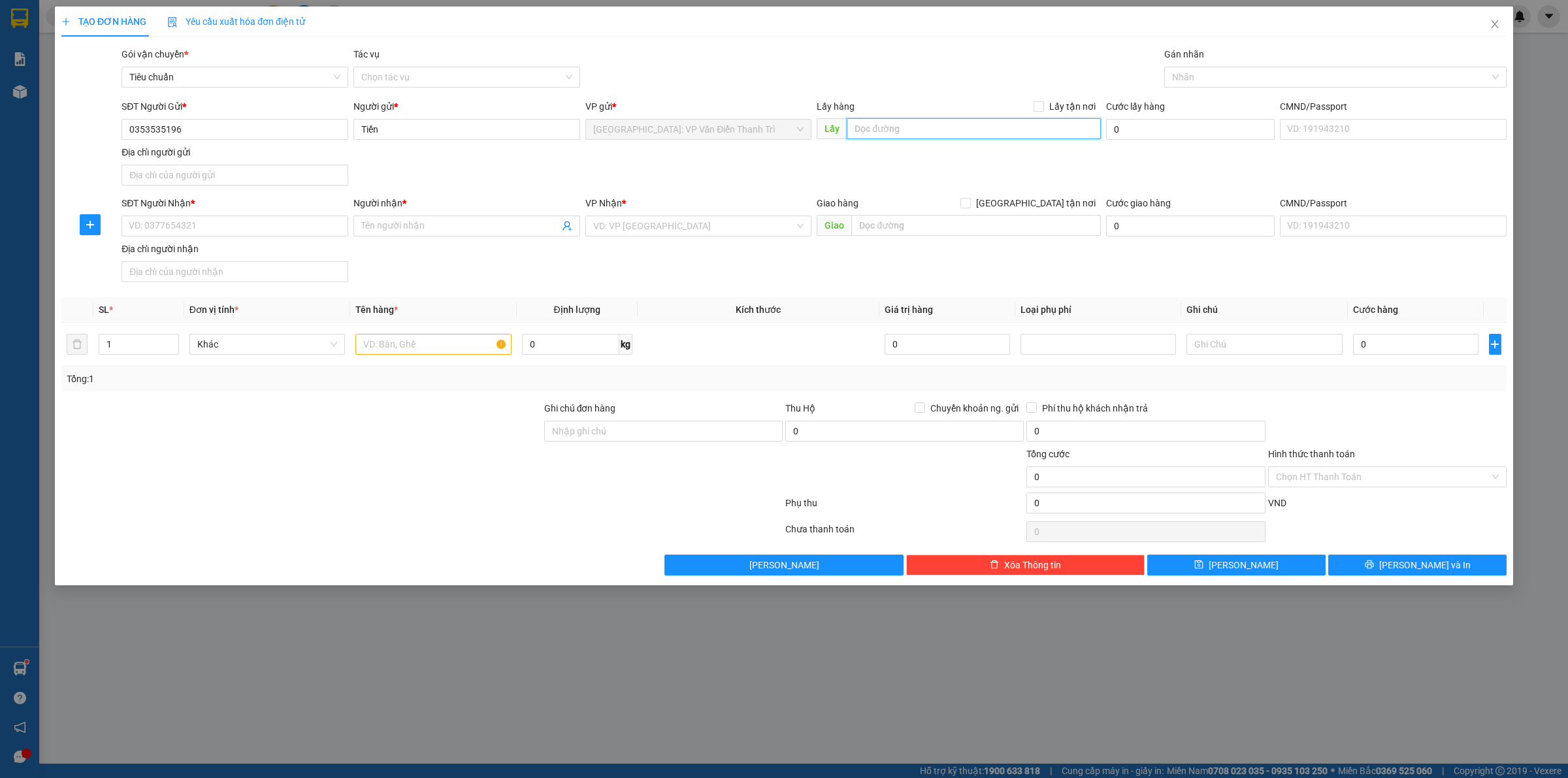
click at [906, 122] on input "text" at bounding box center [973, 128] width 254 height 21
click at [893, 133] on input "text" at bounding box center [973, 128] width 254 height 21
paste input "Đón: Thôn Nga trại. Hương lân. Hiep hoà. [GEOGRAPHIC_DATA]"
click at [1044, 107] on span at bounding box center [1038, 106] width 10 height 10
click at [1043, 107] on input "Lấy tận nơi" at bounding box center [1038, 106] width 9 height 9
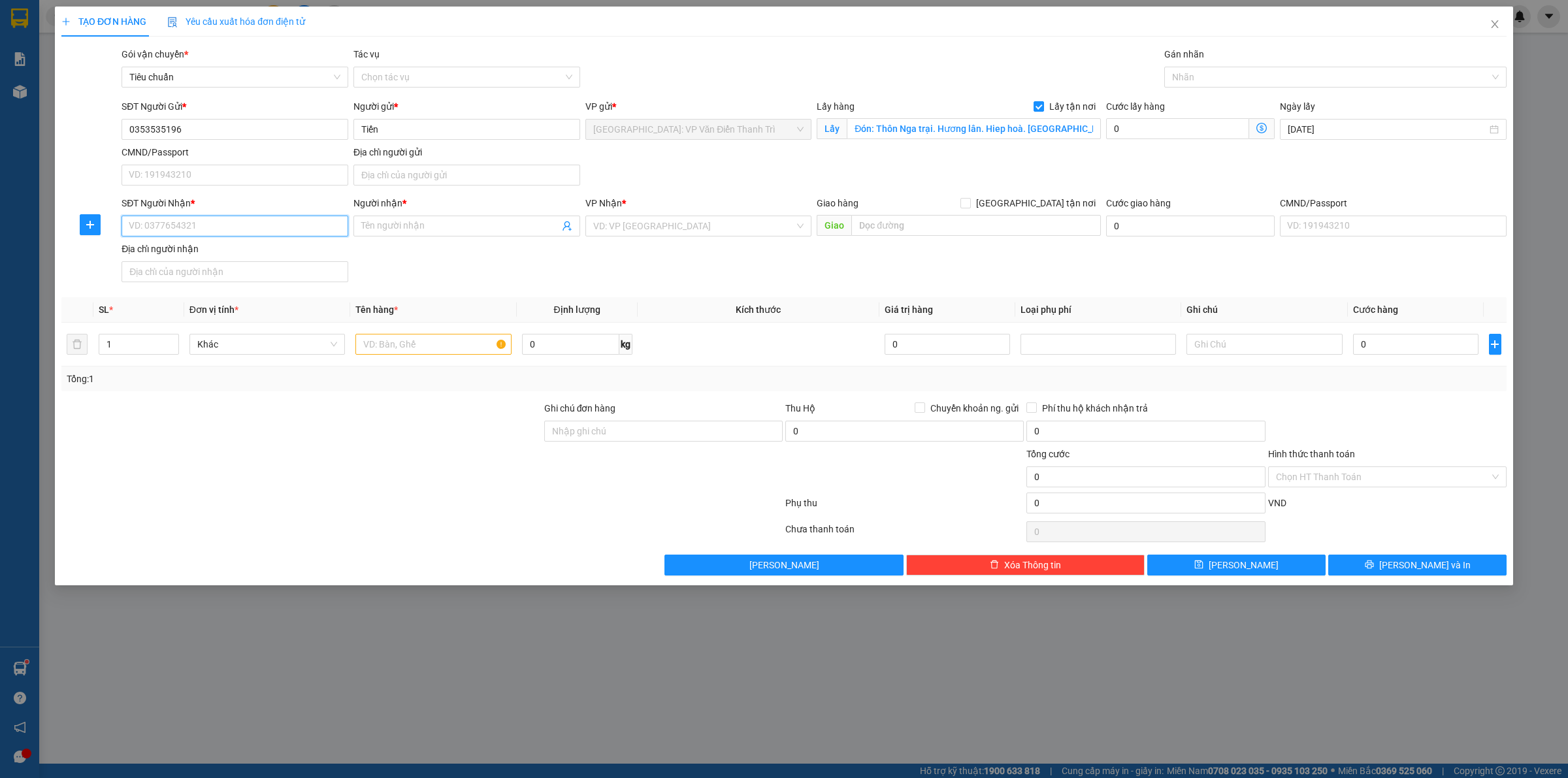
click at [276, 228] on input "SĐT Người Nhận *" at bounding box center [235, 225] width 226 height 21
paste input "0972098662"
click at [373, 226] on input "Người nhận *" at bounding box center [459, 225] width 198 height 14
paste input "cậu út họ trần"
click at [646, 234] on input "search" at bounding box center [694, 225] width 202 height 19
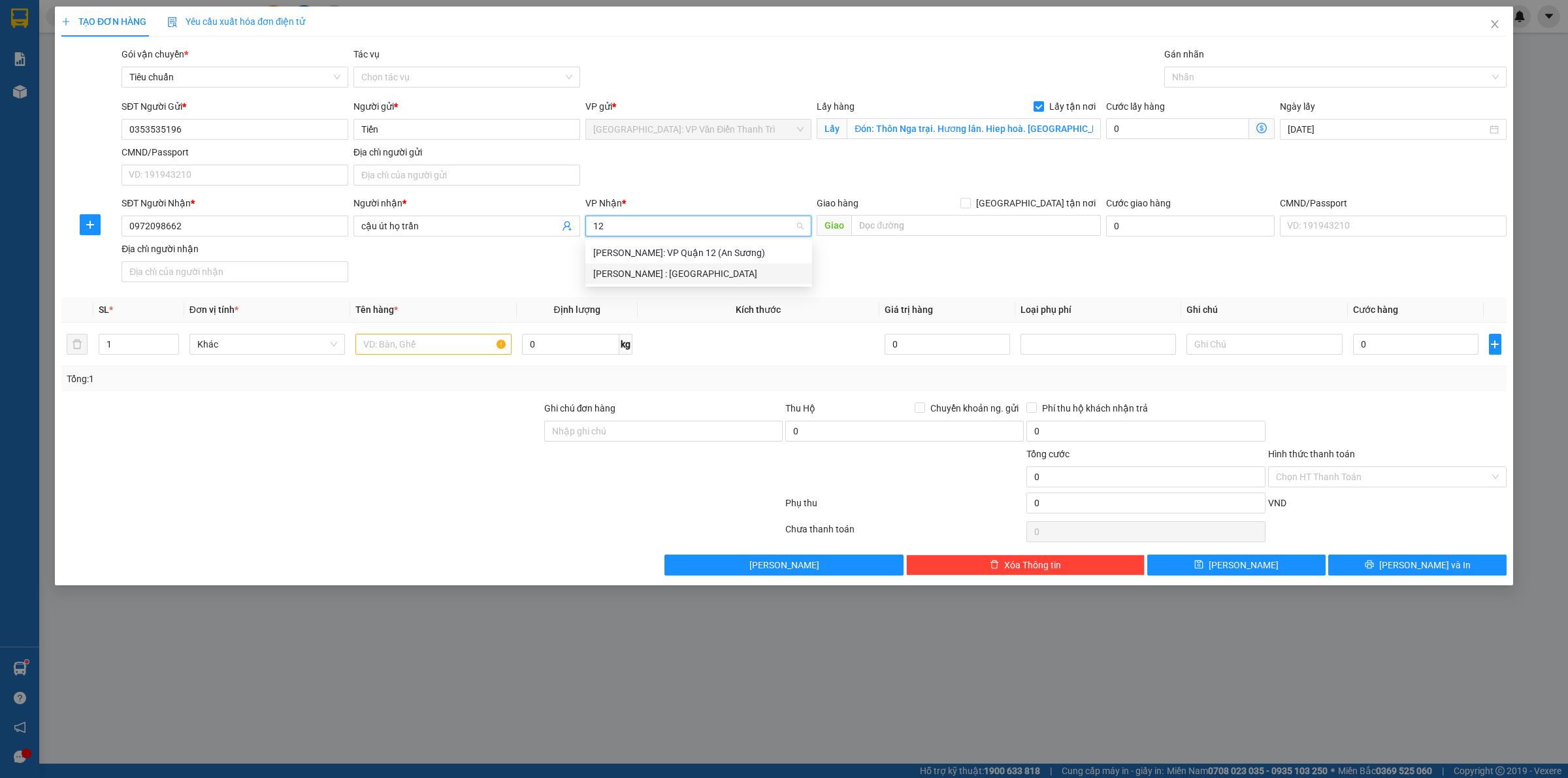
drag, startPoint x: 652, startPoint y: 277, endPoint x: 818, endPoint y: 264, distance: 166.5
click at [653, 277] on div "[PERSON_NAME] : [GEOGRAPHIC_DATA]" at bounding box center [698, 273] width 211 height 14
drag, startPoint x: 818, startPoint y: 264, endPoint x: 868, endPoint y: 230, distance: 60.5
click at [822, 262] on div "SĐT Người Nhận * 0972098662 Người nhận * cậu út họ [PERSON_NAME] * [GEOGRAPHIC_…" at bounding box center [814, 241] width 1390 height 92
click at [869, 229] on input "text" at bounding box center [975, 225] width 250 height 21
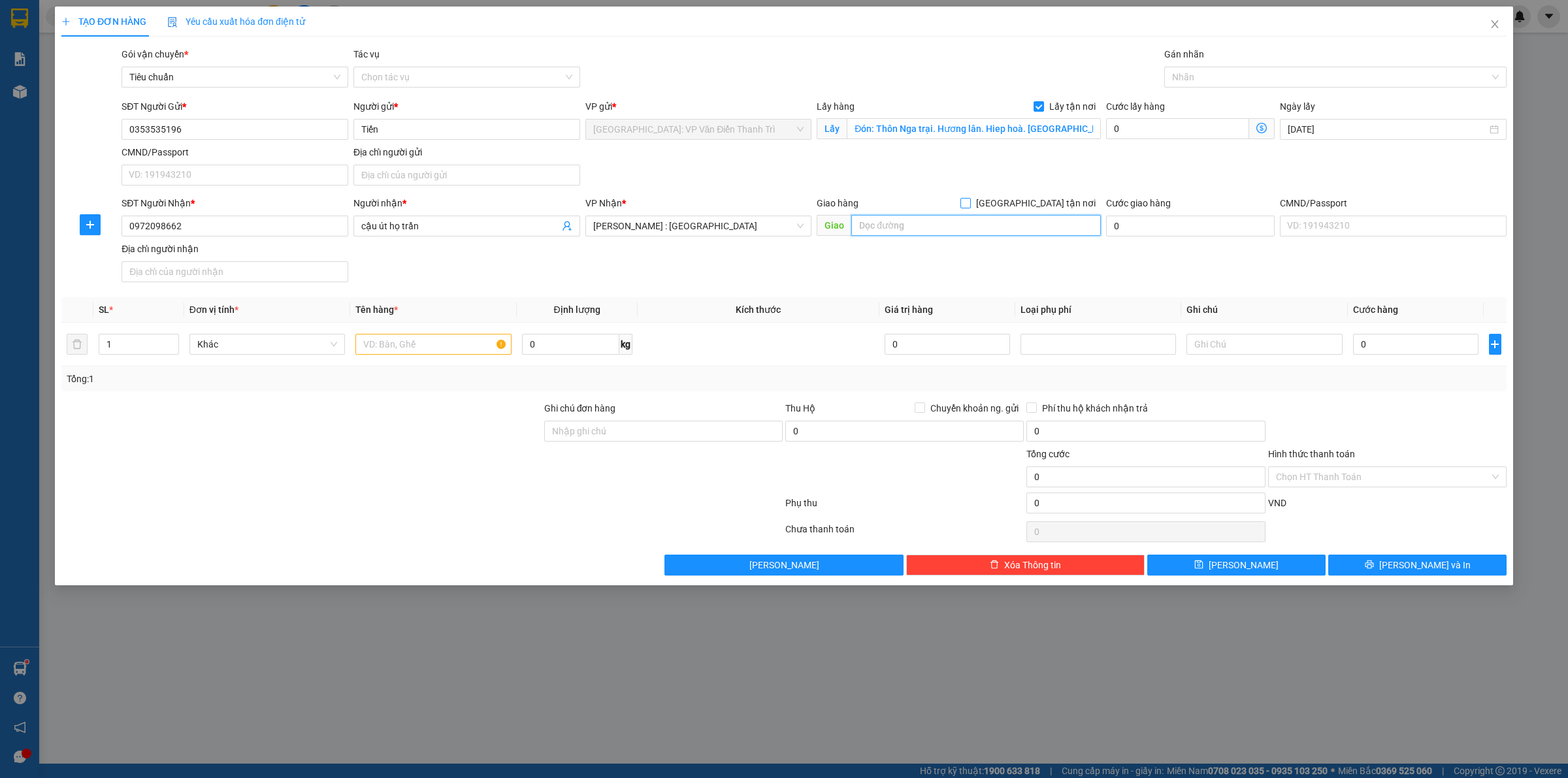
paste input "Trả: 213/22 Đường [PERSON_NAME] P hiệp Thành Q12"
click at [1043, 203] on span "[GEOGRAPHIC_DATA] tận nơi" at bounding box center [1035, 202] width 130 height 14
click at [970, 203] on input "[GEOGRAPHIC_DATA] tận nơi" at bounding box center [965, 202] width 9 height 9
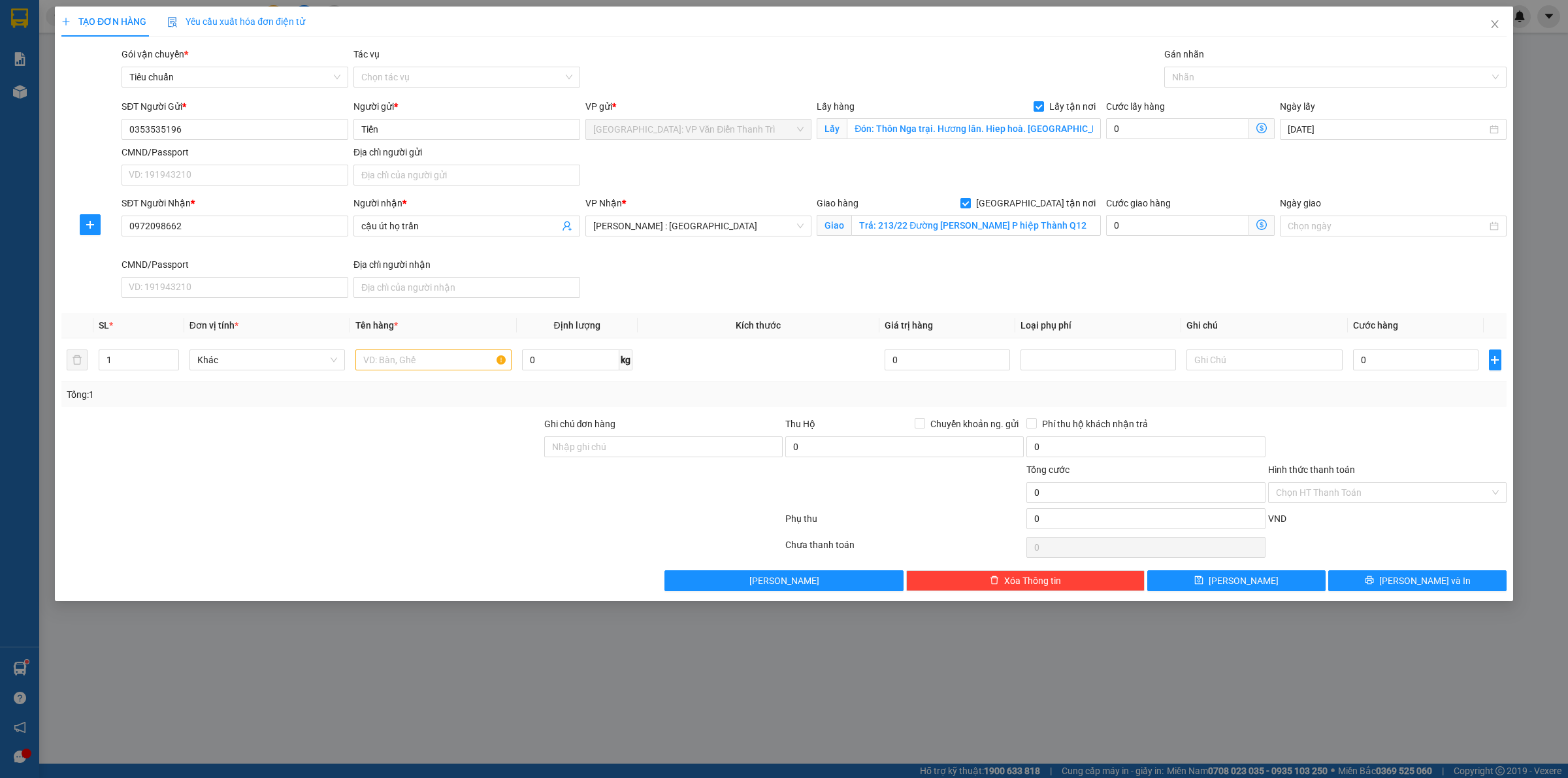
drag, startPoint x: 1147, startPoint y: 173, endPoint x: 1154, endPoint y: 150, distance: 24.0
click at [1150, 167] on div "SĐT Người Gửi * 0353535196 Người gửi * Tiến VP gửi * [GEOGRAPHIC_DATA]: VP Văn …" at bounding box center [814, 145] width 1390 height 92
click at [1182, 79] on div at bounding box center [1329, 77] width 323 height 16
click at [1183, 96] on div "[GEOGRAPHIC_DATA] tận nơi" at bounding box center [1335, 102] width 327 height 14
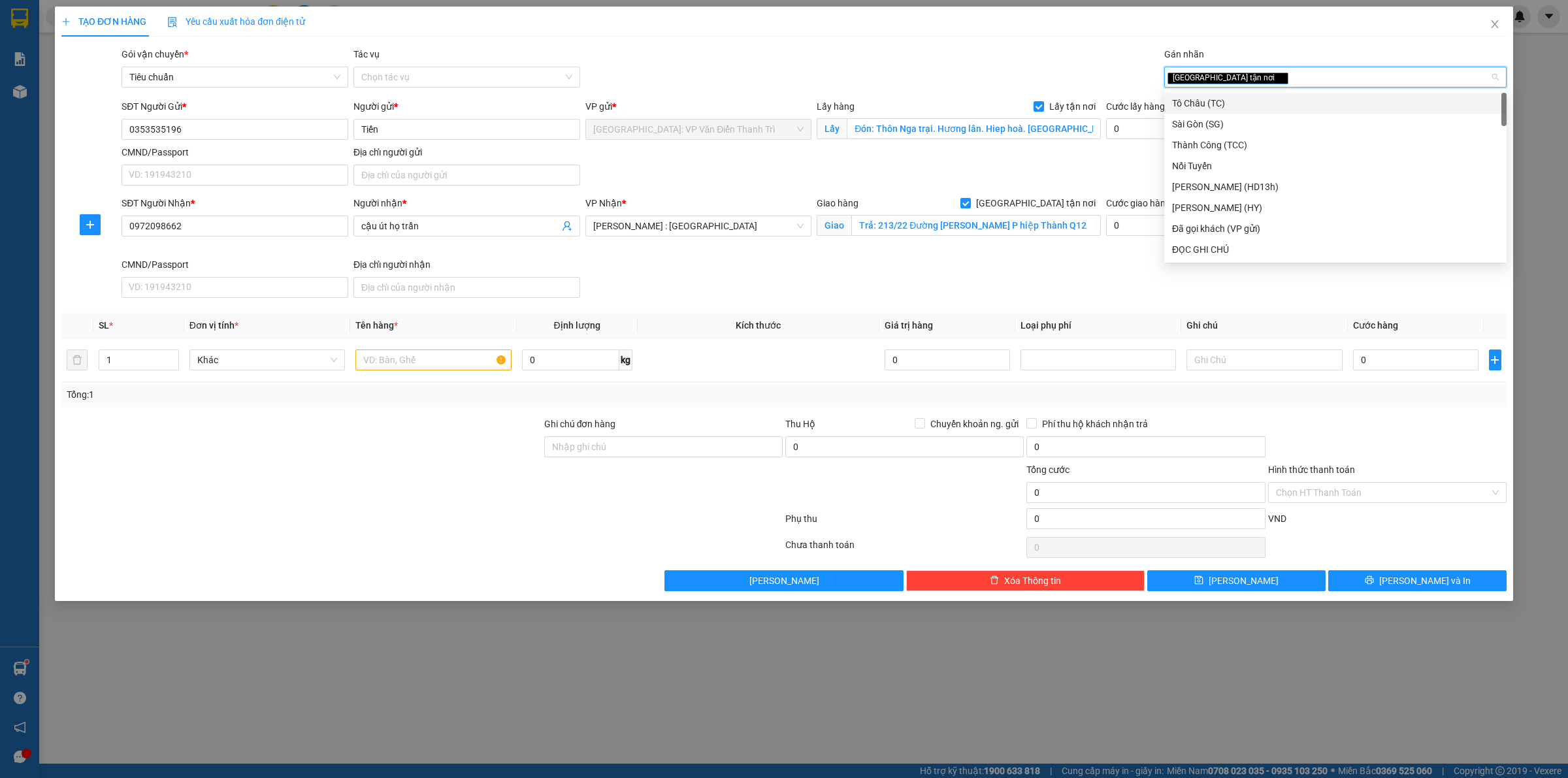
click at [1112, 148] on div "SĐT Người Gửi * 0353535196 Người gửi * Tiến VP gửi * [GEOGRAPHIC_DATA]: VP Văn …" at bounding box center [814, 145] width 1390 height 92
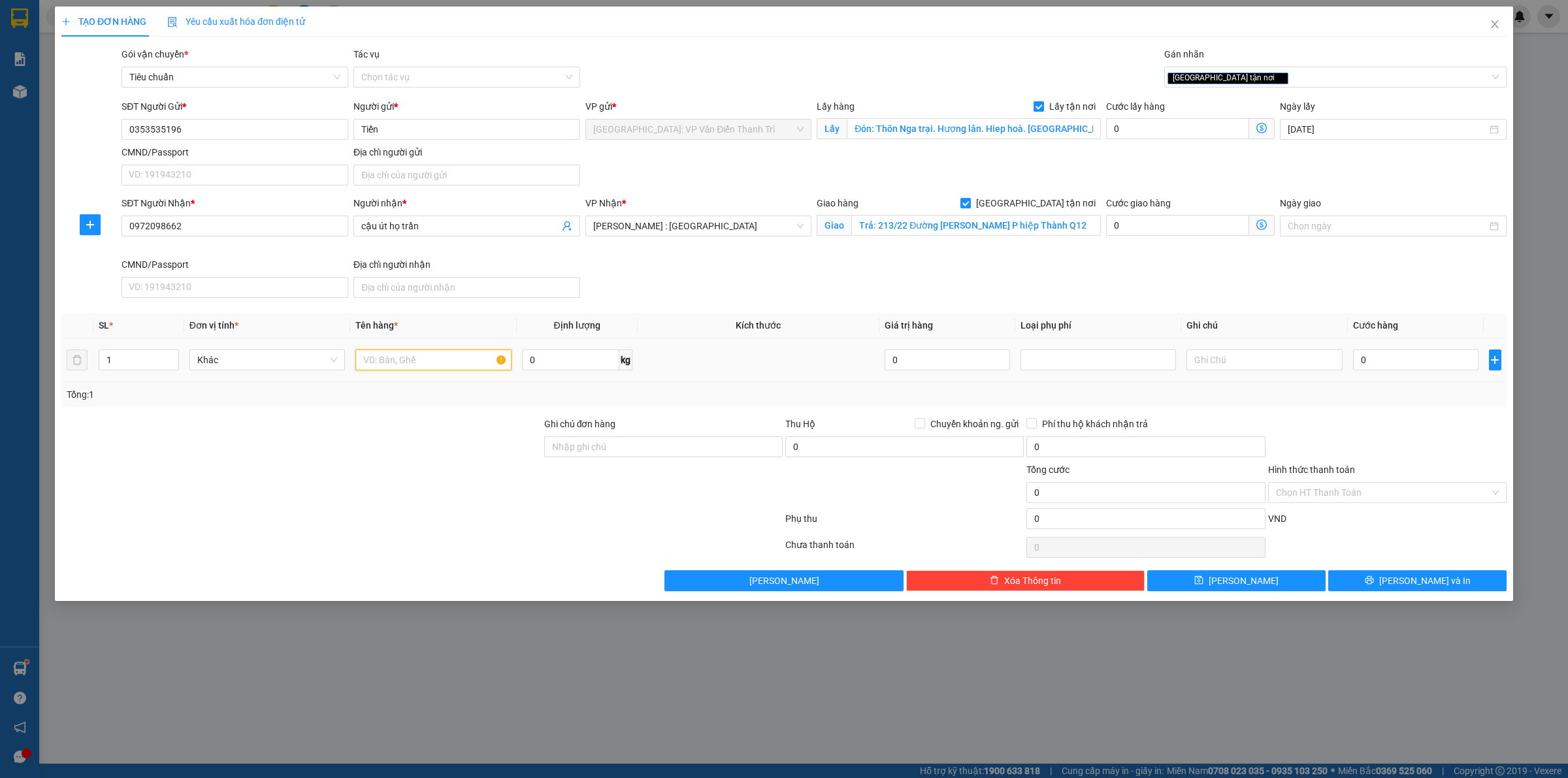
click at [438, 363] on input "text" at bounding box center [433, 360] width 156 height 21
paste input "1 máy"
click at [1396, 361] on input "0" at bounding box center [1415, 360] width 125 height 21
click at [1253, 581] on button "[PERSON_NAME]" at bounding box center [1236, 580] width 178 height 21
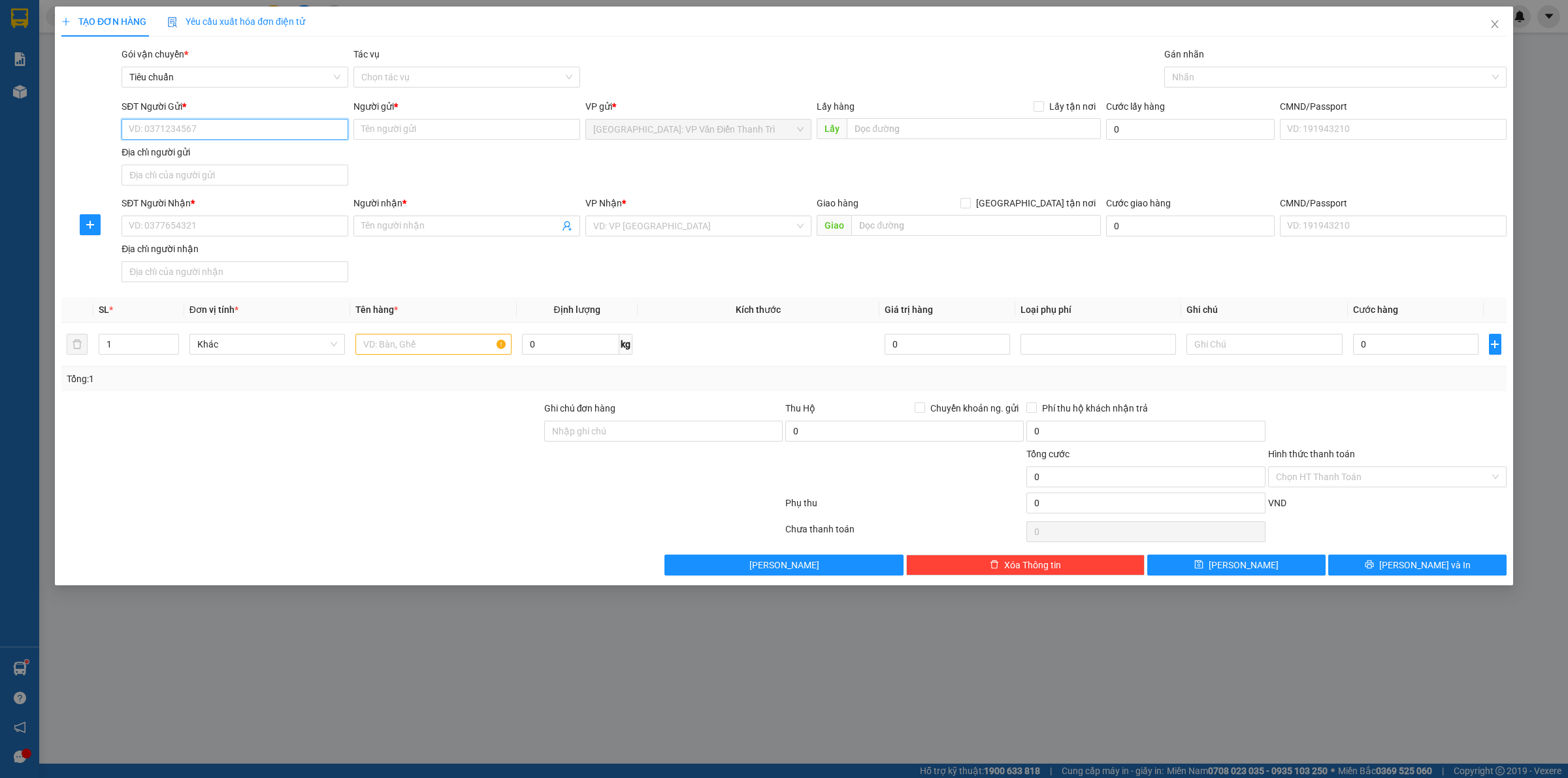
click at [208, 133] on input "SĐT Người Gửi *" at bounding box center [235, 129] width 226 height 21
paste input "0358302995"
click at [418, 129] on input "Người gửi *" at bounding box center [467, 129] width 226 height 21
click at [917, 133] on input "text" at bounding box center [973, 128] width 254 height 21
paste input "Từ Cụm cn thanh vân ,[PERSON_NAME], [GEOGRAPHIC_DATA]."
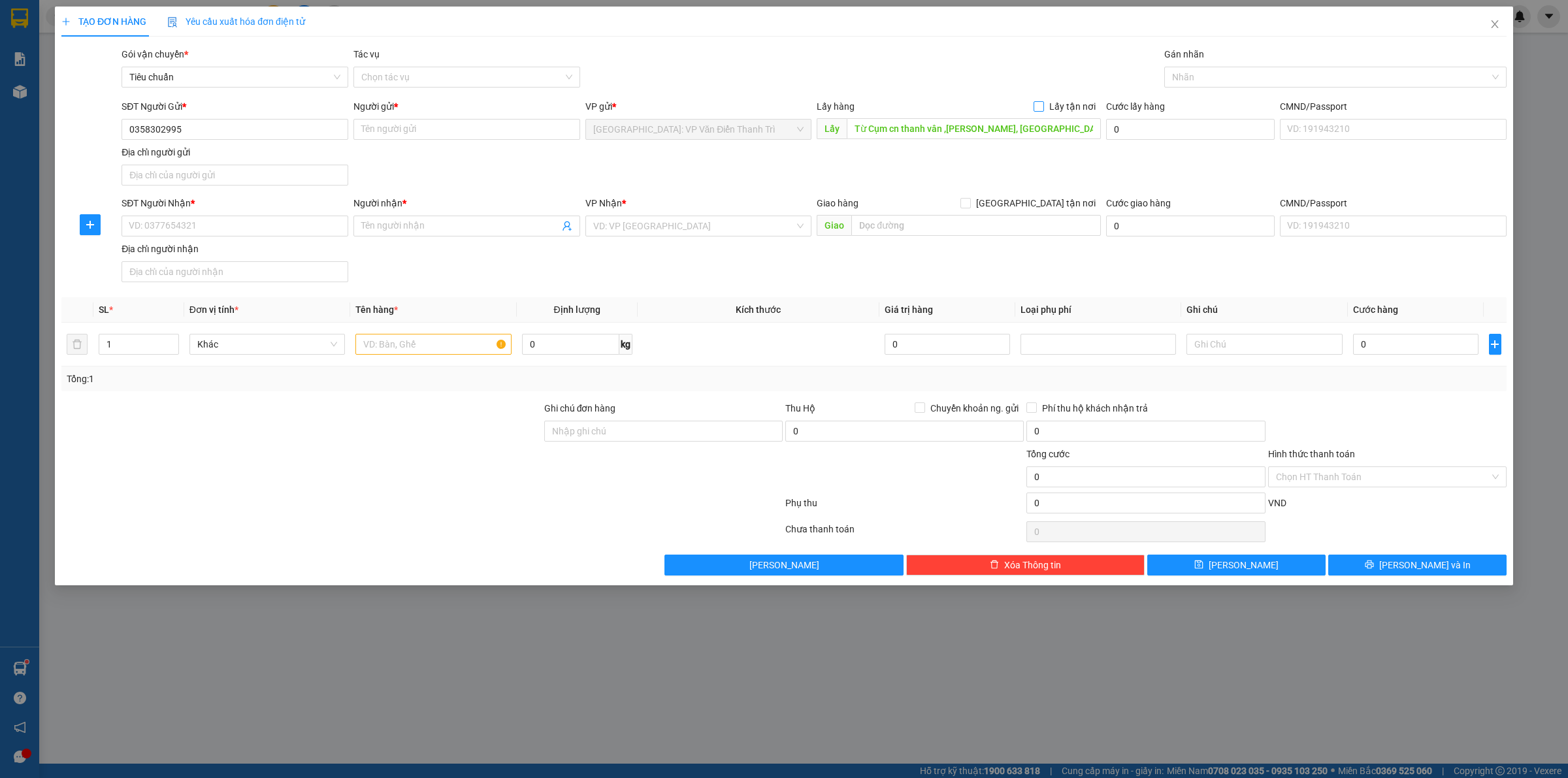
click at [1043, 109] on input "Lấy tận nơi" at bounding box center [1038, 106] width 9 height 9
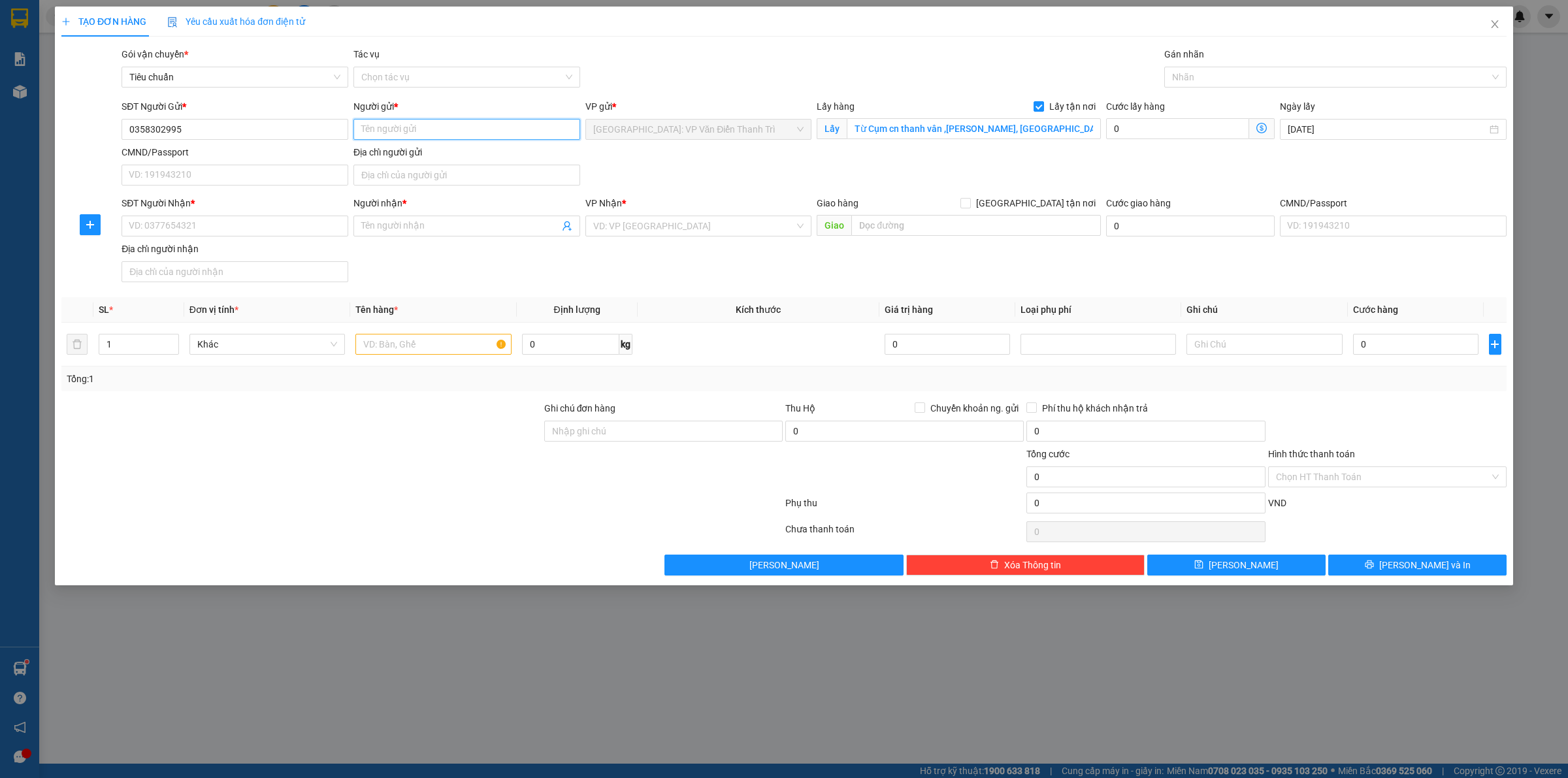
click at [445, 131] on input "Người gửi *" at bounding box center [467, 129] width 226 height 21
paste input "Ms [PERSON_NAME]"
click at [635, 151] on div "SĐT Người Gửi * 0358302995 Người gửi * Ms [PERSON_NAME] VP gửi * [GEOGRAPHIC_DA…" at bounding box center [814, 145] width 1390 height 92
click at [263, 231] on input "SĐT Người Nhận *" at bounding box center [235, 225] width 226 height 21
drag, startPoint x: 913, startPoint y: 227, endPoint x: 787, endPoint y: 213, distance: 126.8
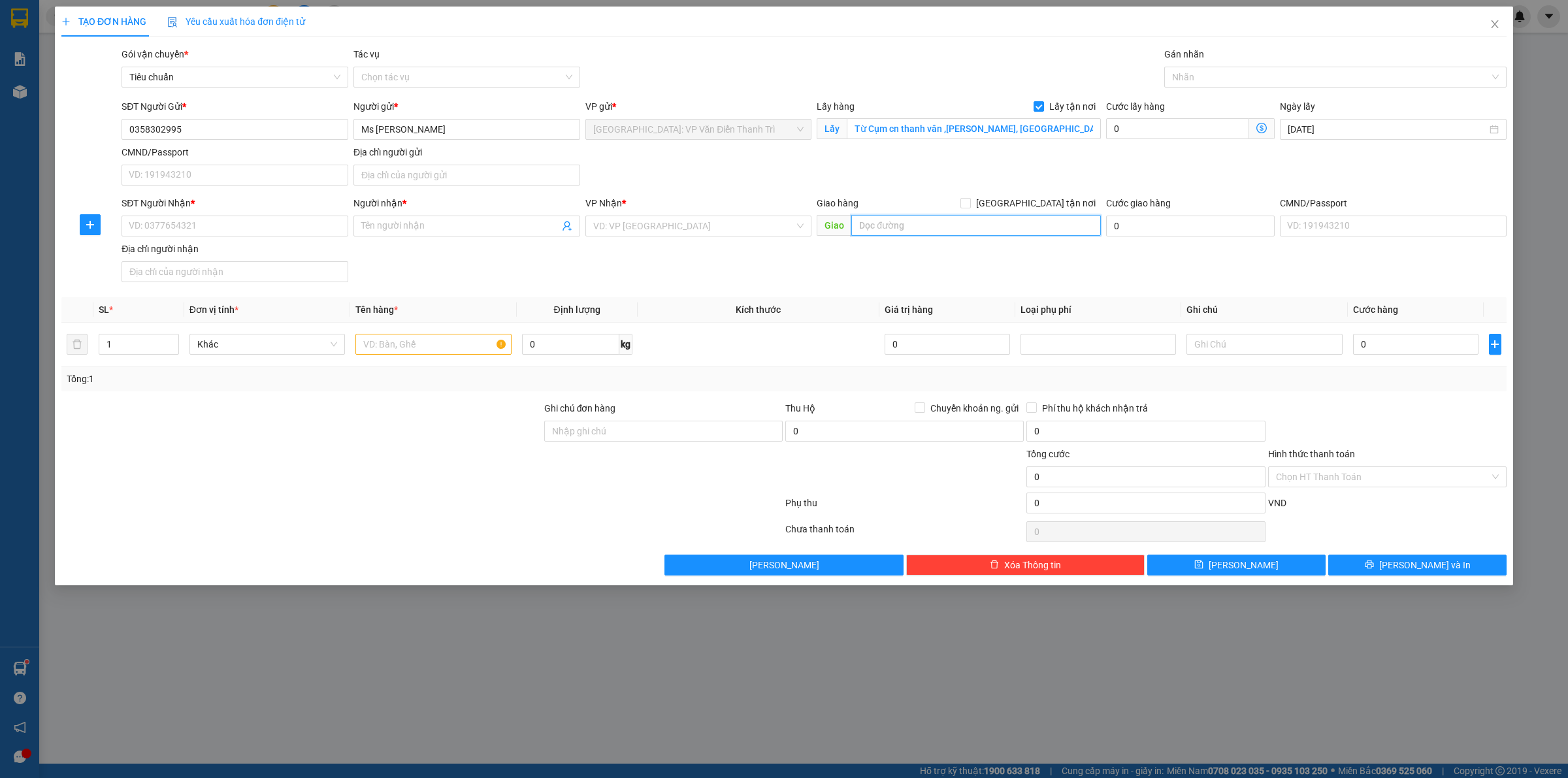
click at [913, 227] on input "text" at bounding box center [975, 225] width 250 height 21
paste input "Đường số 2, Lô 40-41, KCN An Đồn, [GEOGRAPHIC_DATA], [GEOGRAPHIC_DATA]"
click at [693, 230] on input "search" at bounding box center [694, 225] width 202 height 19
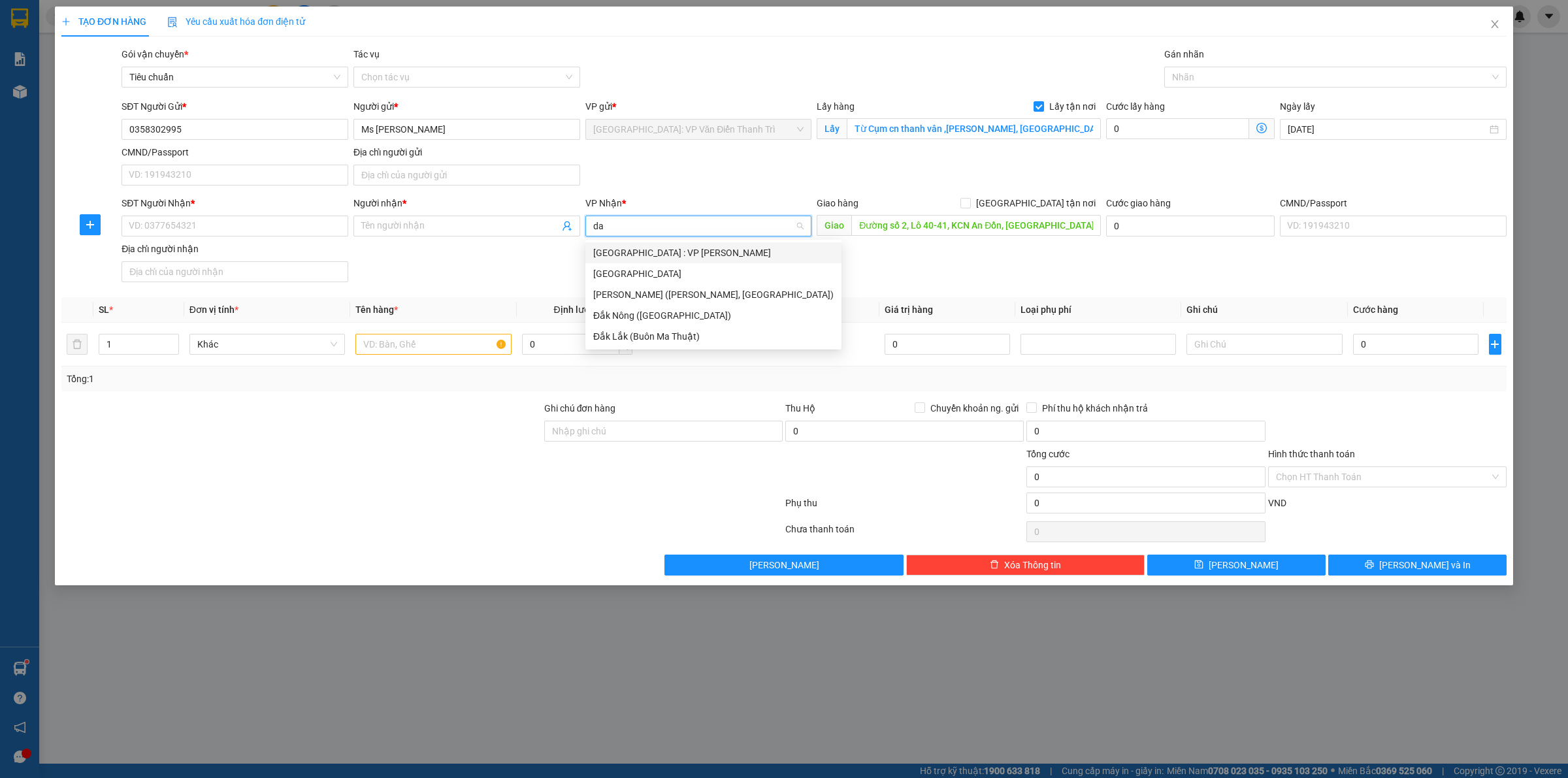
click at [681, 249] on div "[GEOGRAPHIC_DATA] : VP [PERSON_NAME]" at bounding box center [713, 252] width 240 height 14
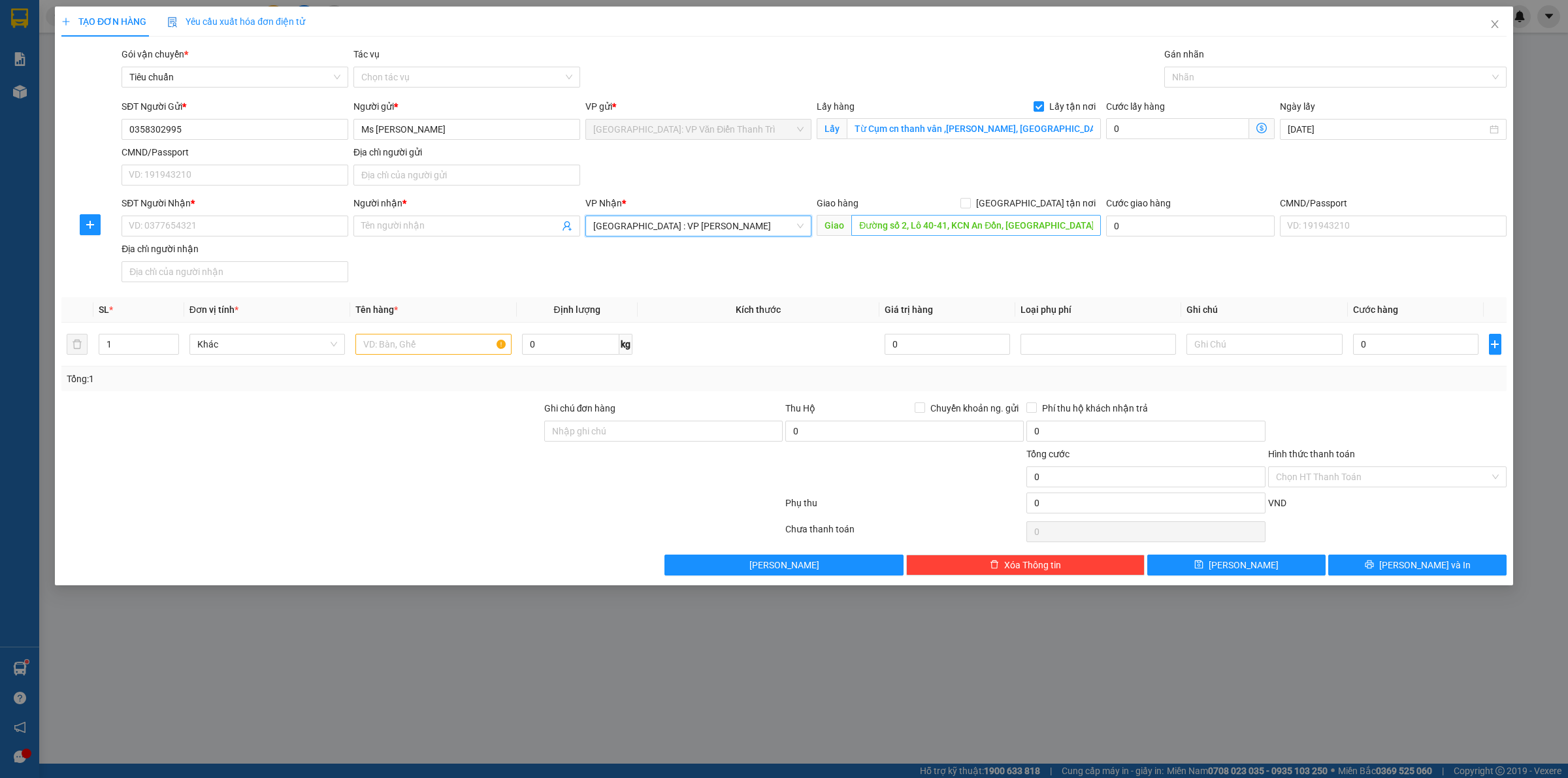
drag, startPoint x: 970, startPoint y: 275, endPoint x: 999, endPoint y: 235, distance: 49.4
click at [973, 270] on div "SĐT Người Nhận * VD: 0377654321 Người nhận * Tên người nhận VP Nhận * [GEOGRAPH…" at bounding box center [814, 241] width 1390 height 92
click at [1044, 202] on span "[GEOGRAPHIC_DATA] tận nơi" at bounding box center [1035, 202] width 130 height 14
click at [970, 202] on input "[GEOGRAPHIC_DATA] tận nơi" at bounding box center [965, 202] width 9 height 9
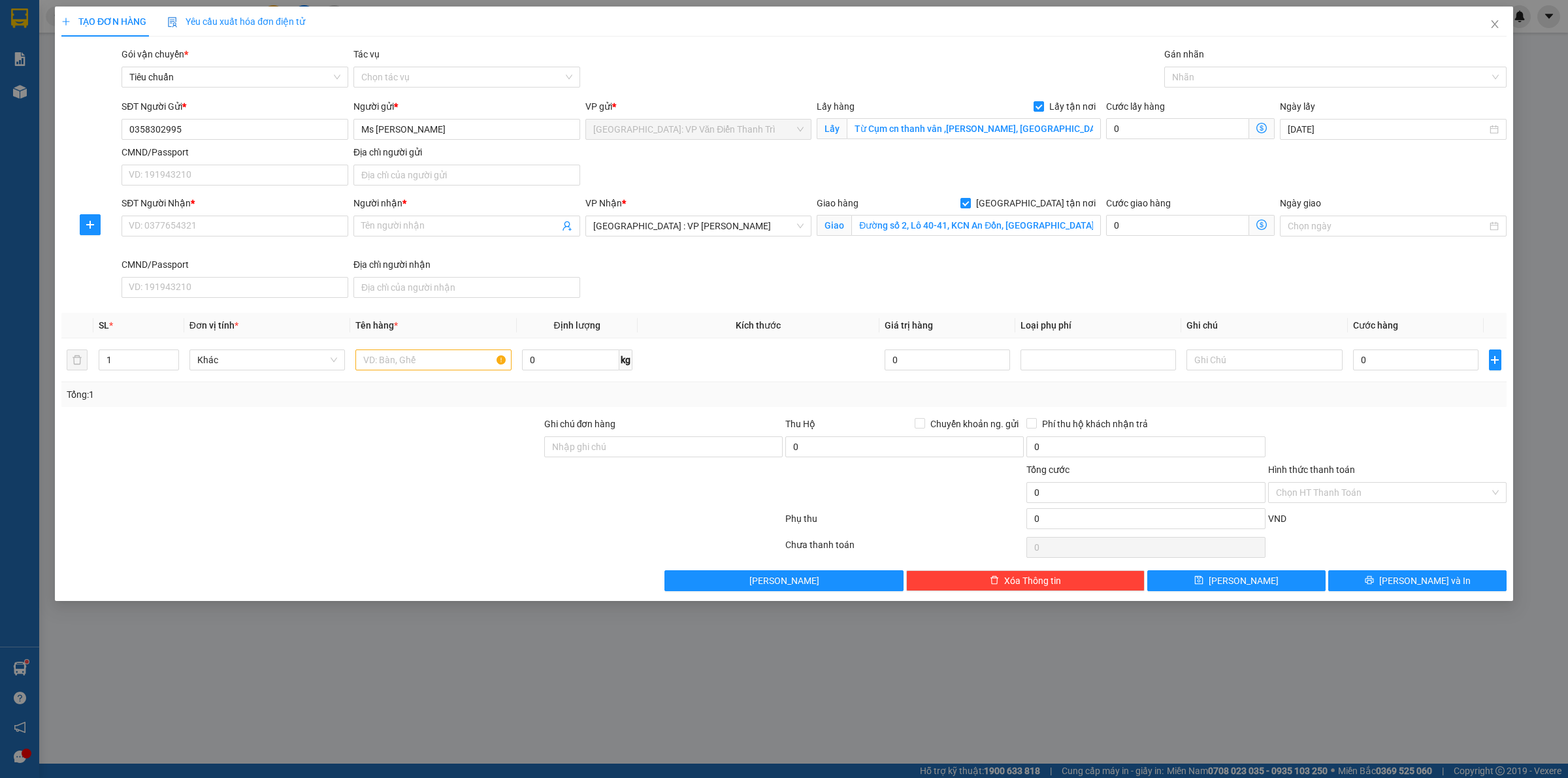
click at [953, 246] on div "Giao hàng [GEOGRAPHIC_DATA] tận nơi Giao Đường số 2, Lô 40-41, KCN An Đồn, [GEO…" at bounding box center [958, 226] width 289 height 61
click at [182, 228] on input "SĐT Người Nhận *" at bounding box center [235, 225] width 226 height 21
paste input "0905862332"
click at [385, 217] on span at bounding box center [467, 225] width 226 height 21
paste input "Ms [PERSON_NAME]"
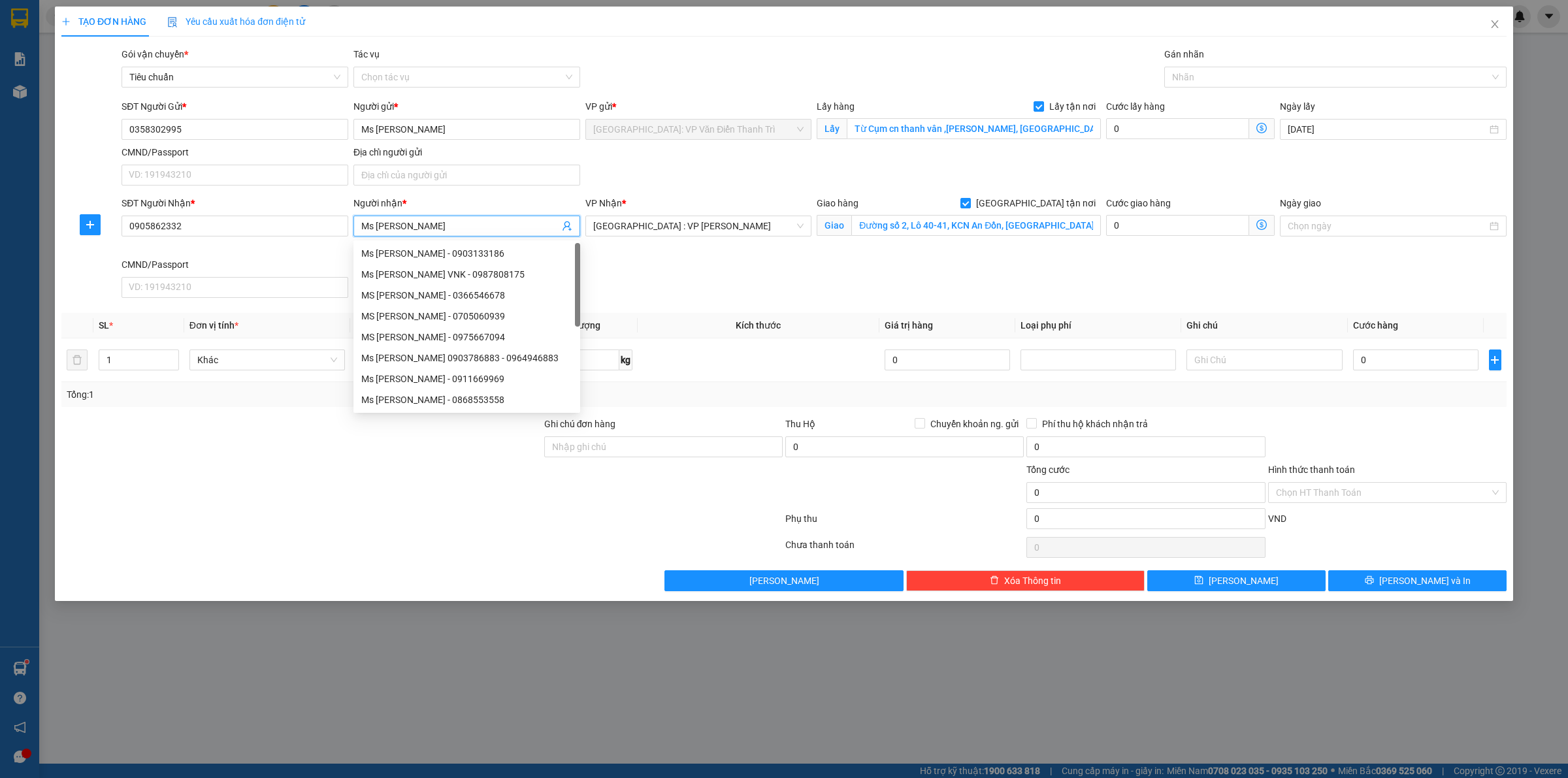
click at [758, 279] on div "SĐT Người Nhận * 0905862332 Người nhận * Ms [PERSON_NAME] VP Nhận * [GEOGRAPHIC…" at bounding box center [814, 249] width 1390 height 107
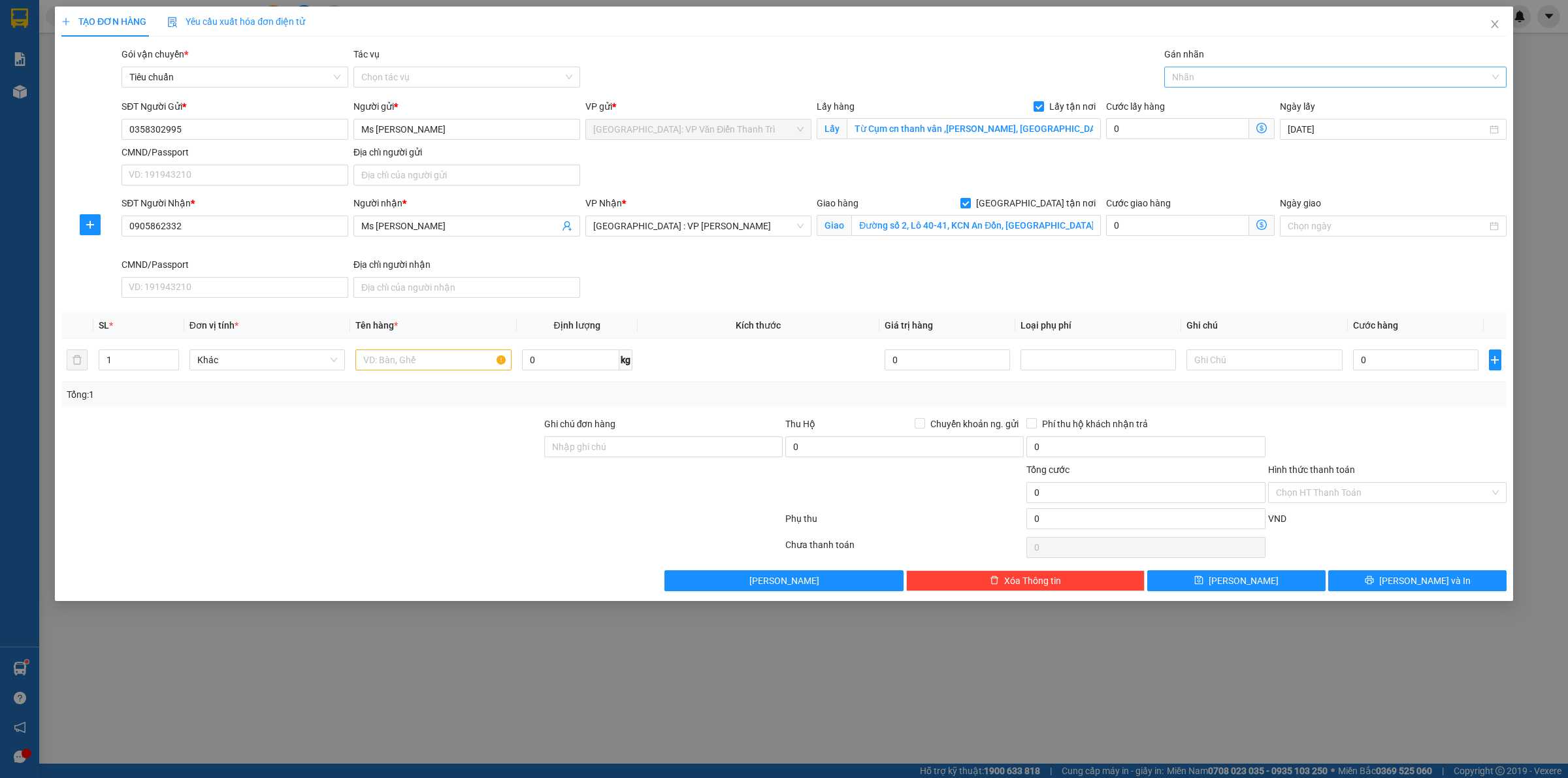
click at [1207, 73] on div at bounding box center [1329, 77] width 323 height 16
click at [1201, 93] on div "[GEOGRAPHIC_DATA] tận nơi" at bounding box center [1335, 103] width 342 height 21
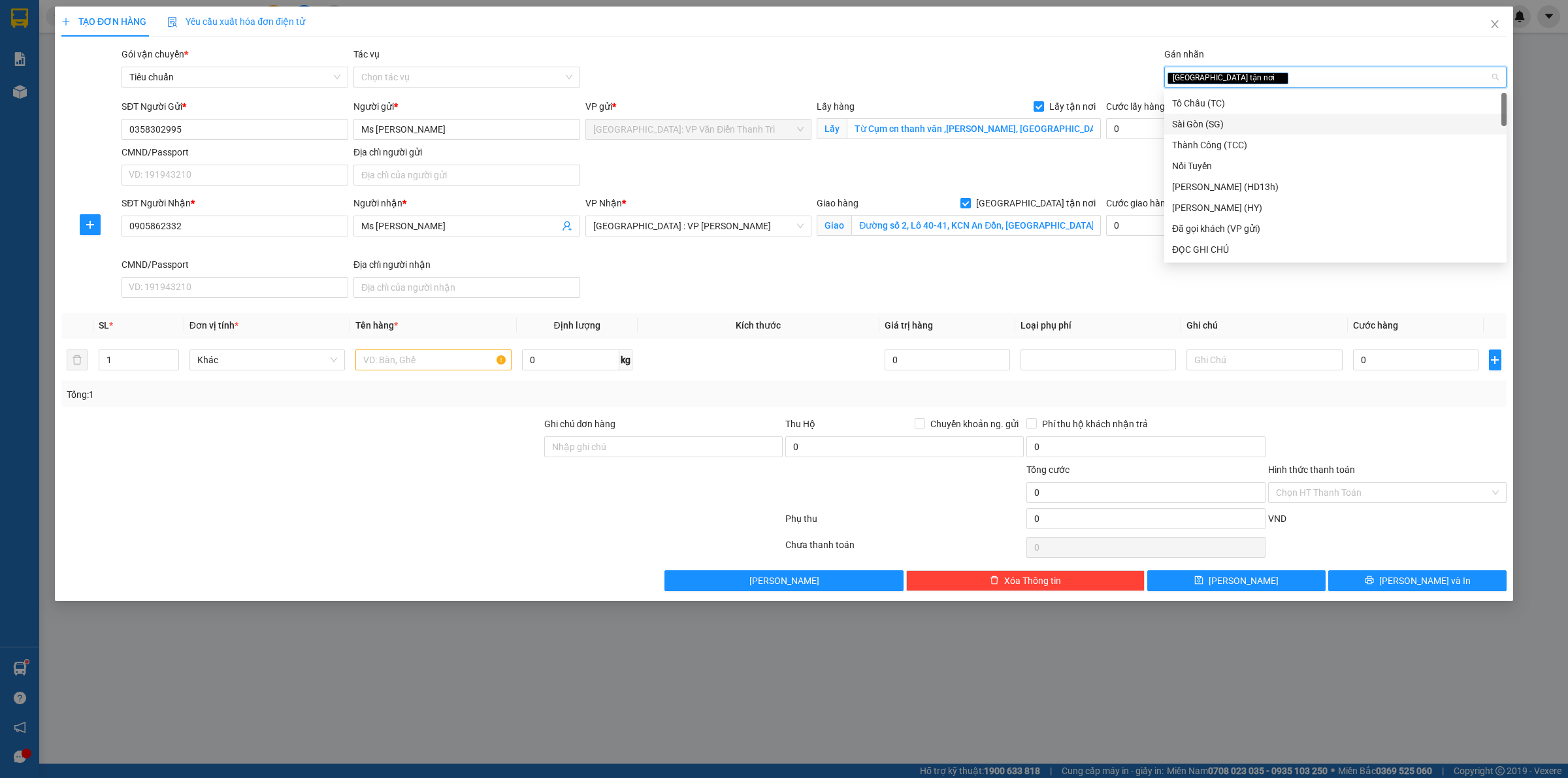
click at [1073, 250] on div "Giao hàng [GEOGRAPHIC_DATA] tận nơi Giao Đường số 2, Lô 40-41, KCN An Đồn, [GEO…" at bounding box center [958, 226] width 289 height 61
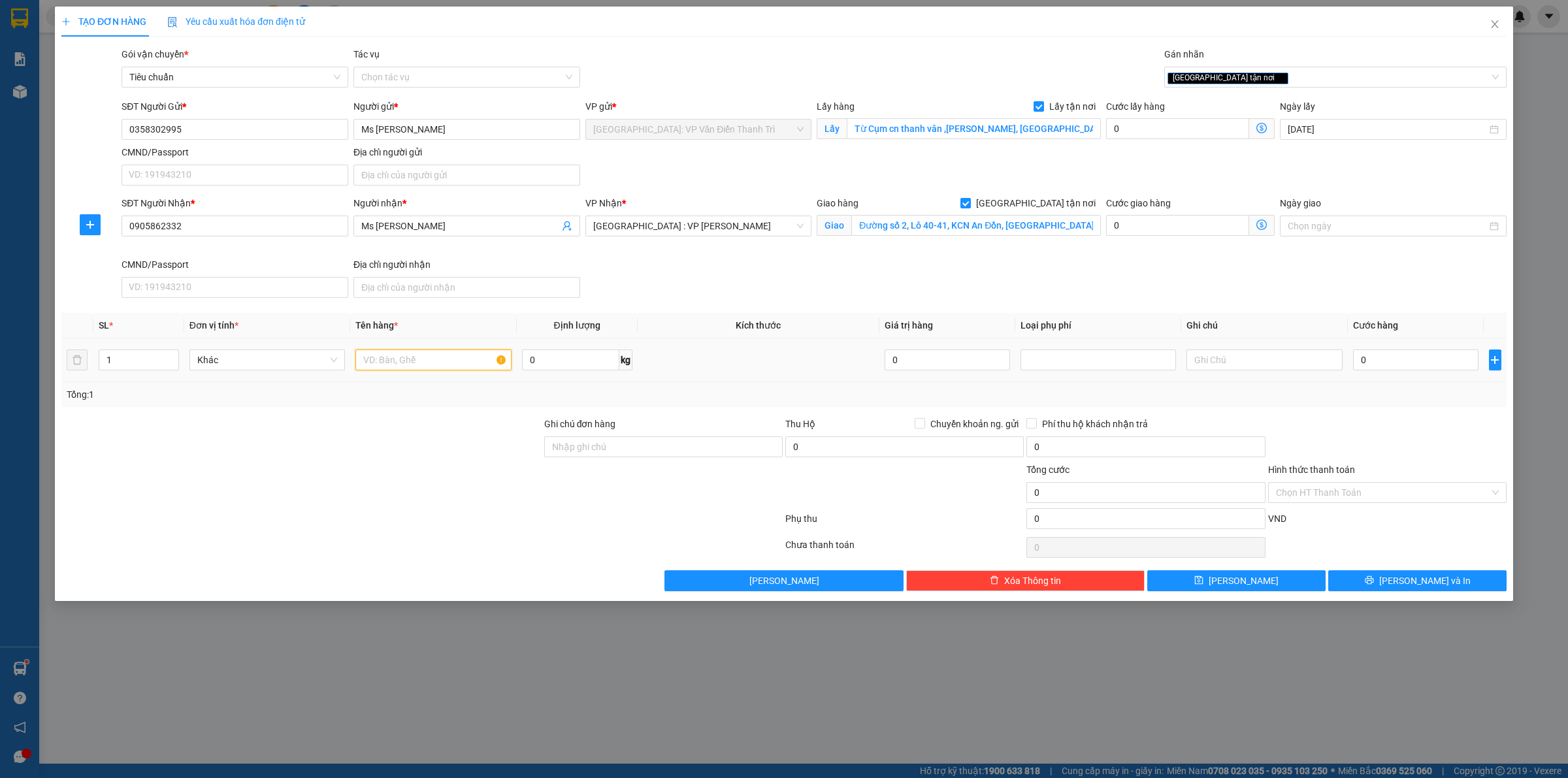
click at [416, 363] on input "text" at bounding box center [433, 360] width 156 height 21
paste input "5 kiện hàng may"
click at [1439, 370] on input "0" at bounding box center [1415, 360] width 125 height 21
click at [1425, 429] on div at bounding box center [1387, 439] width 241 height 45
click at [1222, 581] on button "[PERSON_NAME]" at bounding box center [1236, 580] width 178 height 21
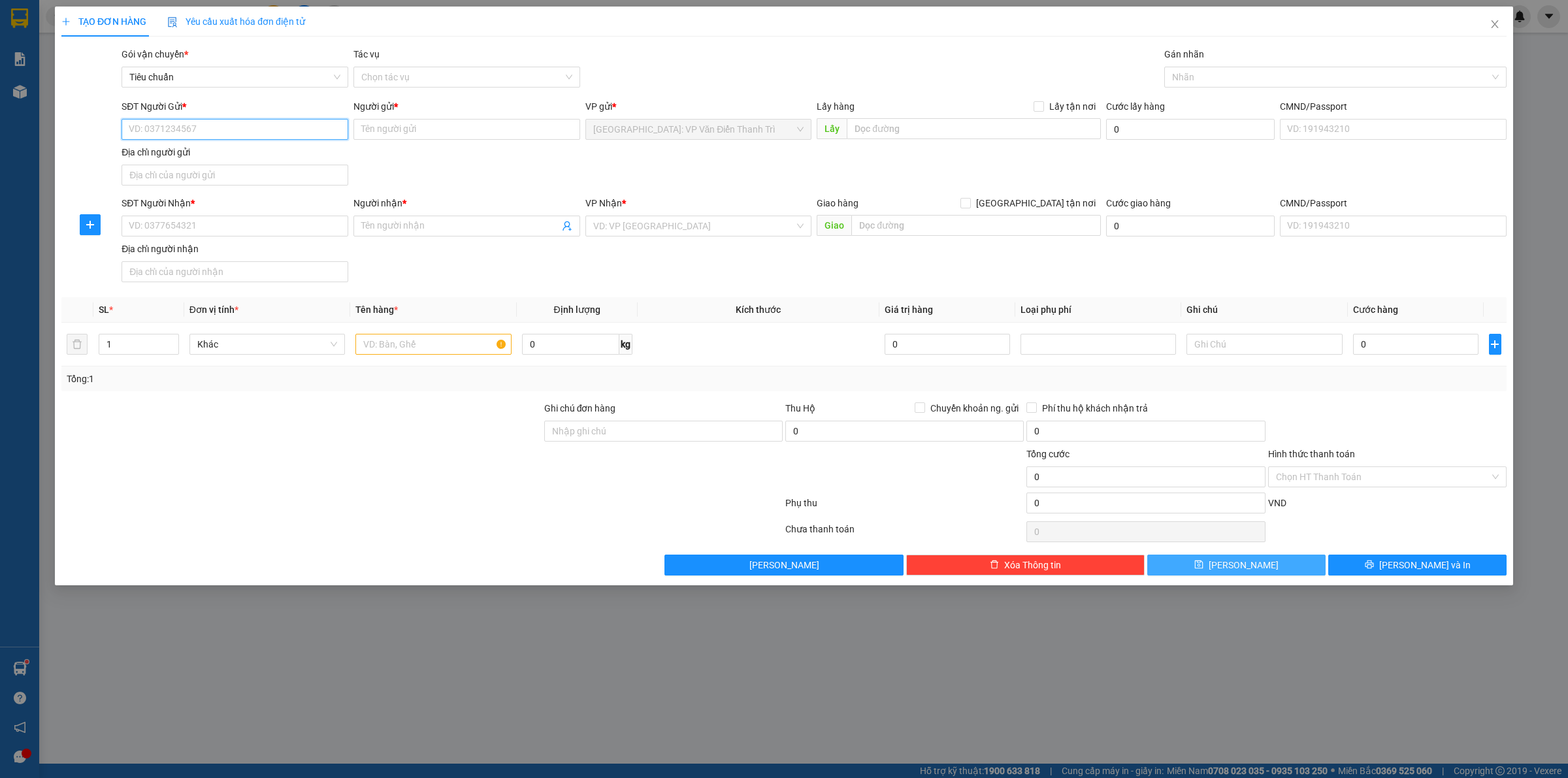
click at [220, 121] on input "SĐT Người Gửi *" at bounding box center [235, 129] width 226 height 21
paste input "0836888686"
click at [405, 132] on input "Người gửi *" at bounding box center [467, 129] width 226 height 21
paste input "nhung bóng bay"
click at [623, 164] on div "SĐT Người Gửi * 0836888686 Người gửi * nhung bóng bay nhung bóng bay VP gửi * […" at bounding box center [814, 145] width 1390 height 92
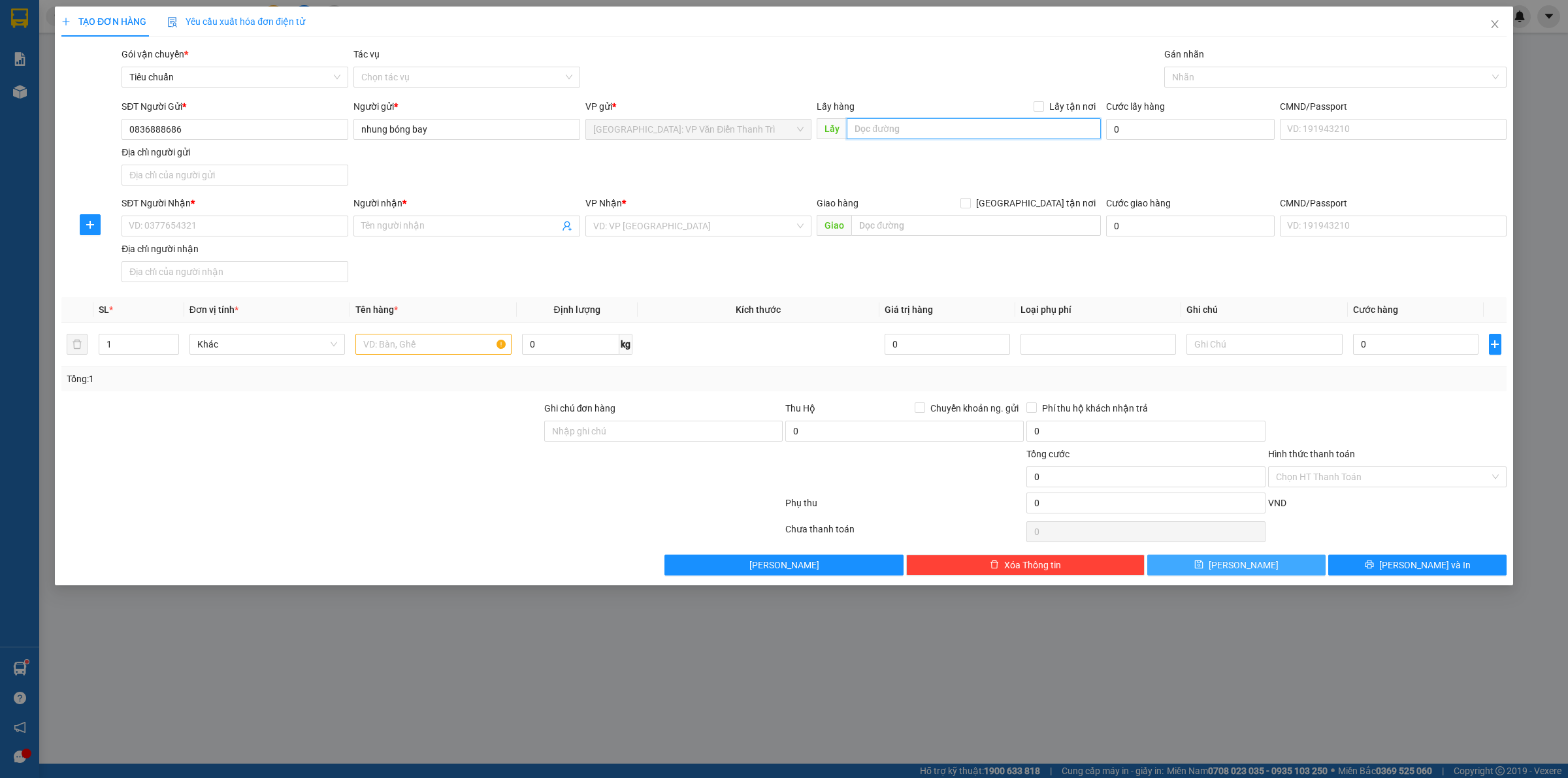
click at [948, 134] on input "text" at bounding box center [973, 128] width 254 height 21
paste input "Sn 146, tổ 5, [GEOGRAPHIC_DATA], Mỏ Chè, Sông Công, [GEOGRAPHIC_DATA]"
click at [1049, 109] on span "Lấy tận nơi" at bounding box center [1072, 106] width 57 height 14
click at [1043, 109] on input "Lấy tận nơi" at bounding box center [1038, 106] width 9 height 9
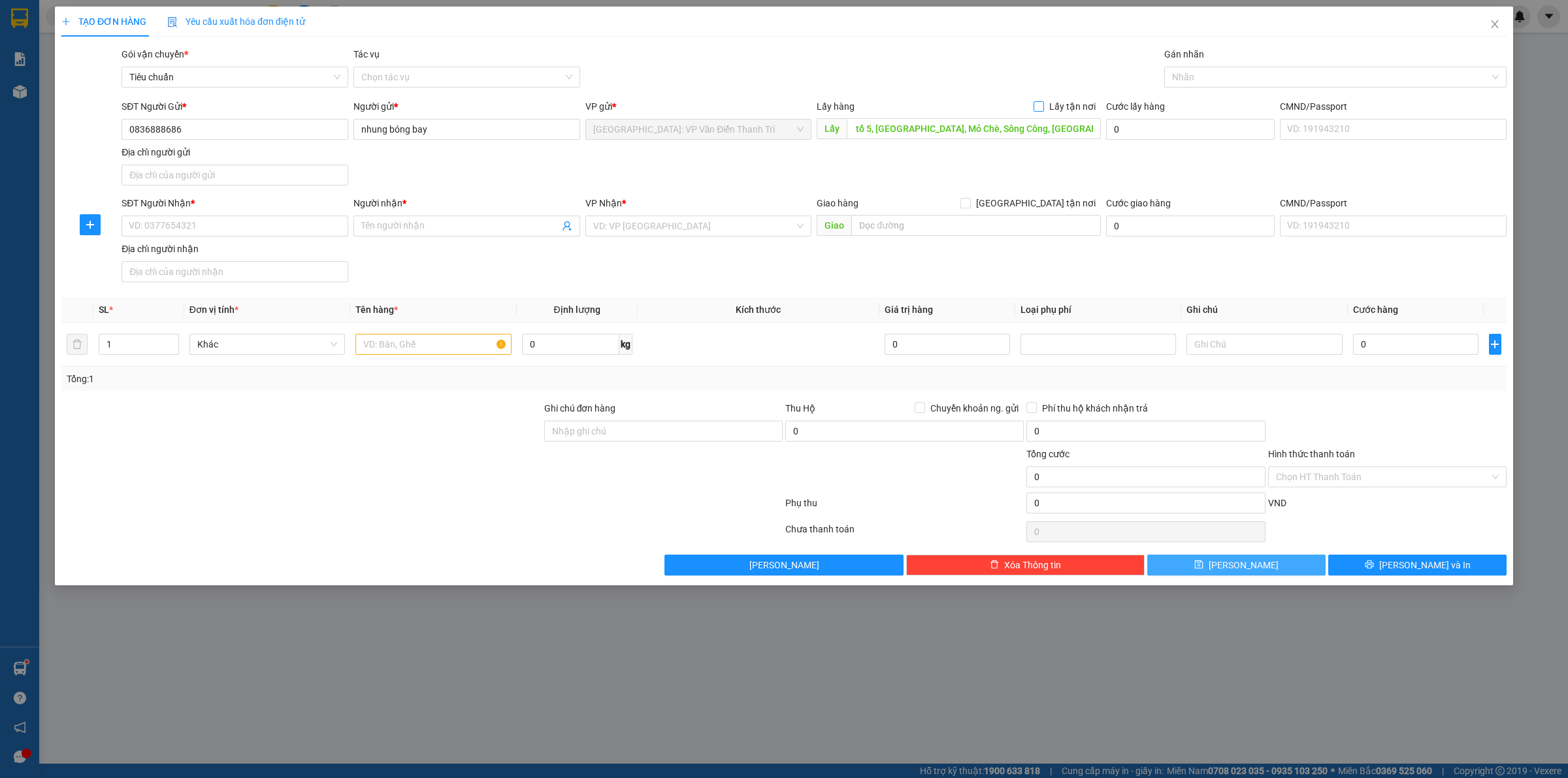
scroll to position [0, 0]
click at [272, 233] on input "SĐT Người Nhận *" at bounding box center [235, 225] width 226 height 21
paste input "0982784260"
click at [403, 230] on input "Người nhận *" at bounding box center [459, 225] width 198 height 14
paste input "[PERSON_NAME]"
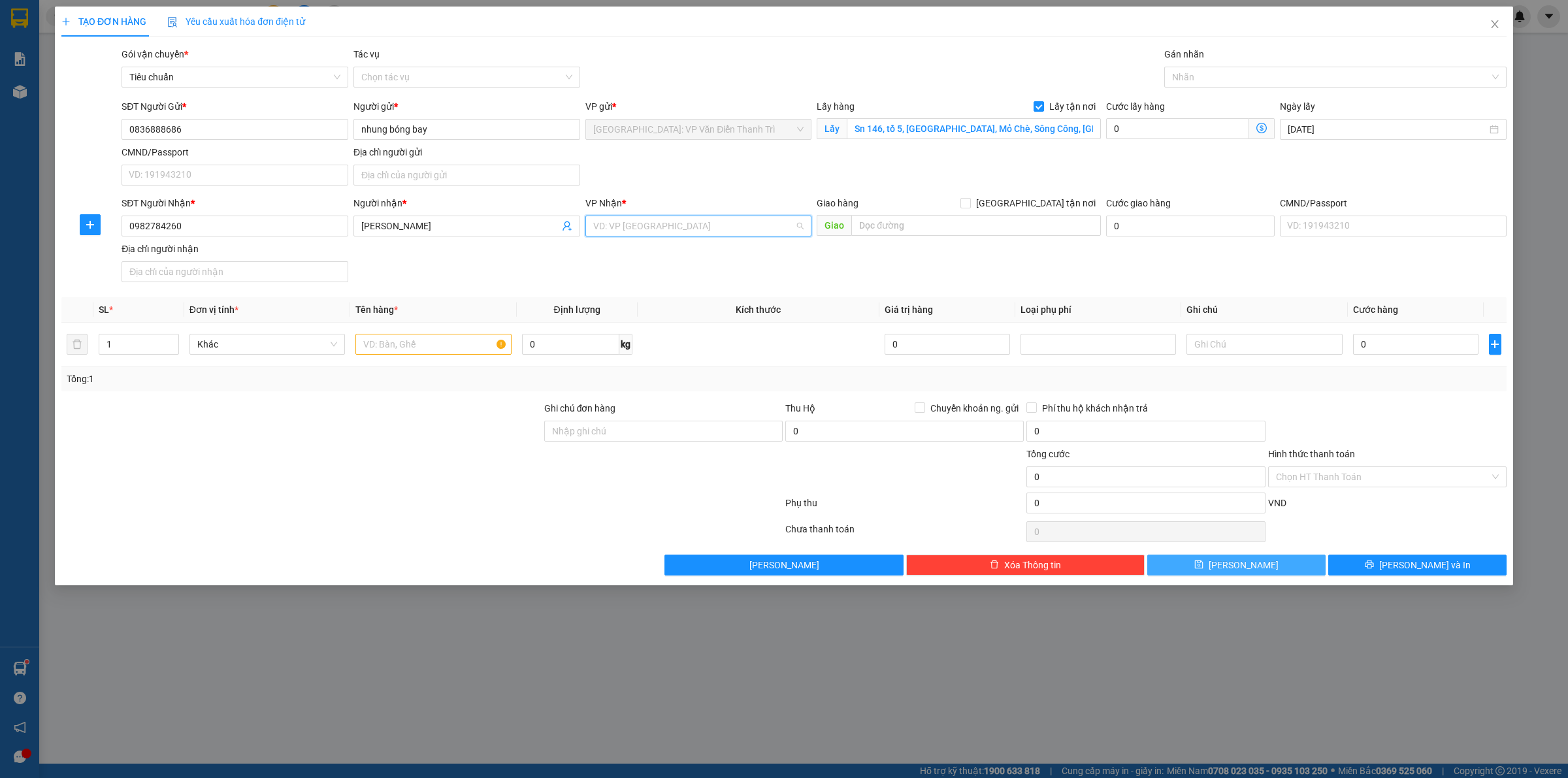
click at [595, 230] on input "search" at bounding box center [694, 225] width 202 height 19
click at [645, 273] on div "[GEOGRAPHIC_DATA]: VP Văn Điển Thanh Trì" at bounding box center [720, 273] width 255 height 14
click at [911, 273] on div "SĐT Người Nhận * 0982784260 Người nhận * dương anh VP Nhận * [GEOGRAPHIC_DATA]:…" at bounding box center [814, 241] width 1390 height 92
click at [405, 348] on input "text" at bounding box center [433, 344] width 156 height 21
click at [415, 353] on input "text" at bounding box center [433, 344] width 156 height 21
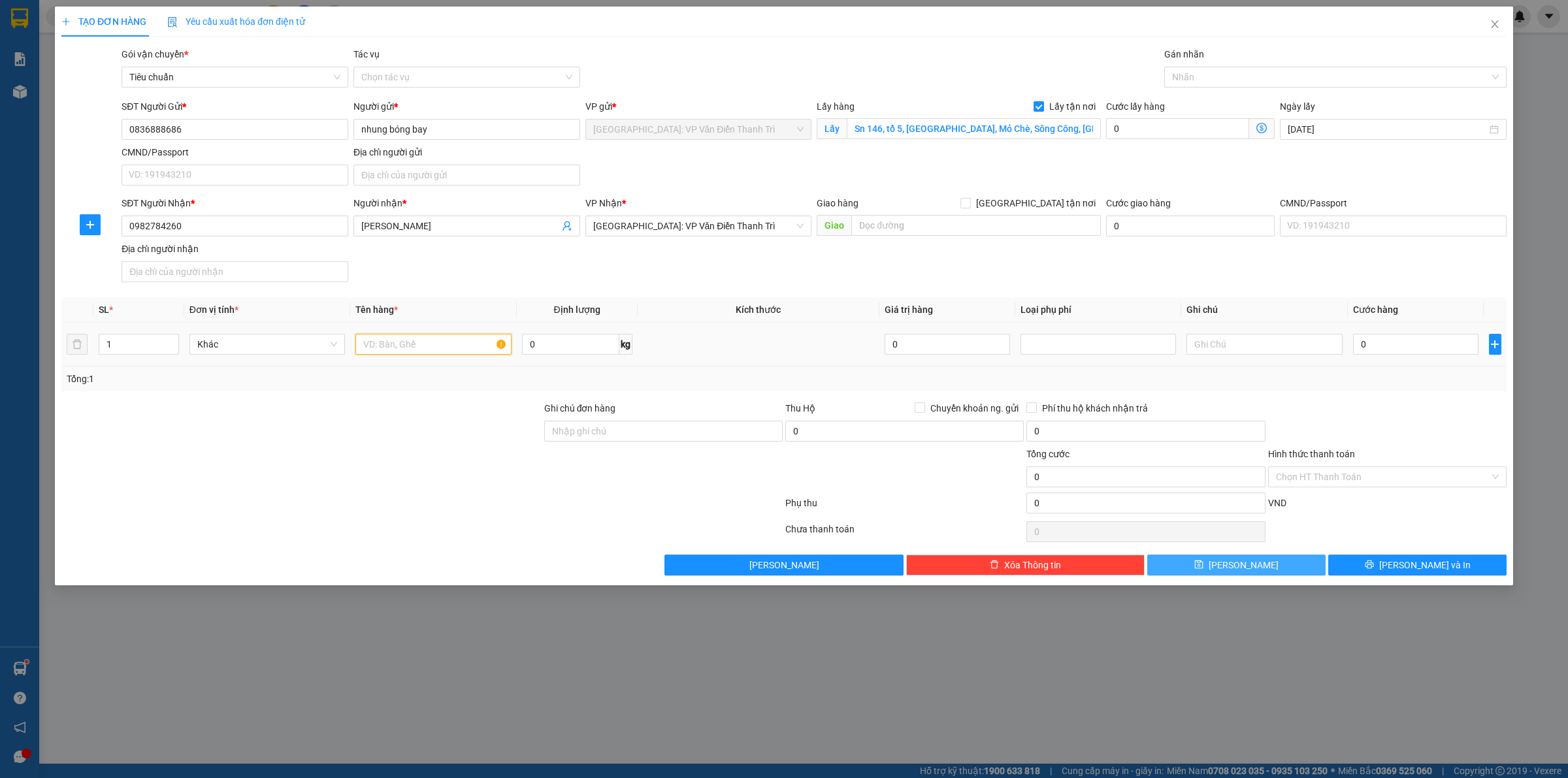
paste input "3 -4 kiện gỗ"
click at [1385, 352] on input "0" at bounding box center [1415, 344] width 125 height 21
click at [1409, 389] on div "Tổng: 1" at bounding box center [783, 378] width 1445 height 25
click at [1270, 559] on button "[PERSON_NAME]" at bounding box center [1236, 565] width 178 height 21
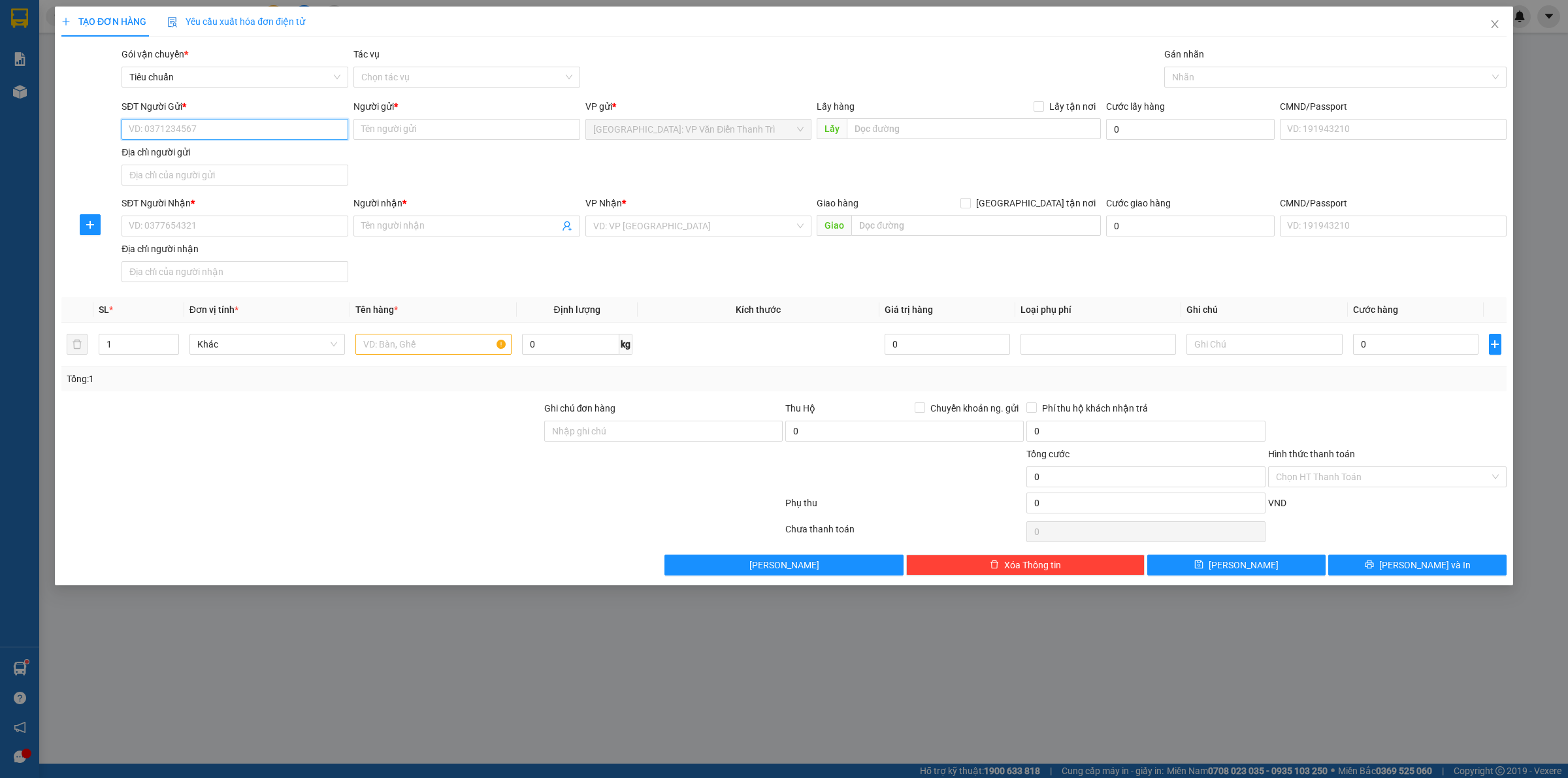
click at [158, 119] on input "SĐT Người Gửi *" at bounding box center [235, 129] width 226 height 21
paste input "0386594309"
click at [394, 126] on input "Người gửi *" at bounding box center [467, 129] width 226 height 21
paste input "[PERSON_NAME]"
drag, startPoint x: 716, startPoint y: 160, endPoint x: 830, endPoint y: 138, distance: 116.1
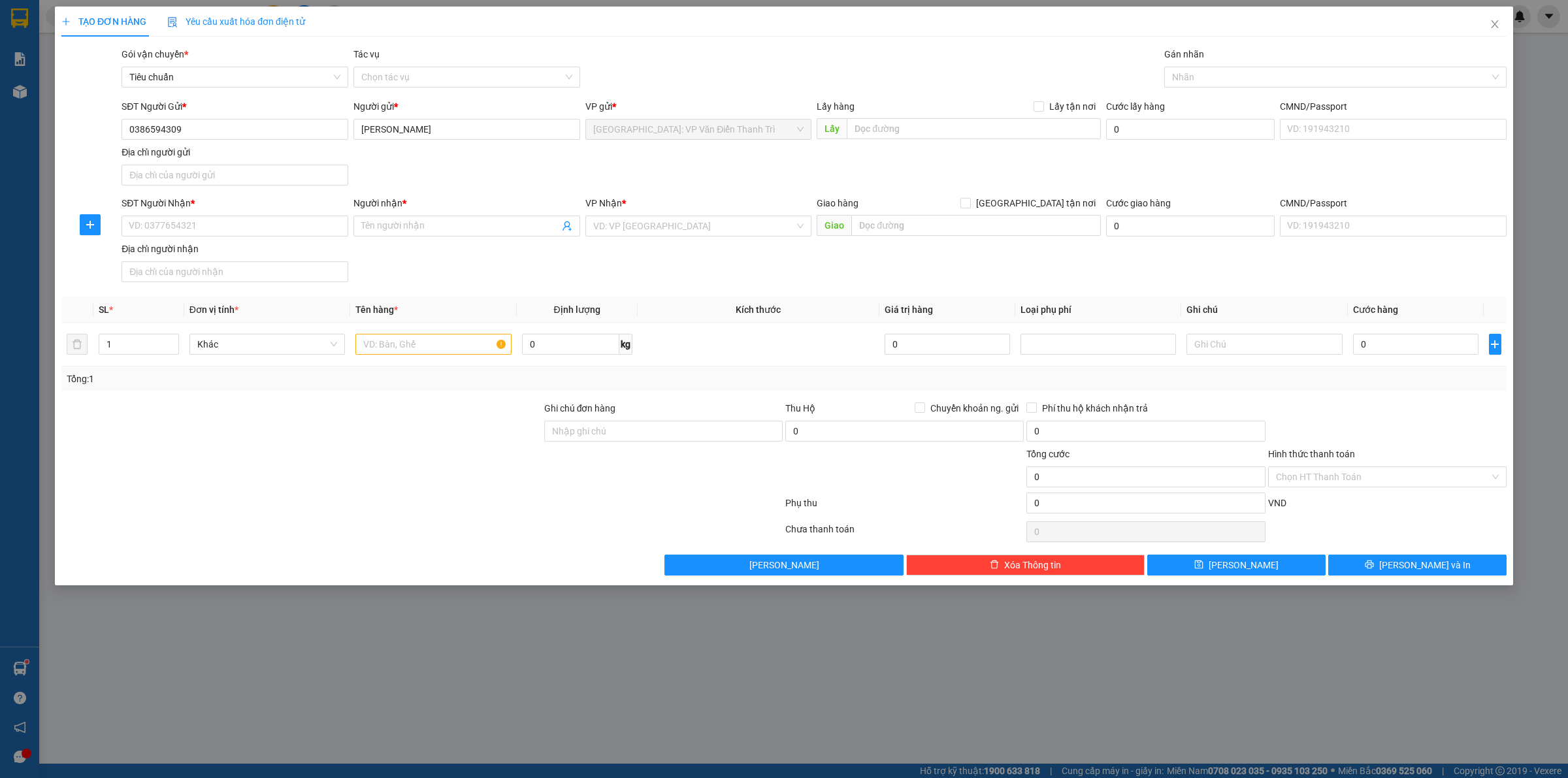
click at [718, 160] on div "SĐT Người Gửi * 0386594309 Người gửi * [PERSON_NAME] VP gửi * [GEOGRAPHIC_DATA]…" at bounding box center [814, 145] width 1390 height 92
click at [882, 132] on input "text" at bounding box center [973, 128] width 254 height 21
paste input "Chợ Ký túc xá Samsung thái nguyên"
click at [1047, 108] on span "Lấy tận nơi" at bounding box center [1072, 106] width 57 height 14
click at [1043, 108] on input "Lấy tận nơi" at bounding box center [1038, 106] width 9 height 9
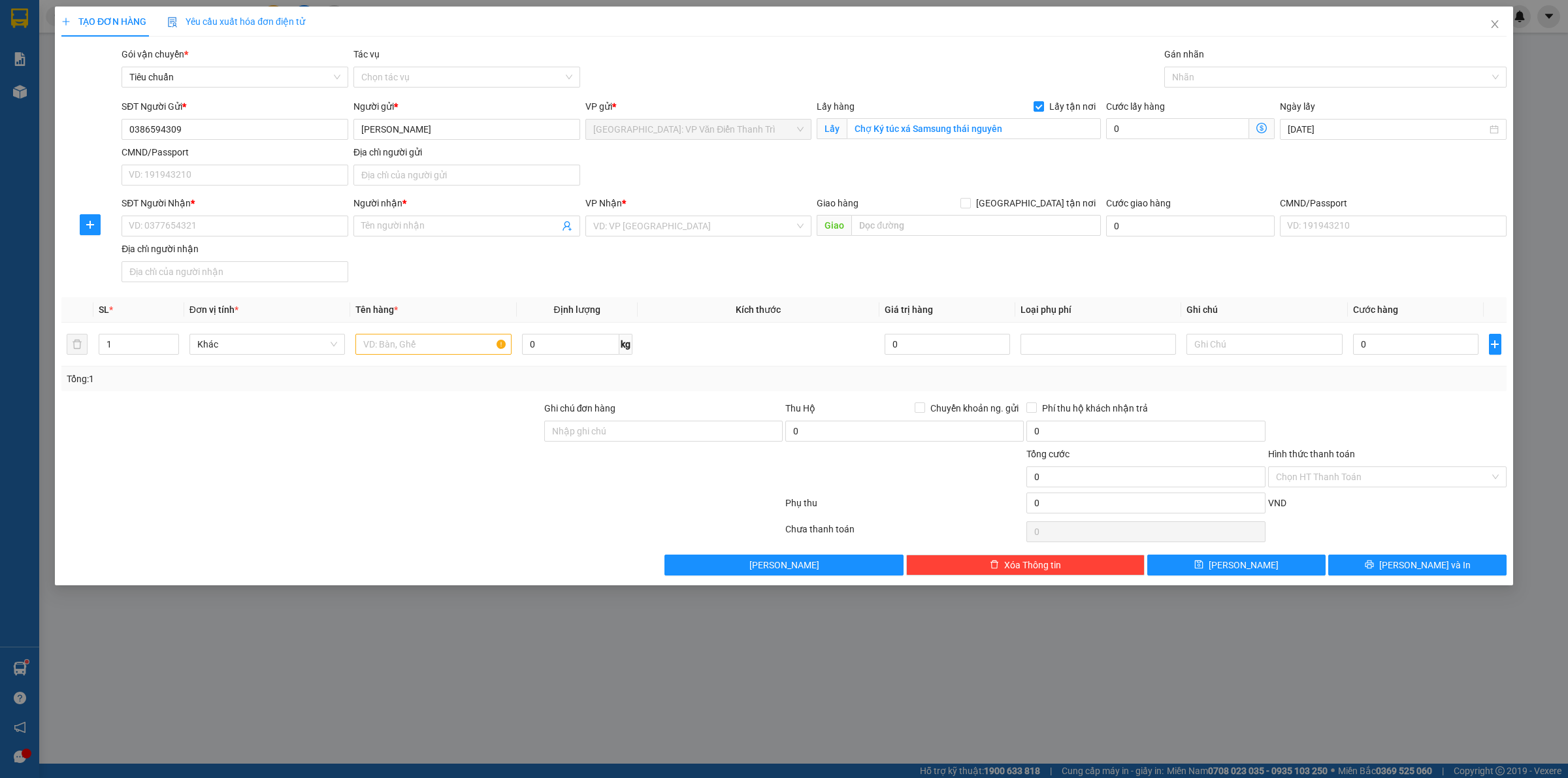
click at [1014, 146] on div "SĐT Người Gửi * 0386594309 Người gửi * [PERSON_NAME] VP gửi * [GEOGRAPHIC_DATA]…" at bounding box center [814, 145] width 1390 height 92
click at [285, 233] on input "SĐT Người Nhận *" at bounding box center [235, 225] width 226 height 21
paste input "0972739419"
click at [399, 231] on input "Người nhận *" at bounding box center [459, 225] width 198 height 14
paste input "[PERSON_NAME]"
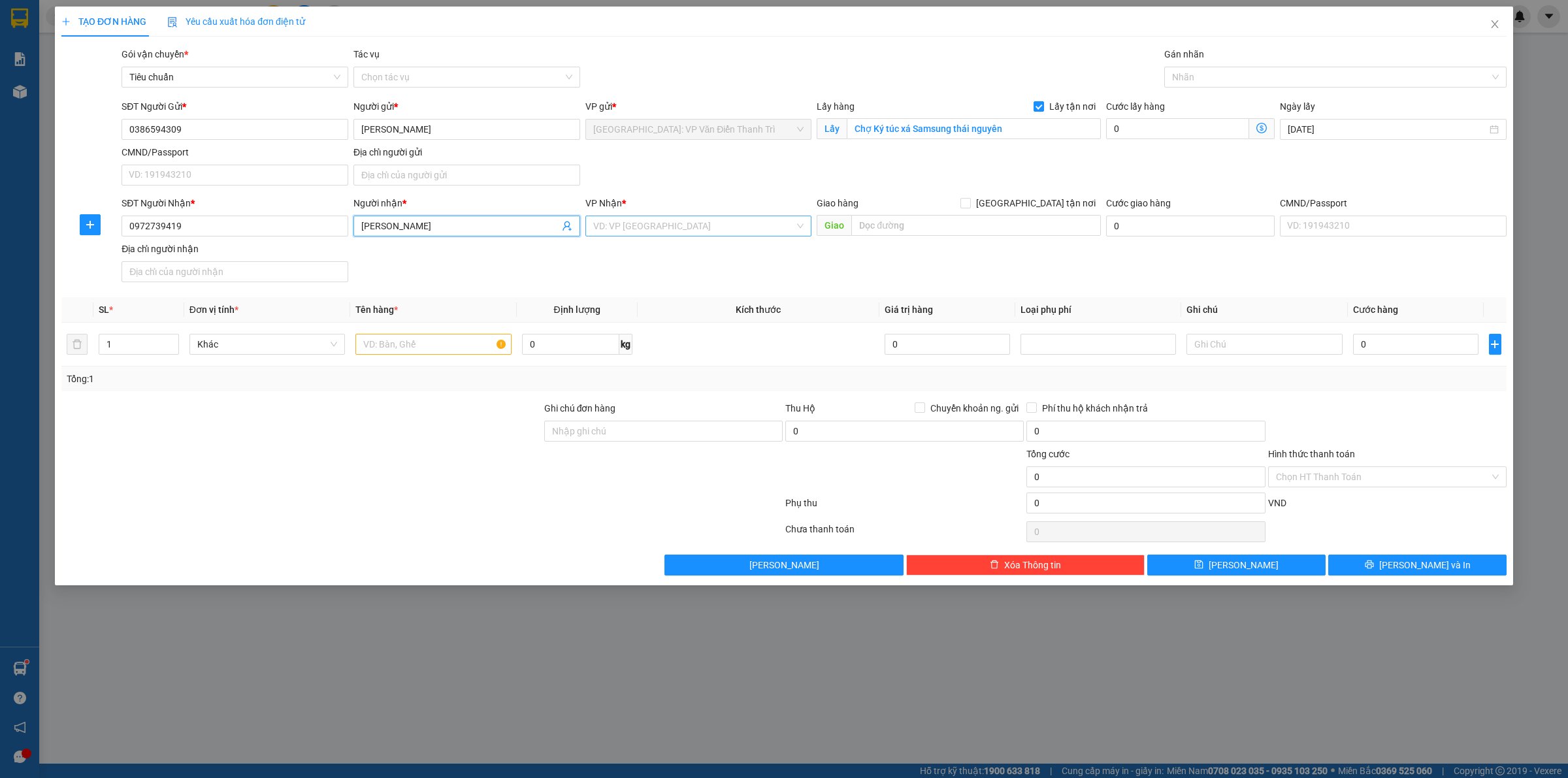
click at [696, 230] on input "search" at bounding box center [694, 225] width 202 height 19
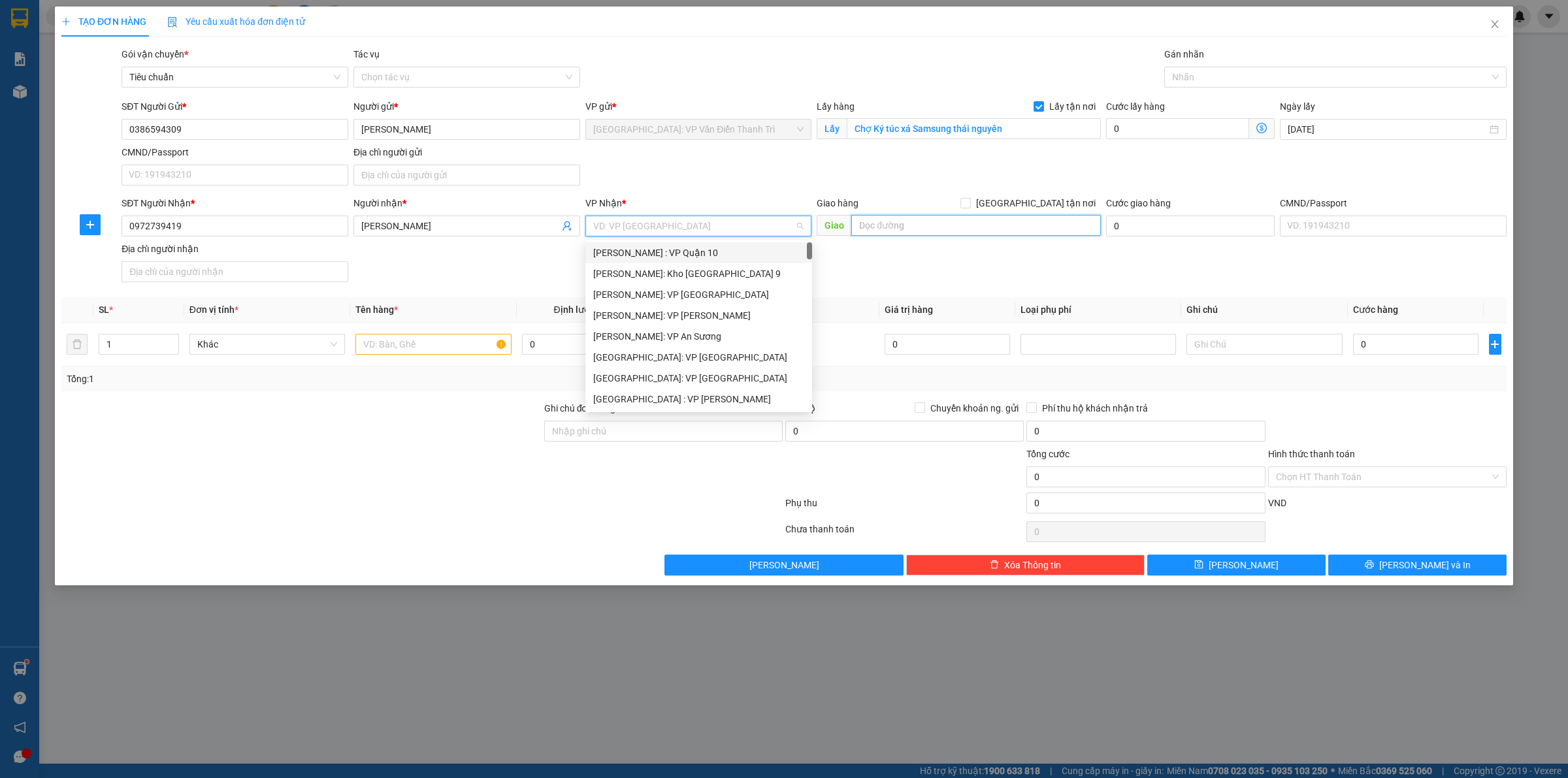
click at [909, 226] on input "text" at bounding box center [975, 225] width 250 height 21
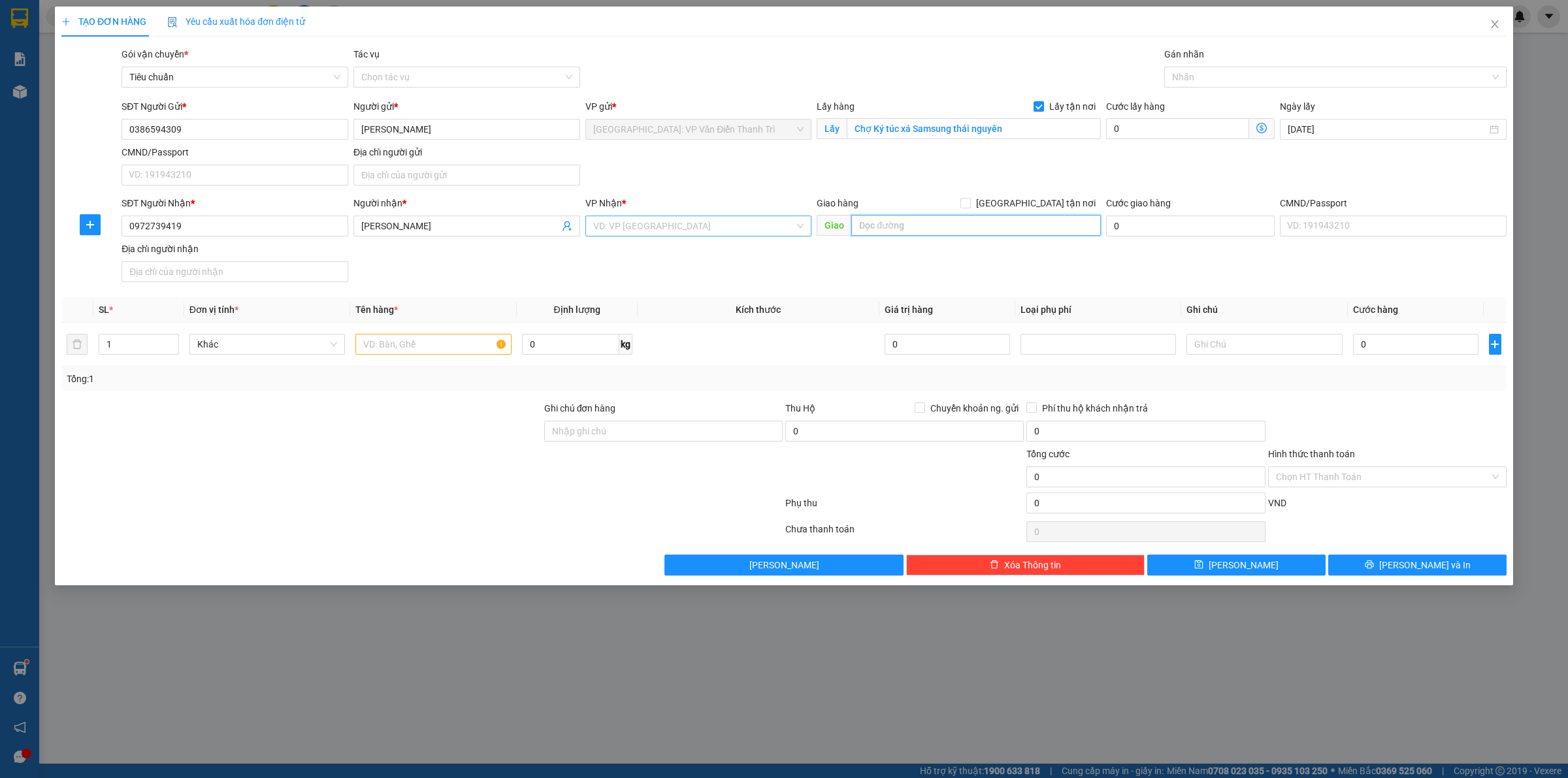
paste input "Dc : 53/5B ẤP 4 XUÂN THỚI THƯỢNG . Hooc Môn -Tp HCM"
click at [683, 216] on input "search" at bounding box center [694, 225] width 202 height 19
click at [696, 276] on div "[PERSON_NAME] : [GEOGRAPHIC_DATA]" at bounding box center [698, 273] width 211 height 14
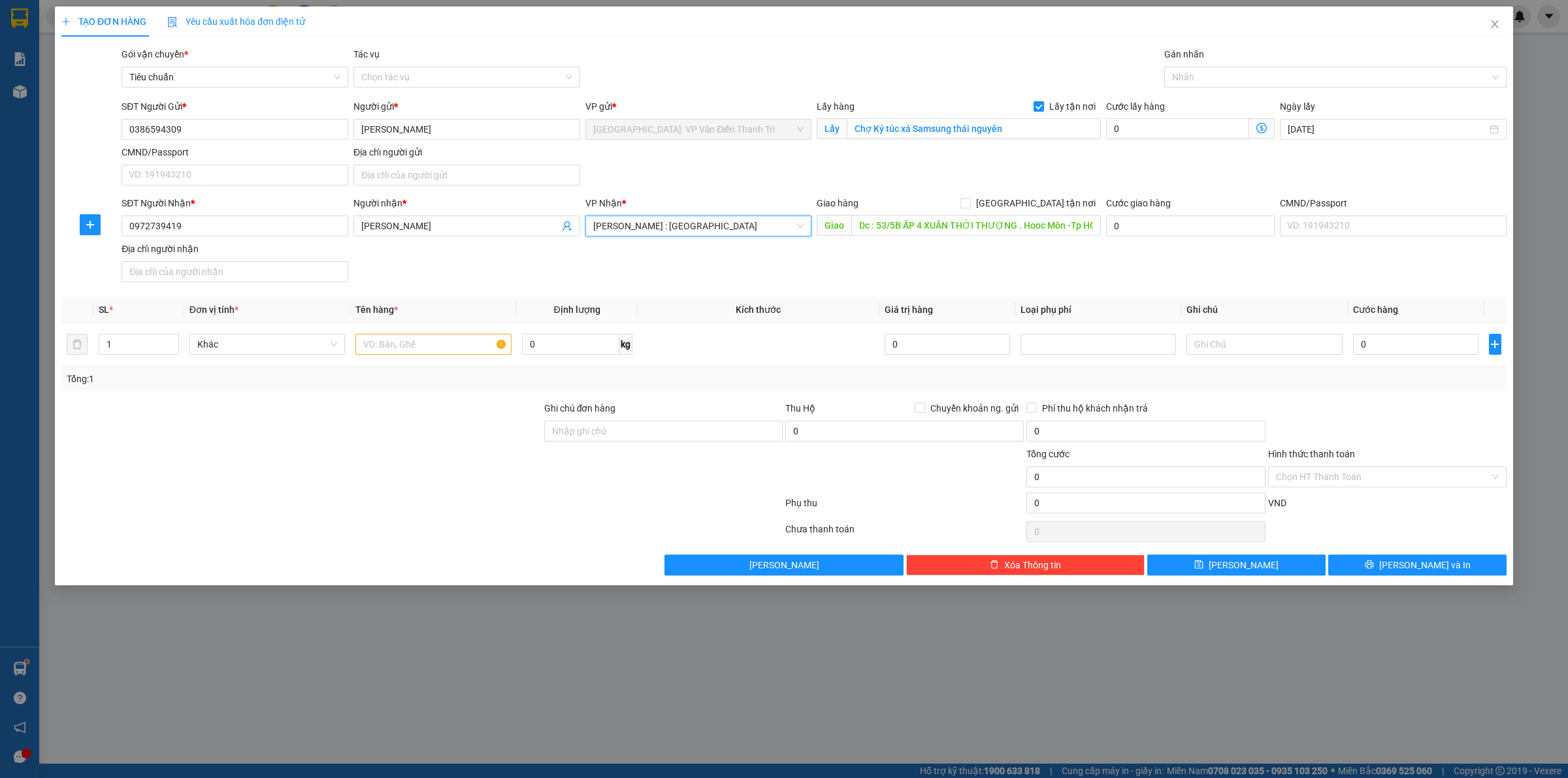
click at [964, 255] on div "SĐT Người Nhận * 0972739419 Người nhận * [PERSON_NAME] VP Nhận * [GEOGRAPHIC_DA…" at bounding box center [814, 241] width 1390 height 92
click at [1043, 212] on div "Giao hàng [GEOGRAPHIC_DATA] tận nơi" at bounding box center [958, 205] width 284 height 19
click at [1056, 199] on span "[GEOGRAPHIC_DATA] tận nơi" at bounding box center [1035, 202] width 130 height 14
click at [970, 199] on input "[GEOGRAPHIC_DATA] tận nơi" at bounding box center [965, 202] width 9 height 9
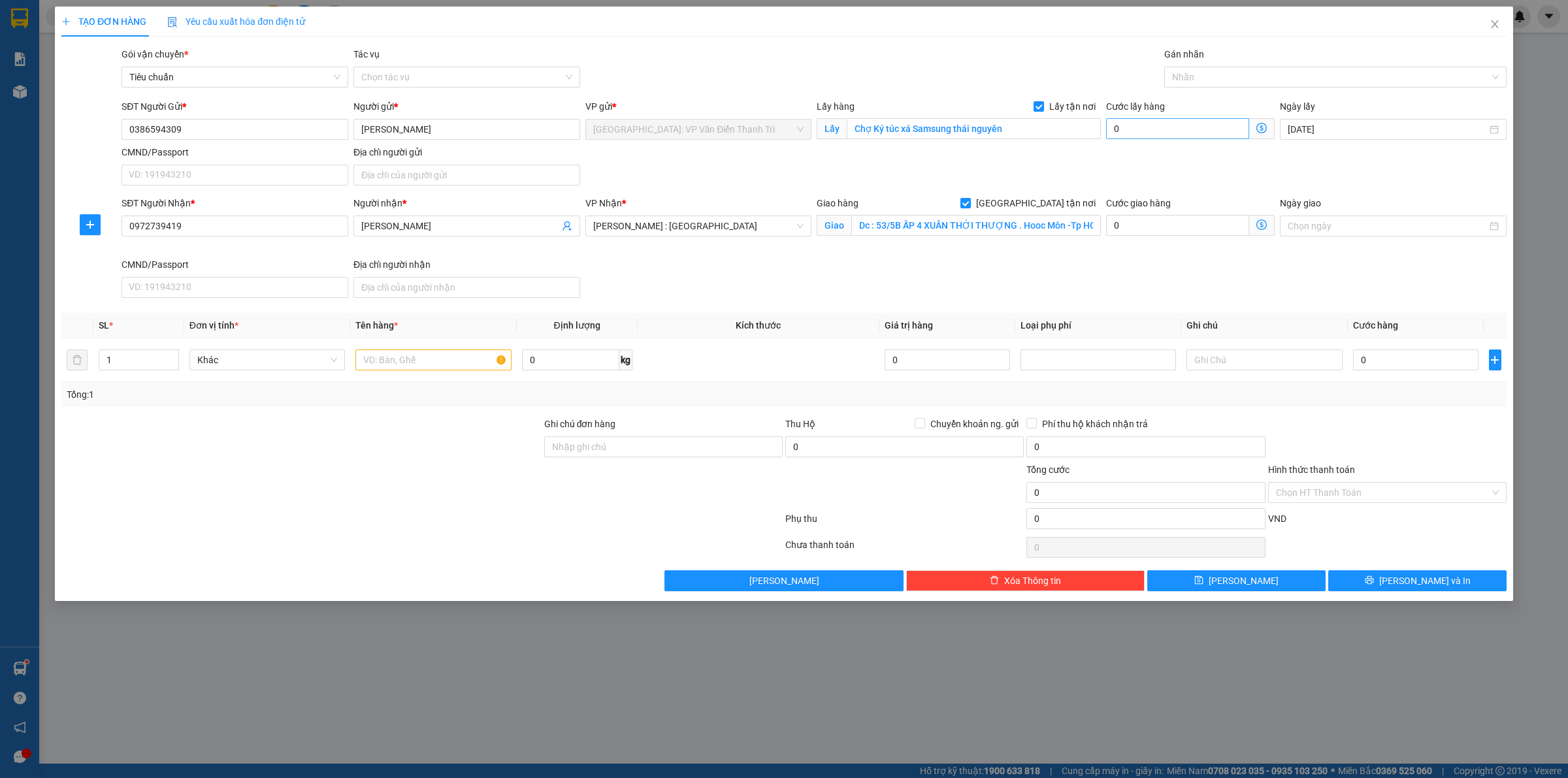
click at [1176, 149] on div "SĐT Người Gửi * 0386594309 Người gửi * [PERSON_NAME] VP gửi * [GEOGRAPHIC_DATA]…" at bounding box center [814, 145] width 1390 height 92
click at [1195, 80] on div at bounding box center [1329, 77] width 323 height 16
click at [1193, 102] on div "[GEOGRAPHIC_DATA] tận nơi" at bounding box center [1335, 102] width 327 height 14
drag, startPoint x: 1089, startPoint y: 138, endPoint x: 1078, endPoint y: 138, distance: 11.0
click at [1088, 138] on input "Chợ Ký túc xá Samsung thái nguyên" at bounding box center [973, 128] width 254 height 21
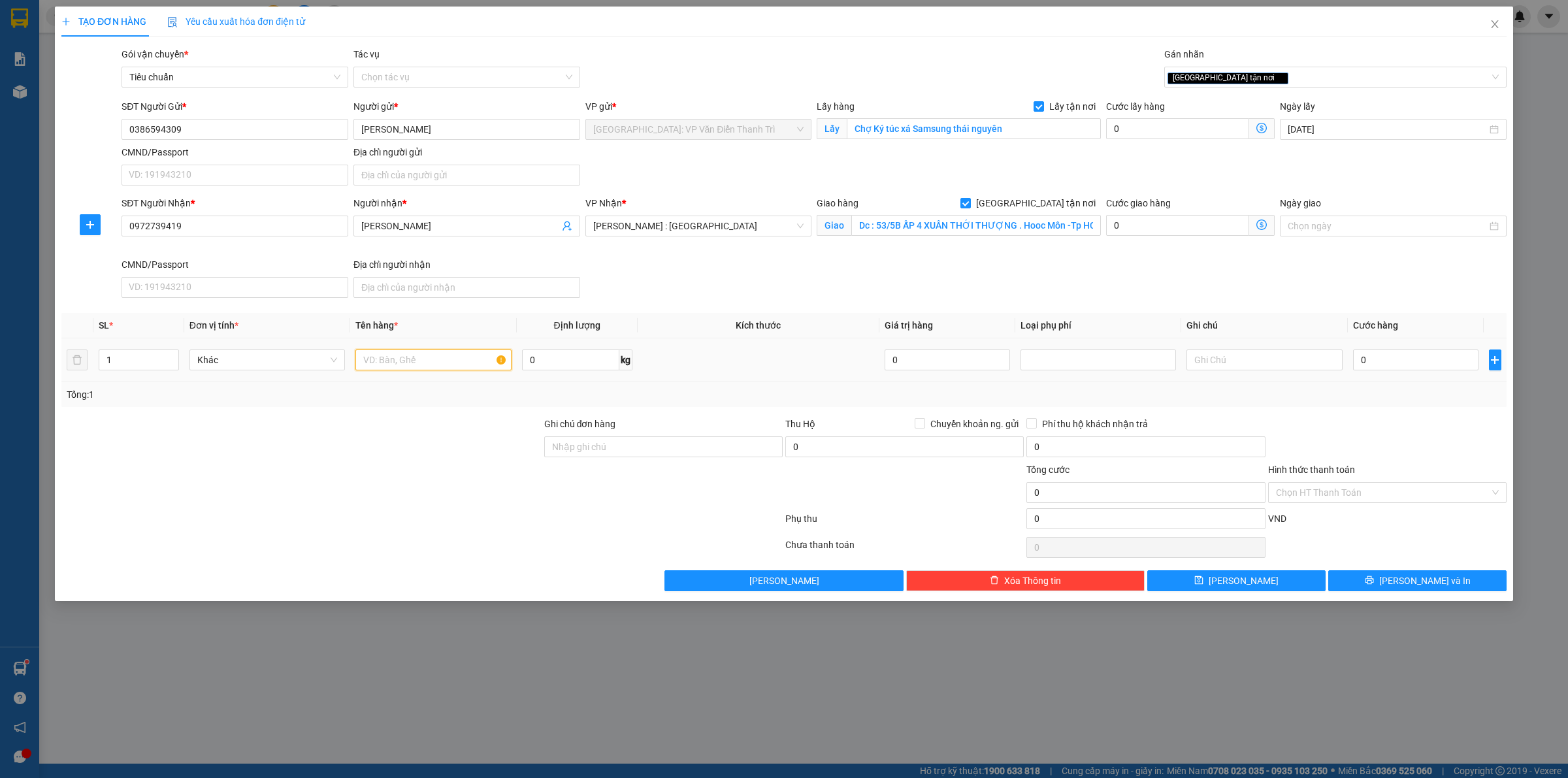
click at [366, 356] on input "text" at bounding box center [433, 360] width 156 height 21
paste input "1 xe vision + hàng"
click at [1368, 367] on input "0" at bounding box center [1415, 360] width 125 height 21
click at [1258, 588] on button "[PERSON_NAME]" at bounding box center [1236, 580] width 178 height 21
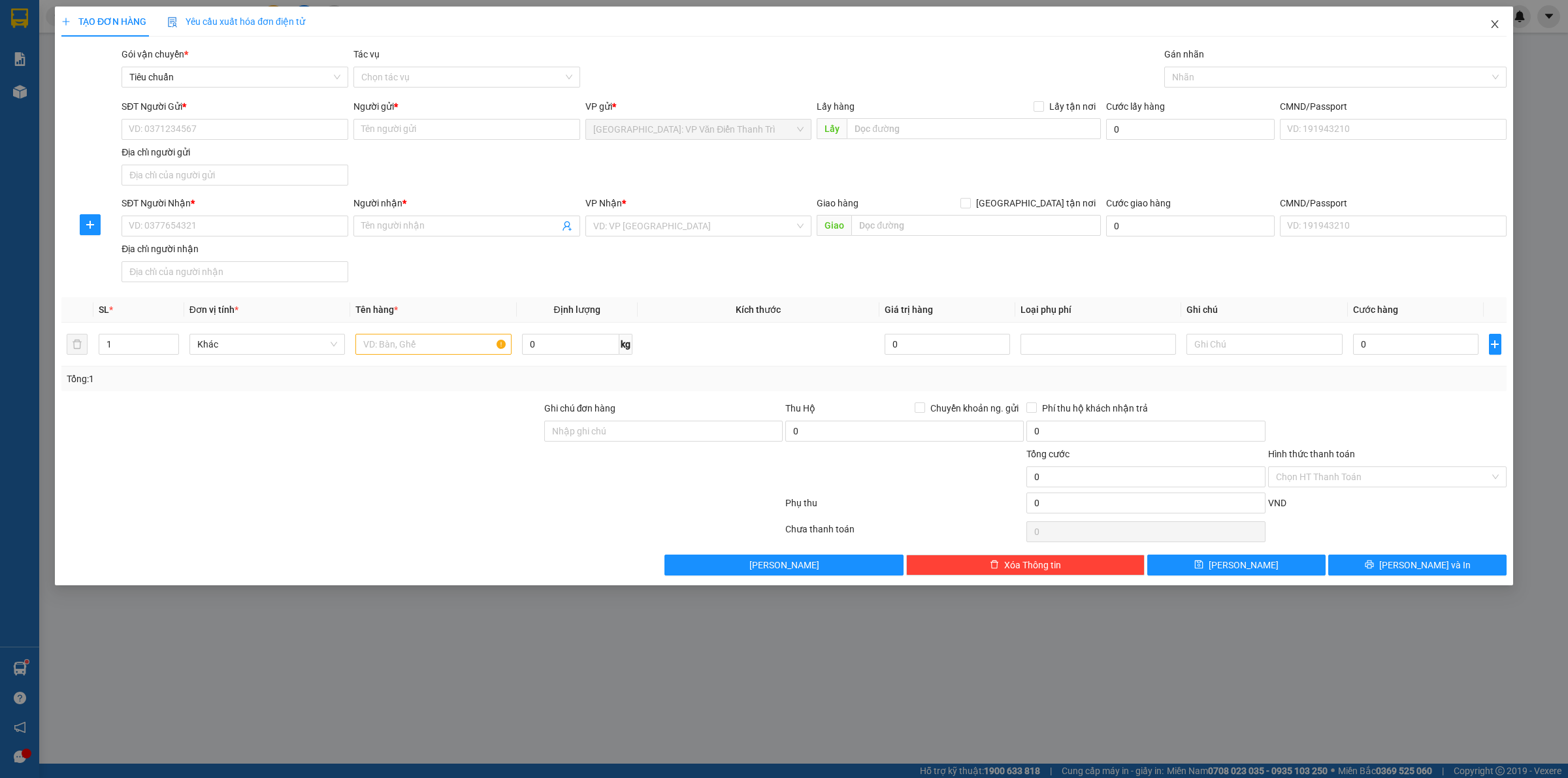
click at [1495, 23] on icon "close" at bounding box center [1495, 24] width 7 height 7
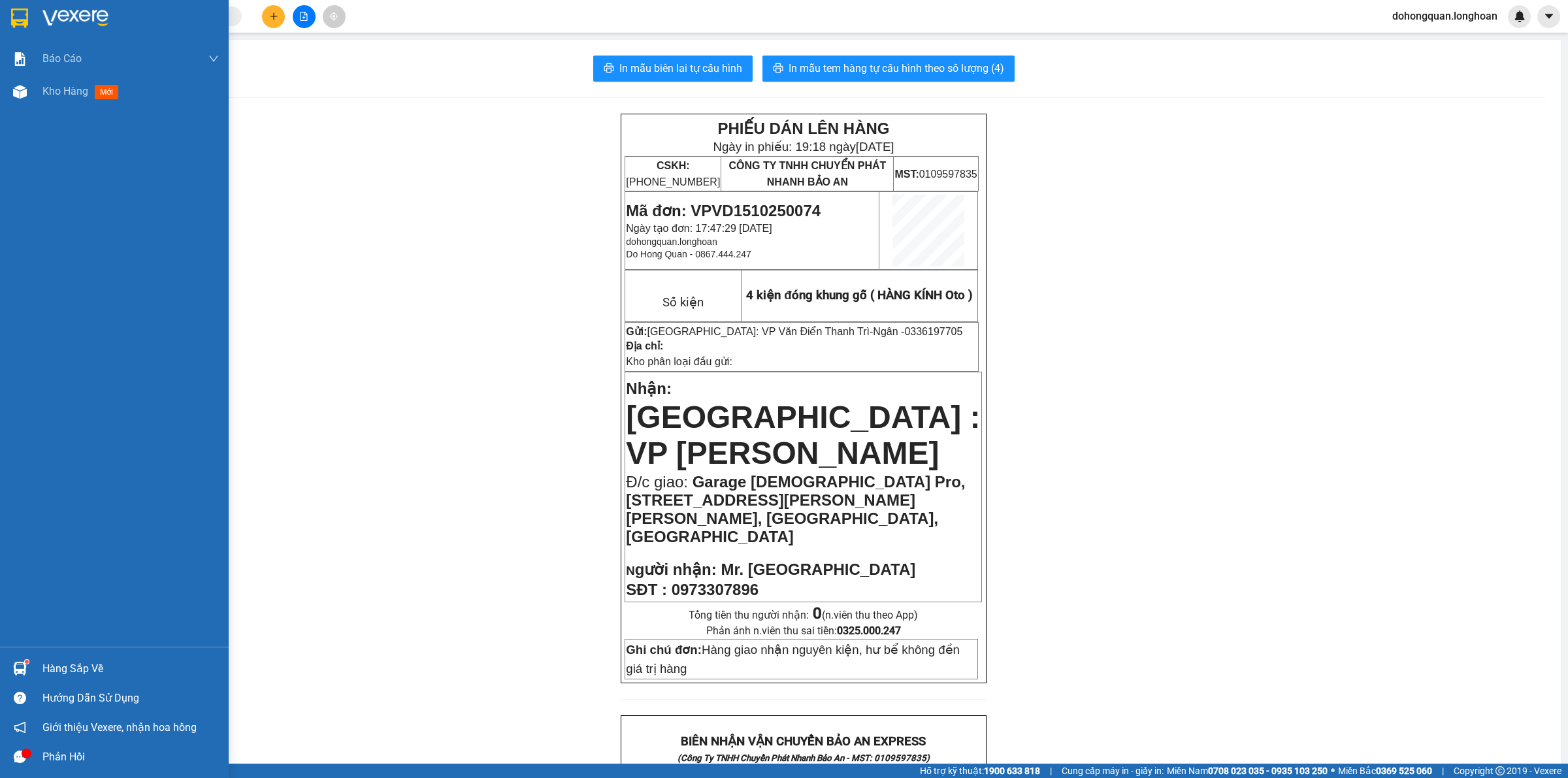
click at [20, 21] on img at bounding box center [19, 18] width 17 height 19
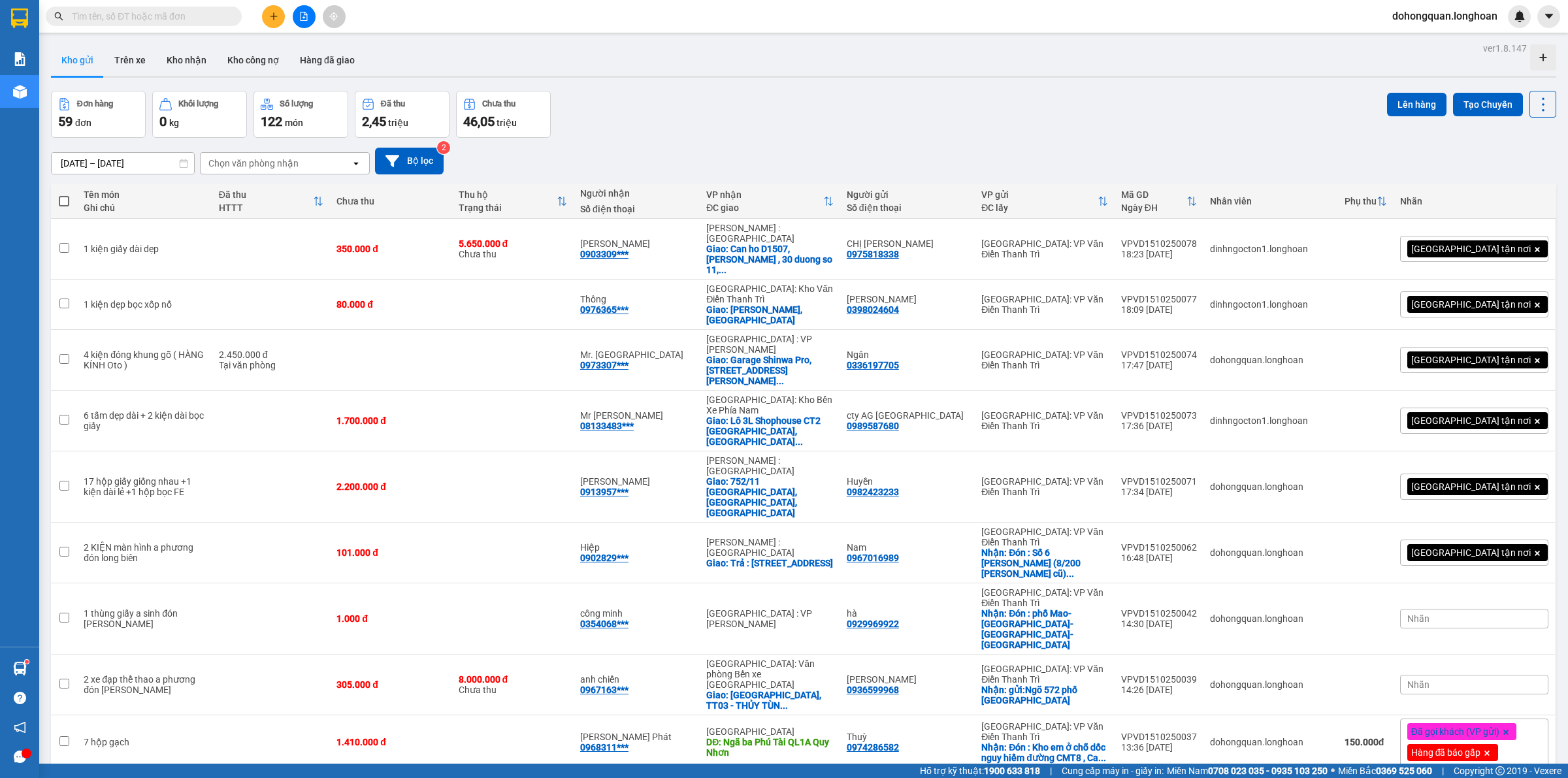
click at [755, 103] on div "Đơn hàng 59 đơn Khối lượng 0 kg Số lượng 122 món Đã thu 2,45 triệu Chưa thu 46,…" at bounding box center [803, 114] width 1505 height 47
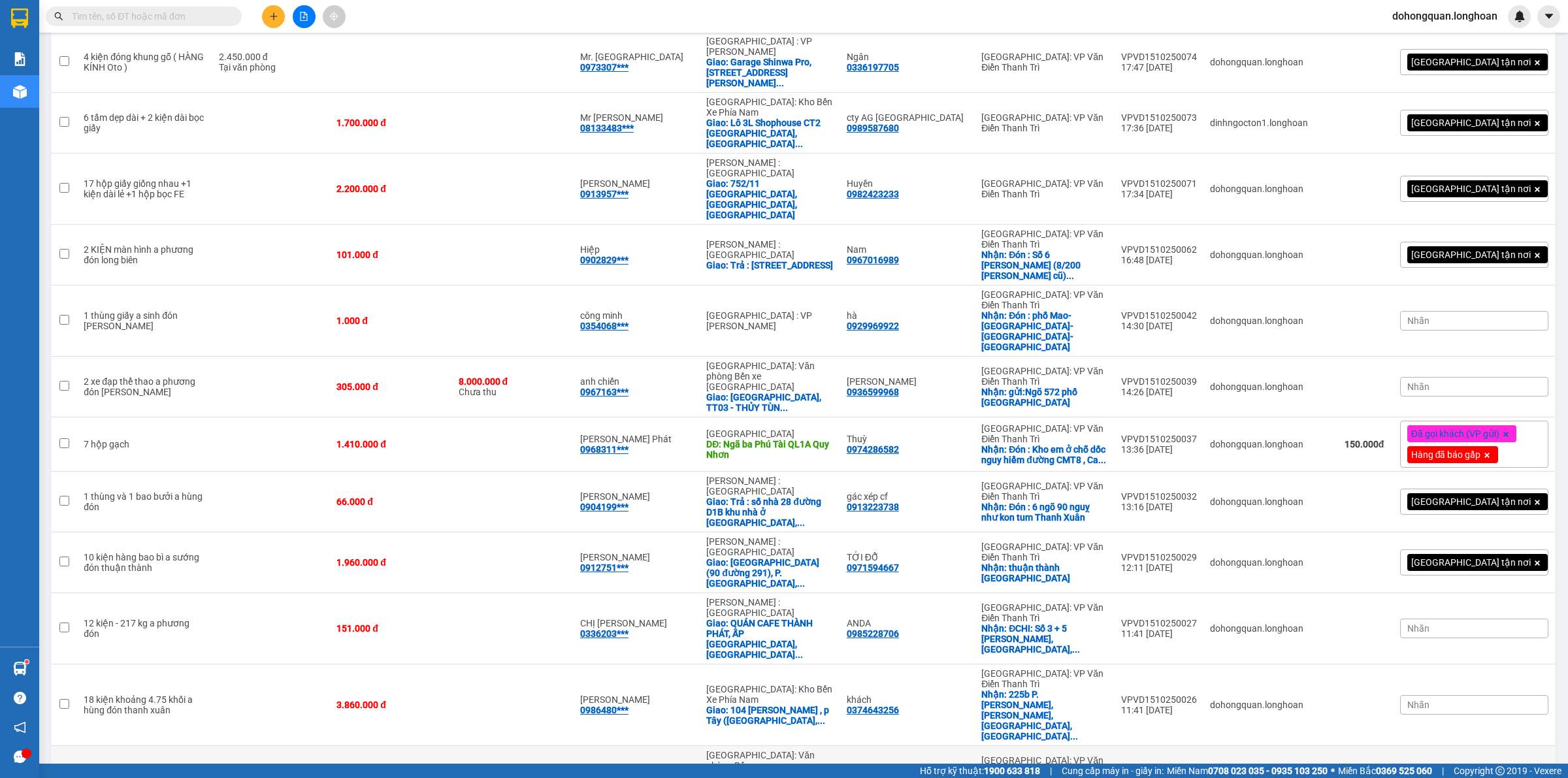
scroll to position [326, 0]
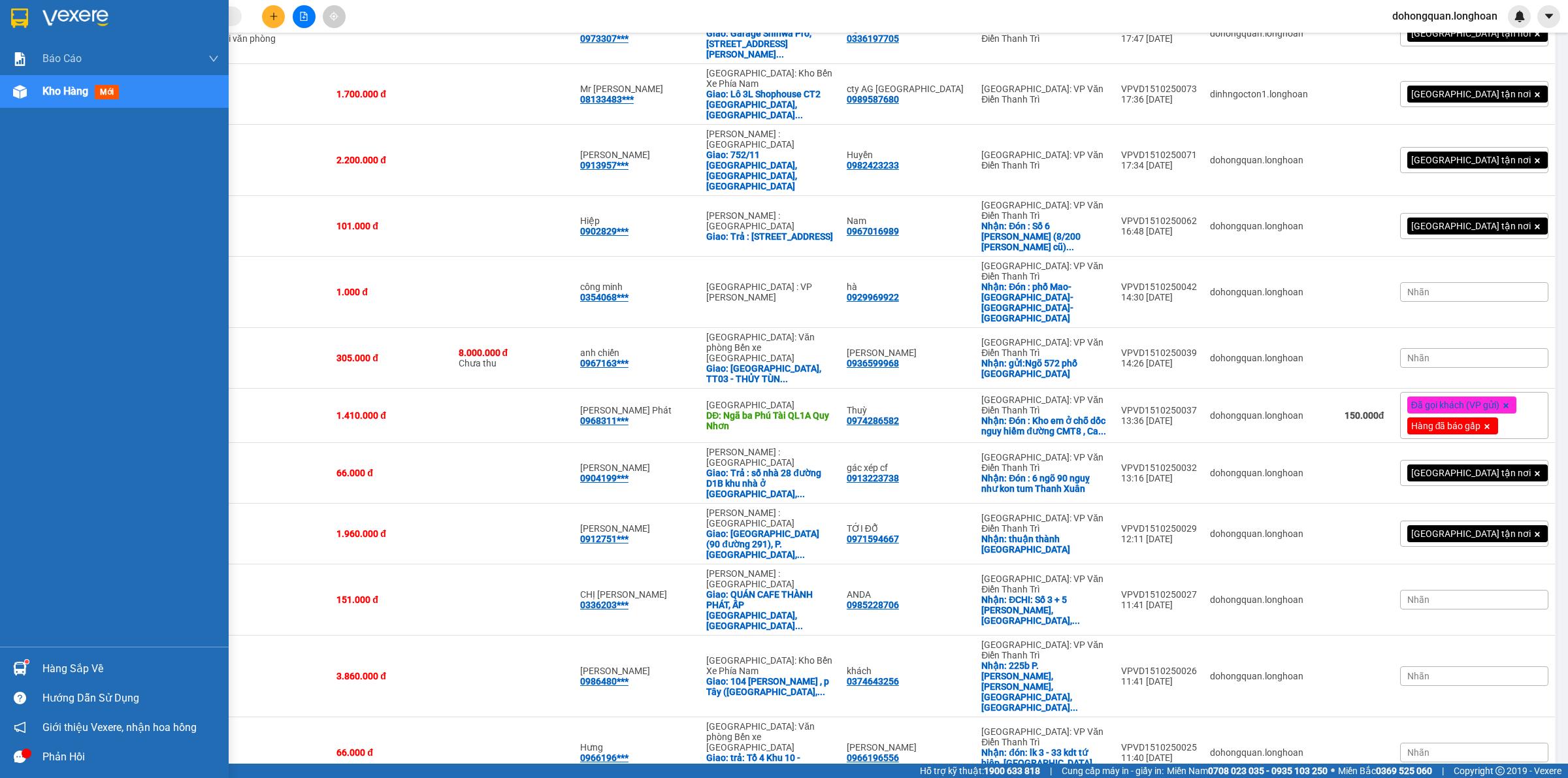
click at [23, 15] on img at bounding box center [19, 18] width 17 height 19
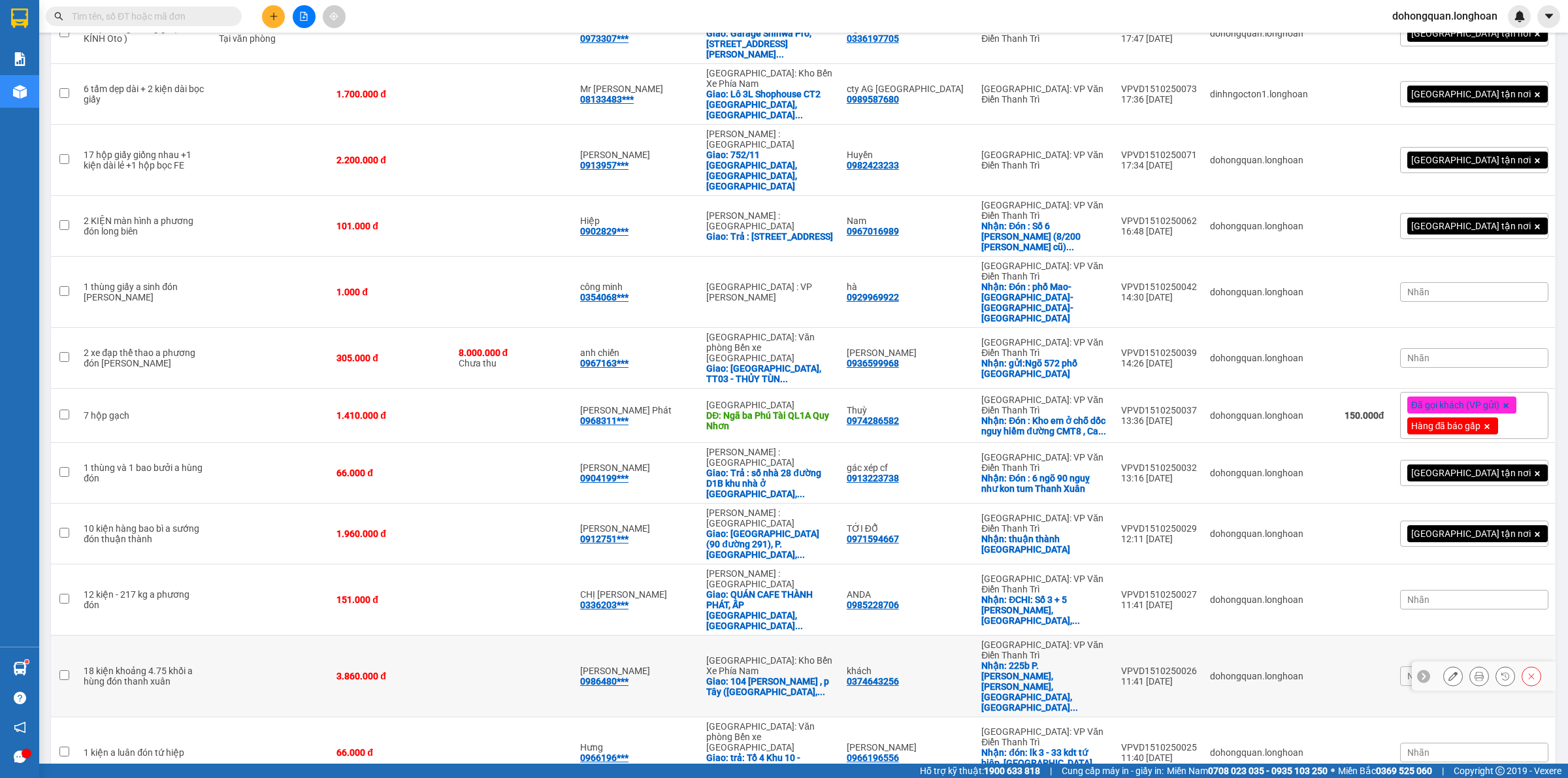
click at [1447, 665] on button at bounding box center [1453, 676] width 19 height 23
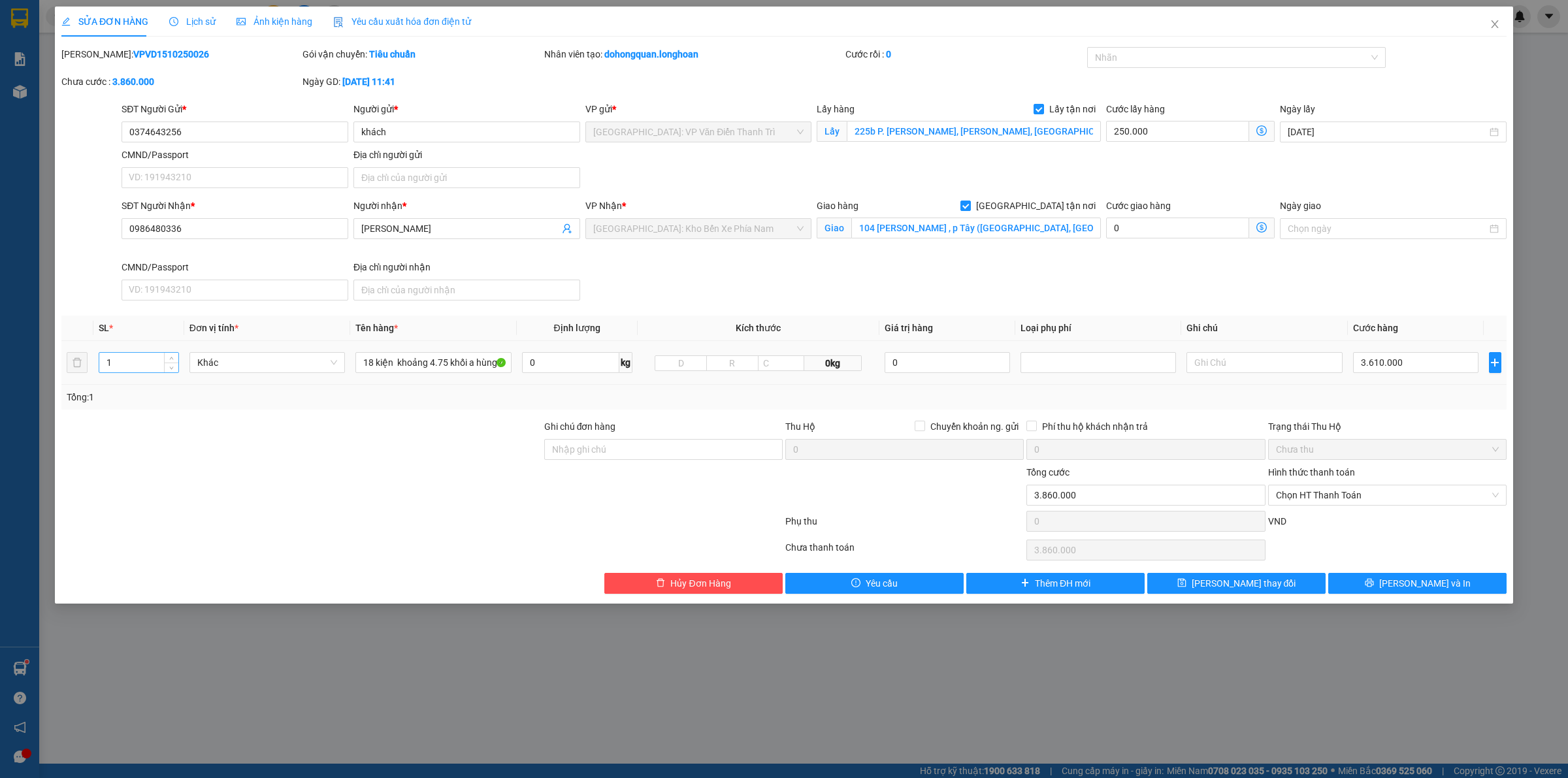
click at [141, 364] on input "1" at bounding box center [138, 362] width 79 height 19
click at [455, 374] on div "18 kiện khoảng 4.75 khối a hùng đón thanh xuân" at bounding box center [433, 363] width 156 height 26
drag, startPoint x: 455, startPoint y: 374, endPoint x: 455, endPoint y: 359, distance: 15.0
click at [454, 363] on div "18 kiện khoảng 4.75 khối a hùng đón thanh xuân" at bounding box center [433, 363] width 156 height 26
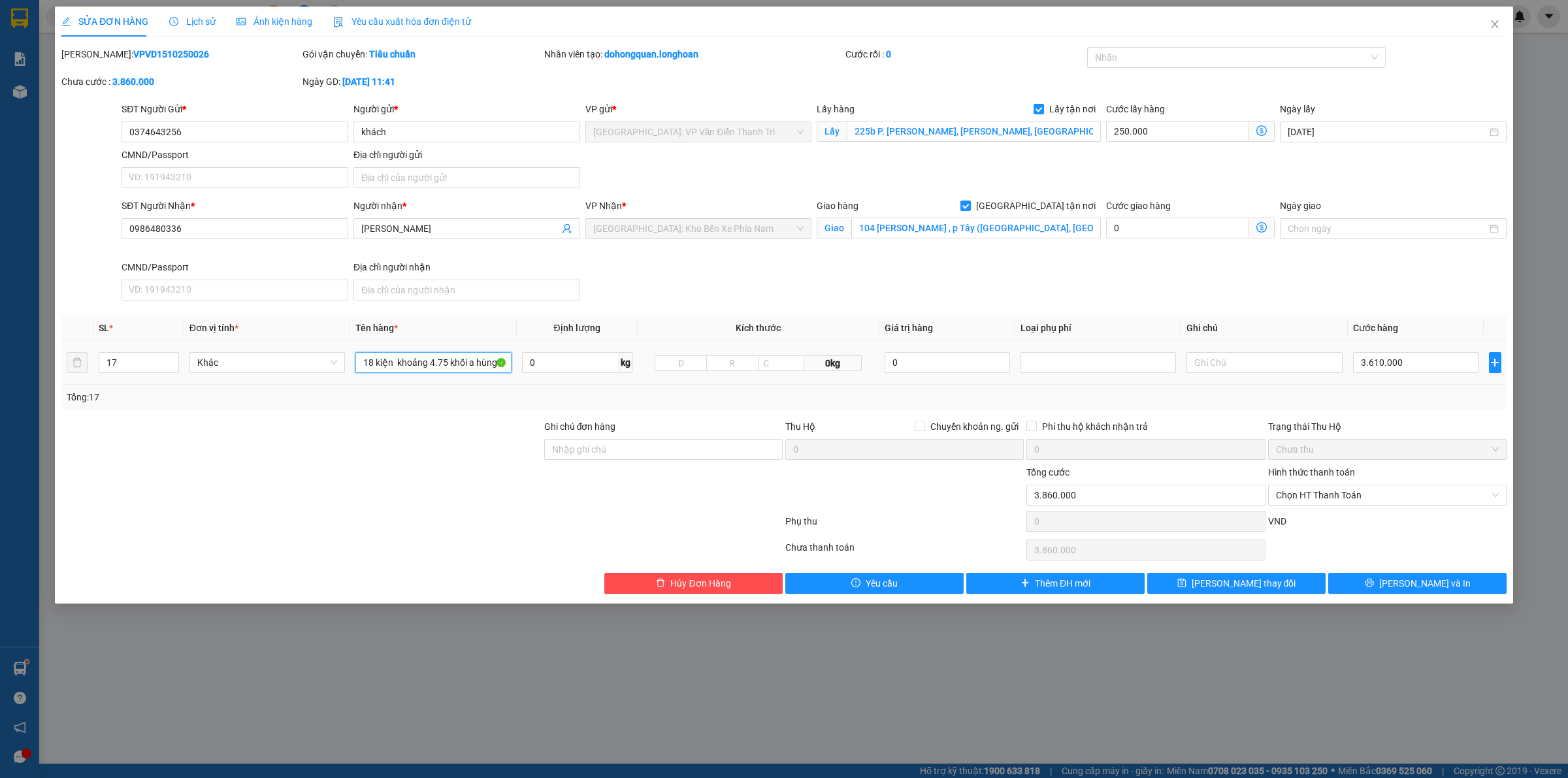
click at [455, 359] on input "18 kiện khoảng 4.75 khối a hùng đón thanh xuân" at bounding box center [433, 362] width 156 height 21
click at [443, 350] on div at bounding box center [433, 363] width 156 height 26
click at [436, 351] on div at bounding box center [433, 363] width 156 height 26
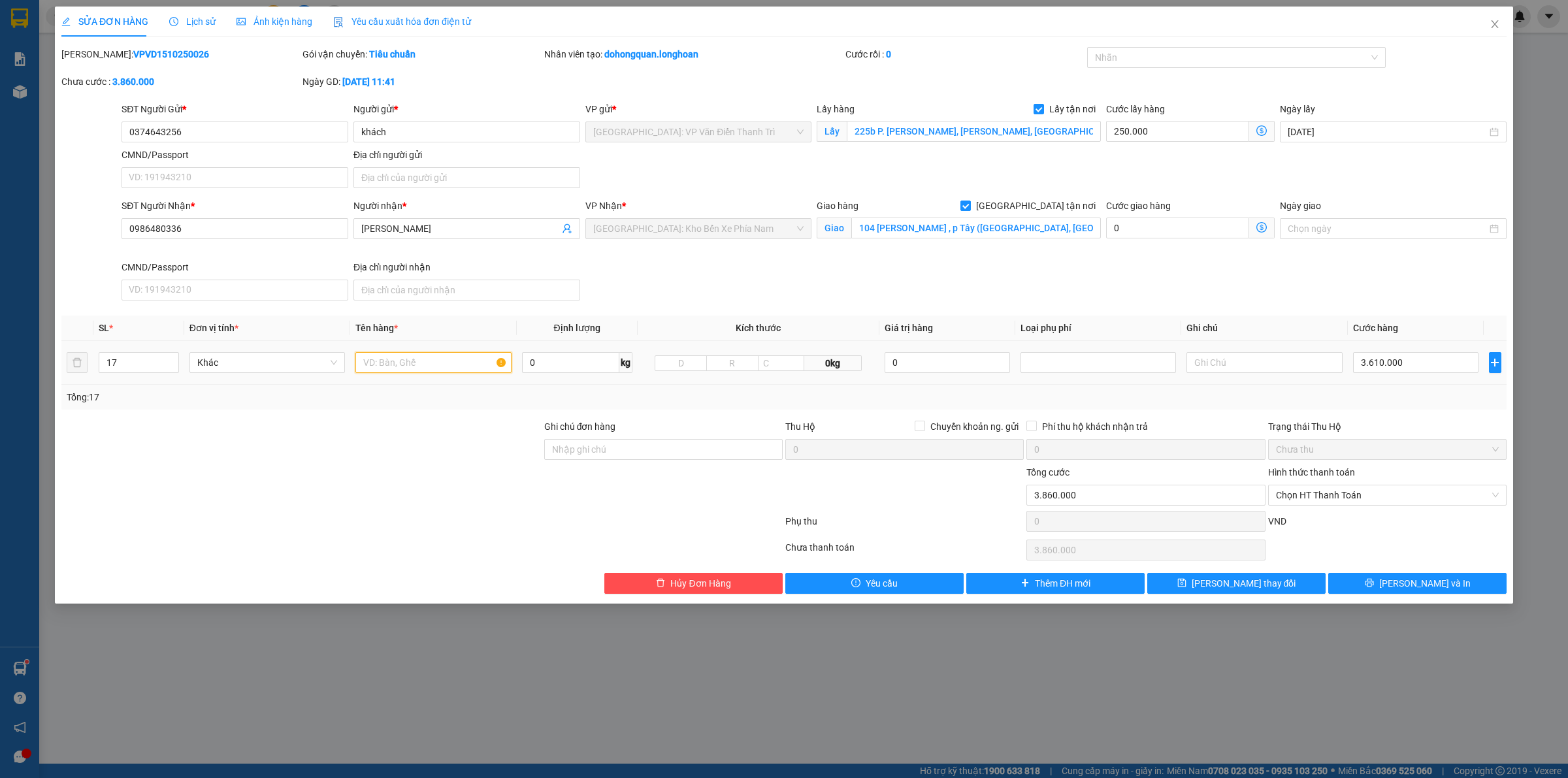
click at [436, 354] on input "text" at bounding box center [433, 362] width 156 height 21
click at [1192, 56] on div at bounding box center [1229, 57] width 279 height 16
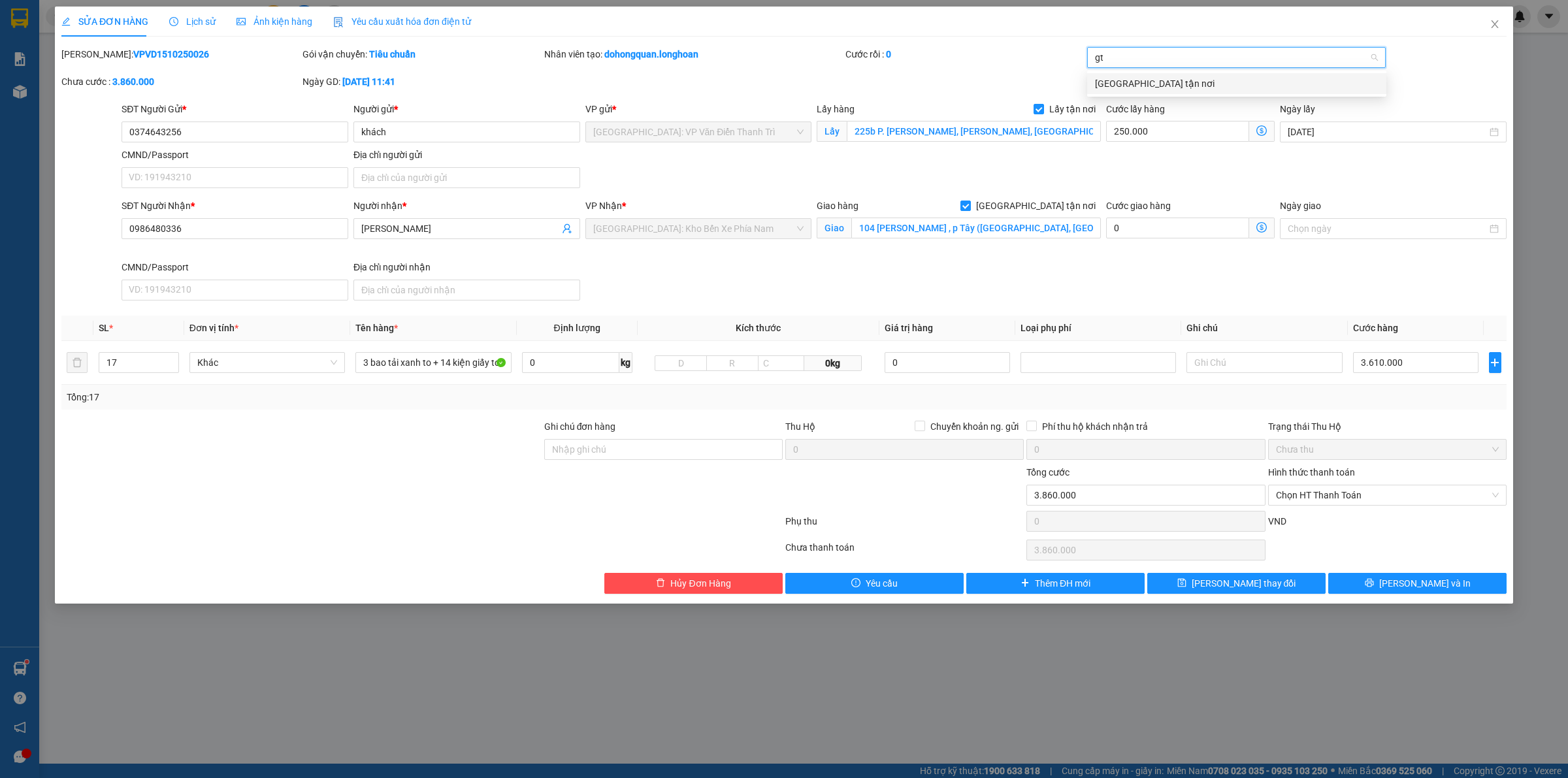
click at [1150, 88] on div "[GEOGRAPHIC_DATA] tận nơi" at bounding box center [1237, 83] width 284 height 14
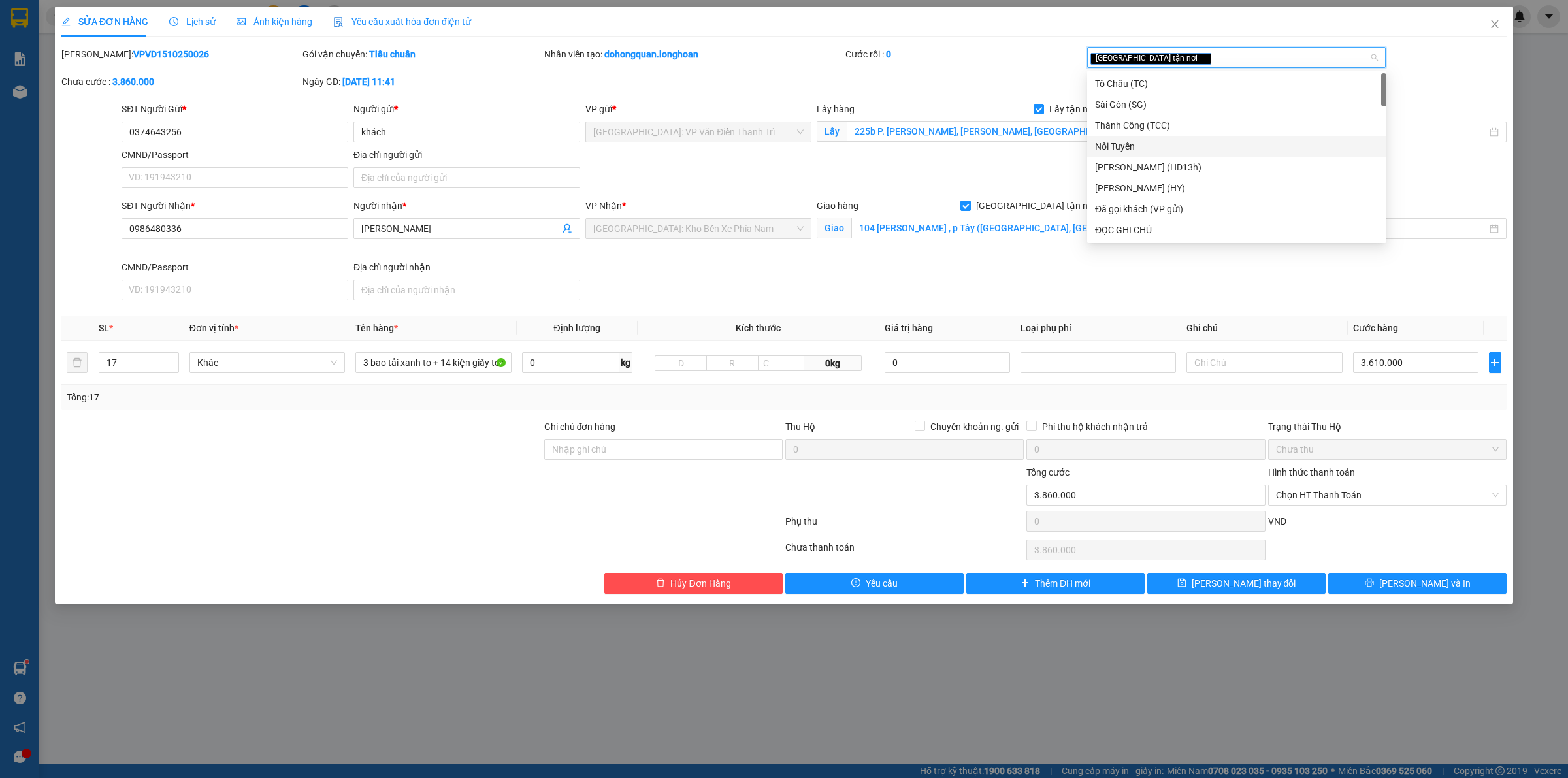
click at [939, 271] on div "SĐT Người Nhận * 0986480336 Người nhận * Thanh Thảo VP Nhận * [GEOGRAPHIC_DATA]…" at bounding box center [814, 251] width 1390 height 107
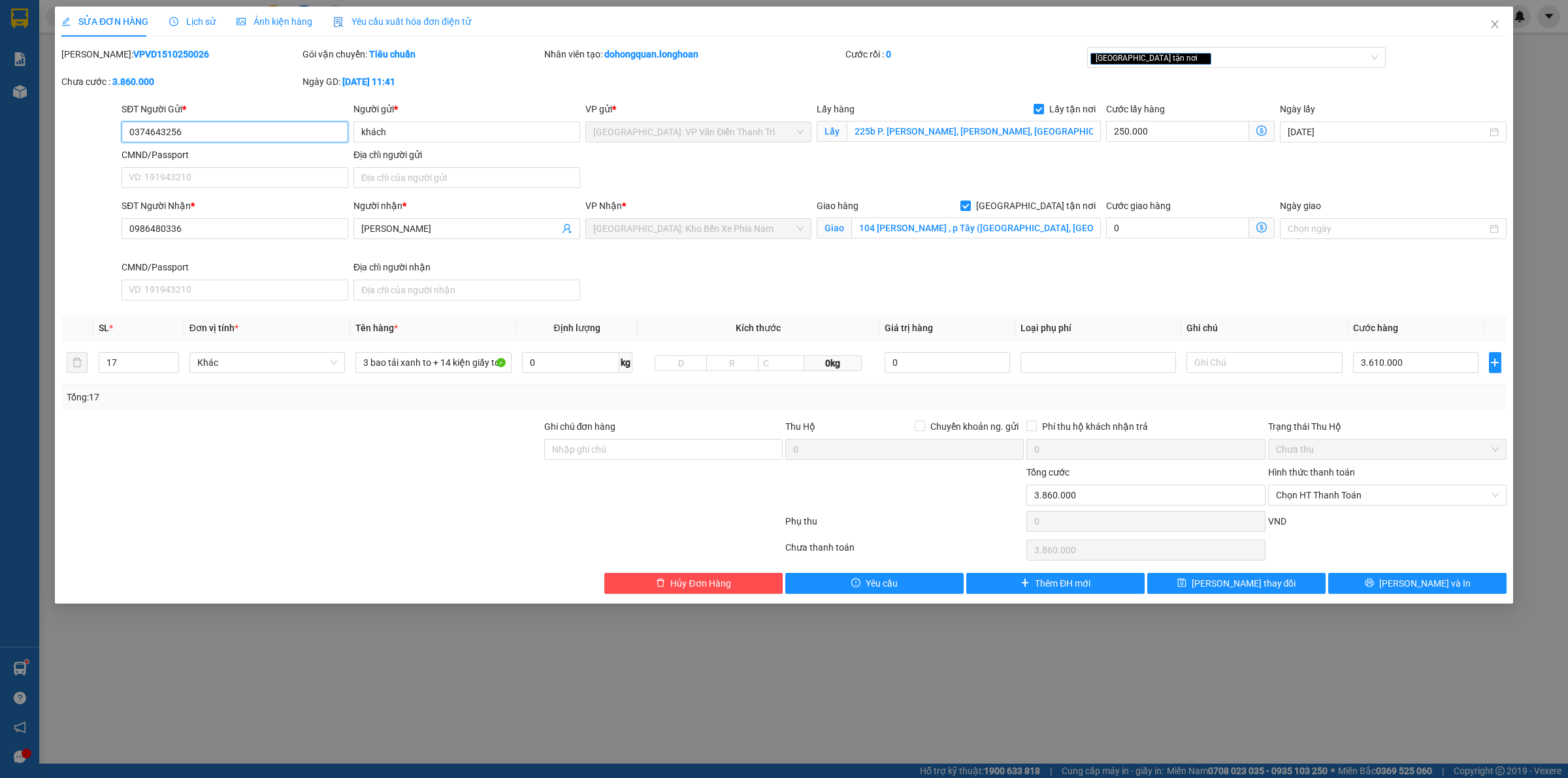
click at [269, 134] on input "0374643256" at bounding box center [235, 132] width 226 height 21
click at [948, 188] on div "SĐT Người Gửi * 0374643256 0374643256 Người gửi * khách VP gửi * [GEOGRAPHIC_DA…" at bounding box center [814, 147] width 1390 height 92
click at [238, 132] on input "0374643256" at bounding box center [235, 132] width 226 height 21
click at [237, 132] on input "0374643256" at bounding box center [235, 132] width 226 height 21
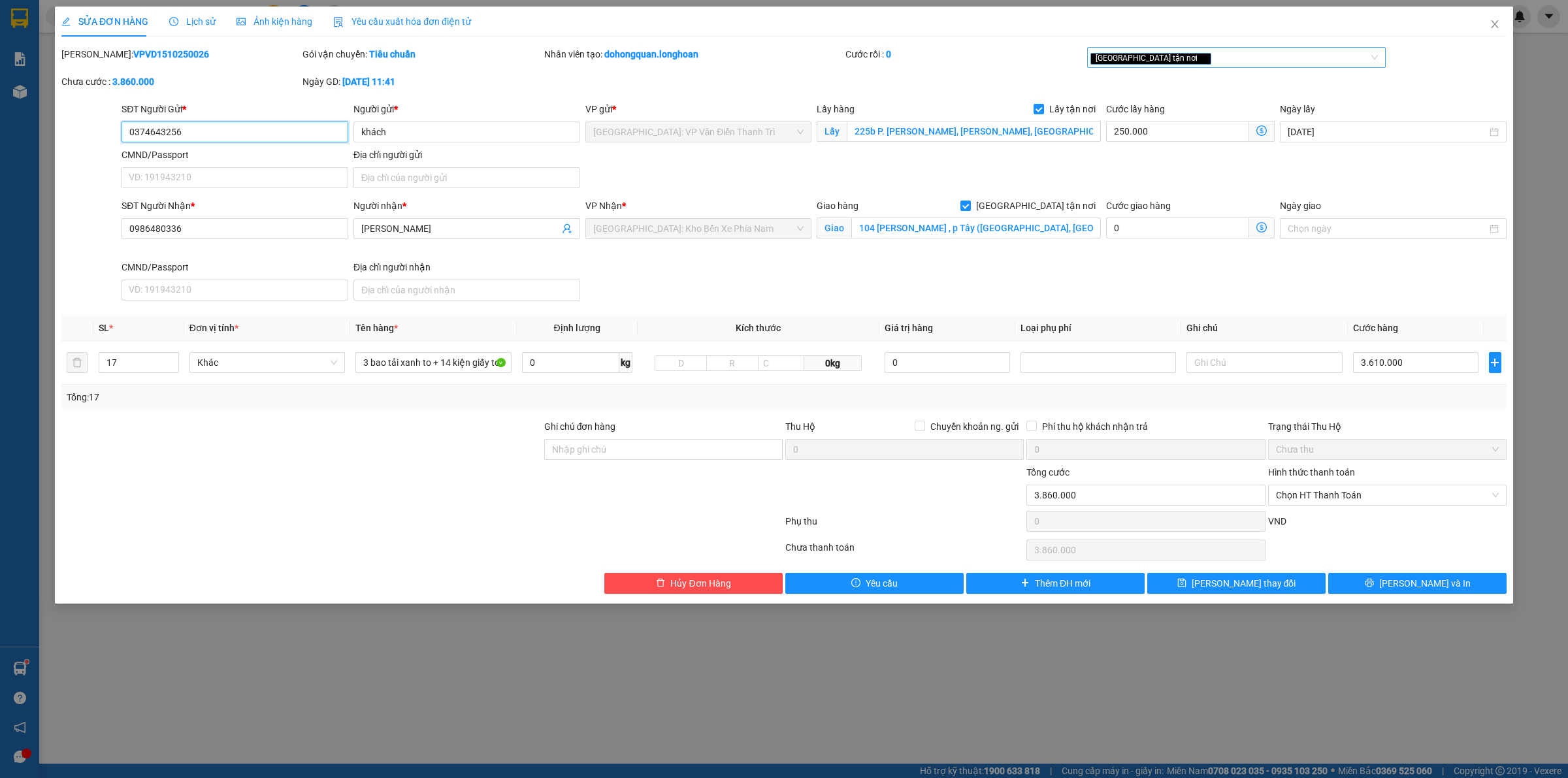
click at [1227, 56] on div "[GEOGRAPHIC_DATA] tận nơi" at bounding box center [1229, 57] width 279 height 16
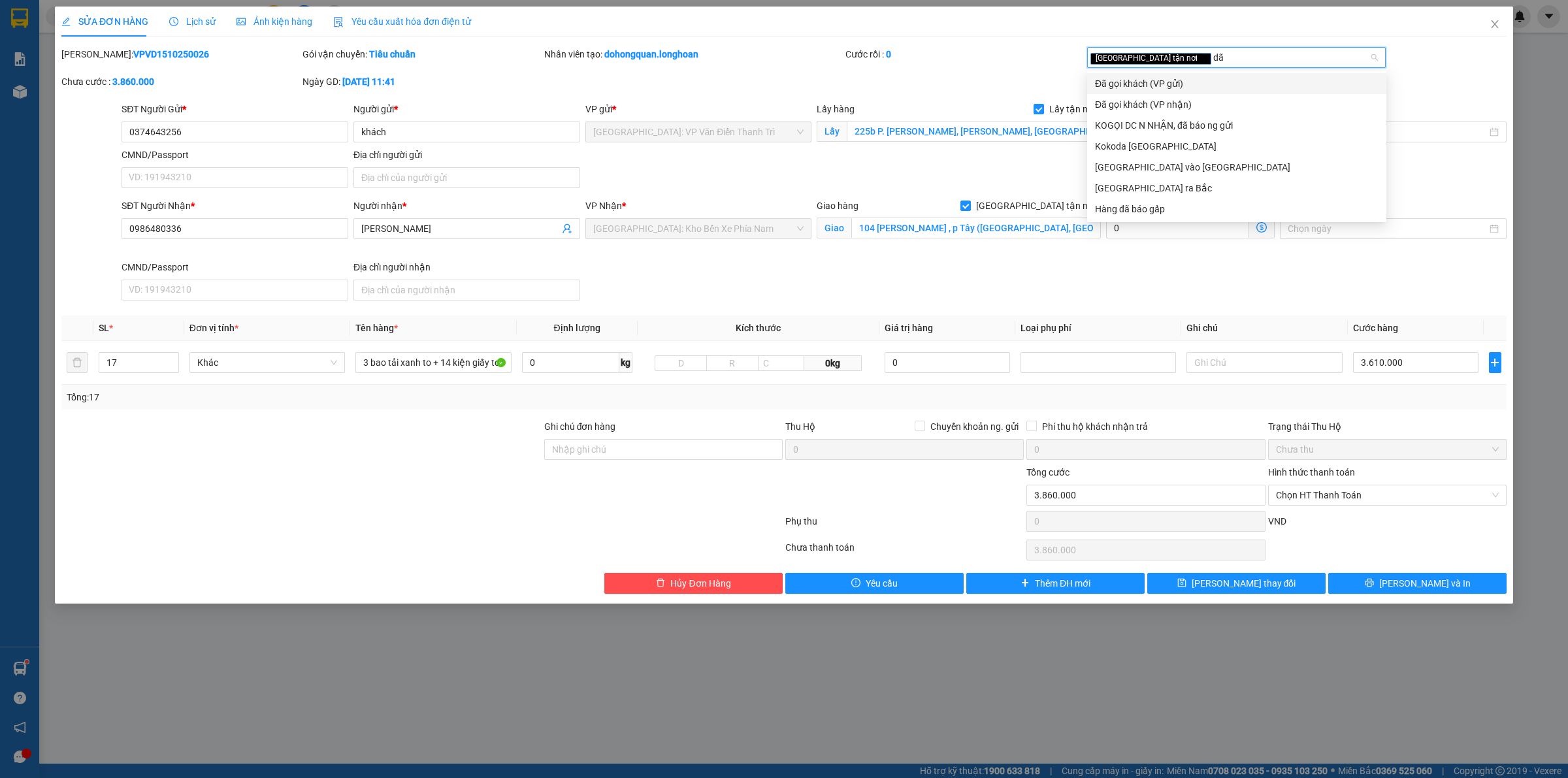
click at [1210, 86] on div "Đã gọi khách (VP gửi)" at bounding box center [1237, 83] width 284 height 14
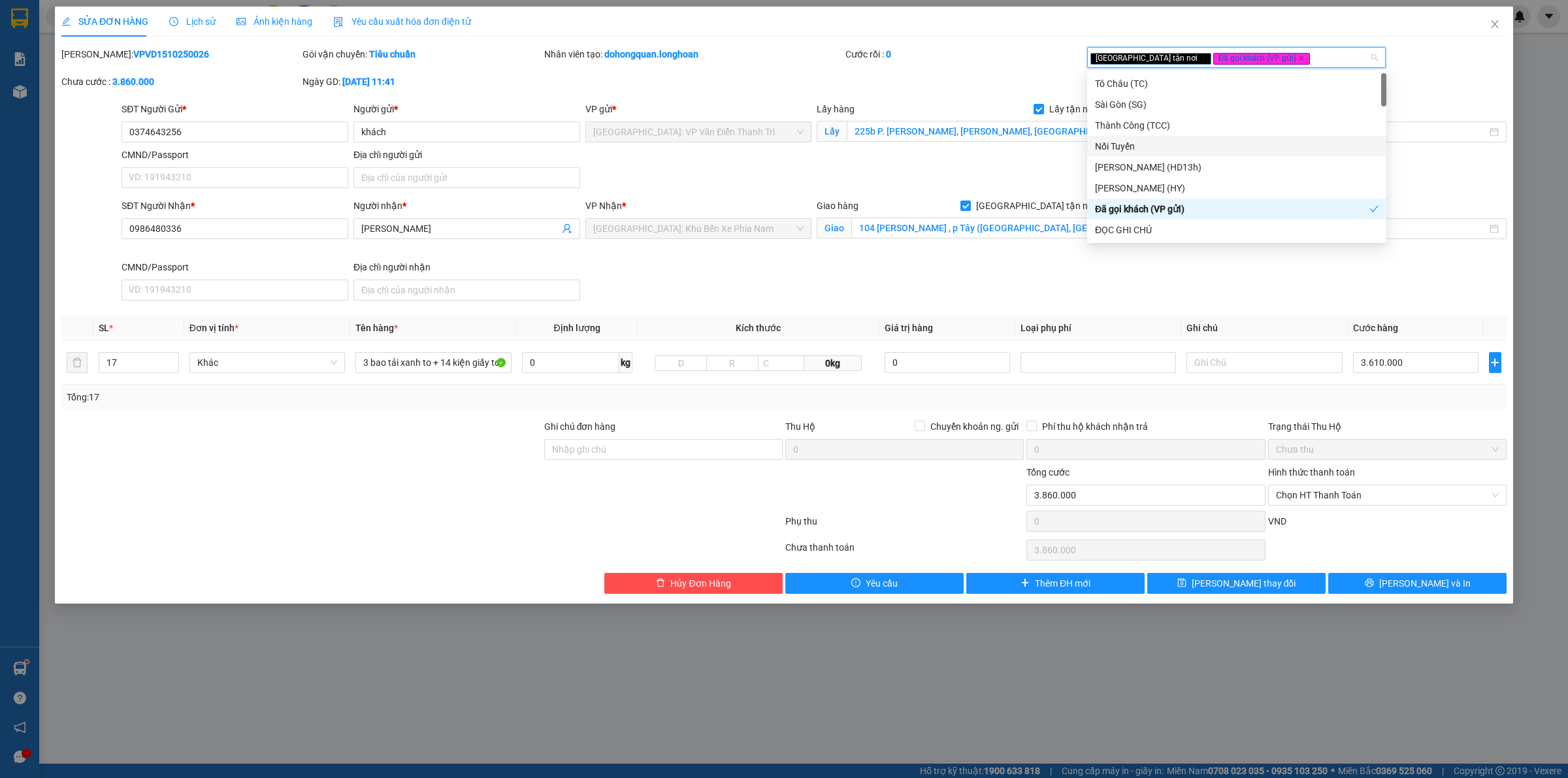
click at [893, 298] on div "SĐT Người Nhận * 0986480336 Người nhận * Thanh Thảo VP Nhận * [GEOGRAPHIC_DATA]…" at bounding box center [814, 251] width 1390 height 107
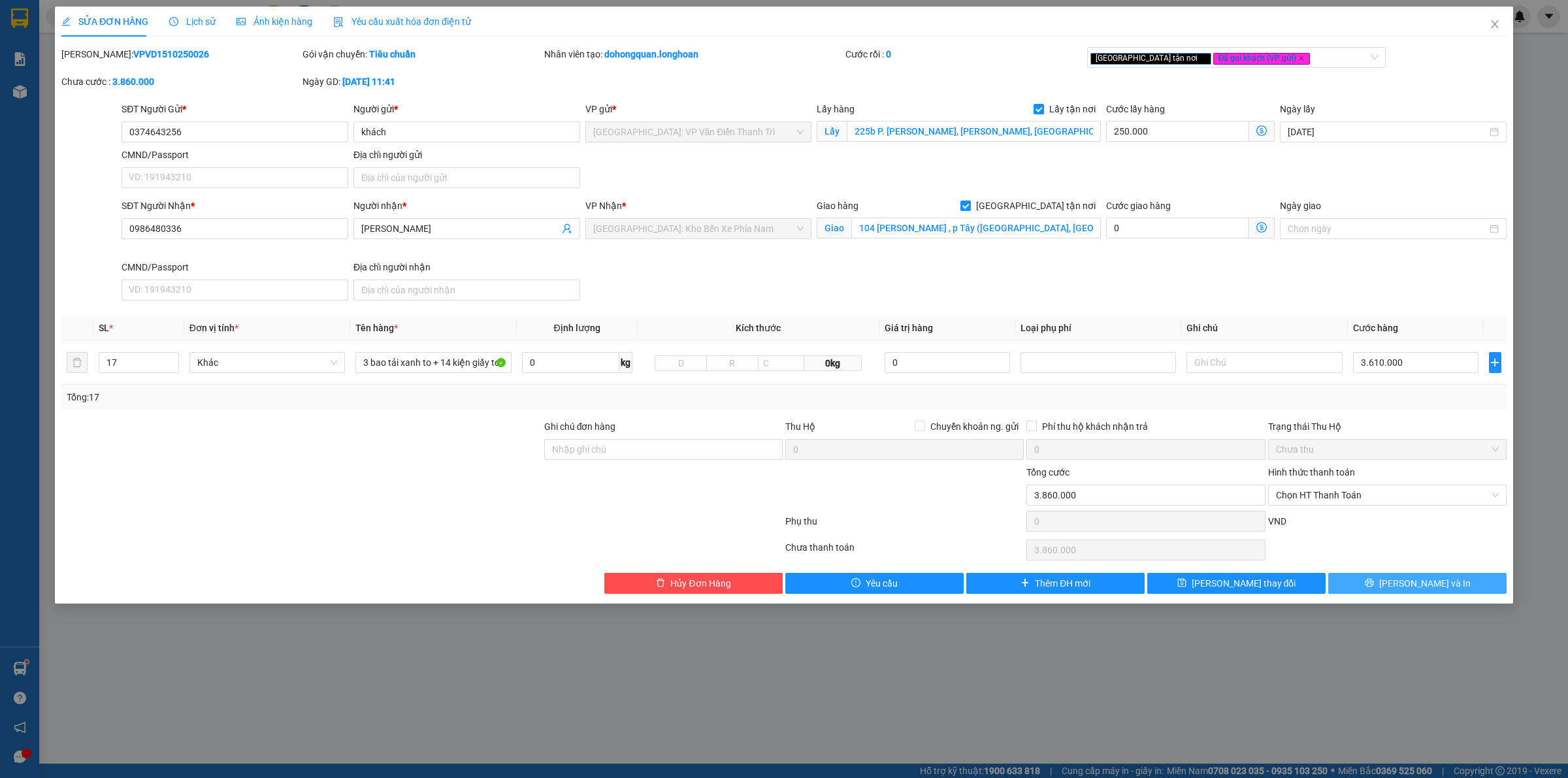
click at [1374, 582] on icon "printer" at bounding box center [1369, 582] width 9 height 9
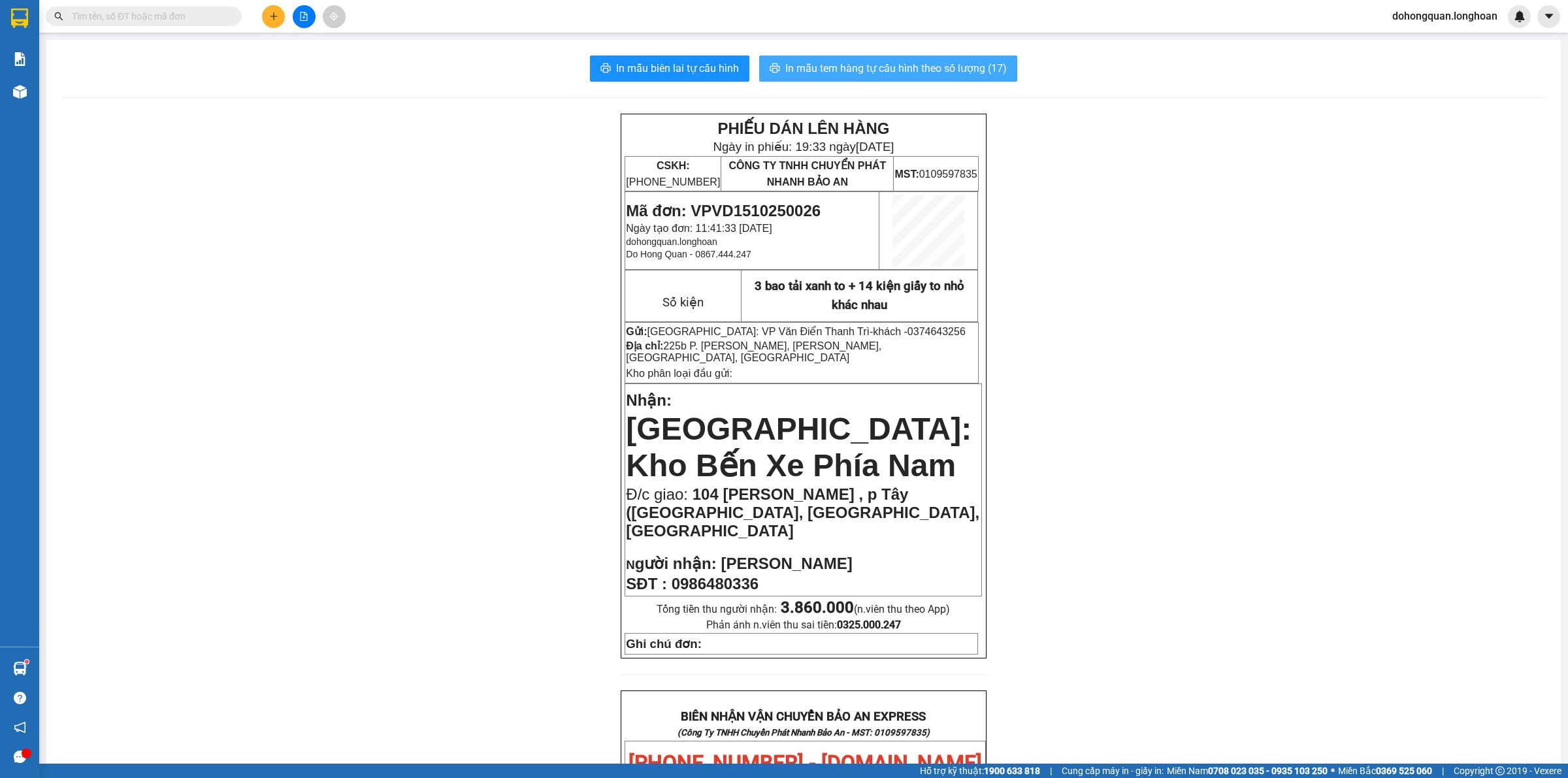
click at [929, 70] on span "In mẫu tem hàng tự cấu hình theo số lượng (17)" at bounding box center [895, 69] width 222 height 17
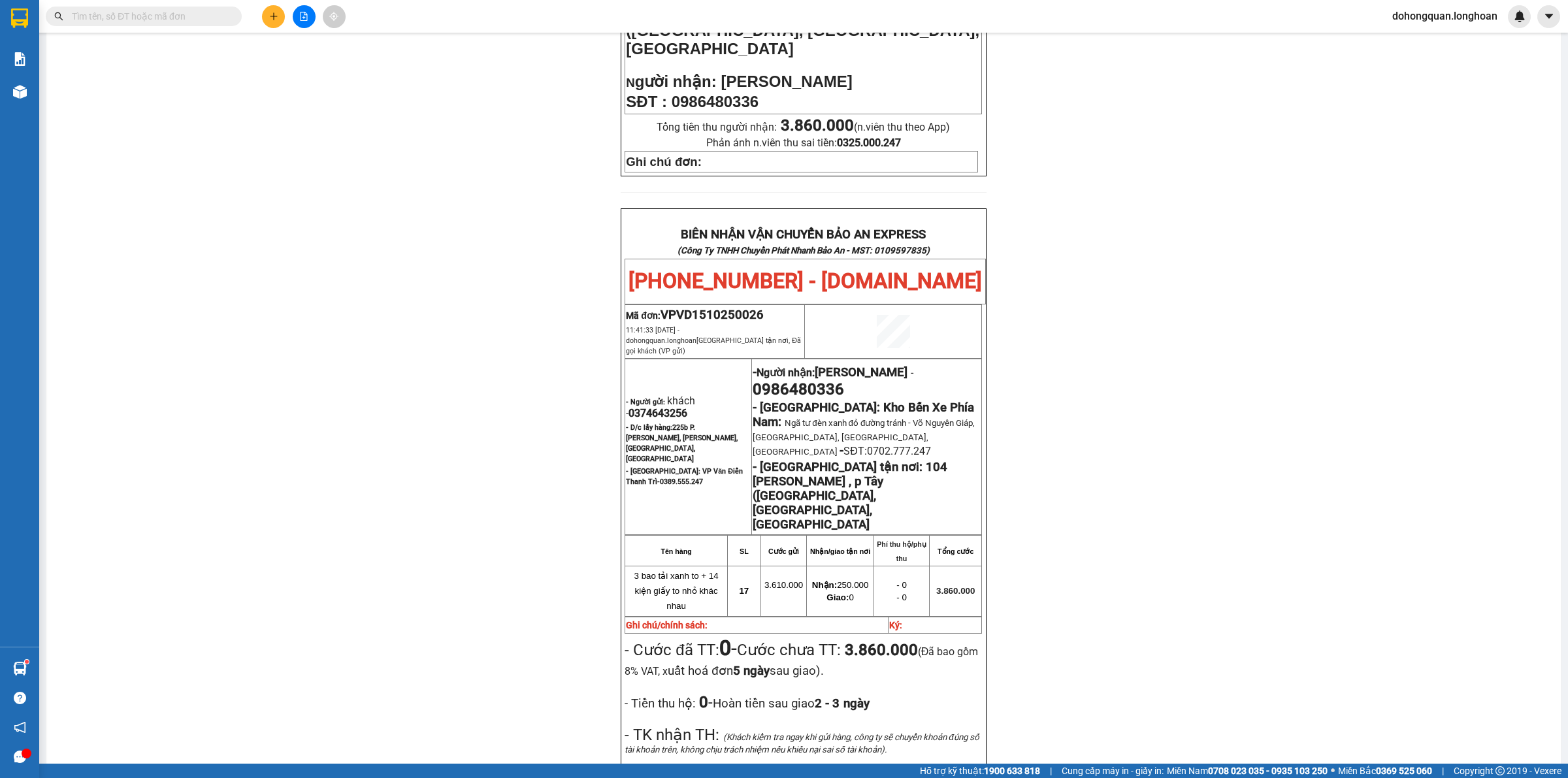
scroll to position [278, 0]
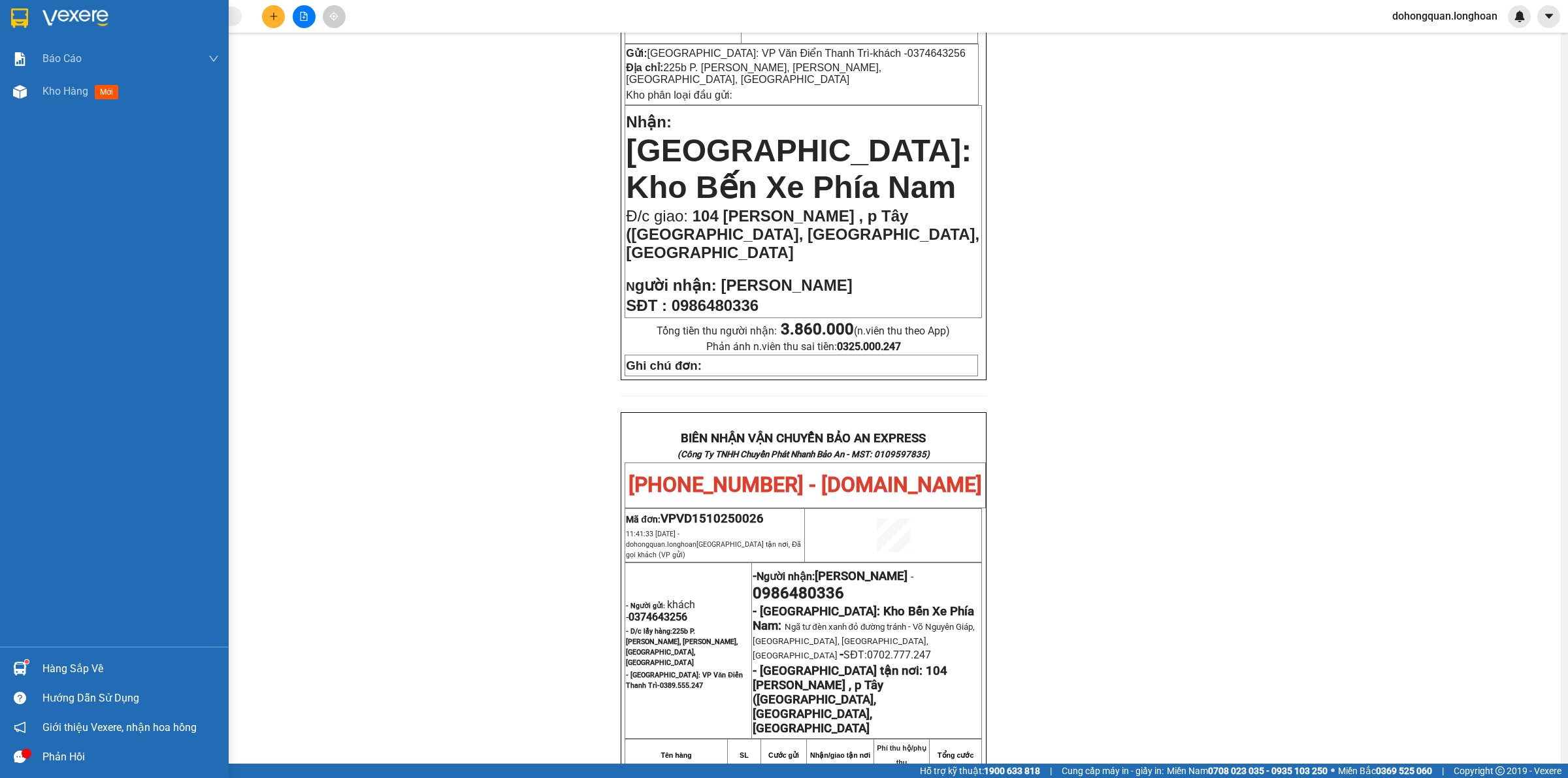
click at [21, 17] on img at bounding box center [19, 18] width 17 height 19
